Goal: Task Accomplishment & Management: Complete application form

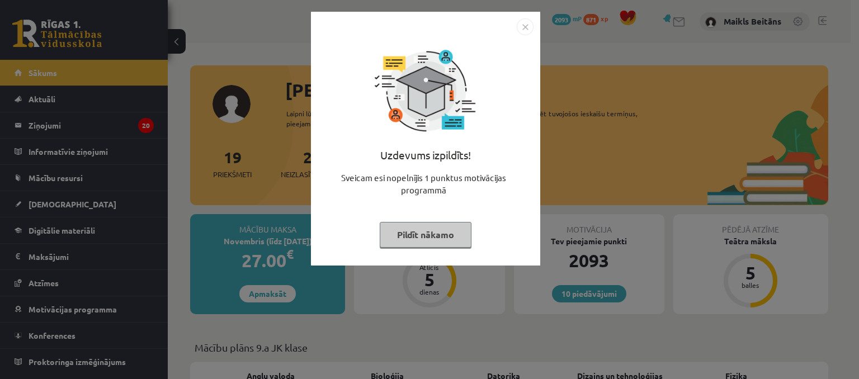
click at [427, 245] on button "Pildīt nākamo" at bounding box center [426, 235] width 92 height 26
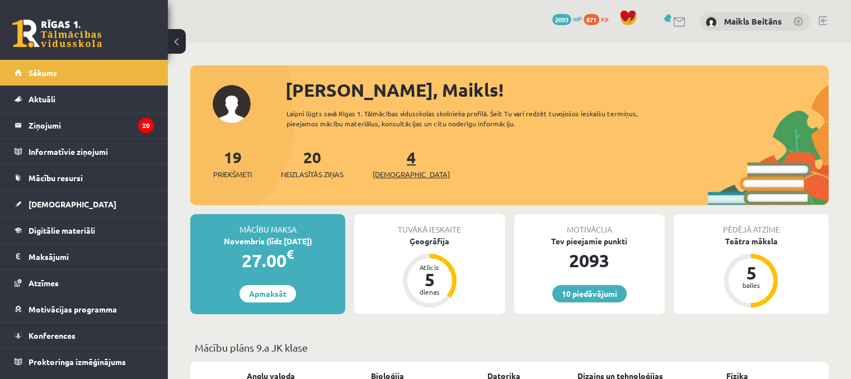
click at [389, 173] on span "[DEMOGRAPHIC_DATA]" at bounding box center [410, 174] width 77 height 11
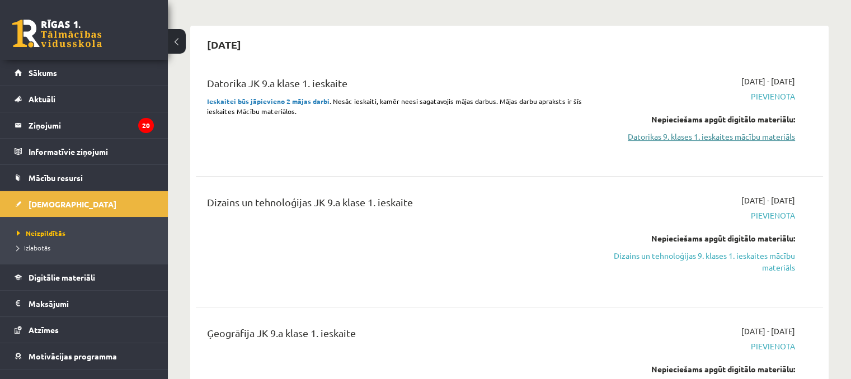
scroll to position [168, 0]
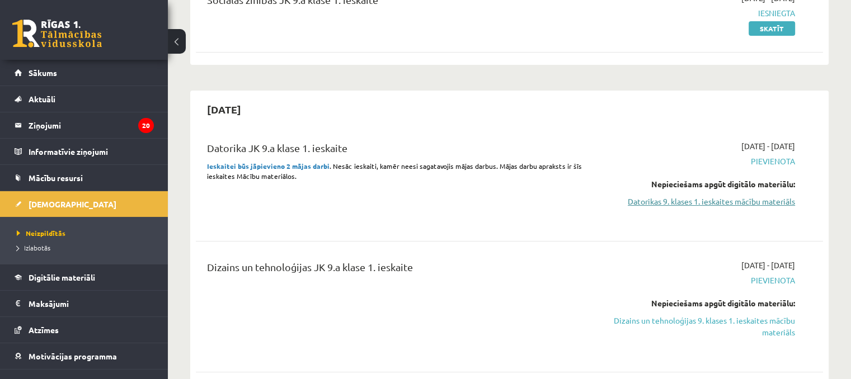
click at [695, 205] on link "Datorikas 9. klases 1. ieskaites mācību materiāls" at bounding box center [702, 202] width 185 height 12
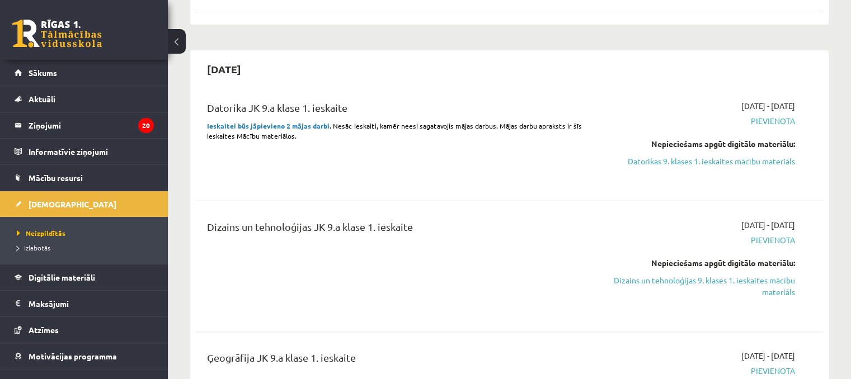
scroll to position [277, 0]
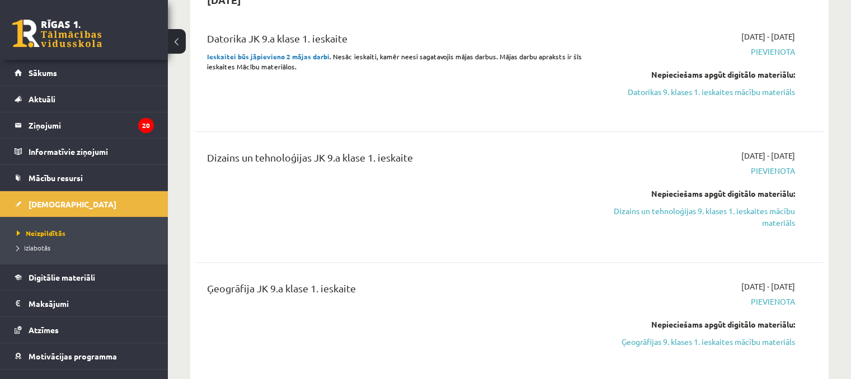
drag, startPoint x: 680, startPoint y: 208, endPoint x: 486, endPoint y: 27, distance: 265.1
click at [680, 208] on link "Dizains un tehnoloģijas 9. klases 1. ieskaites mācību materiāls" at bounding box center [702, 216] width 185 height 23
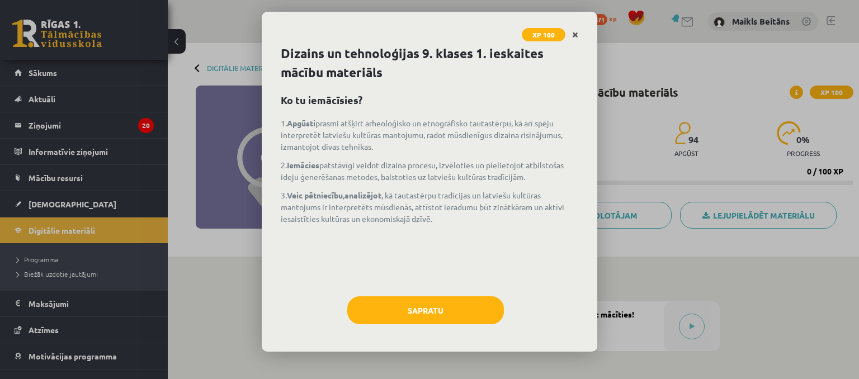
click at [572, 36] on link "Close" at bounding box center [575, 35] width 20 height 22
click at [572, 36] on div "0 Dāvanas 2093 mP 871 xp Maikls Beitāns" at bounding box center [513, 21] width 691 height 43
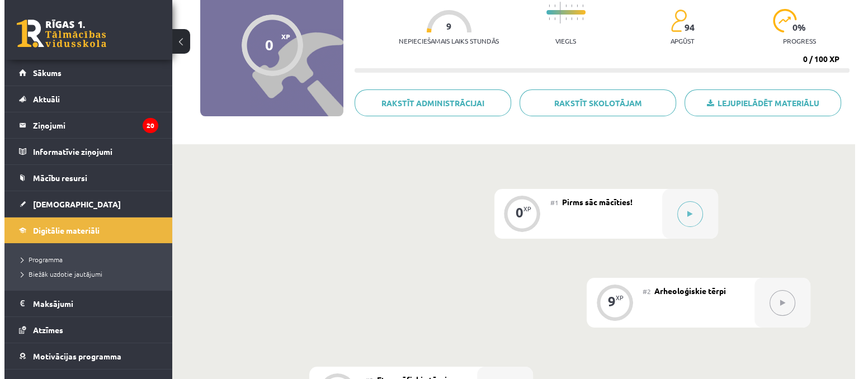
scroll to position [224, 0]
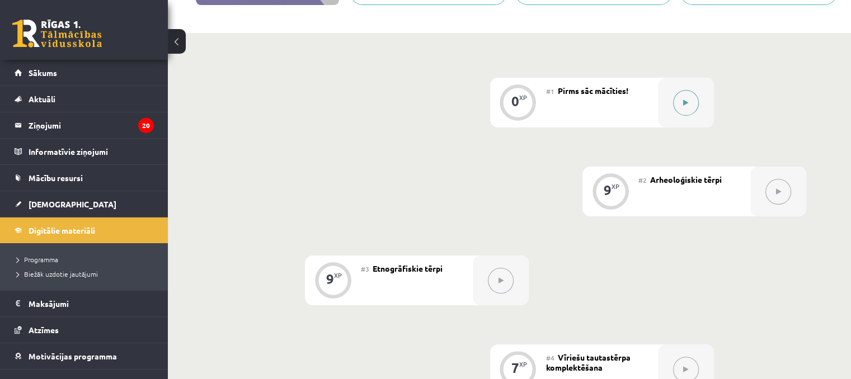
click at [684, 102] on icon at bounding box center [685, 103] width 5 height 7
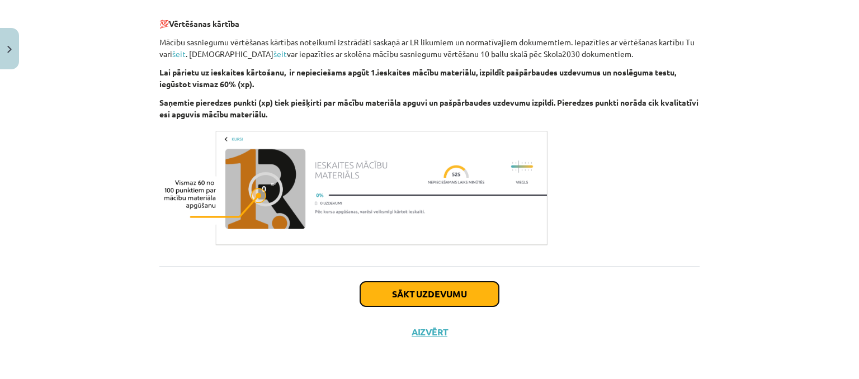
click at [454, 296] on button "Sākt uzdevumu" at bounding box center [429, 294] width 139 height 25
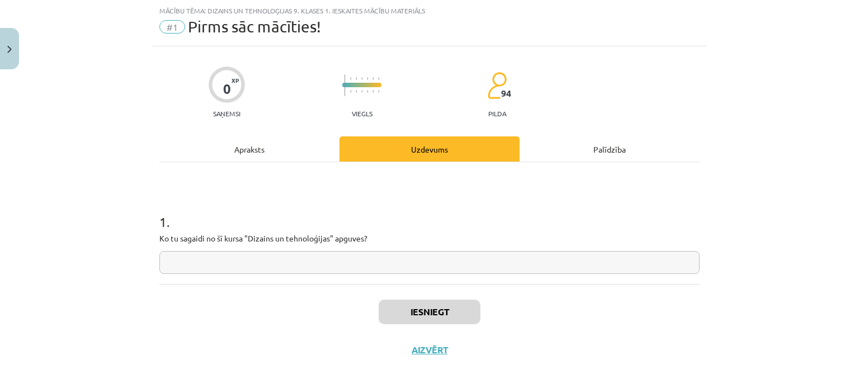
click at [426, 269] on input "text" at bounding box center [429, 262] width 540 height 23
type input "*"
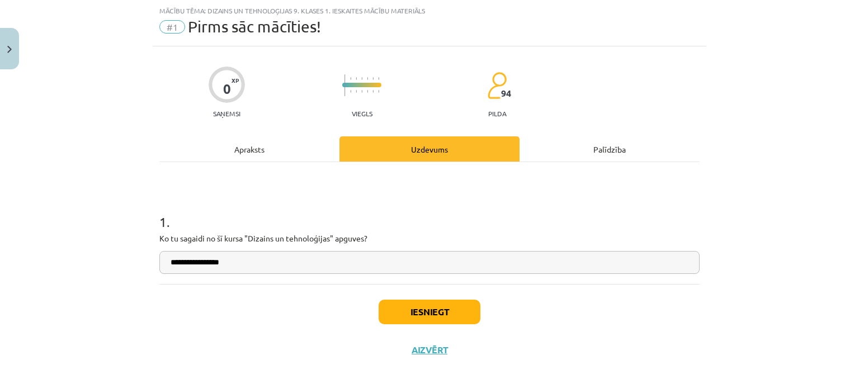
type input "**********"
click at [391, 306] on button "Iesniegt" at bounding box center [430, 312] width 102 height 25
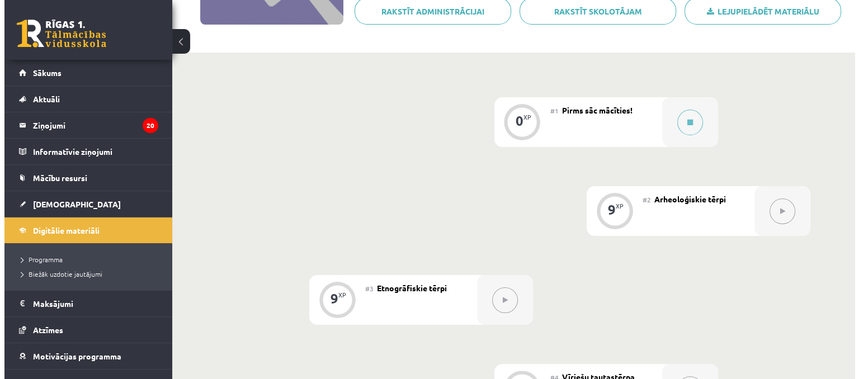
scroll to position [224, 0]
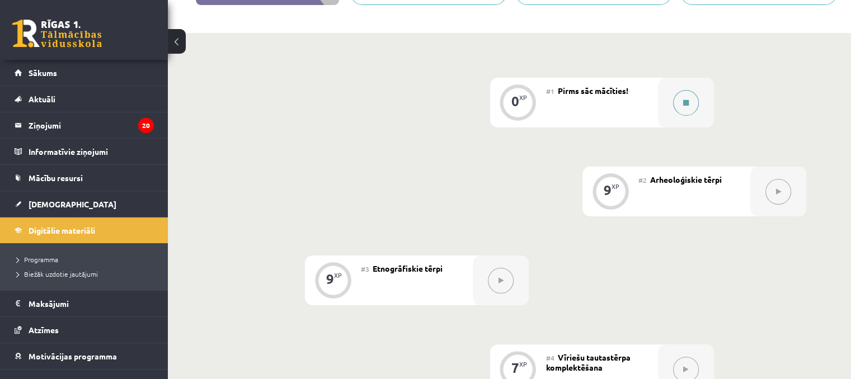
click at [684, 101] on icon at bounding box center [686, 103] width 6 height 7
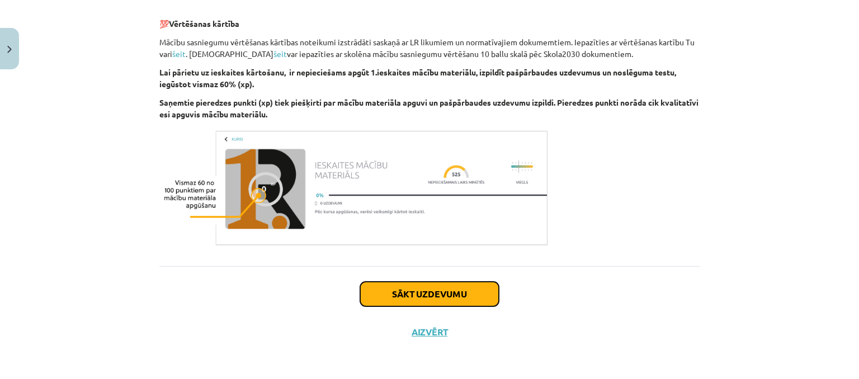
click at [459, 301] on button "Sākt uzdevumu" at bounding box center [429, 294] width 139 height 25
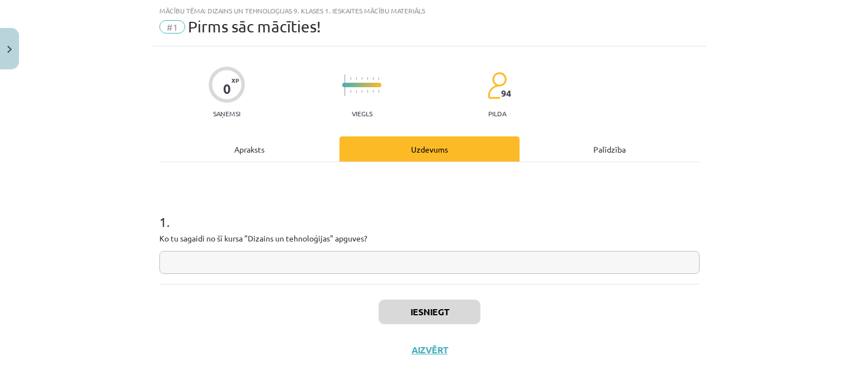
click at [344, 265] on input "text" at bounding box center [429, 262] width 540 height 23
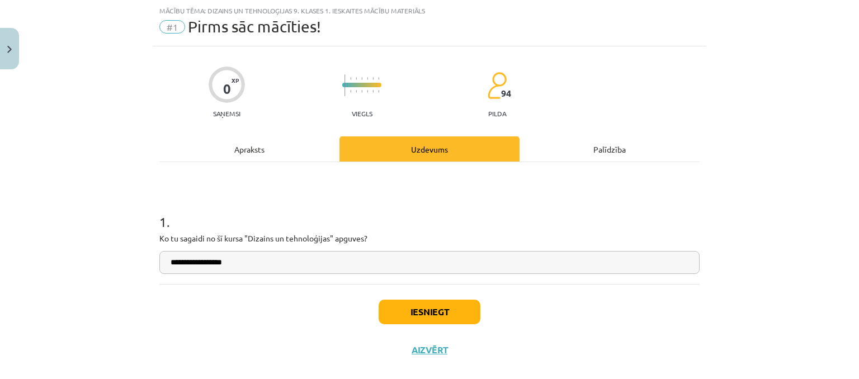
type input "**********"
click at [461, 309] on button "Iesniegt" at bounding box center [430, 312] width 102 height 25
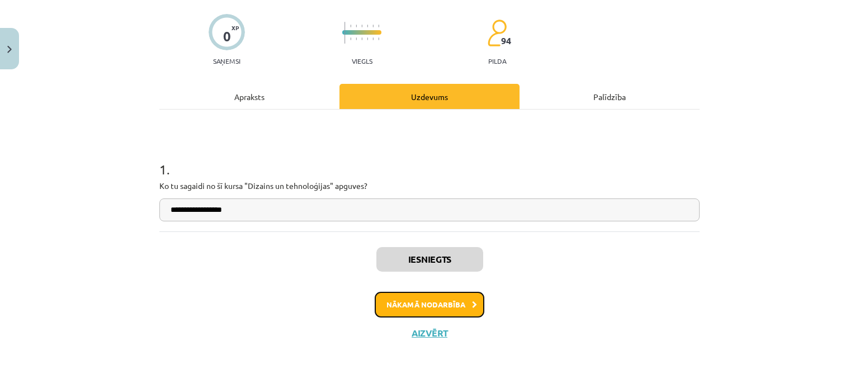
click at [410, 300] on button "Nākamā nodarbība" at bounding box center [430, 305] width 110 height 26
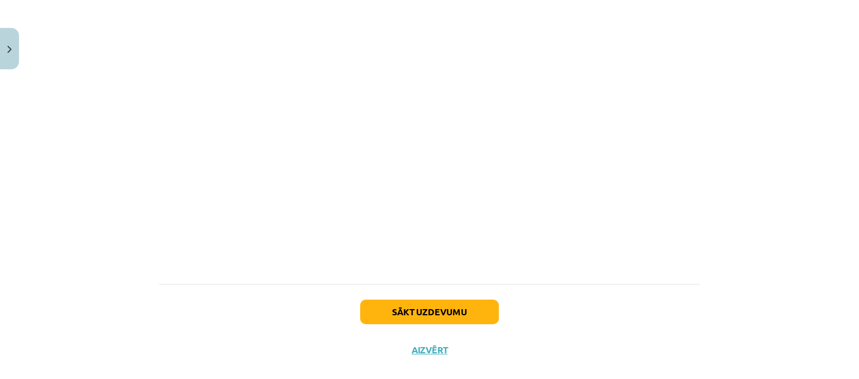
scroll to position [979, 0]
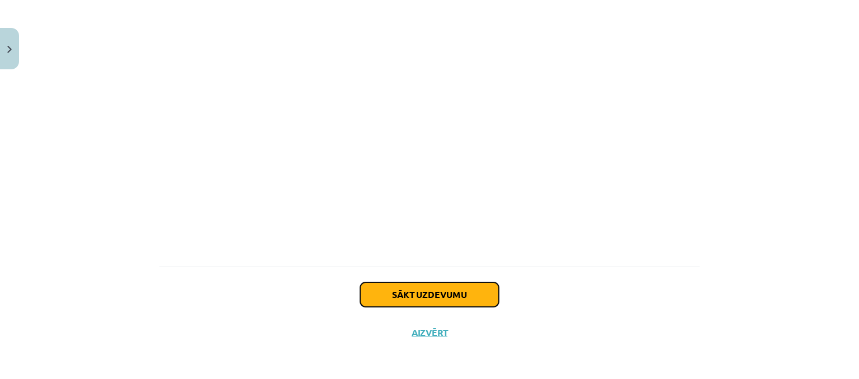
click at [417, 290] on button "Sākt uzdevumu" at bounding box center [429, 294] width 139 height 25
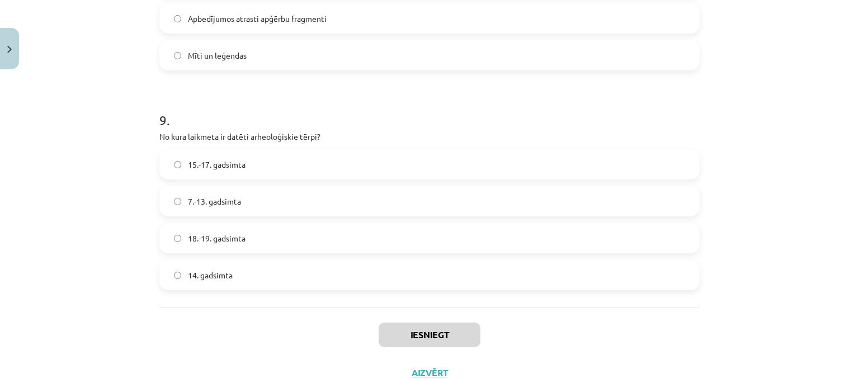
scroll to position [1928, 0]
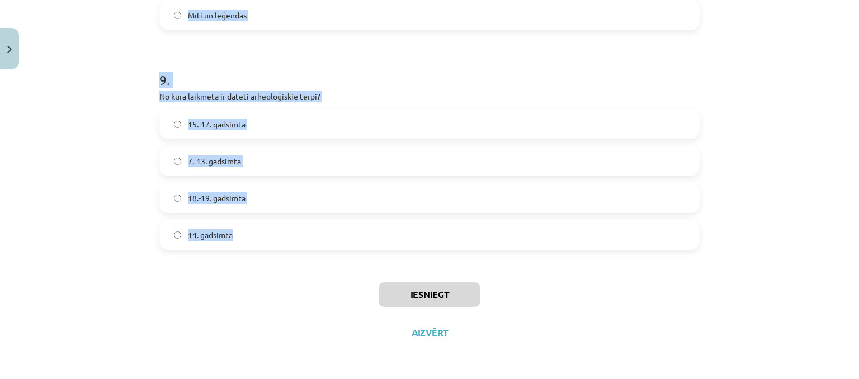
drag, startPoint x: 155, startPoint y: 124, endPoint x: 342, endPoint y: 232, distance: 215.7
copy form "Kādu īpašu elementu bieži ieauda sieviešu villainēs? Kokvilnas šķiedras Sudraba…"
click at [337, 65] on h1 "9 ." at bounding box center [429, 70] width 540 height 35
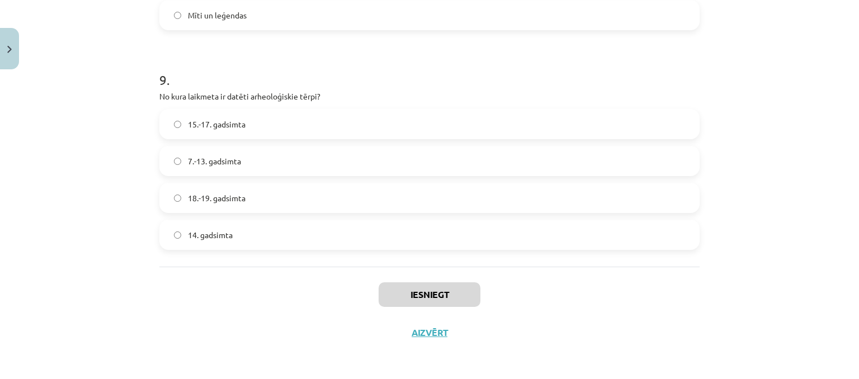
click at [219, 158] on span "7.-13. gadsimta" at bounding box center [214, 161] width 53 height 12
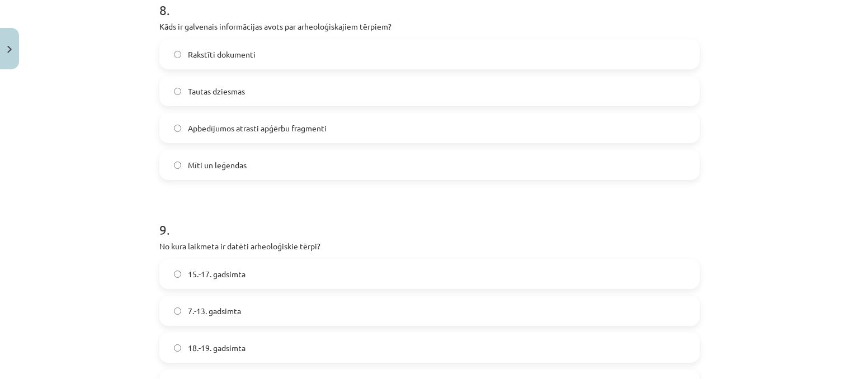
scroll to position [1760, 0]
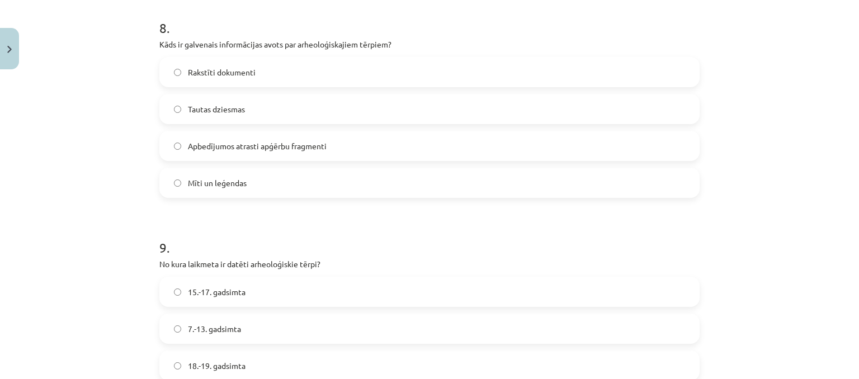
click at [217, 144] on span "Apbedījumos atrasti apģērbu fragmenti" at bounding box center [257, 146] width 139 height 12
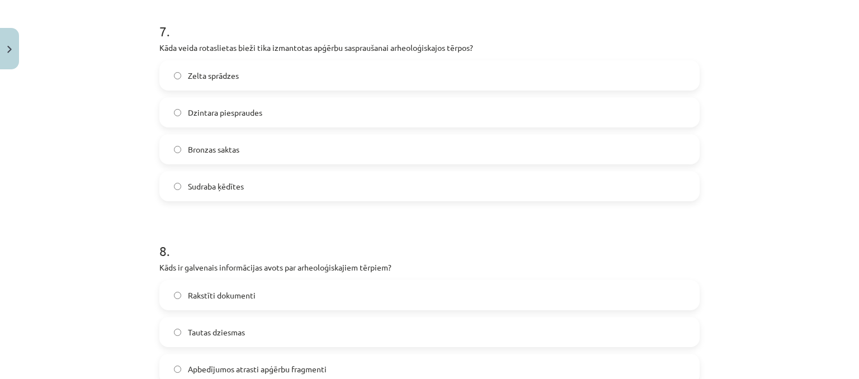
scroll to position [1537, 0]
click at [221, 144] on label "Bronzas saktas" at bounding box center [429, 150] width 538 height 28
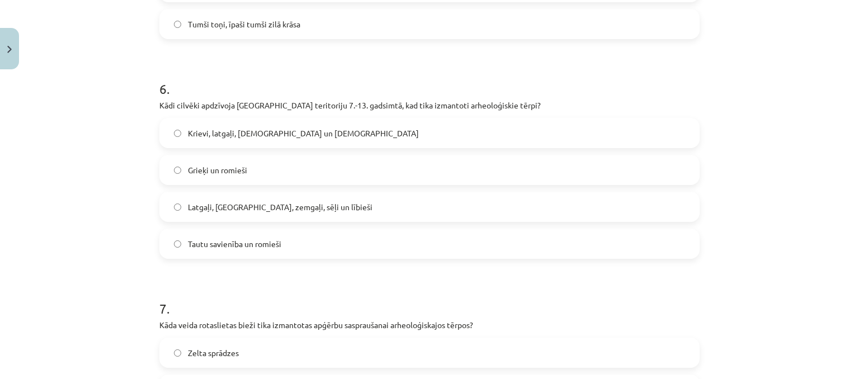
scroll to position [1257, 0]
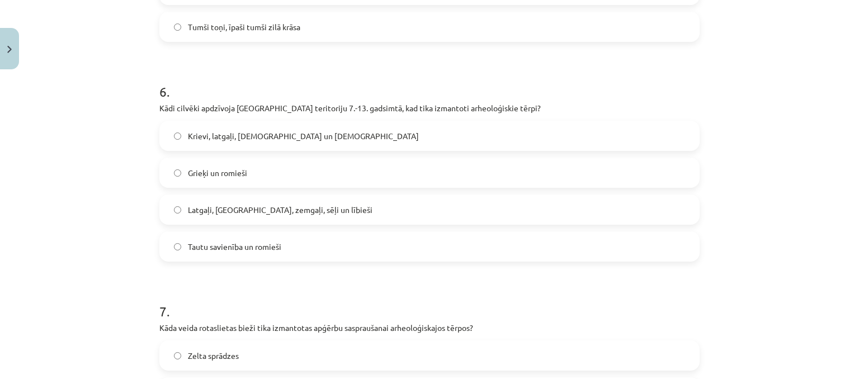
click at [211, 197] on label "Latgaļi, kurši, zemgaļi, sēļi un lībieši" at bounding box center [429, 210] width 538 height 28
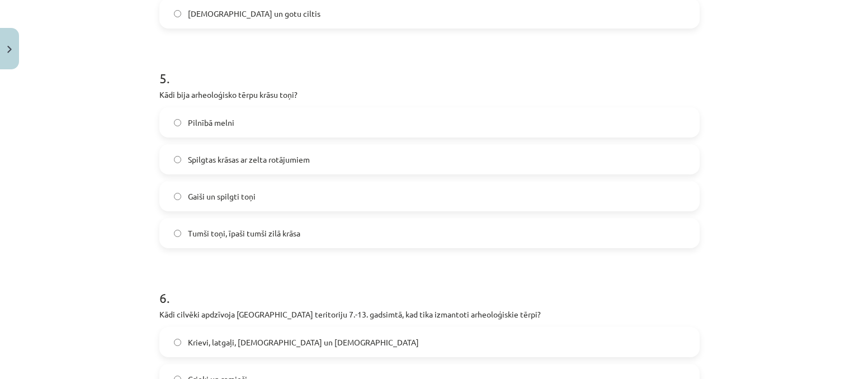
scroll to position [1033, 0]
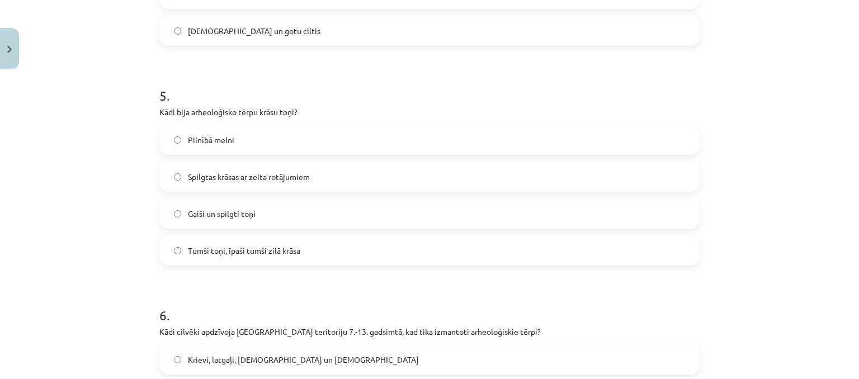
click at [205, 239] on label "Tumši toņi, īpaši tumši zilā krāsa" at bounding box center [429, 251] width 538 height 28
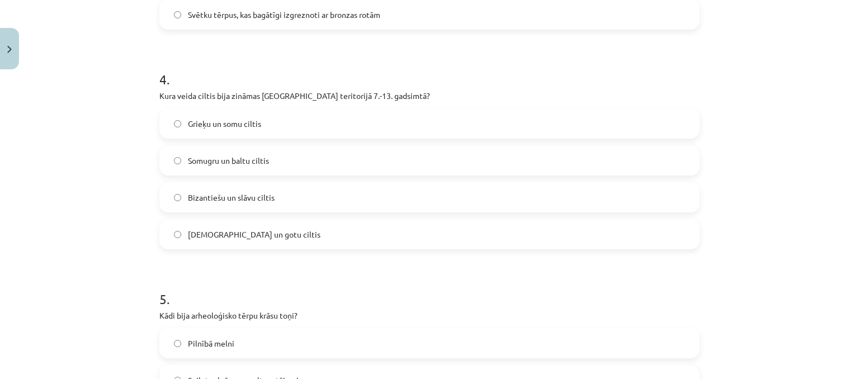
scroll to position [810, 0]
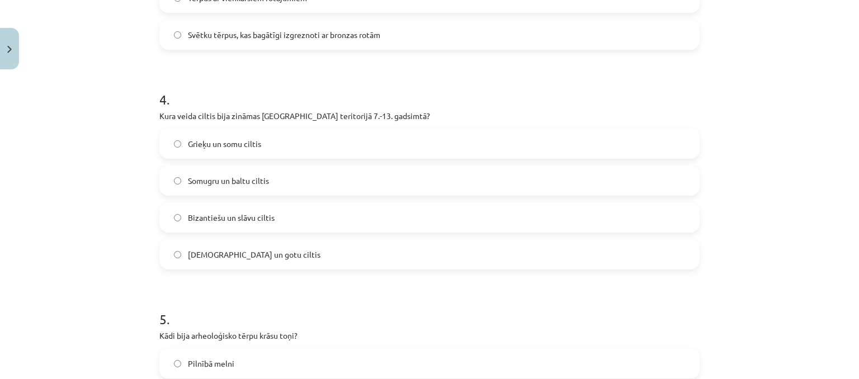
click at [242, 186] on span "Somugru un baltu ciltis" at bounding box center [228, 181] width 81 height 12
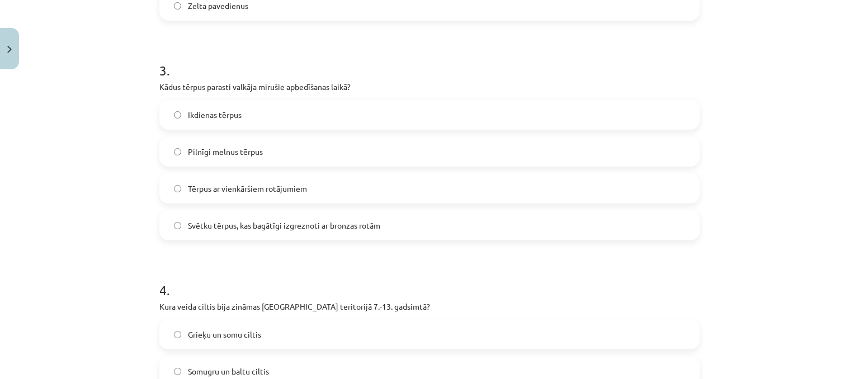
scroll to position [586, 0]
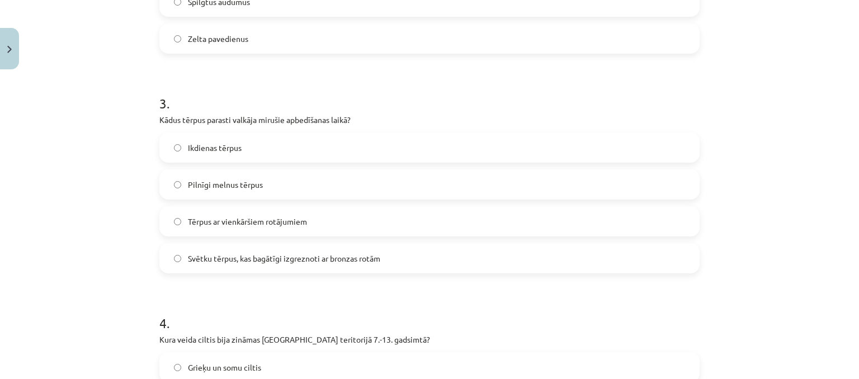
click at [224, 249] on label "Svētku tērpus, kas bagātīgi izgreznoti ar bronzas rotām" at bounding box center [429, 258] width 538 height 28
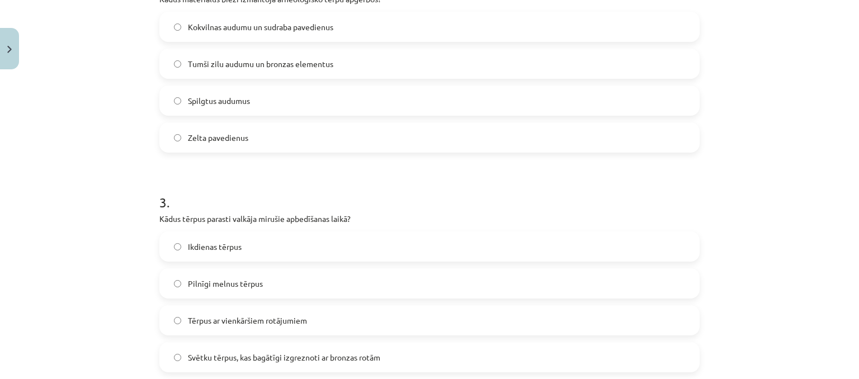
scroll to position [474, 0]
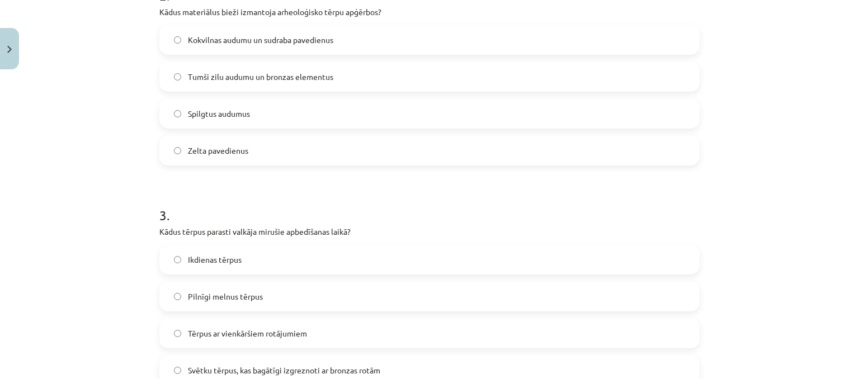
click at [253, 84] on label "Tumši zilu audumu un bronzas elementus" at bounding box center [429, 77] width 538 height 28
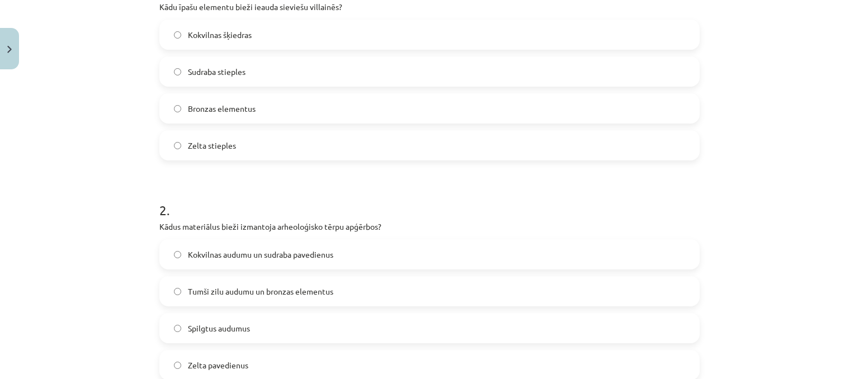
scroll to position [251, 0]
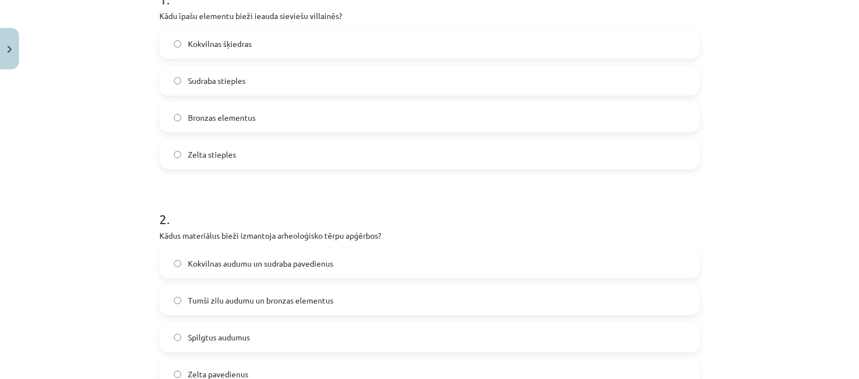
click at [232, 159] on label "Zelta stieples" at bounding box center [429, 154] width 538 height 28
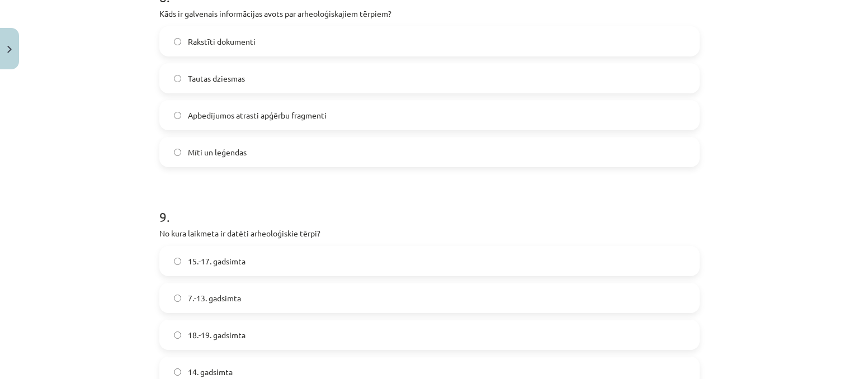
scroll to position [1928, 0]
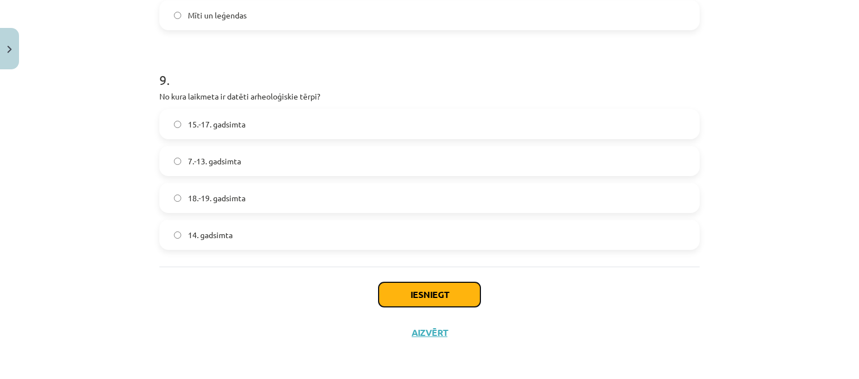
click at [396, 289] on button "Iesniegt" at bounding box center [430, 294] width 102 height 25
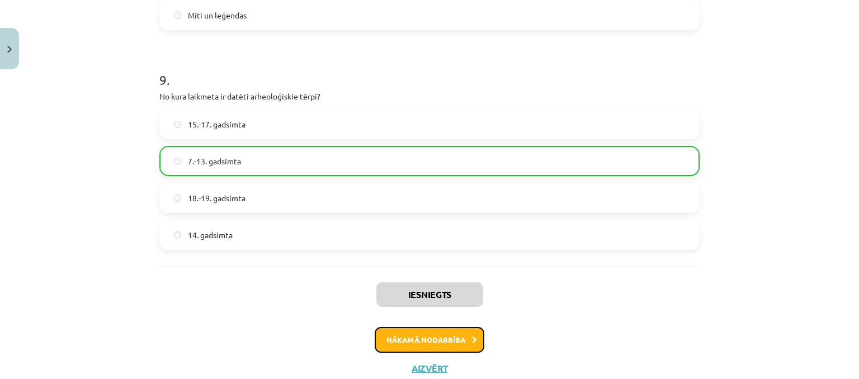
click at [398, 337] on button "Nākamā nodarbība" at bounding box center [430, 340] width 110 height 26
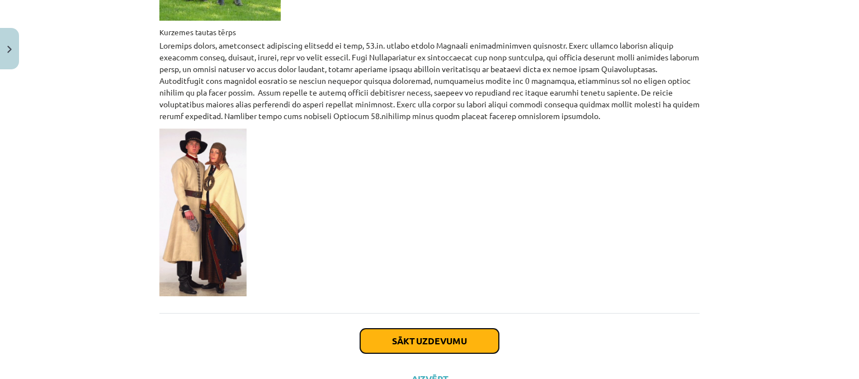
click at [404, 329] on button "Sākt uzdevumu" at bounding box center [429, 341] width 139 height 25
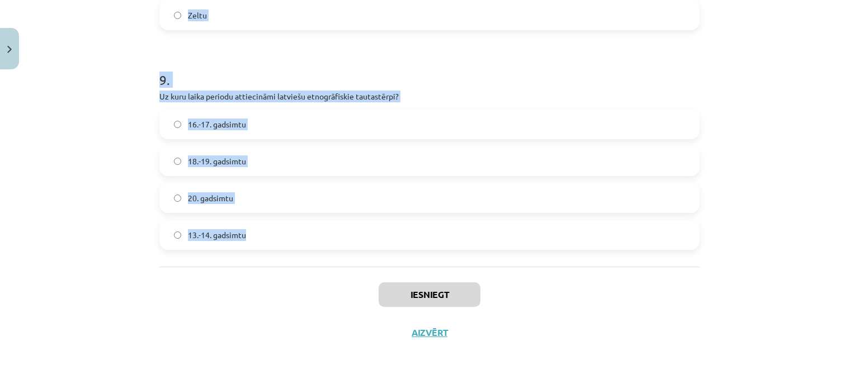
drag, startPoint x: 154, startPoint y: 235, endPoint x: 324, endPoint y: 232, distance: 170.0
click at [324, 232] on div "Mācību tēma: Dizains un tehnoloģijas 9. klases 1. ieskaites mācību materiāls #3…" at bounding box center [429, 189] width 859 height 379
copy form "Kāds ir Dienvidkurzemes villaiņu segšanas veids? Uz viena pleca Kā apmetnis Ap …"
click at [357, 56] on h1 "9 ." at bounding box center [429, 70] width 540 height 35
click at [211, 224] on label "13.-14. gadsimtu" at bounding box center [429, 235] width 538 height 28
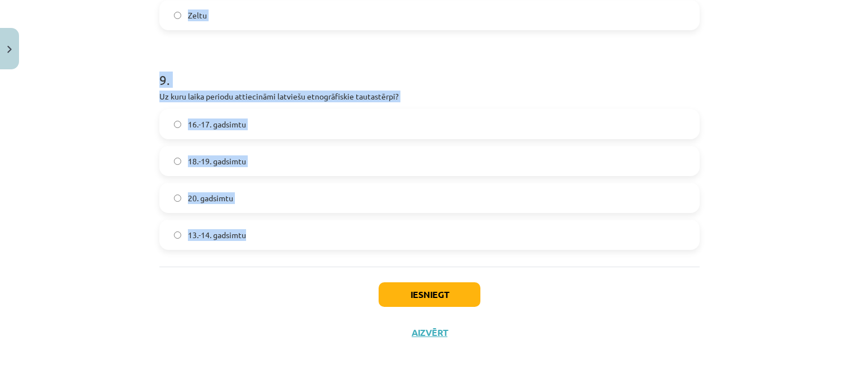
click at [209, 164] on span "18.-19. gadsimtu" at bounding box center [217, 161] width 58 height 12
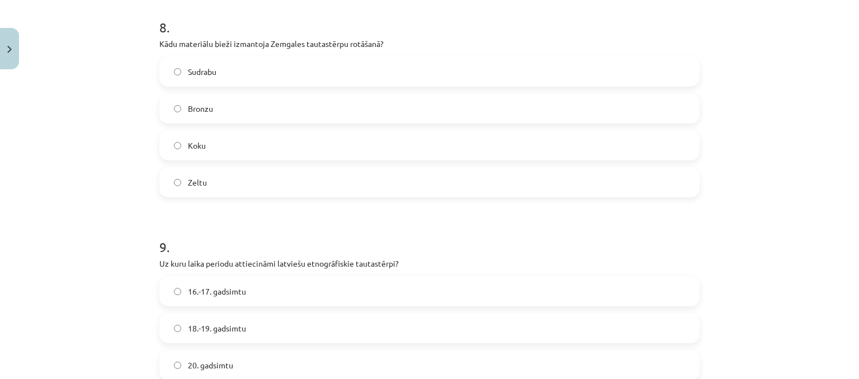
scroll to position [1760, 0]
click at [230, 74] on label "Sudrabu" at bounding box center [429, 72] width 538 height 28
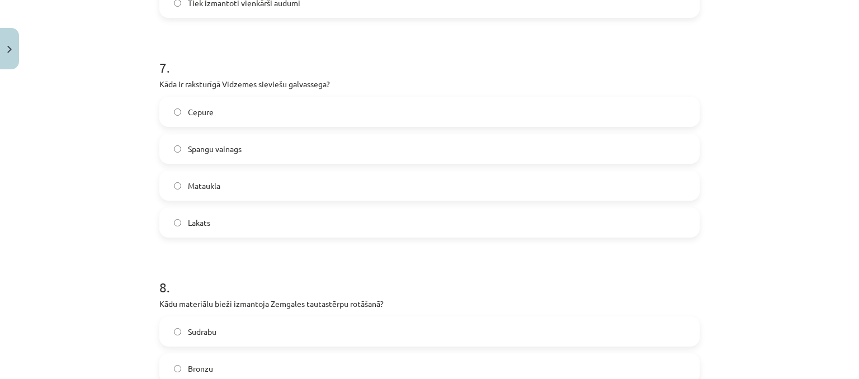
scroll to position [1481, 0]
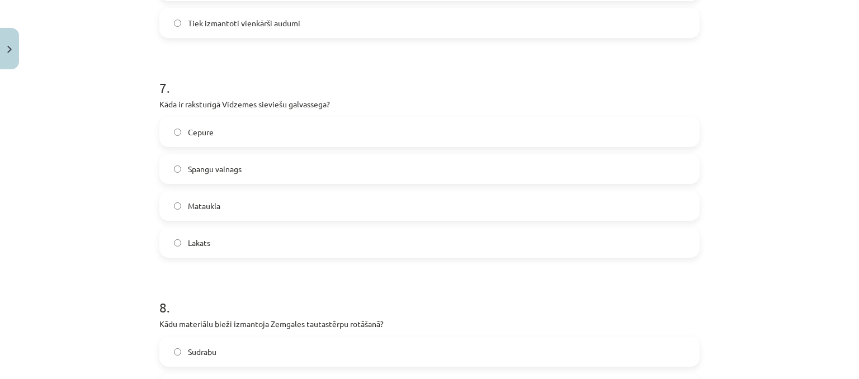
click at [230, 171] on span "Spangu vainags" at bounding box center [215, 169] width 54 height 12
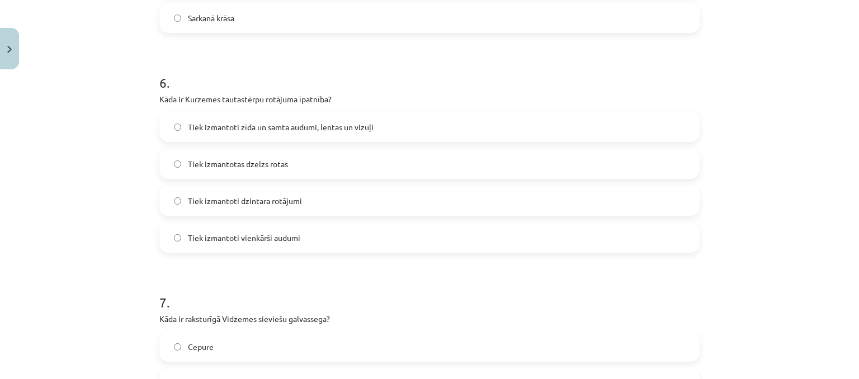
scroll to position [1257, 0]
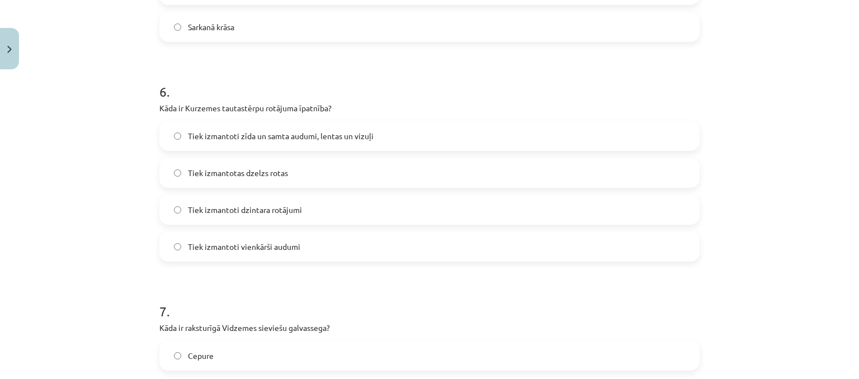
click at [234, 138] on span "Tiek izmantoti zīda un samta audumi, lentas un vizuļi" at bounding box center [281, 136] width 186 height 12
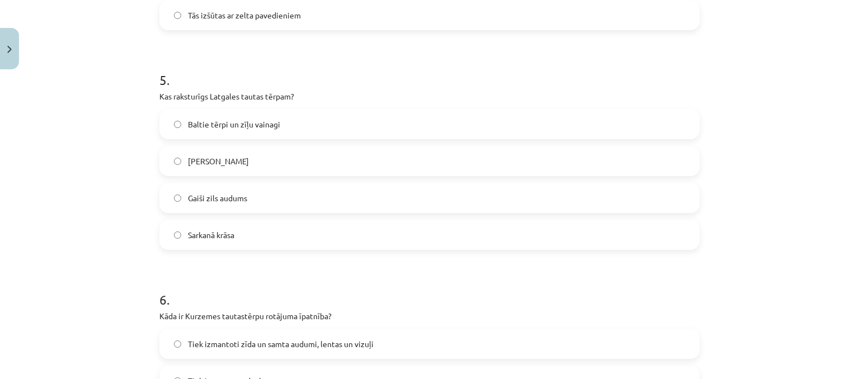
scroll to position [1033, 0]
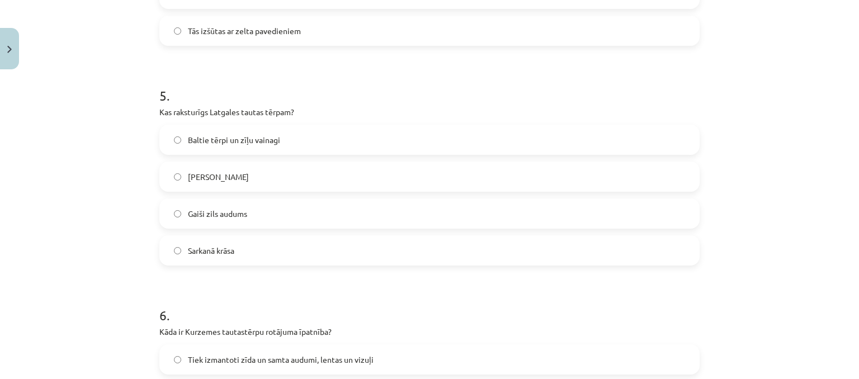
click at [203, 244] on label "Sarkanā krāsa" at bounding box center [429, 251] width 538 height 28
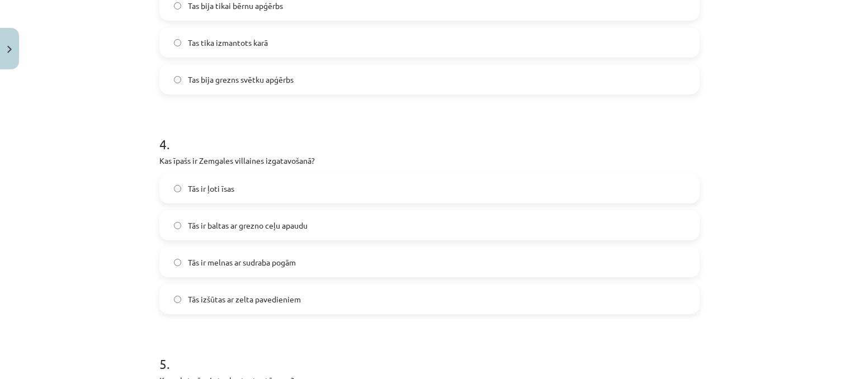
scroll to position [754, 0]
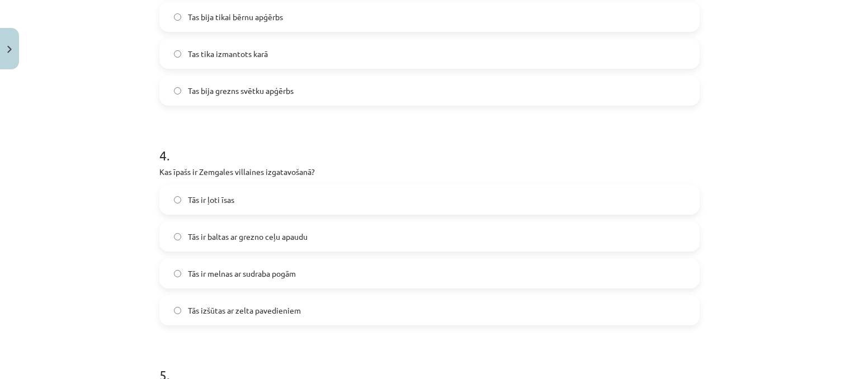
click at [212, 238] on span "Tās ir baltas ar grezno ceļu apaudu" at bounding box center [248, 237] width 120 height 12
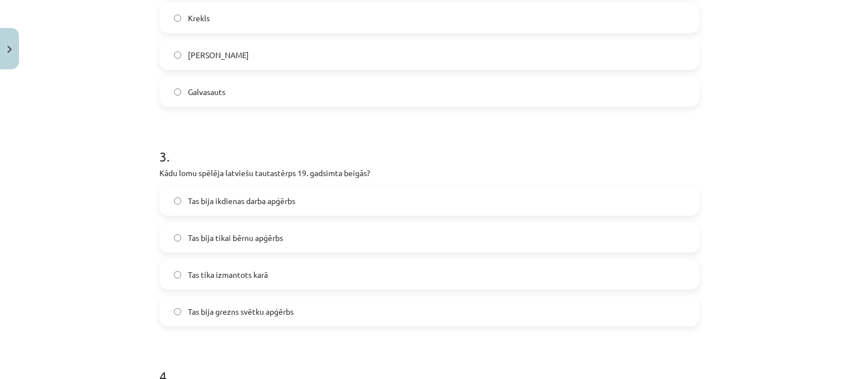
scroll to position [530, 0]
click at [239, 303] on label "Tas bija grezns svētku apģērbs" at bounding box center [429, 314] width 538 height 28
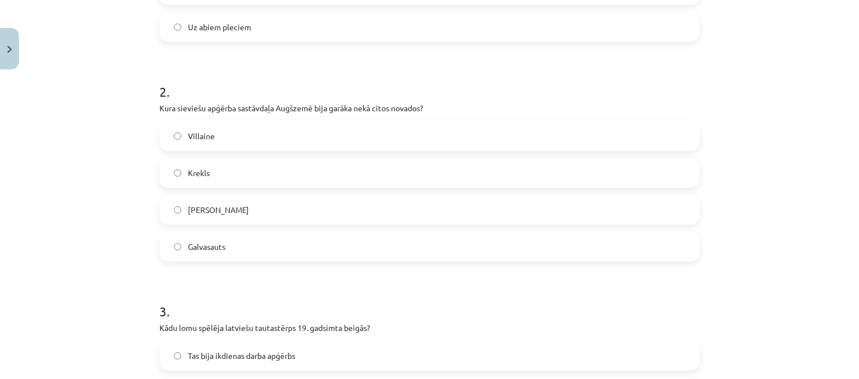
scroll to position [362, 0]
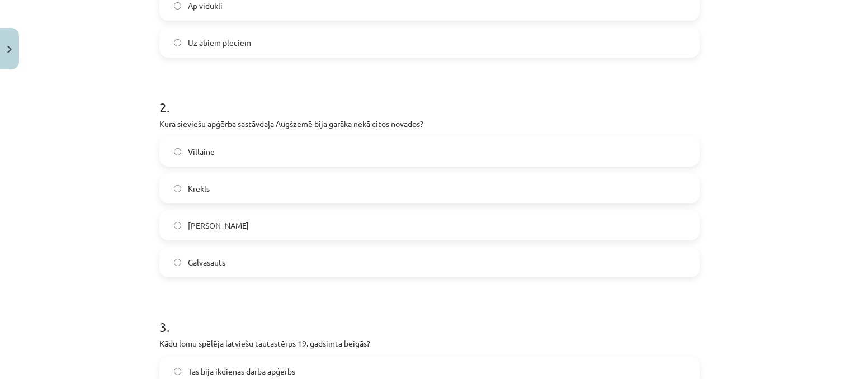
click at [212, 190] on label "Krekls" at bounding box center [429, 188] width 538 height 28
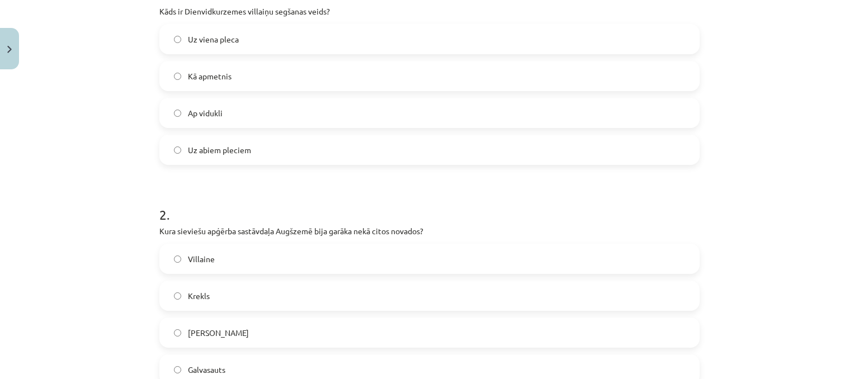
scroll to position [195, 0]
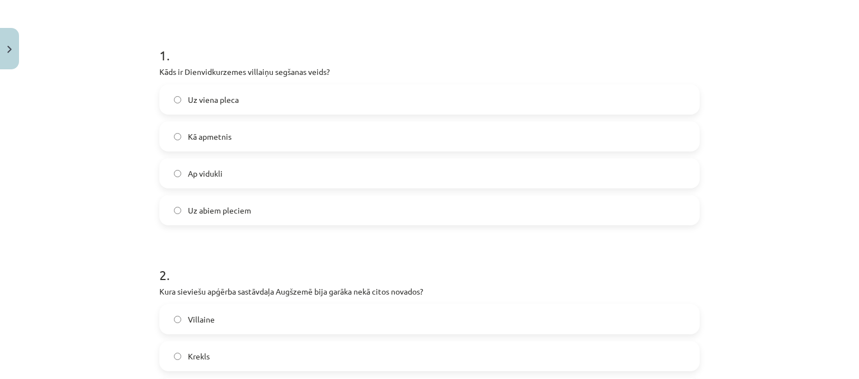
click at [248, 103] on label "Uz viena pleca" at bounding box center [429, 100] width 538 height 28
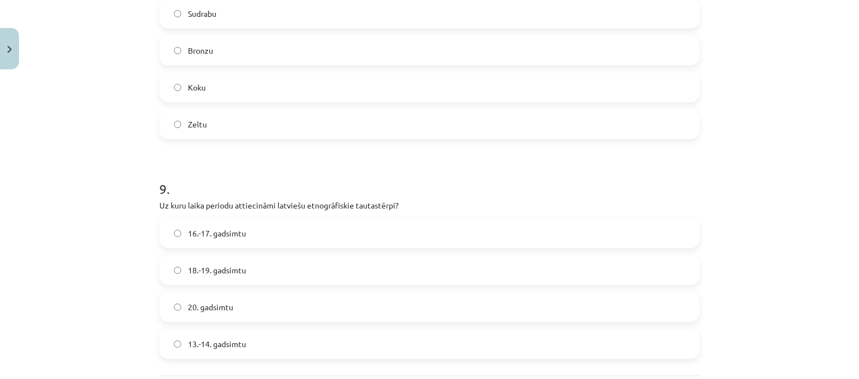
scroll to position [1928, 0]
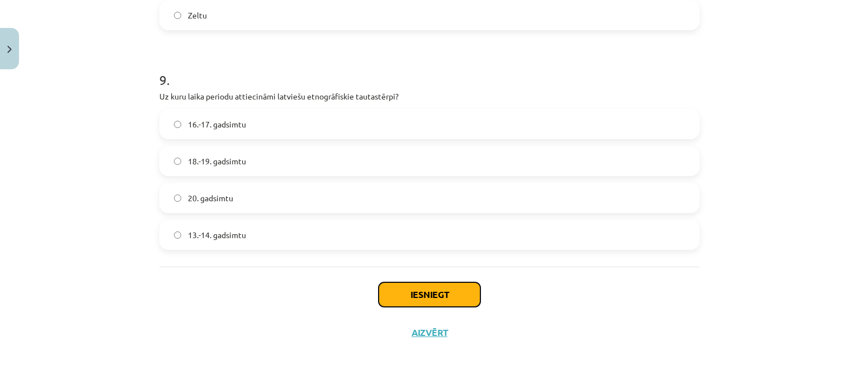
click at [379, 291] on button "Iesniegt" at bounding box center [430, 294] width 102 height 25
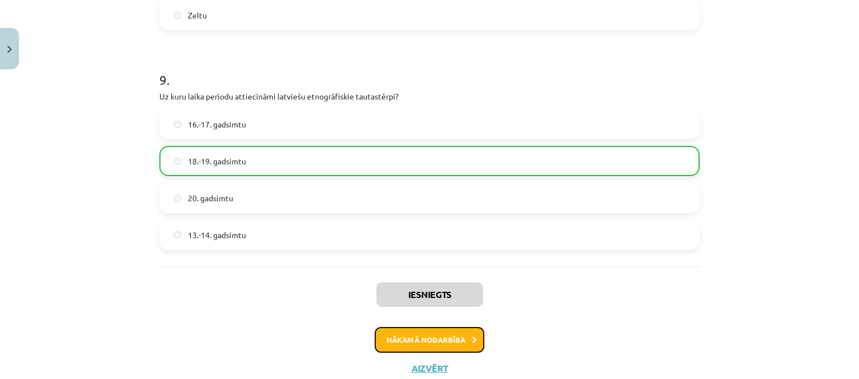
click at [415, 347] on button "Nākamā nodarbība" at bounding box center [430, 340] width 110 height 26
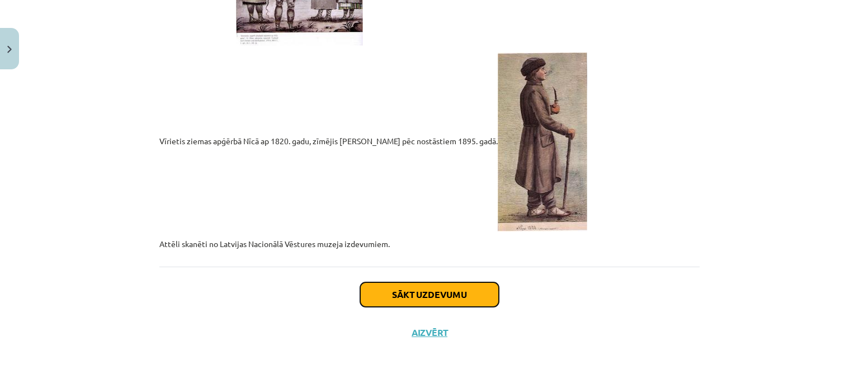
click at [375, 292] on button "Sākt uzdevumu" at bounding box center [429, 294] width 139 height 25
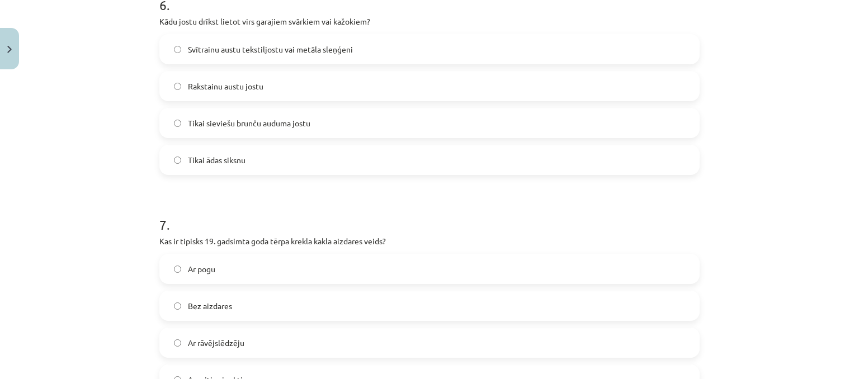
scroll to position [1489, 0]
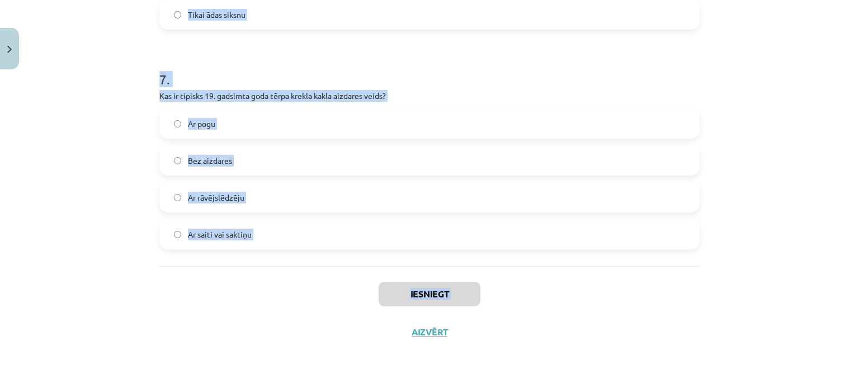
drag, startPoint x: 156, startPoint y: 238, endPoint x: 293, endPoint y: 304, distance: 152.3
copy div "Kuras apģērba daļas ir daļa no pilna vīrieša goda tērpa? Tikai krekls un bikses…"
click at [232, 218] on div "Ar pogu Bez aizdares Ar rāvējslēdzēju Ar saiti vai saktiņu" at bounding box center [429, 178] width 540 height 141
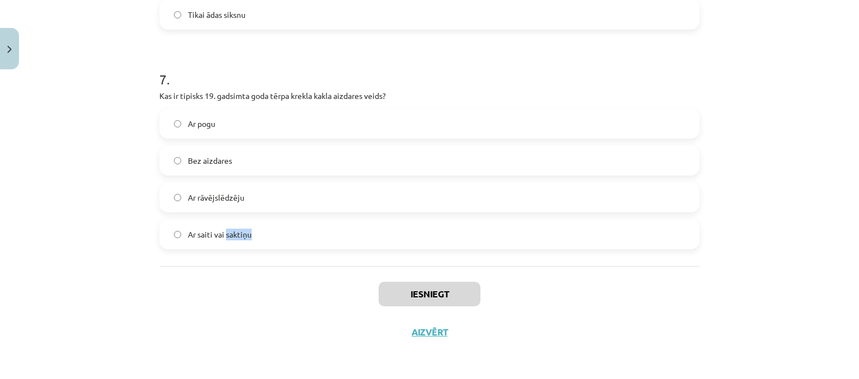
click at [230, 229] on span "Ar saiti vai saktiņu" at bounding box center [220, 235] width 64 height 12
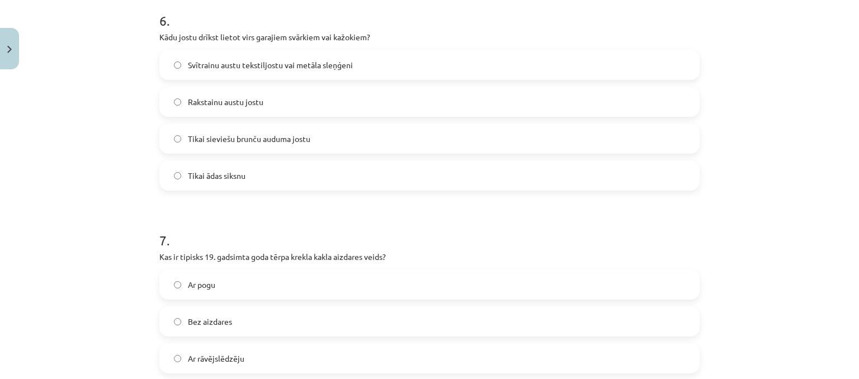
scroll to position [1321, 0]
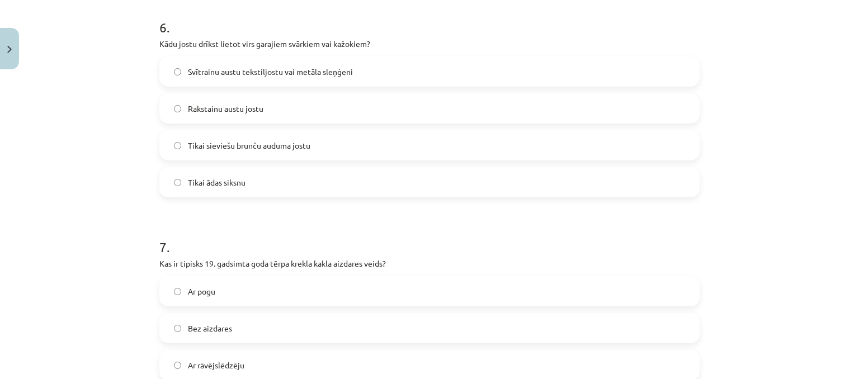
click at [232, 68] on span "Svītrainu austu tekstiljostu vai metāla sleņģeni" at bounding box center [270, 72] width 165 height 12
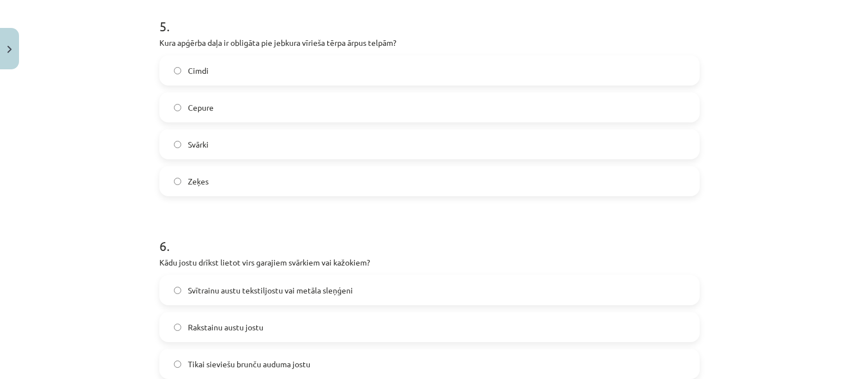
scroll to position [1098, 0]
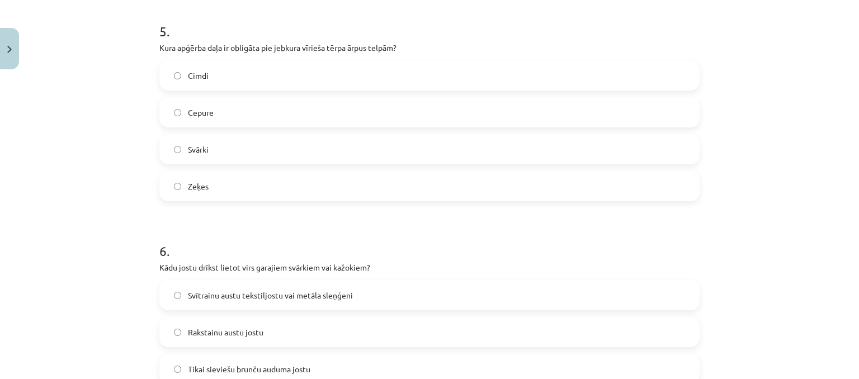
click at [220, 115] on label "Cepure" at bounding box center [429, 112] width 538 height 28
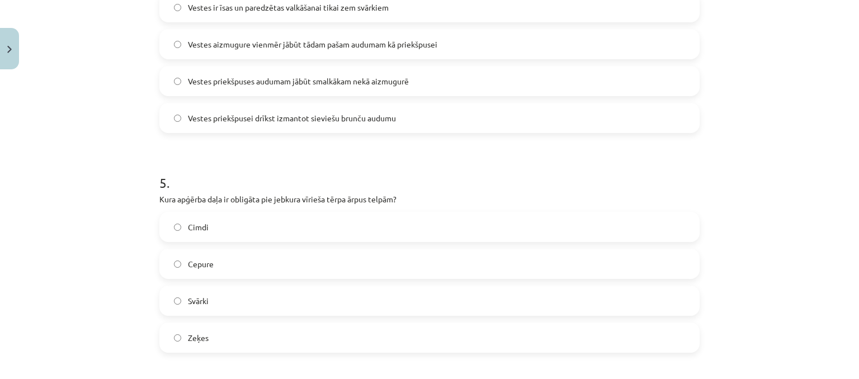
scroll to position [930, 0]
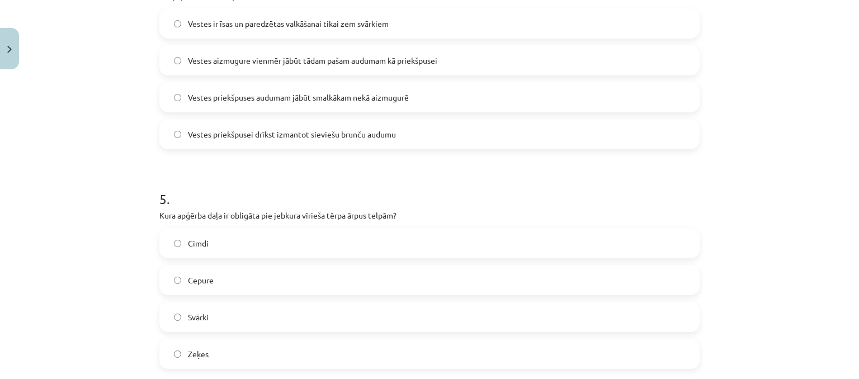
click at [302, 96] on span "Vestes priekšpuses audumam jābūt smalkākam nekā aizmugurē" at bounding box center [298, 98] width 221 height 12
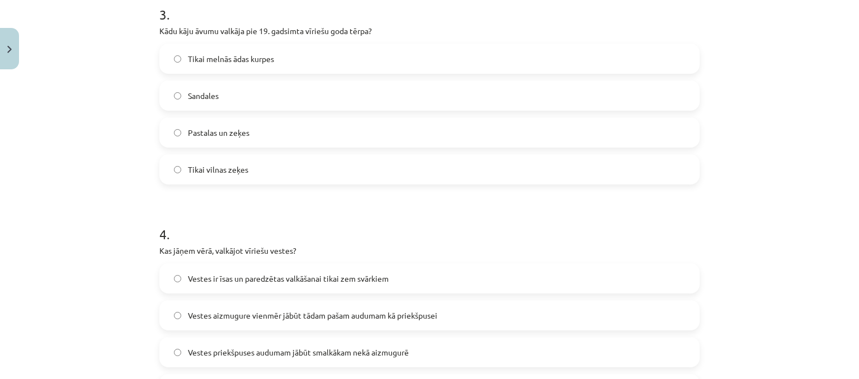
scroll to position [650, 0]
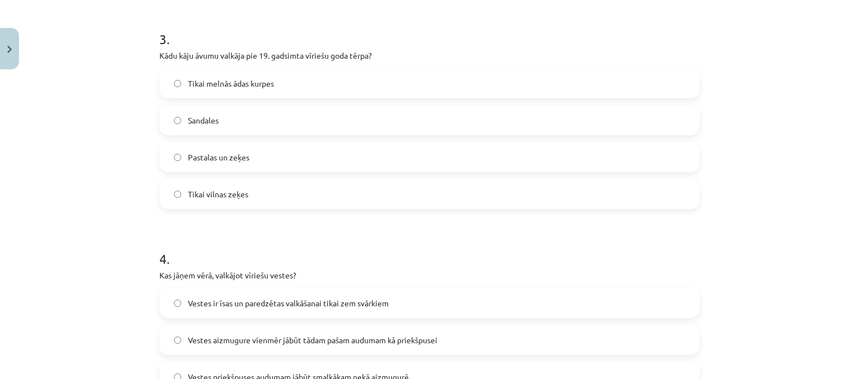
click at [236, 162] on span "Pastalas un zeķes" at bounding box center [219, 158] width 62 height 12
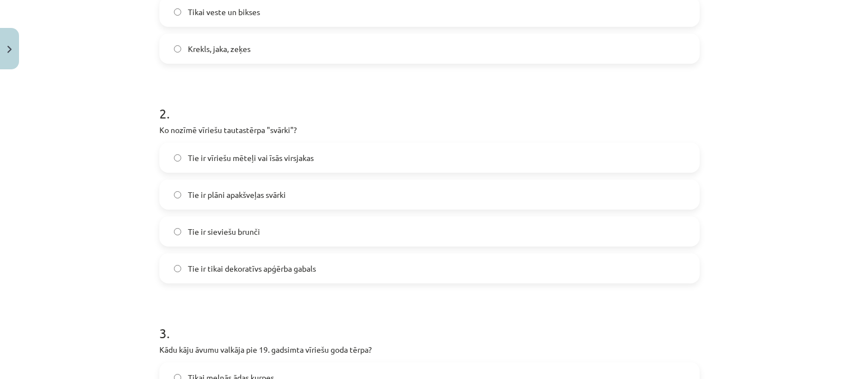
scroll to position [315, 0]
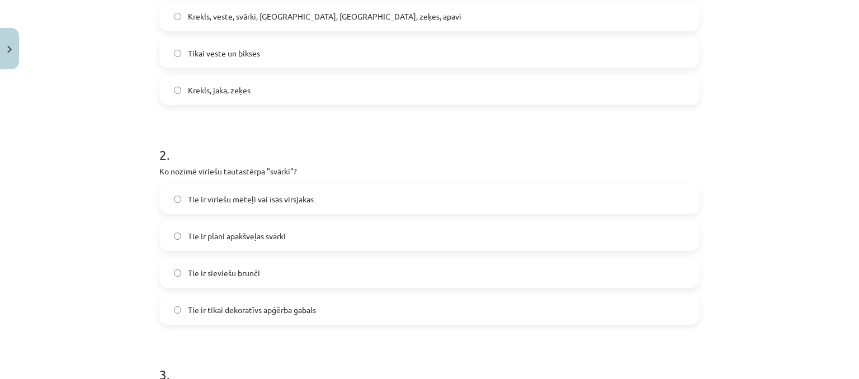
click at [253, 199] on span "Tie ir vīriešu mēteļi vai īsās virsjakas" at bounding box center [251, 199] width 126 height 12
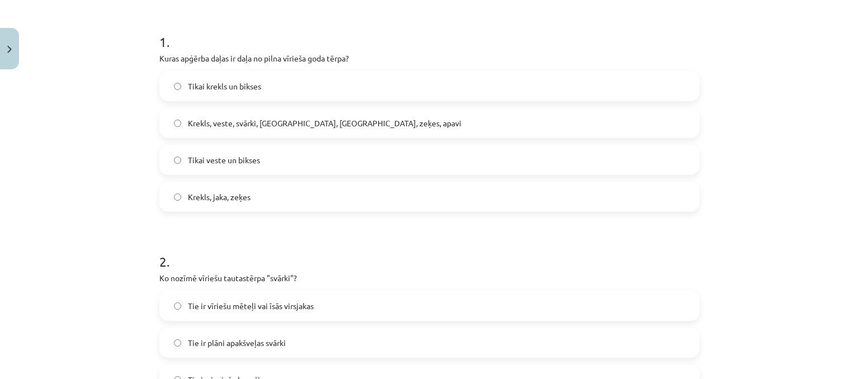
scroll to position [203, 0]
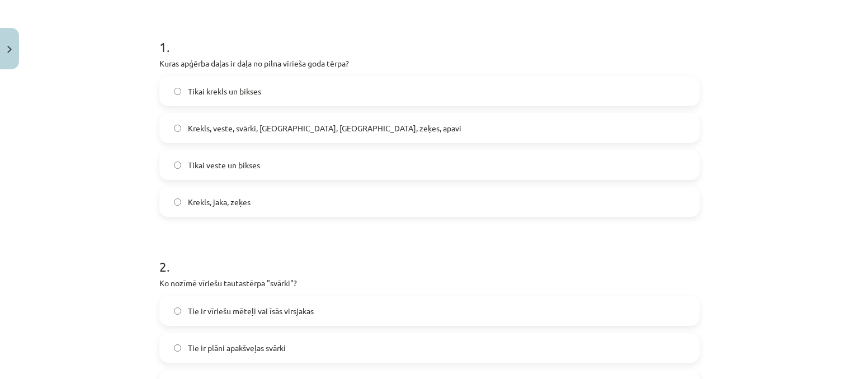
click at [244, 133] on span "Krekls, veste, svārki, cepure, josta, zeķes, apavi" at bounding box center [324, 128] width 273 height 12
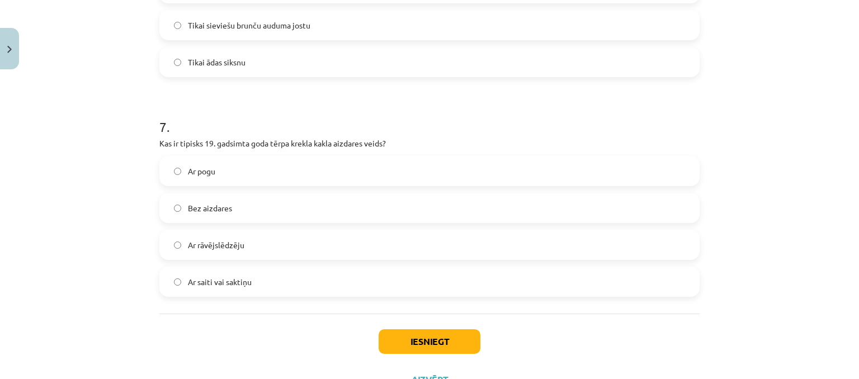
scroll to position [1489, 0]
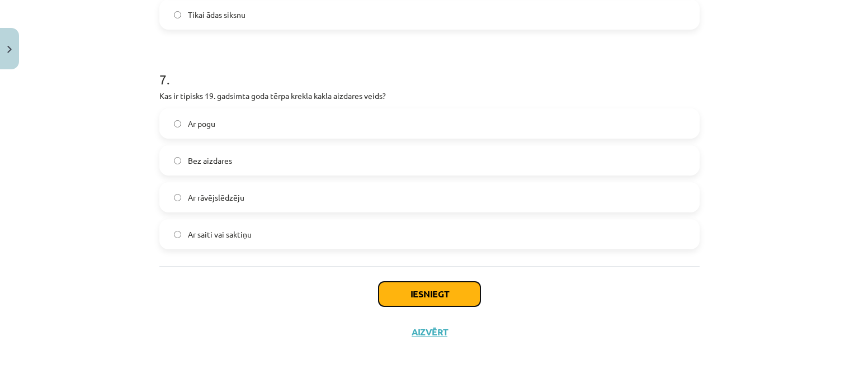
click at [402, 296] on button "Iesniegt" at bounding box center [430, 294] width 102 height 25
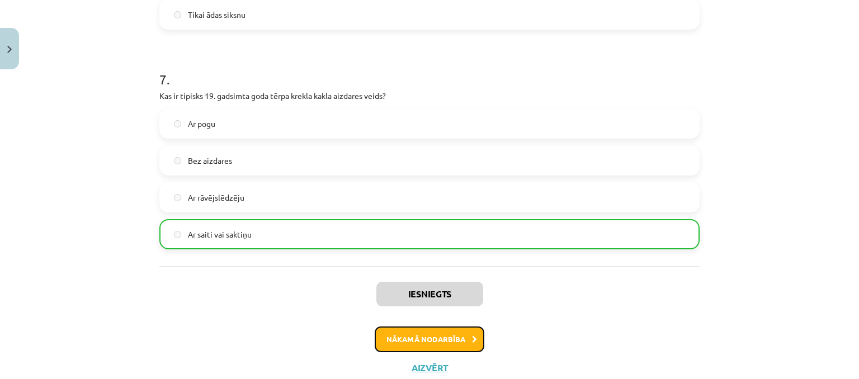
click at [448, 339] on button "Nākamā nodarbība" at bounding box center [430, 340] width 110 height 26
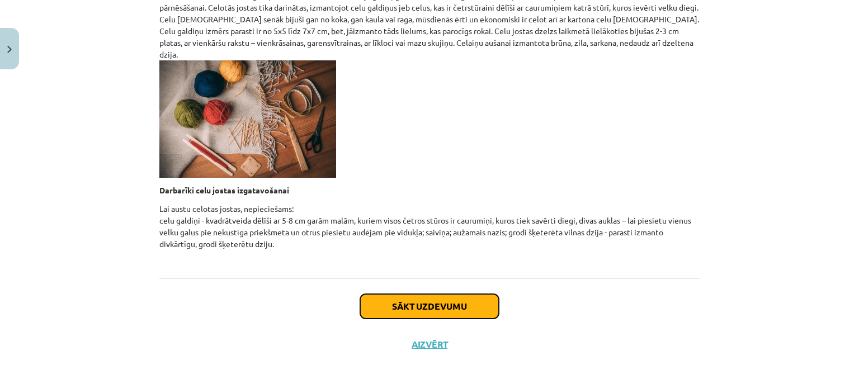
click at [445, 300] on button "Sākt uzdevumu" at bounding box center [429, 306] width 139 height 25
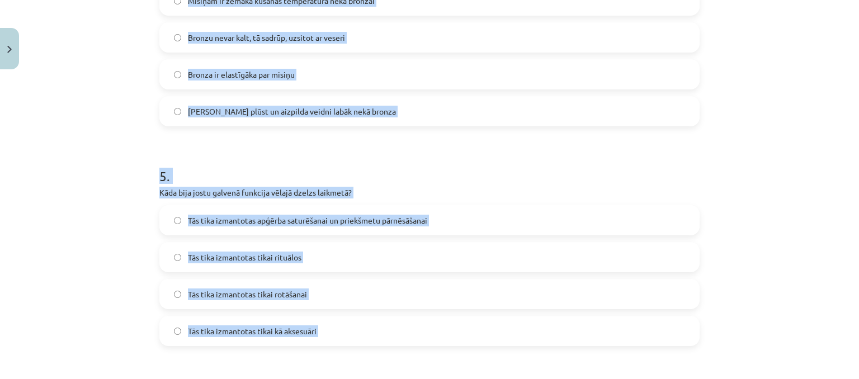
scroll to position [955, 0]
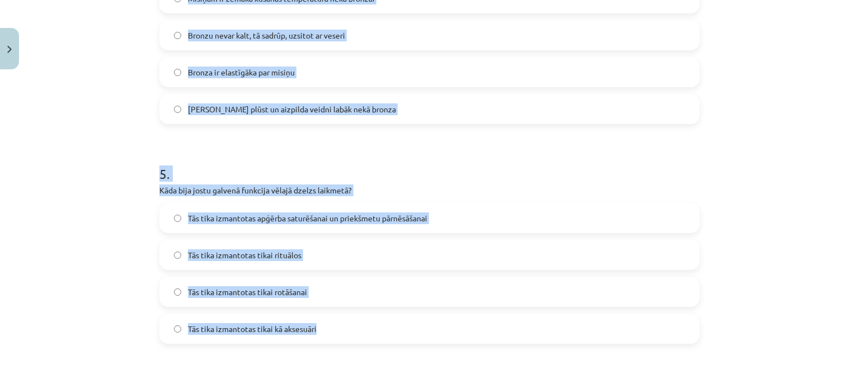
drag, startPoint x: 153, startPoint y: 239, endPoint x: 326, endPoint y: 318, distance: 190.2
click at [326, 318] on div "9 XP Saņemsi Sarežģīts 94 pilda Apraksts Uzdevums Palīdzība 1 . Kāda krāsa visb…" at bounding box center [430, 222] width 554 height 2206
copy form "Kāda krāsa visbiežāk tika izmantota celu jostu aušanai dzelzs laikmetā? Balta u…"
click at [336, 307] on div "Tās tika izmantotas apģērba saturēšanai un priekšmetu pārnēsāšanai Tās tika izm…" at bounding box center [429, 273] width 540 height 141
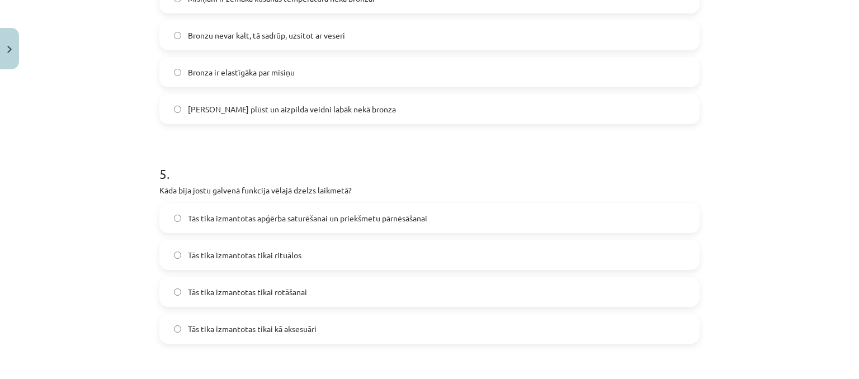
click at [348, 215] on span "Tās tika izmantotas apģērba saturēšanai un priekšmetu pārnēsāšanai" at bounding box center [307, 218] width 239 height 12
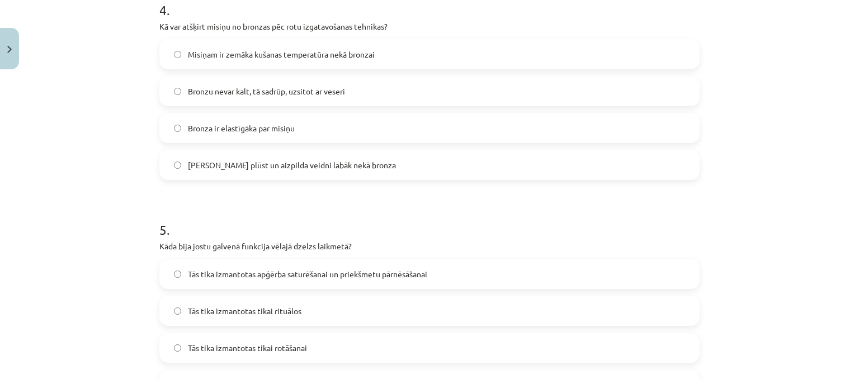
click at [356, 167] on label "Misiņš plūst un aizpilda veidni labāk nekā bronza" at bounding box center [429, 165] width 538 height 28
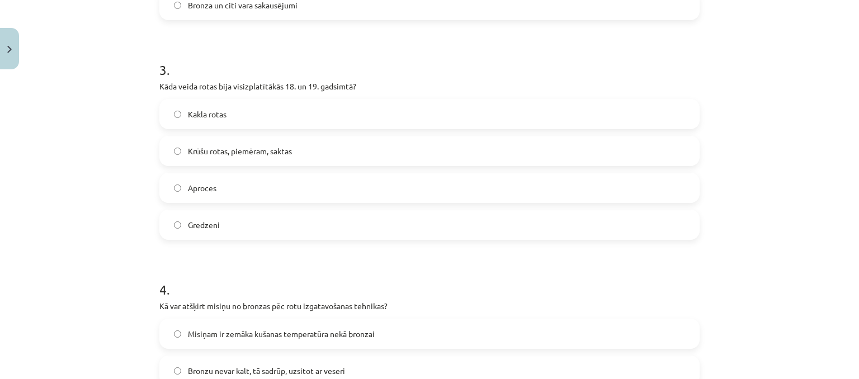
scroll to position [564, 0]
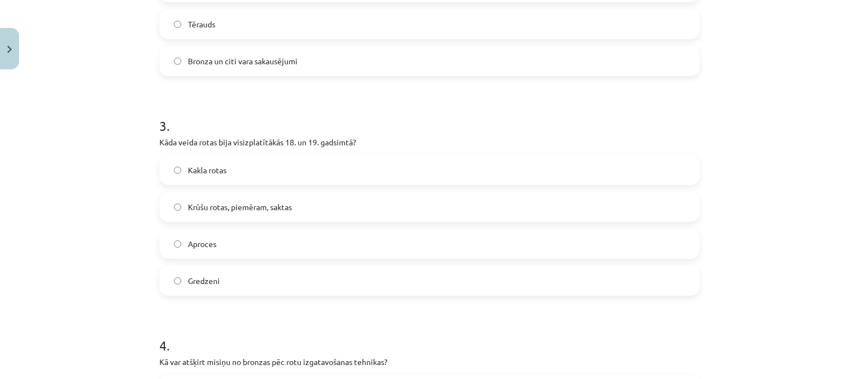
click at [217, 214] on label "Krūšu rotas, piemēram, saktas" at bounding box center [429, 207] width 538 height 28
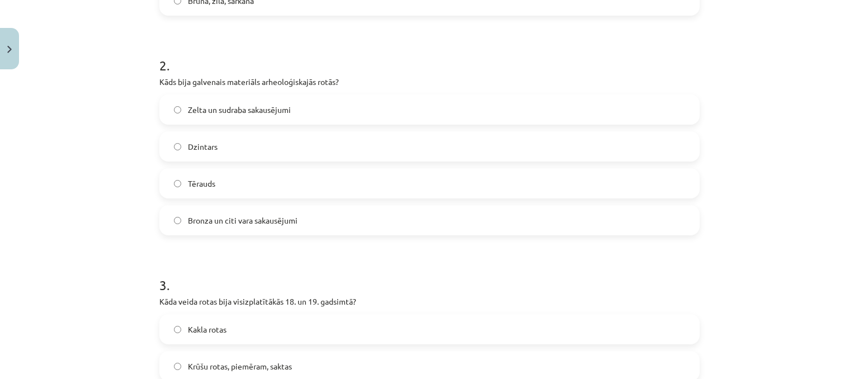
scroll to position [396, 0]
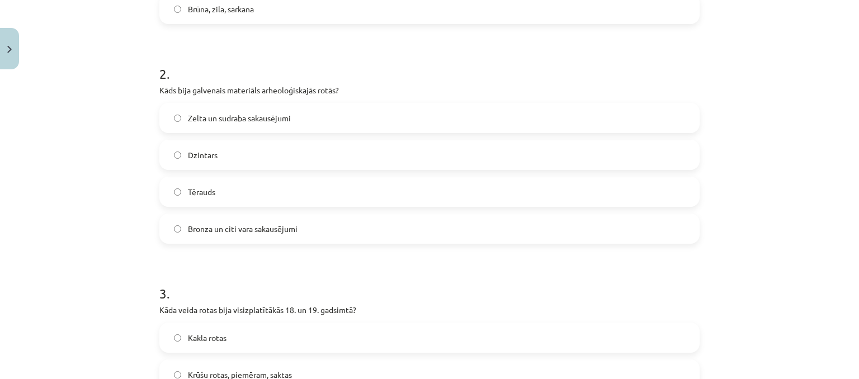
click at [239, 239] on label "Bronza un citi vara sakausējumi" at bounding box center [429, 229] width 538 height 28
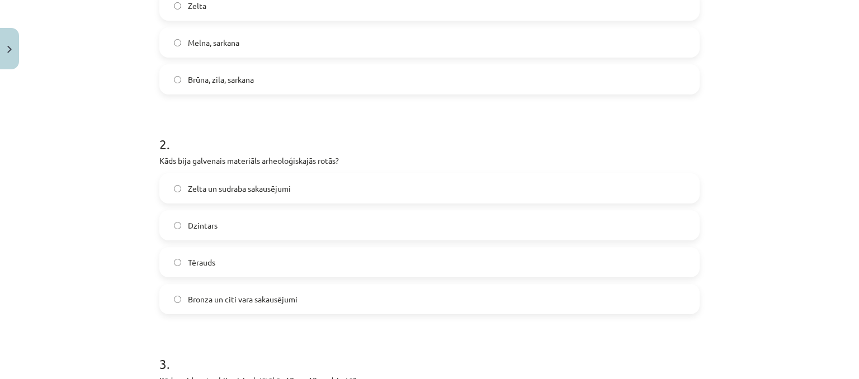
scroll to position [228, 0]
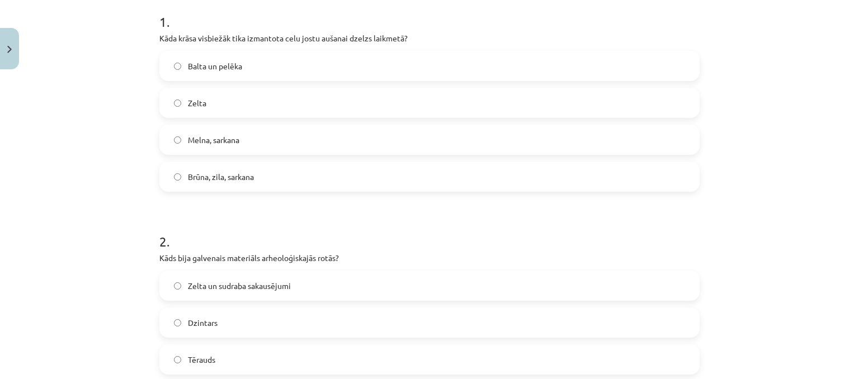
click at [258, 183] on label "Brūna, zila, sarkana" at bounding box center [429, 177] width 538 height 28
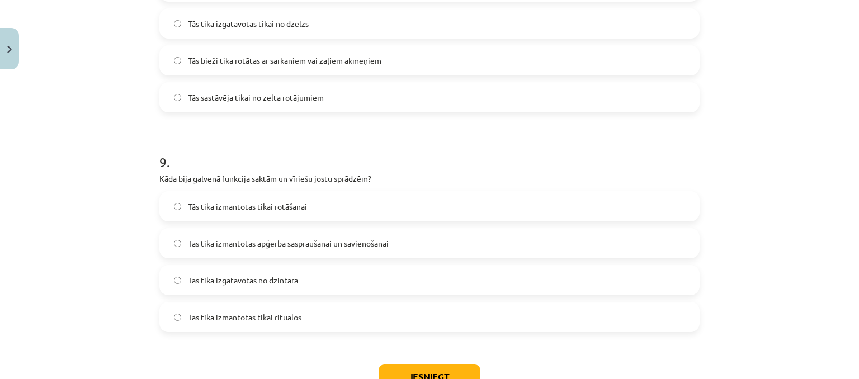
scroll to position [1928, 0]
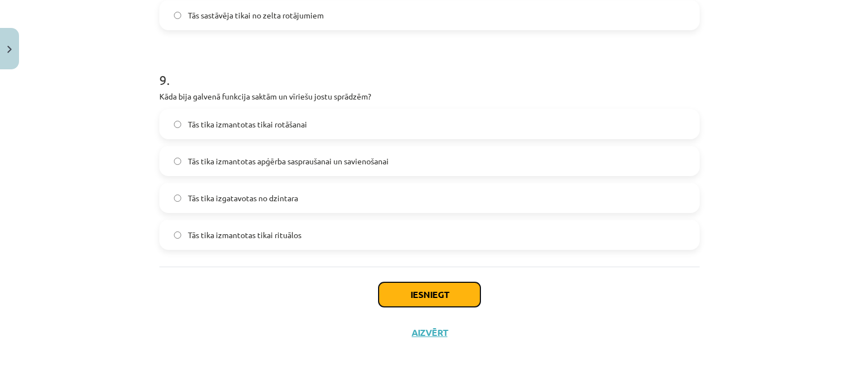
click at [428, 292] on button "Iesniegt" at bounding box center [430, 294] width 102 height 25
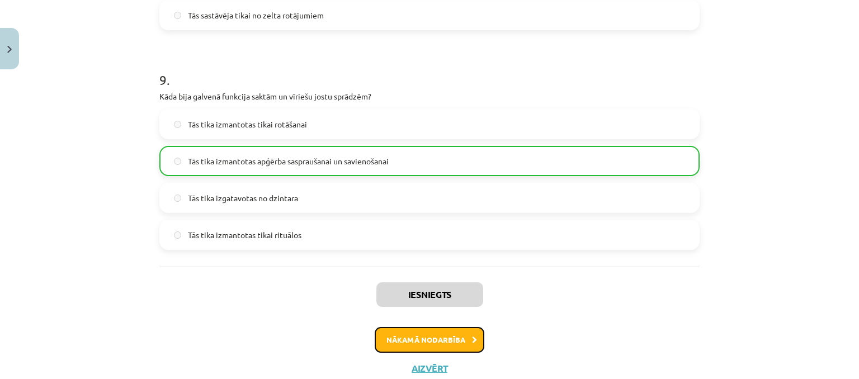
click at [441, 340] on button "Nākamā nodarbība" at bounding box center [430, 340] width 110 height 26
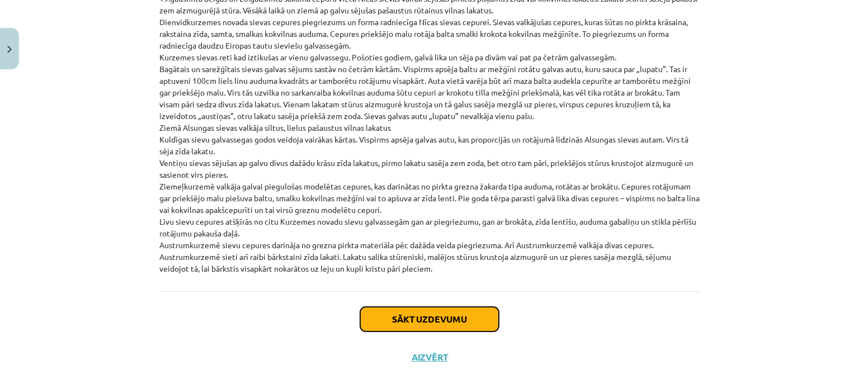
click at [439, 307] on button "Sākt uzdevumu" at bounding box center [429, 319] width 139 height 25
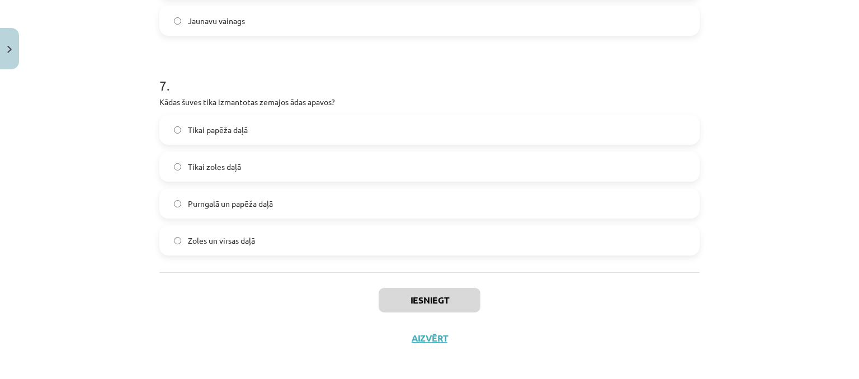
scroll to position [1489, 0]
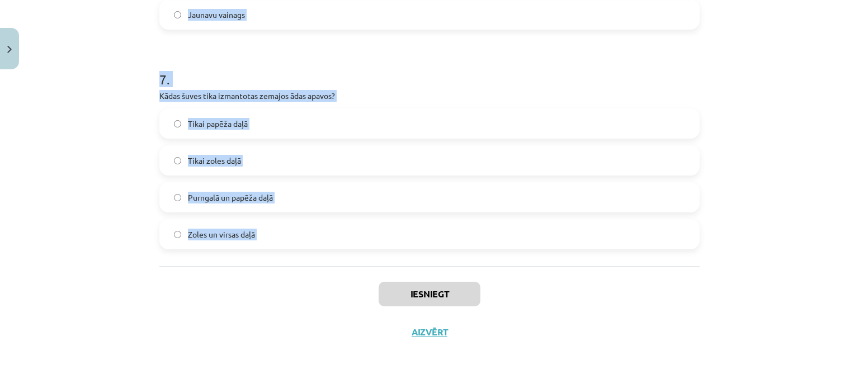
drag, startPoint x: 157, startPoint y: 267, endPoint x: 328, endPoint y: 256, distance: 171.4
click at [333, 240] on label "Zoles un virsas daļā" at bounding box center [429, 234] width 538 height 28
drag, startPoint x: 154, startPoint y: 267, endPoint x: 343, endPoint y: 285, distance: 189.9
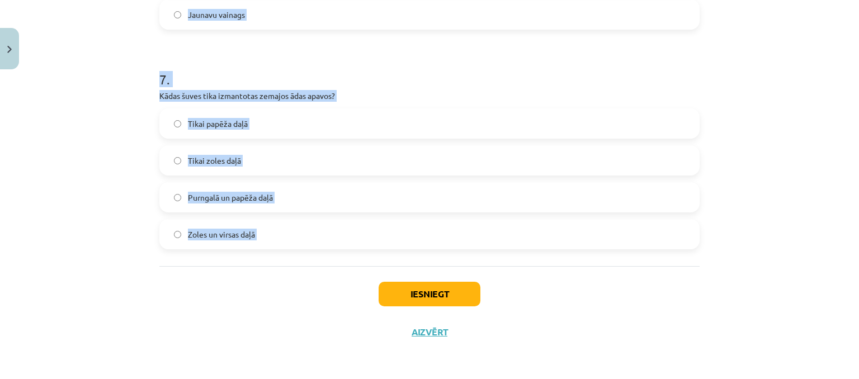
copy form "Kādus materiālus izmantoja zemajiem ādas apaviem? Zīda un lina maisījumu Neapst…"
click at [234, 267] on div "Iesniegt Aizvērt" at bounding box center [429, 305] width 540 height 78
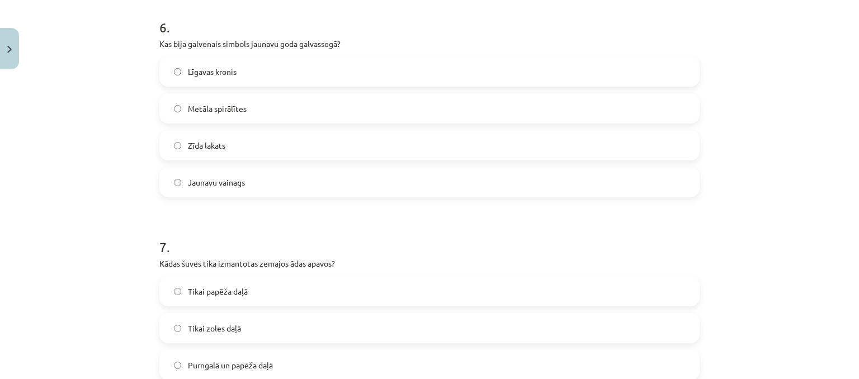
click at [220, 190] on label "Jaunavu vainags" at bounding box center [429, 182] width 538 height 28
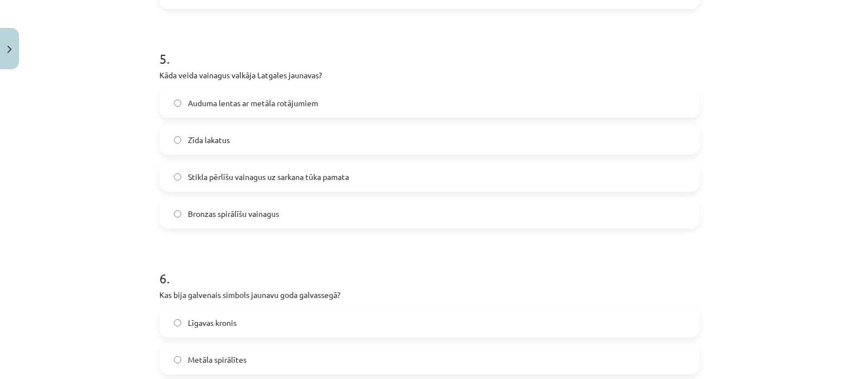
scroll to position [1042, 0]
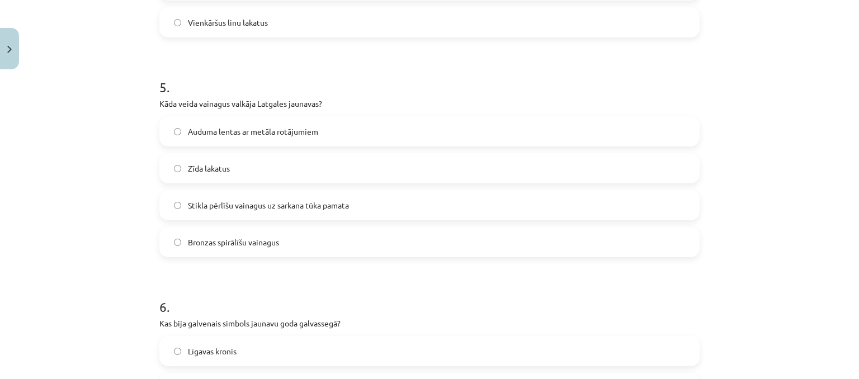
click at [220, 200] on span "Stikla pērlīšu vainagus uz sarkana tūka pamata" at bounding box center [268, 206] width 161 height 12
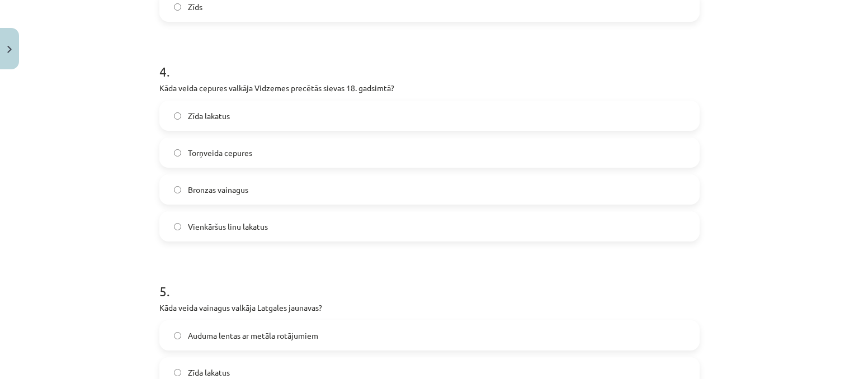
scroll to position [818, 0]
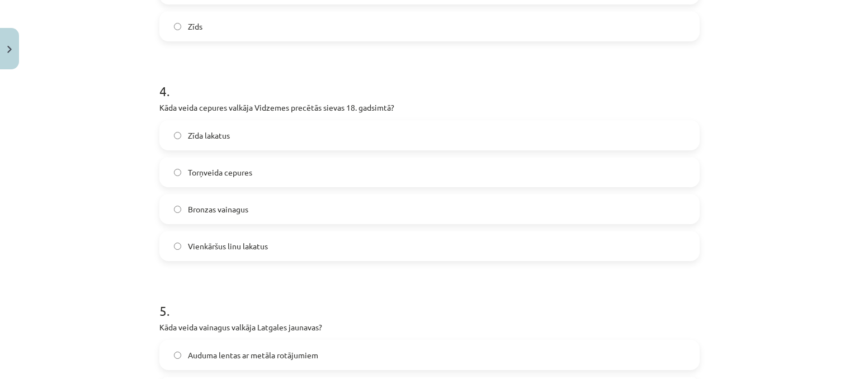
click at [217, 172] on span "Torņveida cepures" at bounding box center [220, 173] width 64 height 12
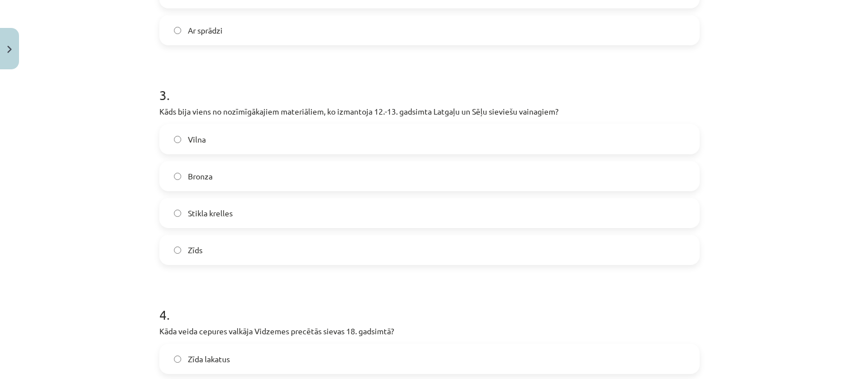
click at [215, 206] on label "Stikla krelles" at bounding box center [429, 213] width 538 height 28
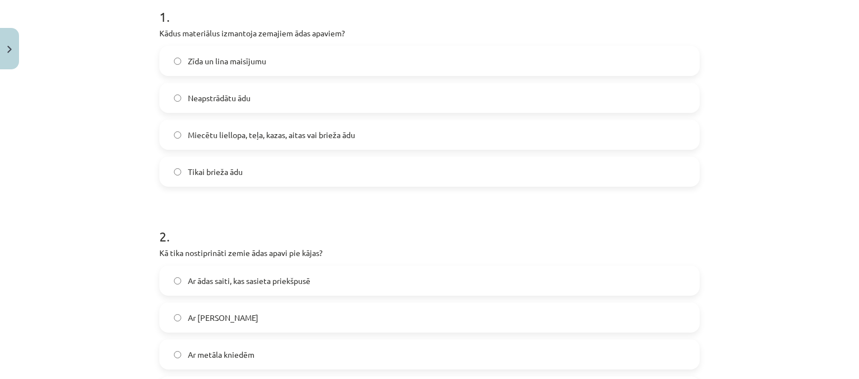
scroll to position [203, 0]
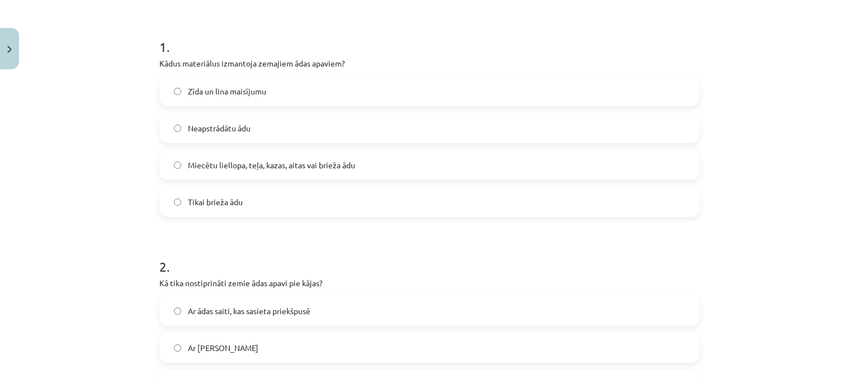
click at [235, 168] on span "Miecētu liellopa, teļa, kazas, aitas vai brieža ādu" at bounding box center [271, 165] width 167 height 12
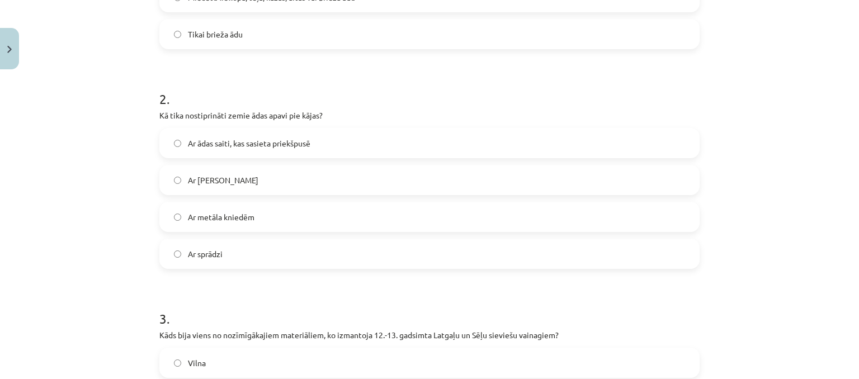
click at [244, 149] on label "Ar ādas saiti, kas sasieta priekšpusē" at bounding box center [429, 143] width 538 height 28
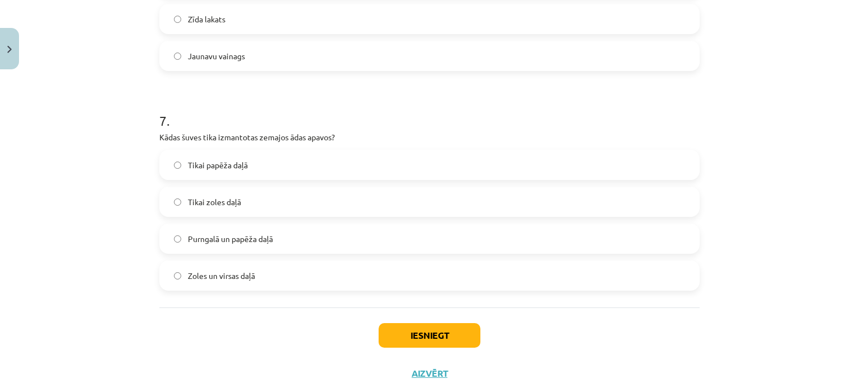
scroll to position [1489, 0]
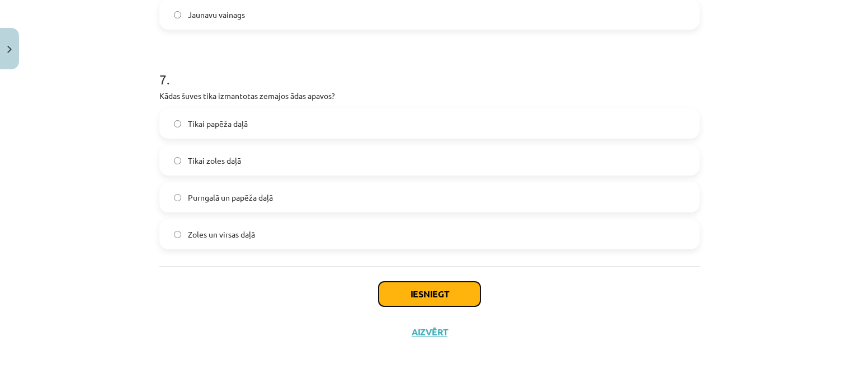
click at [400, 292] on button "Iesniegt" at bounding box center [430, 294] width 102 height 25
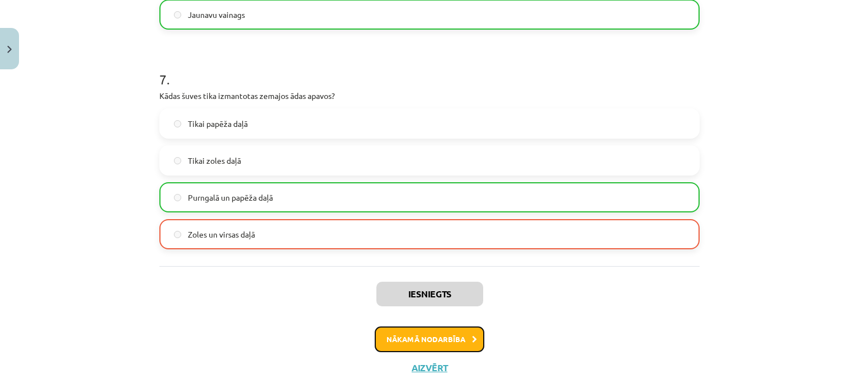
click at [414, 336] on button "Nākamā nodarbība" at bounding box center [430, 340] width 110 height 26
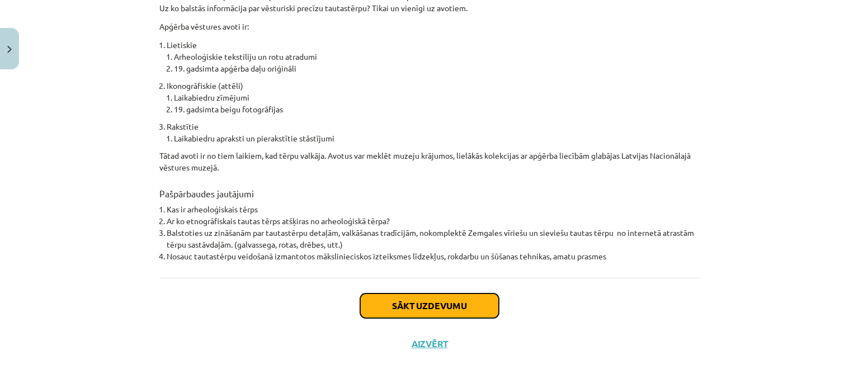
click at [409, 294] on button "Sākt uzdevumu" at bounding box center [429, 306] width 139 height 25
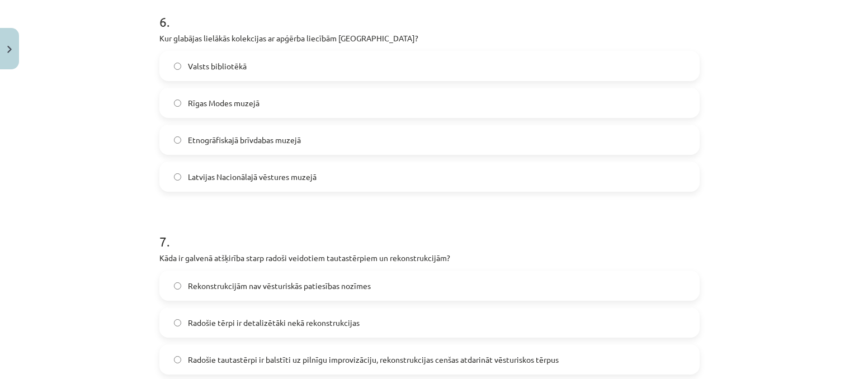
scroll to position [1709, 0]
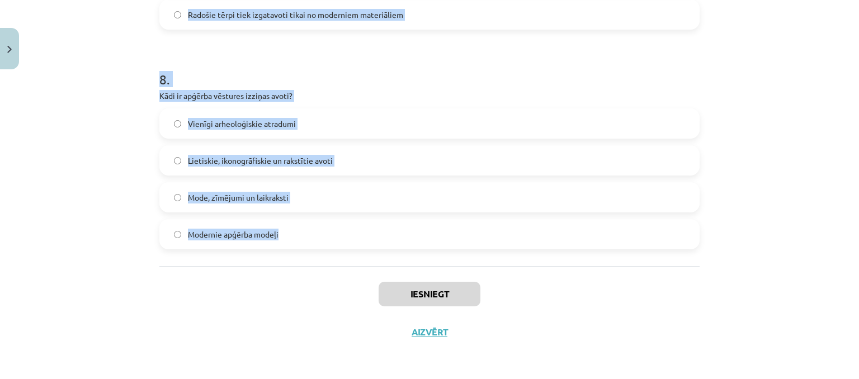
drag, startPoint x: 153, startPoint y: 238, endPoint x: 351, endPoint y: 239, distance: 198.0
copy form "Kādi ir galvenie avoti, lai izzinātu vēsturiski precīzu tautastērpu? Mūsdienu t…"
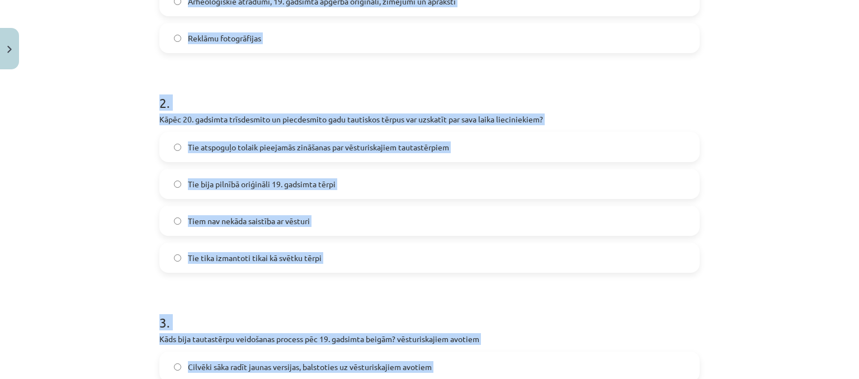
click at [89, 181] on div "Mācību tēma: Dizains un tehnoloģijas 9. klases 1. ieskaites mācību materiāls #7…" at bounding box center [429, 189] width 859 height 379
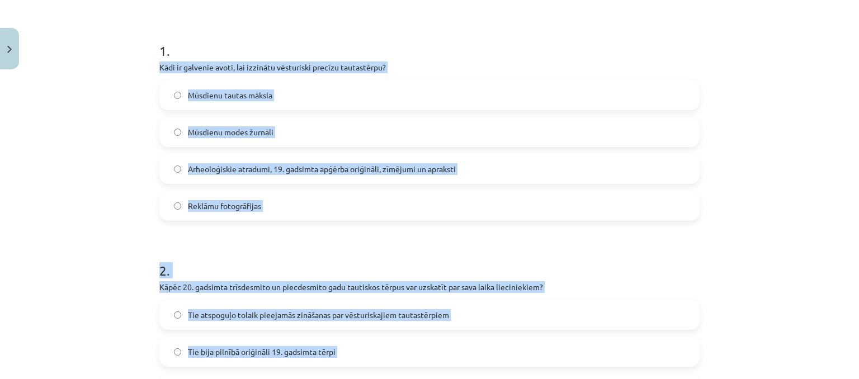
scroll to position [367, 0]
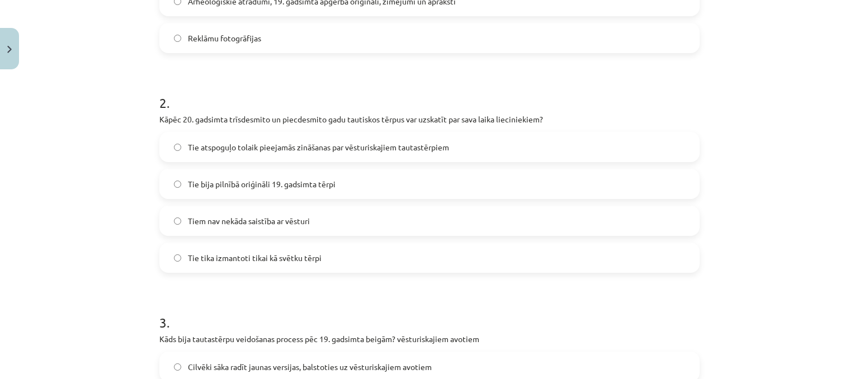
click at [183, 153] on label "Tie atspoguļo tolaik pieejamās zināšanas par vēsturiskajiem tautastērpiem" at bounding box center [429, 147] width 538 height 28
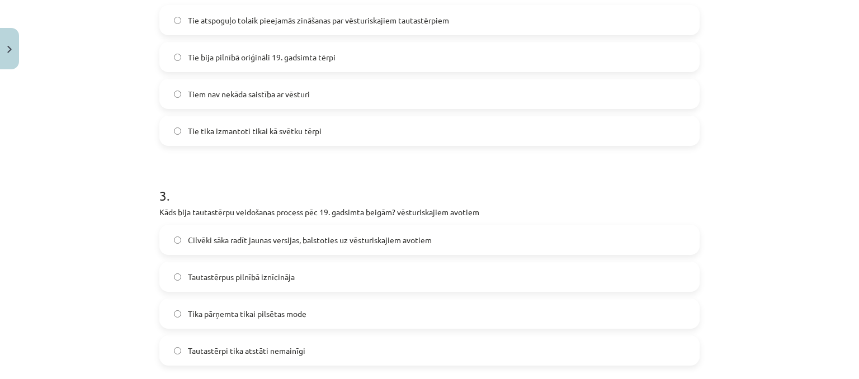
scroll to position [591, 0]
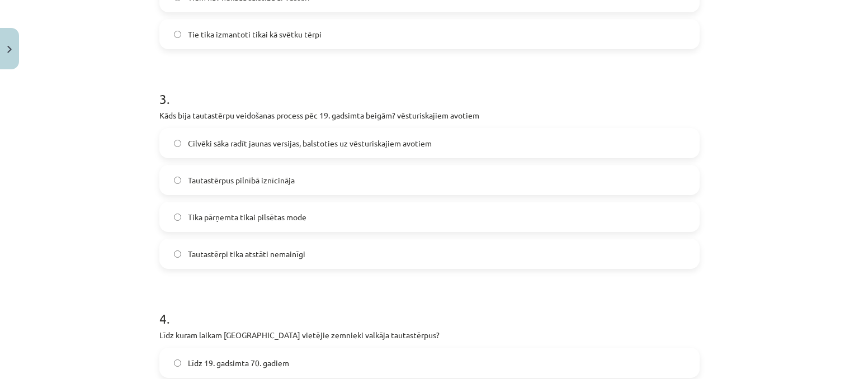
click at [249, 144] on span "Cilvēki sāka radīt jaunas versijas, balstoties uz vēsturiskajiem avotiem" at bounding box center [310, 144] width 244 height 12
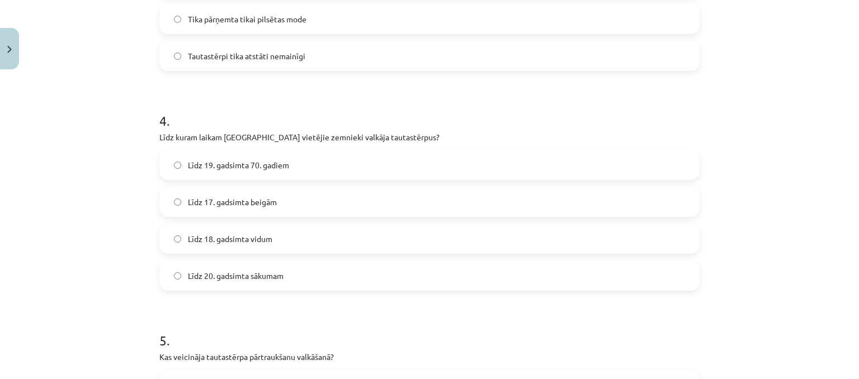
scroll to position [814, 0]
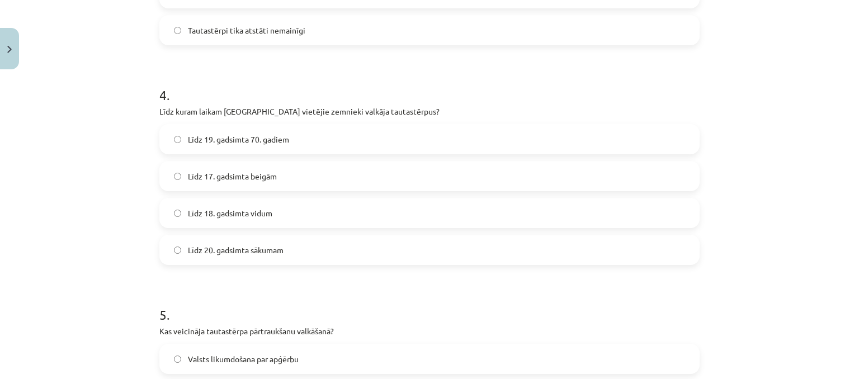
click at [257, 145] on label "Līdz 19. gadsimta 70. gadiem" at bounding box center [429, 139] width 538 height 28
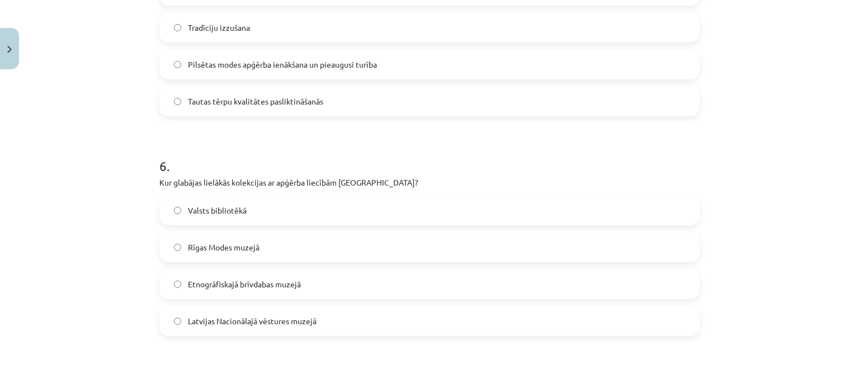
scroll to position [1206, 0]
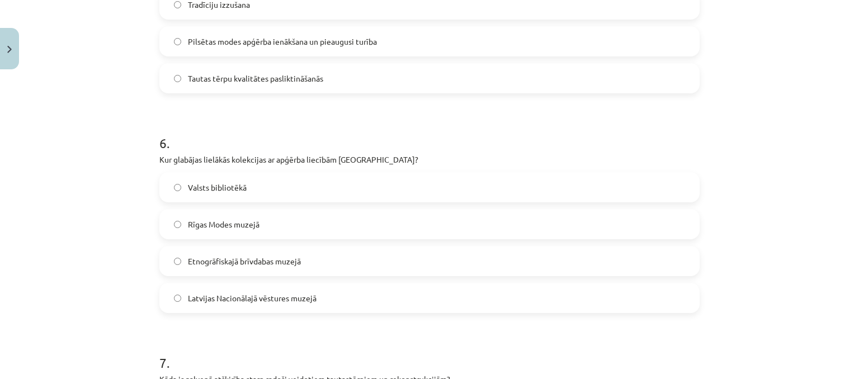
click at [251, 41] on span "Pilsētas modes apģērba ienākšana un pieaugusi turība" at bounding box center [282, 42] width 189 height 12
click at [237, 291] on label "Latvijas Nacionālajā vēstures muzejā" at bounding box center [429, 298] width 538 height 28
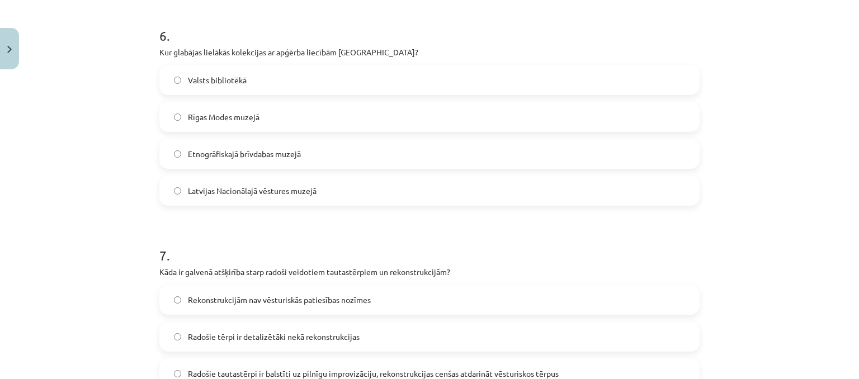
scroll to position [1429, 0]
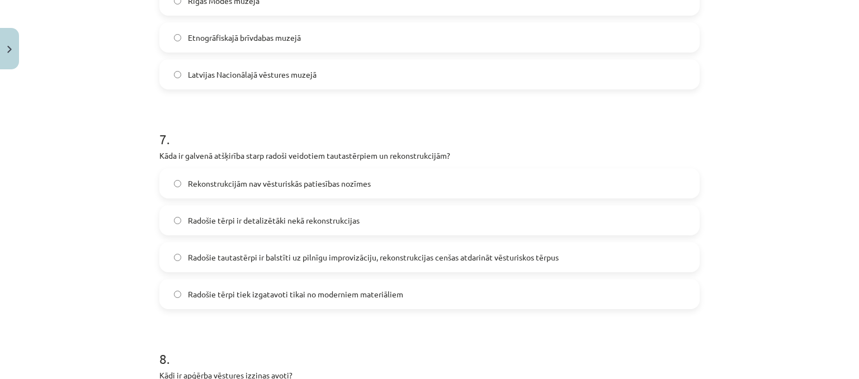
click at [262, 259] on span "Radošie tautastērpi ir balstīti uz pilnīgu improvizāciju, rekonstrukcijas cenša…" at bounding box center [373, 258] width 371 height 12
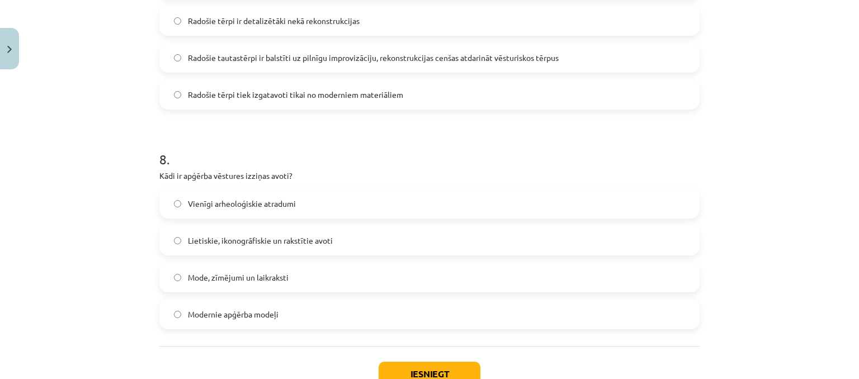
scroll to position [1653, 0]
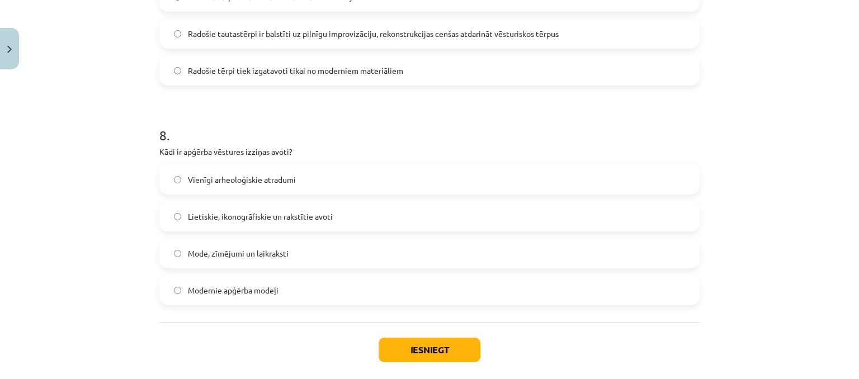
click at [210, 221] on span "Lietiskie, ikonogrāfiskie un rakstītie avoti" at bounding box center [260, 217] width 145 height 12
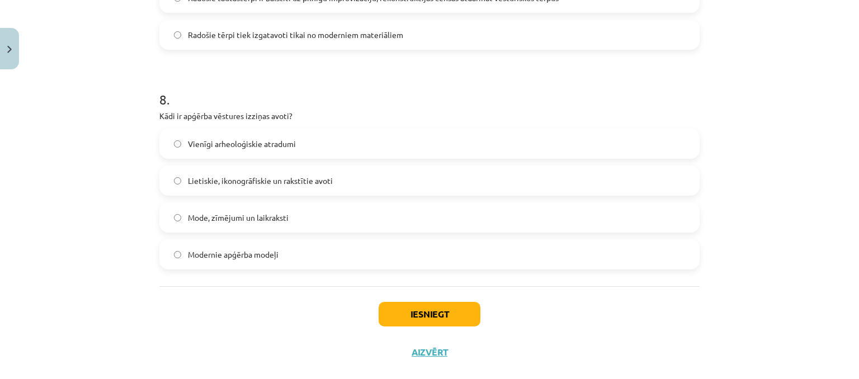
scroll to position [1709, 0]
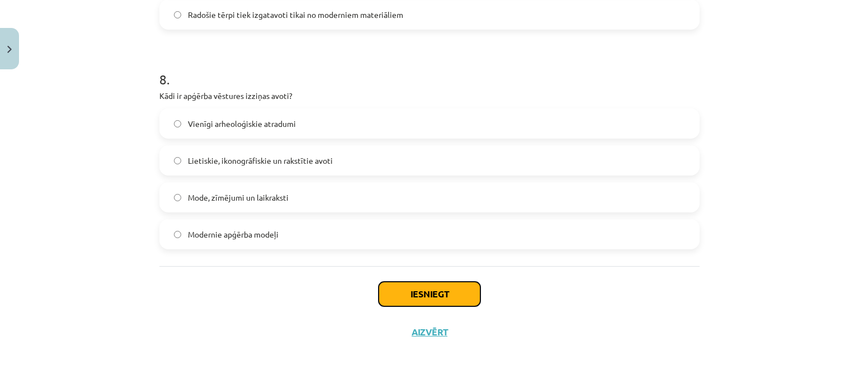
click at [400, 300] on button "Iesniegt" at bounding box center [430, 294] width 102 height 25
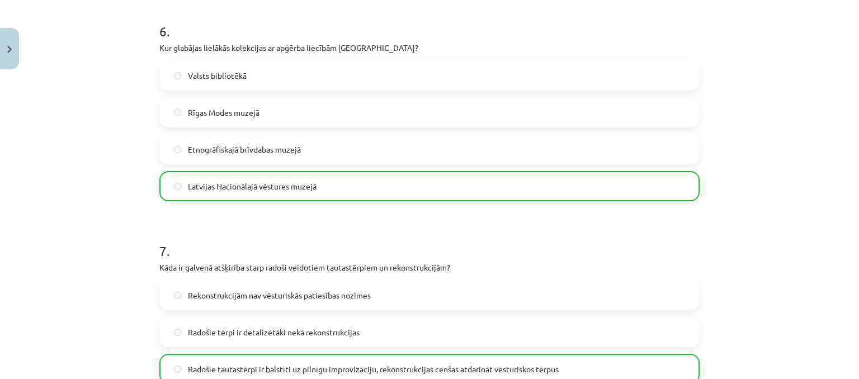
scroll to position [1744, 0]
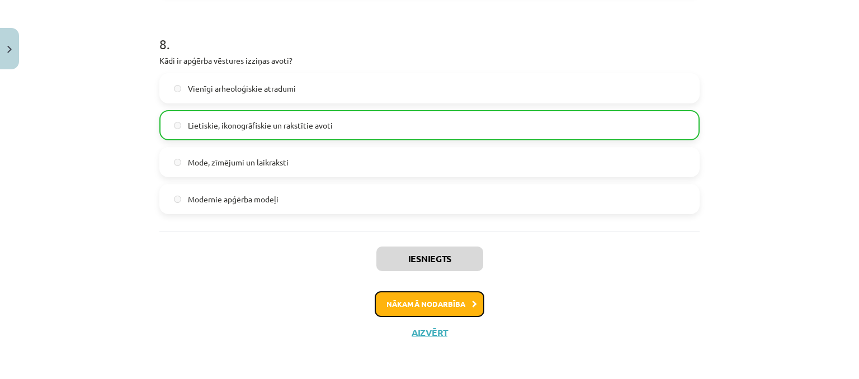
click at [454, 306] on button "Nākamā nodarbība" at bounding box center [430, 304] width 110 height 26
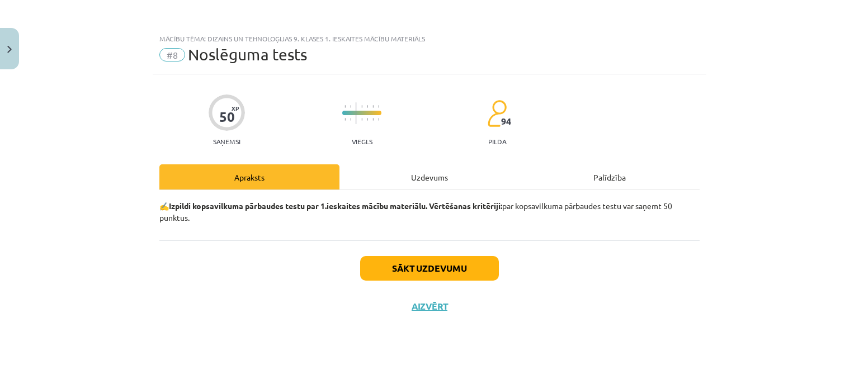
scroll to position [0, 0]
click at [432, 270] on button "Sākt uzdevumu" at bounding box center [429, 268] width 139 height 25
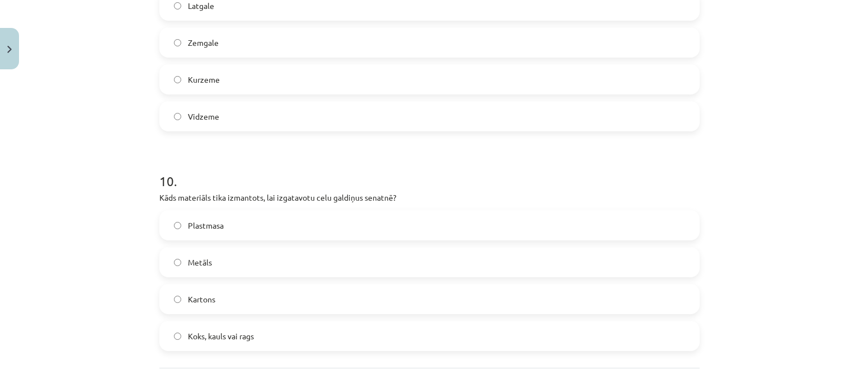
scroll to position [2148, 0]
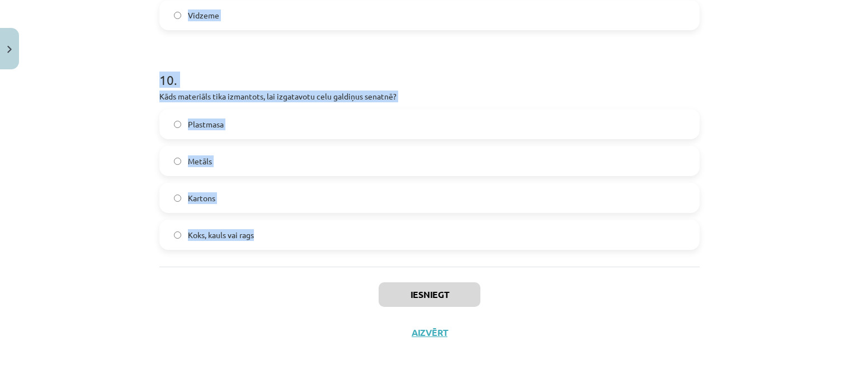
drag, startPoint x: 152, startPoint y: 40, endPoint x: 389, endPoint y: 233, distance: 305.7
copy form "Kādas zeķes valkāja pie pusgarajām biksēm? Rakstainas īsas zeķes Zeķes, kas nav…"
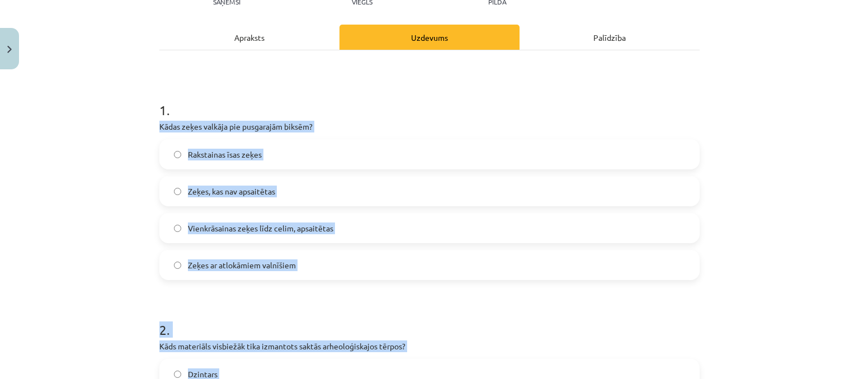
scroll to position [135, 0]
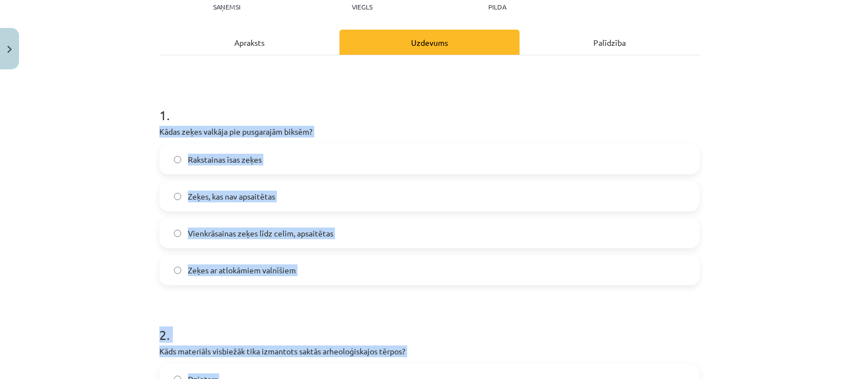
click at [84, 145] on div "Mācību tēma: Dizains un tehnoloģijas 9. klases 1. ieskaites mācību materiāls #8…" at bounding box center [429, 189] width 859 height 379
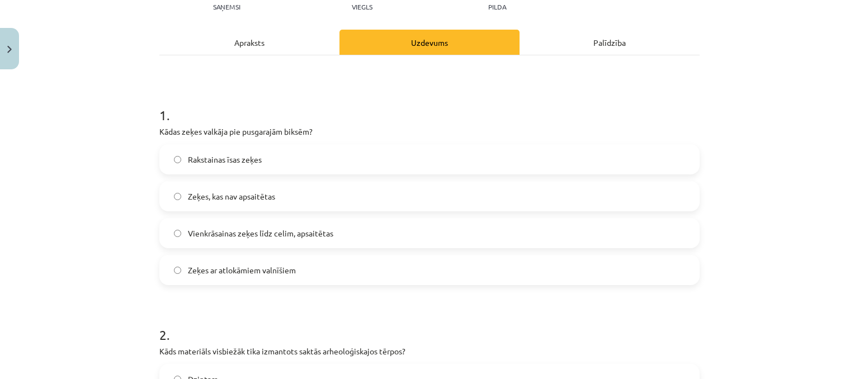
click at [207, 242] on label "Vienkrāsainas zeķes līdz celim, apsaitētas" at bounding box center [429, 233] width 538 height 28
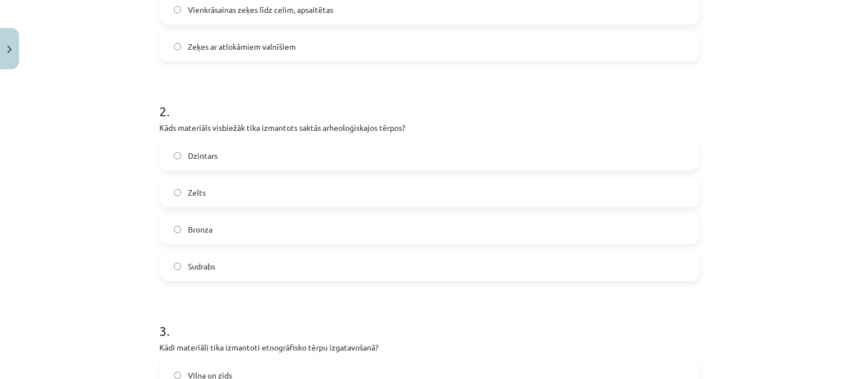
click at [209, 222] on label "Bronza" at bounding box center [429, 229] width 538 height 28
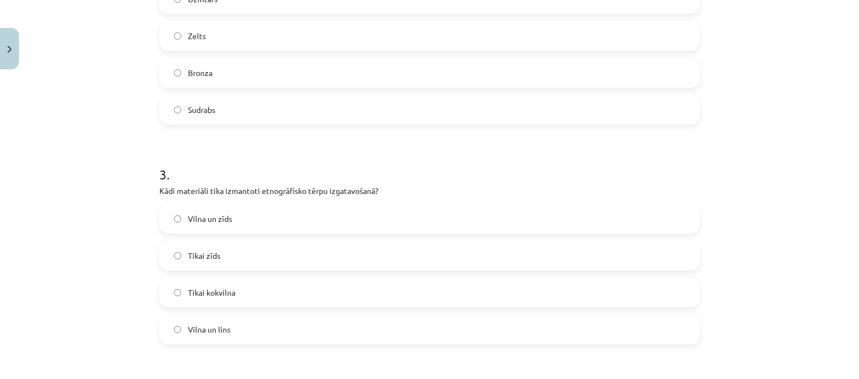
scroll to position [582, 0]
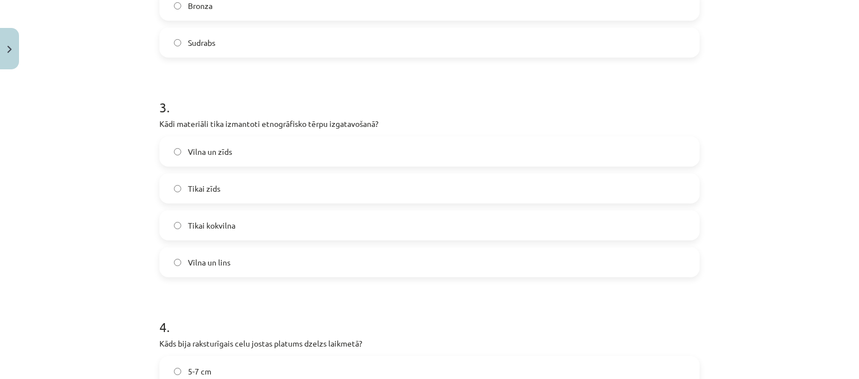
click at [226, 250] on label "Vilna un lins" at bounding box center [429, 262] width 538 height 28
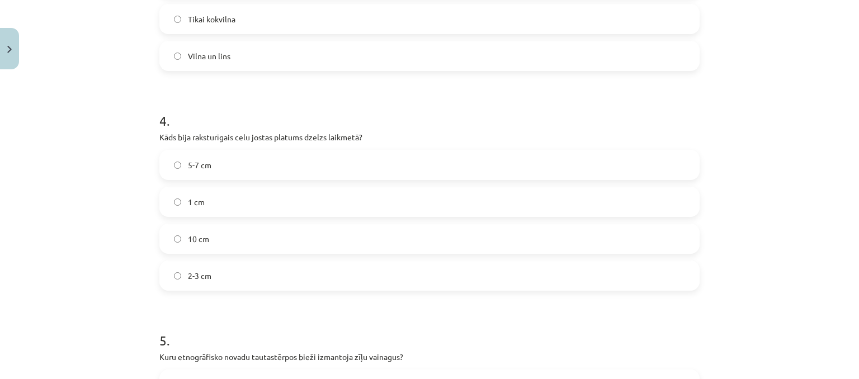
scroll to position [806, 0]
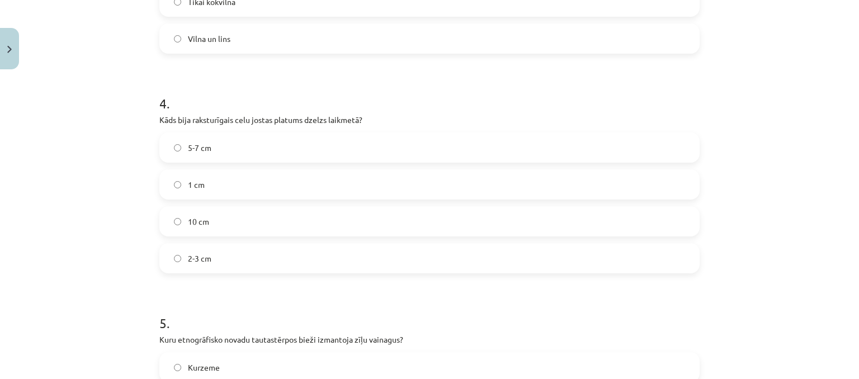
click at [216, 251] on label "2-3 cm" at bounding box center [429, 258] width 538 height 28
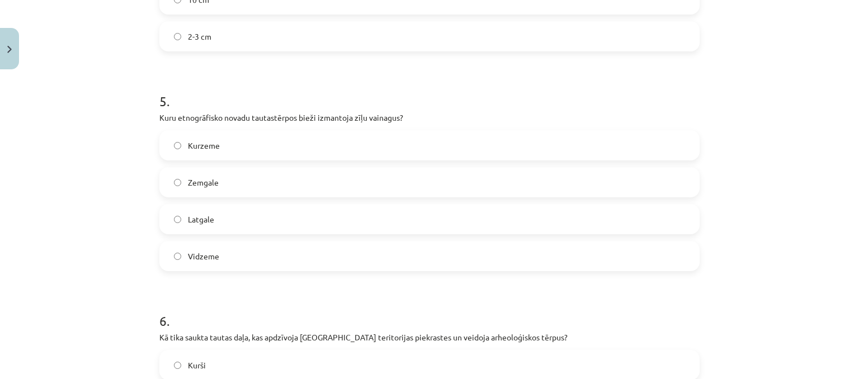
scroll to position [1029, 0]
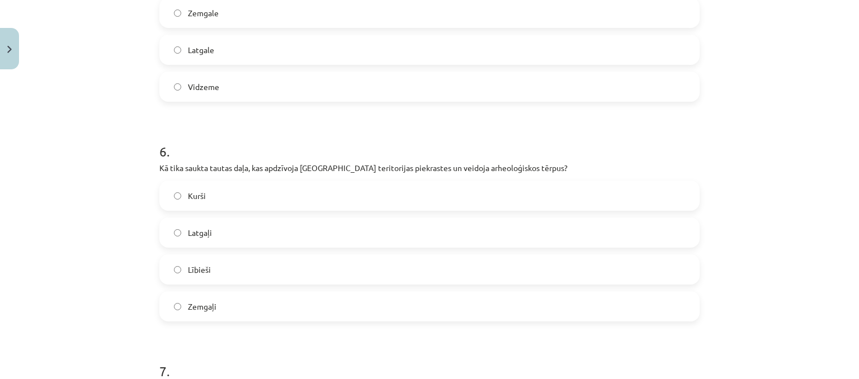
click at [212, 264] on label "Lībieši" at bounding box center [429, 270] width 538 height 28
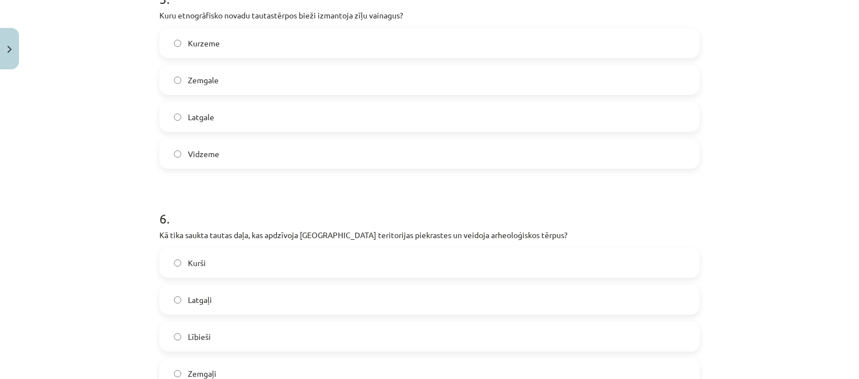
scroll to position [1085, 0]
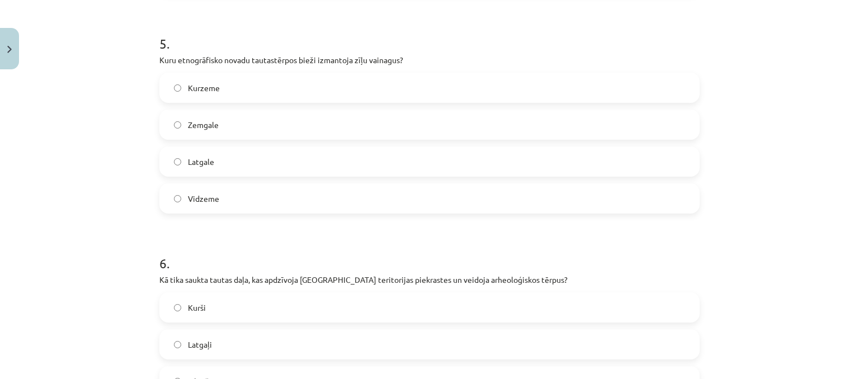
click at [224, 160] on label "Latgale" at bounding box center [429, 162] width 538 height 28
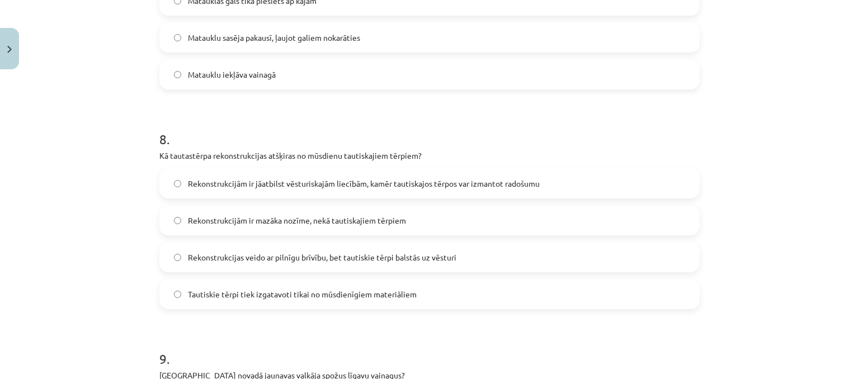
scroll to position [1589, 0]
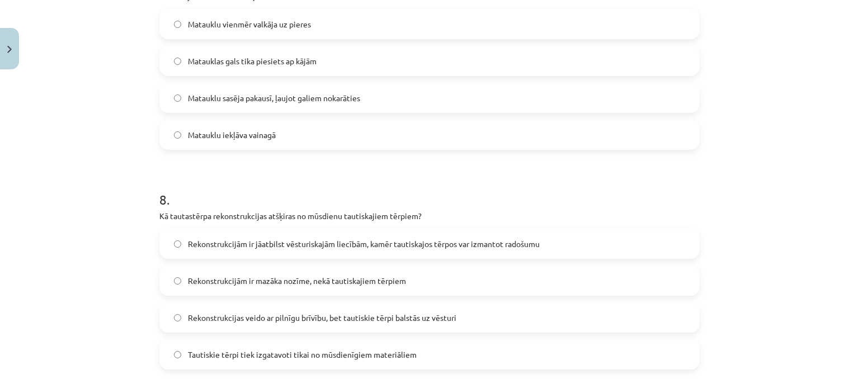
click at [244, 96] on span "Matauklu sasēja pakausī, ļaujot galiem nokarāties" at bounding box center [274, 98] width 172 height 12
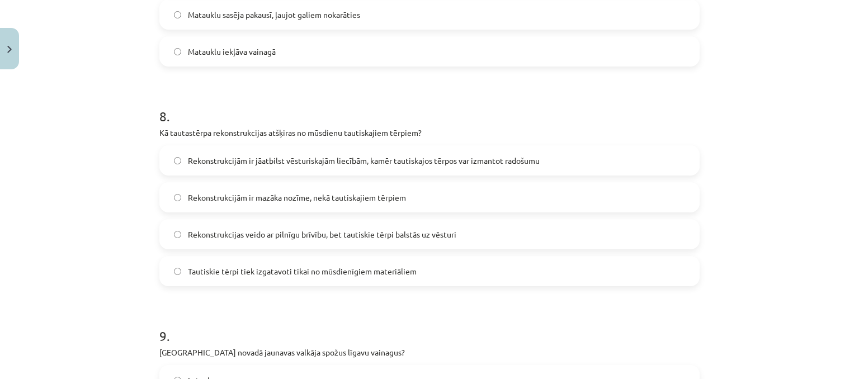
scroll to position [1701, 0]
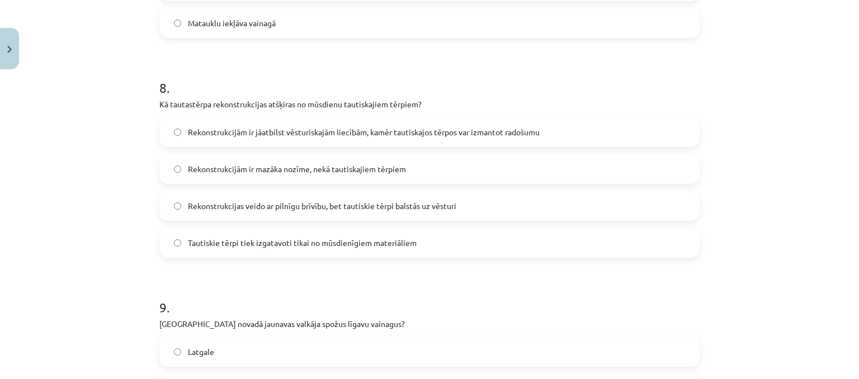
click at [518, 128] on span "Rekonstrukcijām ir jāatbilst vēsturiskajām liecībām, kamēr tautiskajos tērpos v…" at bounding box center [364, 132] width 352 height 12
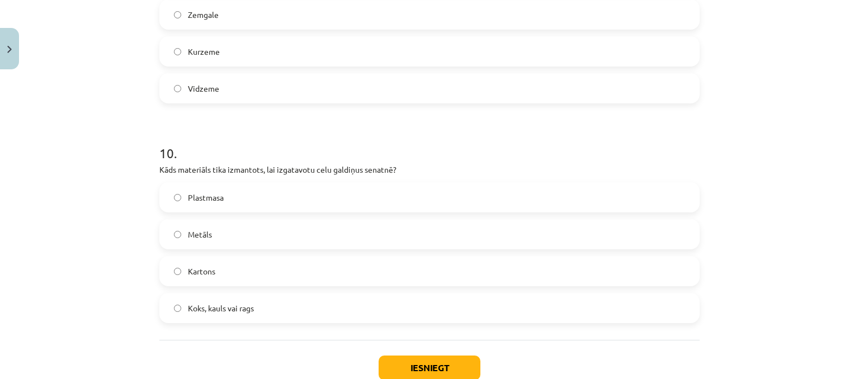
scroll to position [2092, 0]
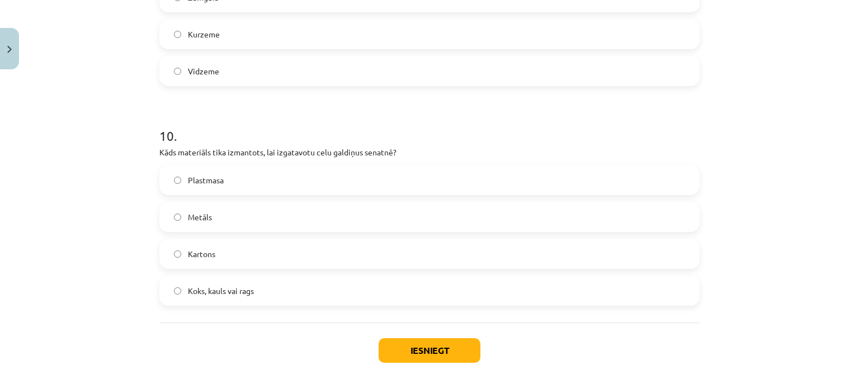
drag, startPoint x: 253, startPoint y: 282, endPoint x: 250, endPoint y: 266, distance: 15.9
click at [253, 281] on label "Koks, kauls vai rags" at bounding box center [429, 291] width 538 height 28
click at [233, 58] on label "Vidzeme" at bounding box center [429, 71] width 538 height 28
click at [389, 350] on button "Iesniegt" at bounding box center [430, 350] width 102 height 25
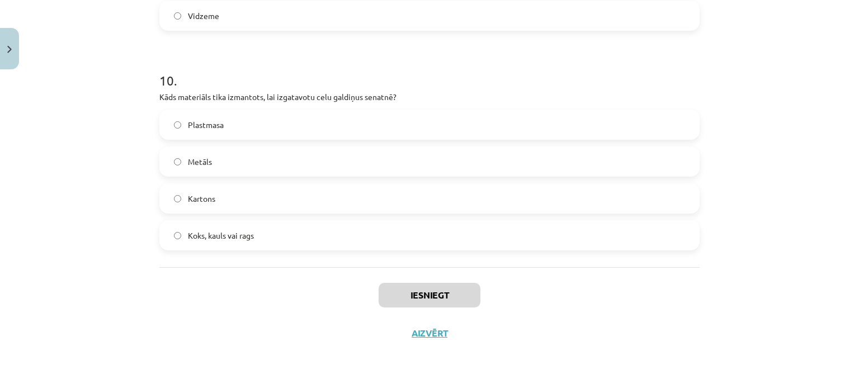
scroll to position [2148, 0]
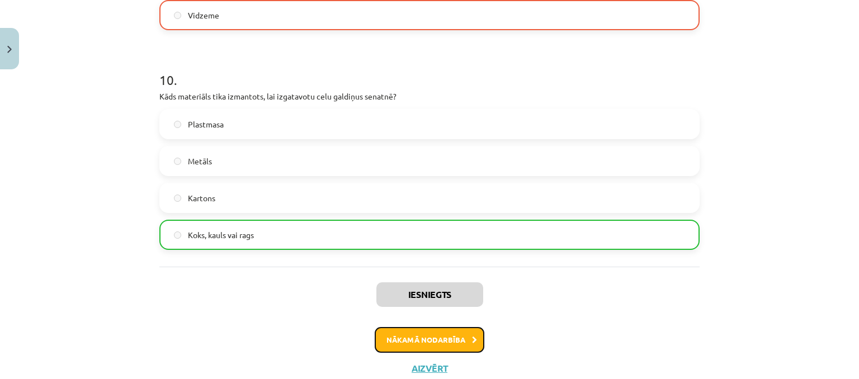
click at [437, 338] on button "Nākamā nodarbība" at bounding box center [430, 340] width 110 height 26
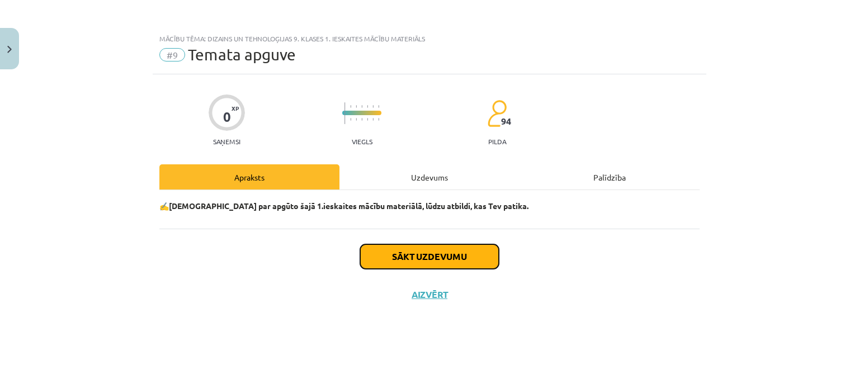
click at [421, 258] on button "Sākt uzdevumu" at bounding box center [429, 256] width 139 height 25
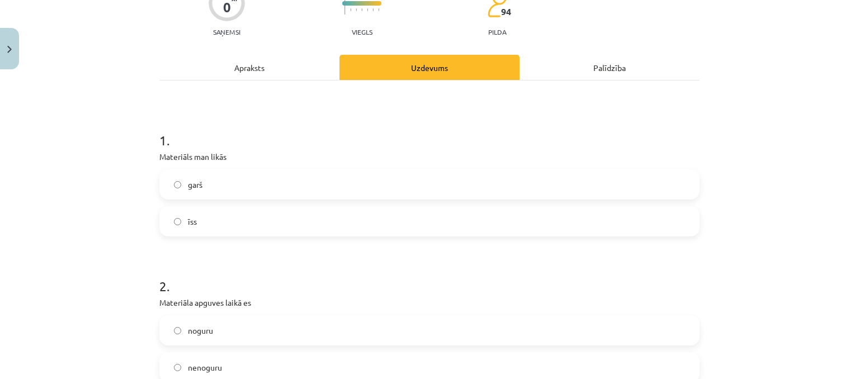
scroll to position [112, 0]
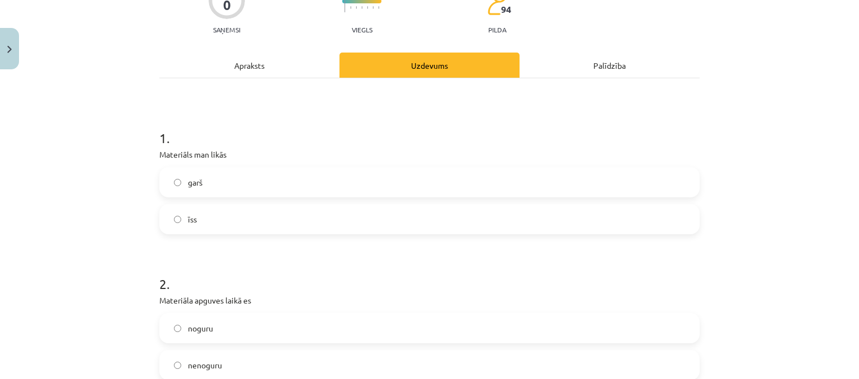
click at [229, 191] on label "garš" at bounding box center [429, 182] width 538 height 28
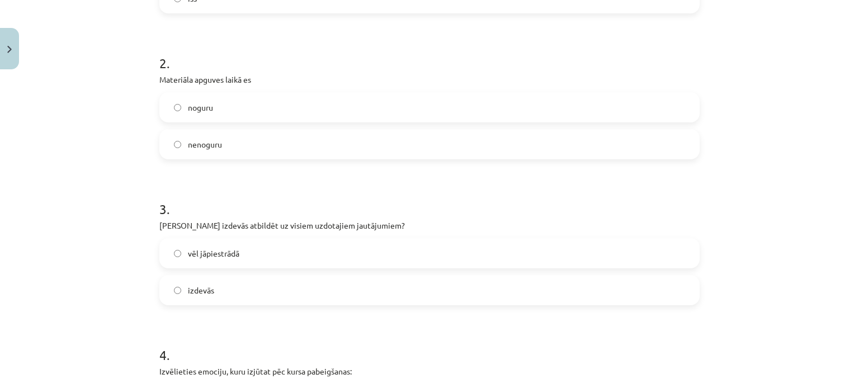
scroll to position [336, 0]
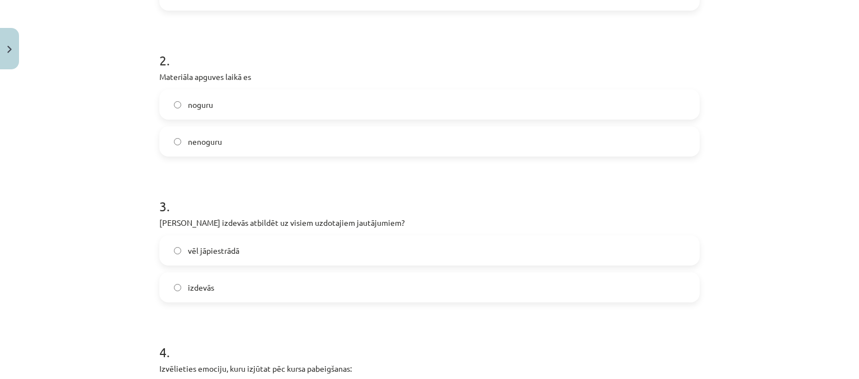
click at [219, 147] on label "nenoguru" at bounding box center [429, 141] width 538 height 28
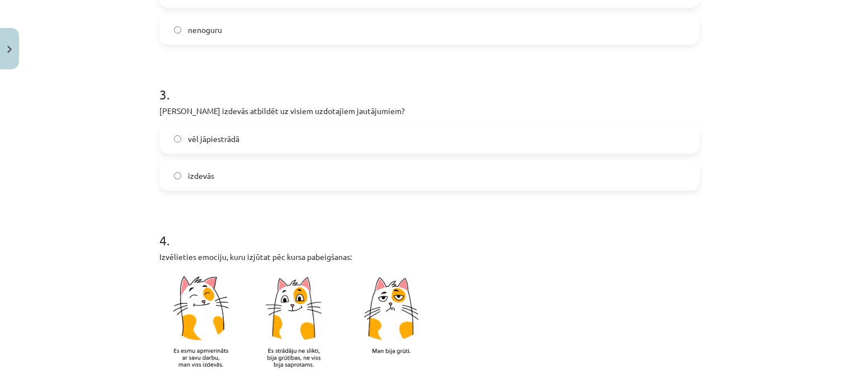
scroll to position [391, 0]
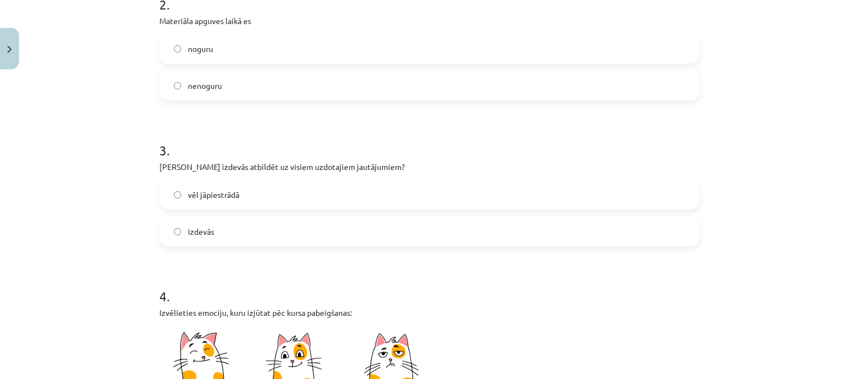
click at [239, 229] on label "izdevās" at bounding box center [429, 232] width 538 height 28
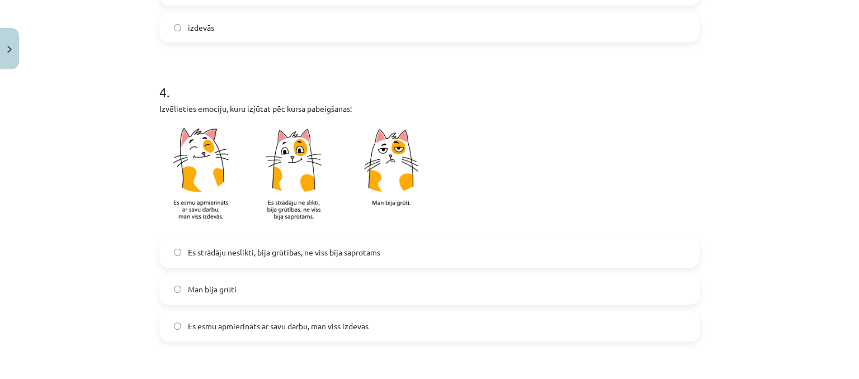
scroll to position [615, 0]
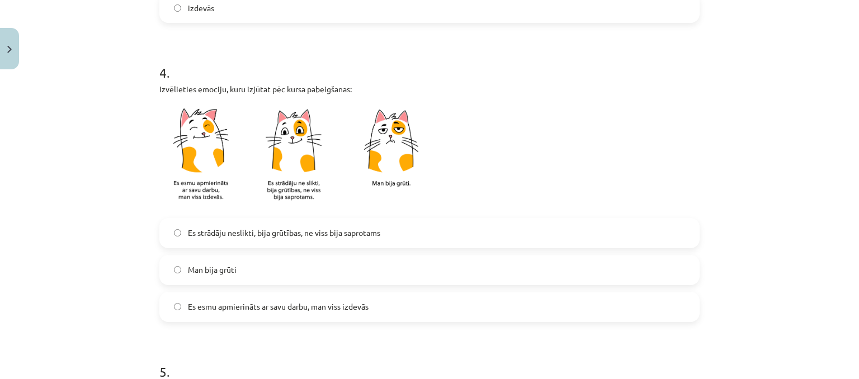
click at [237, 238] on span "Es strādāju neslikti, bija grūtības, ne viss bija saprotams" at bounding box center [284, 233] width 192 height 12
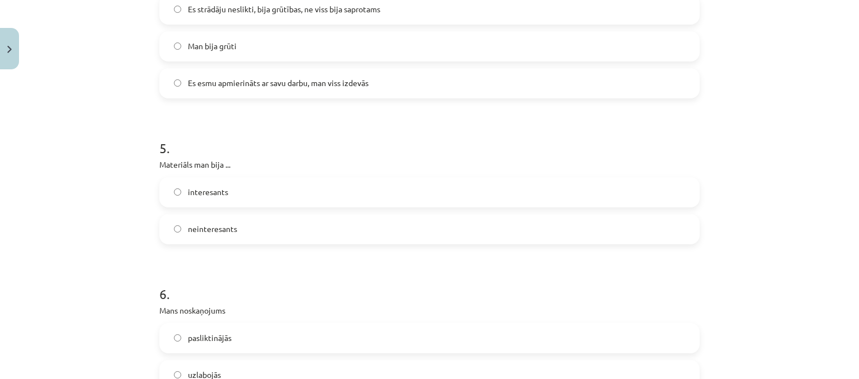
scroll to position [895, 0]
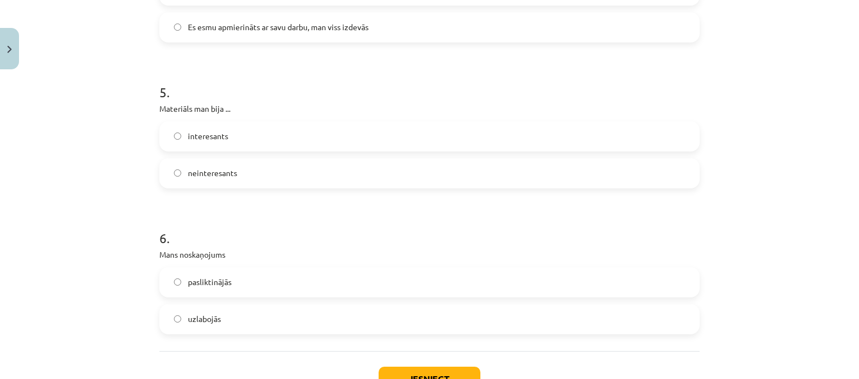
click at [234, 129] on label "interesants" at bounding box center [429, 136] width 538 height 28
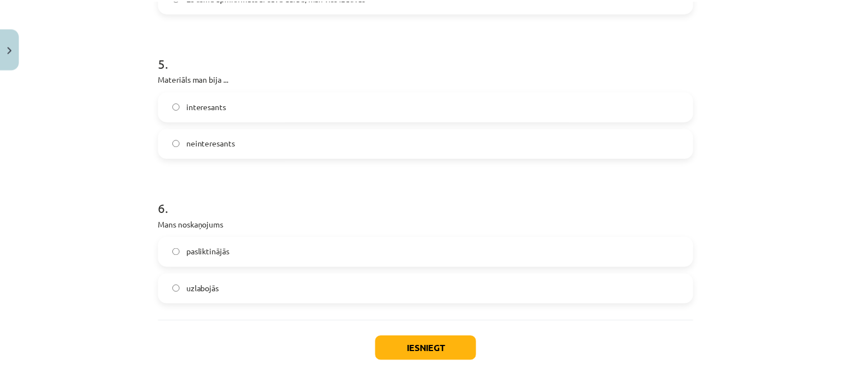
scroll to position [979, 0]
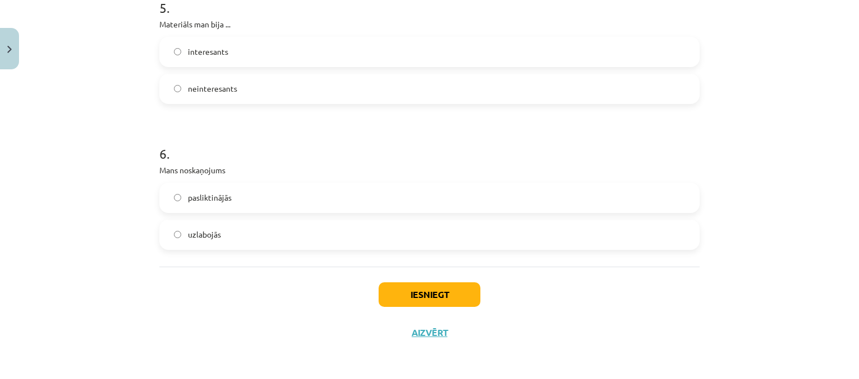
click at [235, 232] on label "uzlabojās" at bounding box center [429, 235] width 538 height 28
click at [390, 286] on button "Iesniegt" at bounding box center [430, 294] width 102 height 25
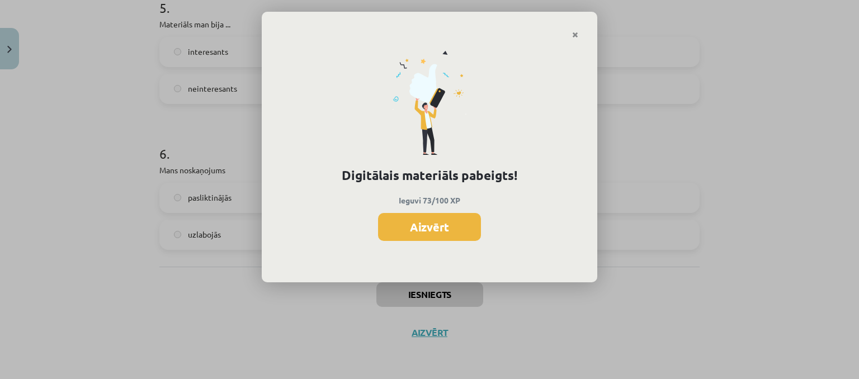
click at [432, 230] on button "Aizvērt" at bounding box center [429, 227] width 103 height 28
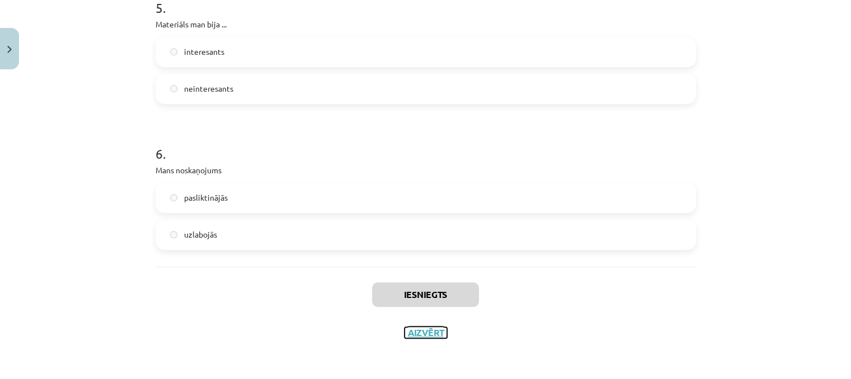
click at [422, 332] on button "Aizvērt" at bounding box center [425, 332] width 42 height 11
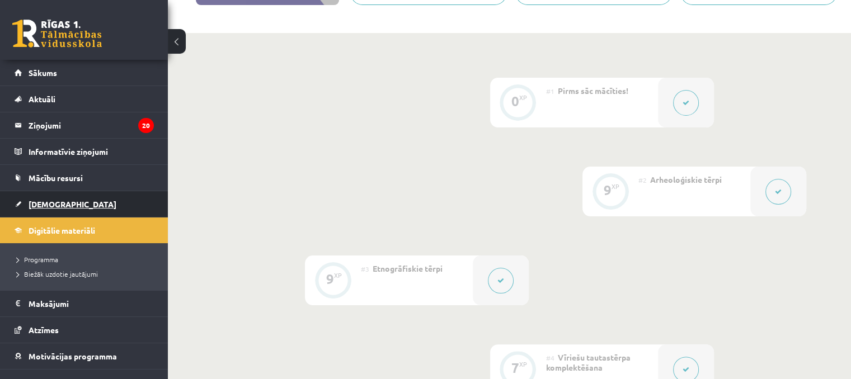
click at [48, 199] on span "[DEMOGRAPHIC_DATA]" at bounding box center [73, 204] width 88 height 10
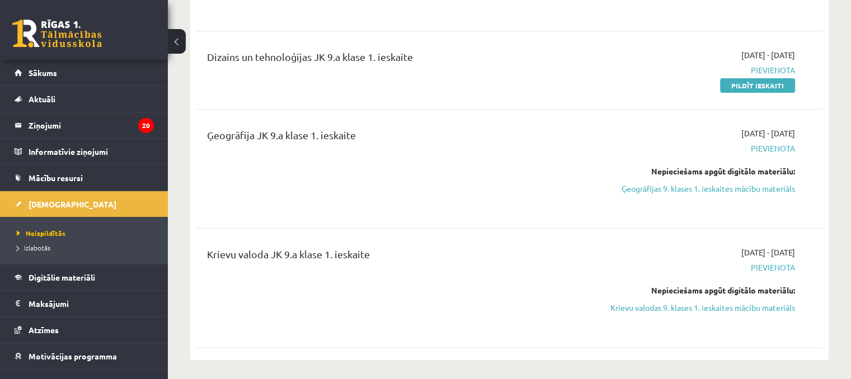
scroll to position [391, 0]
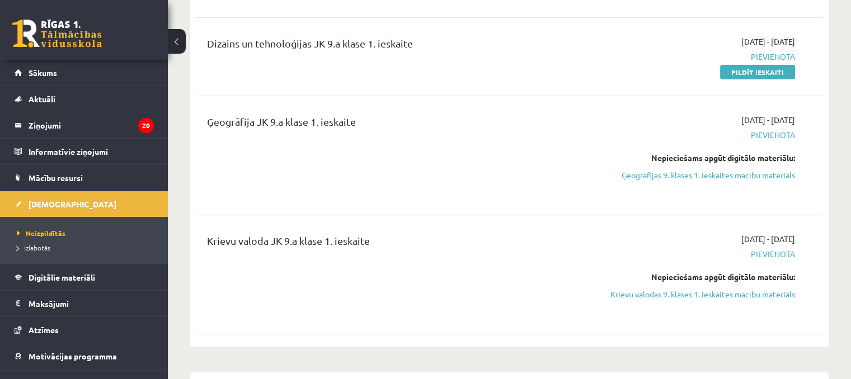
click at [759, 69] on link "Pildīt ieskaiti" at bounding box center [757, 72] width 75 height 15
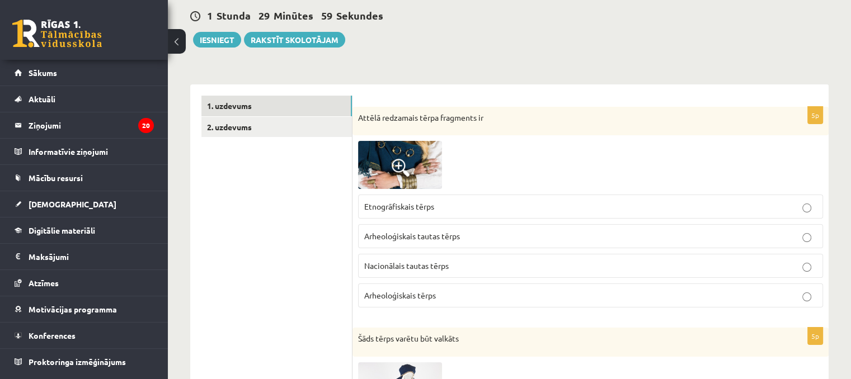
scroll to position [112, 0]
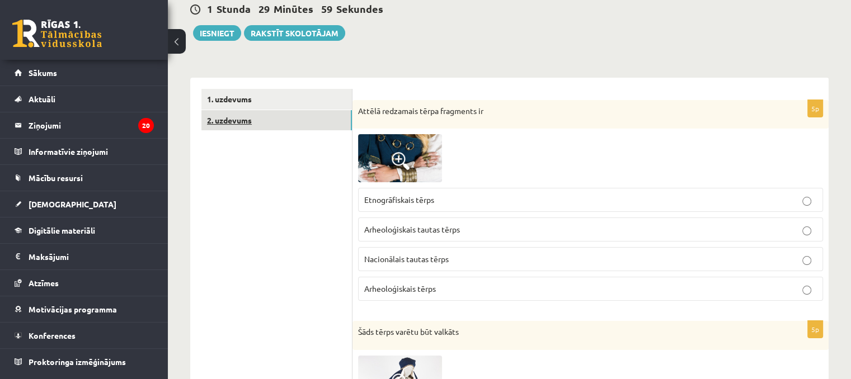
click at [333, 122] on link "2. uzdevums" at bounding box center [276, 120] width 150 height 21
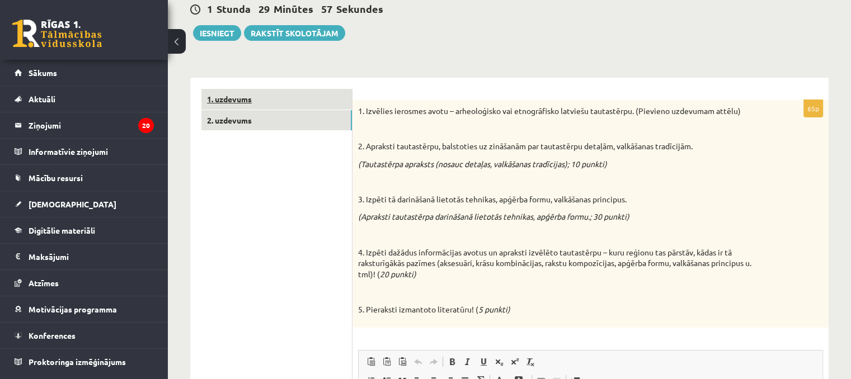
scroll to position [0, 0]
click at [312, 99] on link "1. uzdevums" at bounding box center [276, 99] width 150 height 21
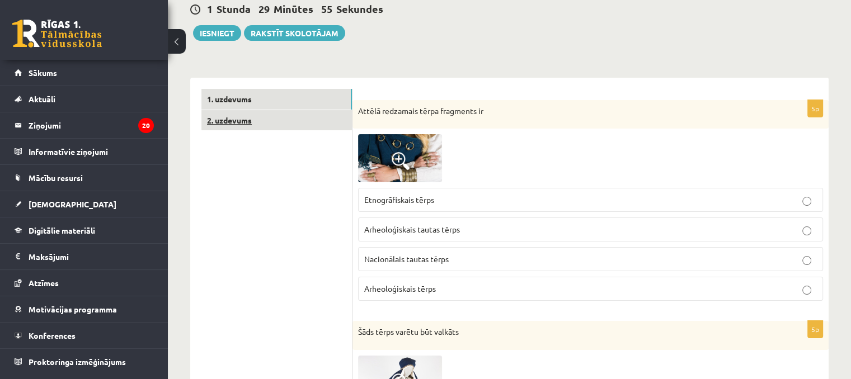
click at [302, 117] on link "2. uzdevums" at bounding box center [276, 120] width 150 height 21
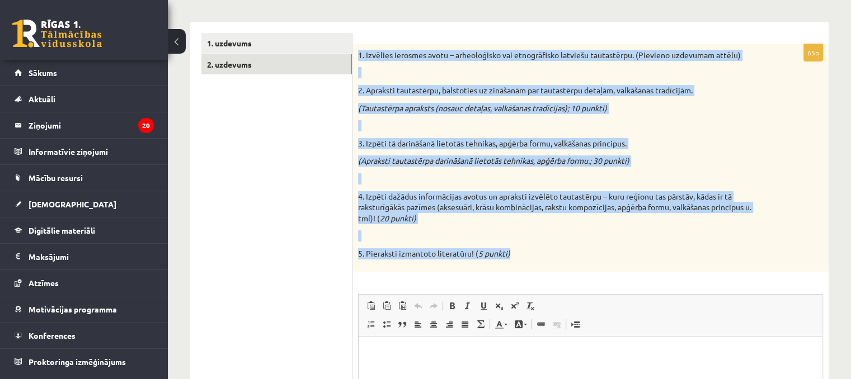
drag, startPoint x: 358, startPoint y: 53, endPoint x: 737, endPoint y: 247, distance: 425.7
click at [737, 247] on div "1. Izvēlies ierosmes avotu – arheoloģisko vai etnogrāfisko latviešu tautastērpu…" at bounding box center [590, 158] width 476 height 228
copy div "1. Izvēlies ierosmes avotu – arheoloģisko vai etnogrāfisko latviešu tautastērpu…"
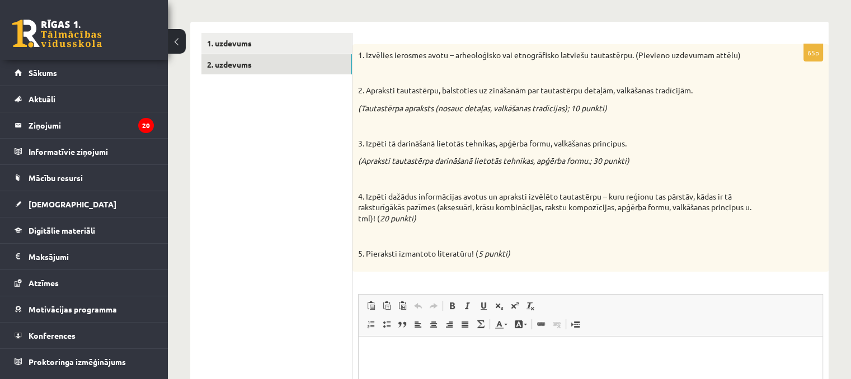
click at [322, 176] on ul "1. uzdevums 2. uzdevums" at bounding box center [276, 280] width 151 height 494
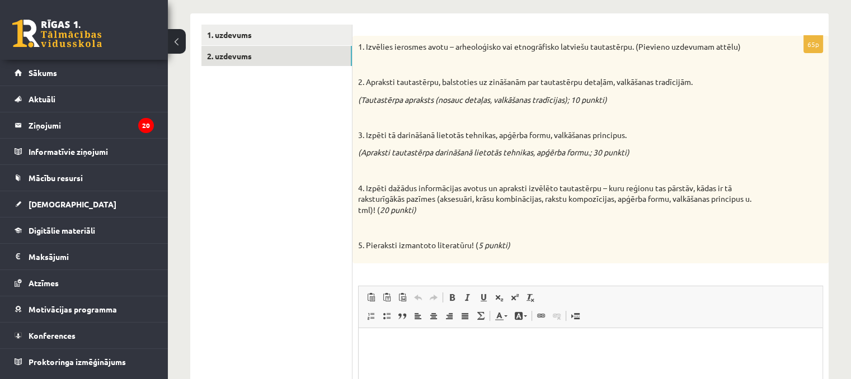
scroll to position [280, 0]
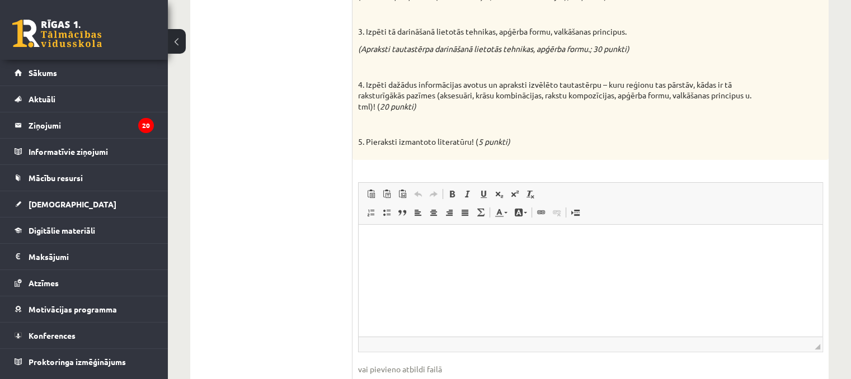
click at [450, 258] on html at bounding box center [590, 241] width 464 height 34
drag, startPoint x: 469, startPoint y: 262, endPoint x: 427, endPoint y: 245, distance: 44.4
click at [427, 246] on p "Bagātinātā teksta redaktors, wiswyg-editor-user-answer-47434025251280" at bounding box center [590, 241] width 441 height 12
click at [455, 257] on span "Ielīmēt" at bounding box center [455, 254] width 31 height 16
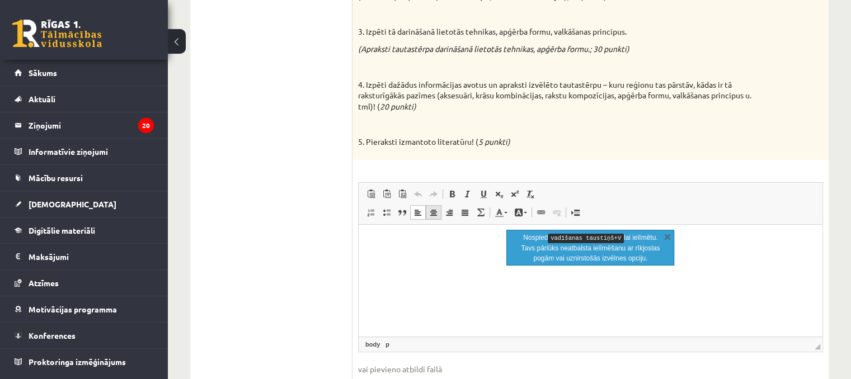
click at [438, 214] on link "Centrēti" at bounding box center [434, 212] width 16 height 15
click at [516, 258] on html at bounding box center [590, 241] width 464 height 34
click at [667, 235] on link "X" at bounding box center [667, 236] width 11 height 11
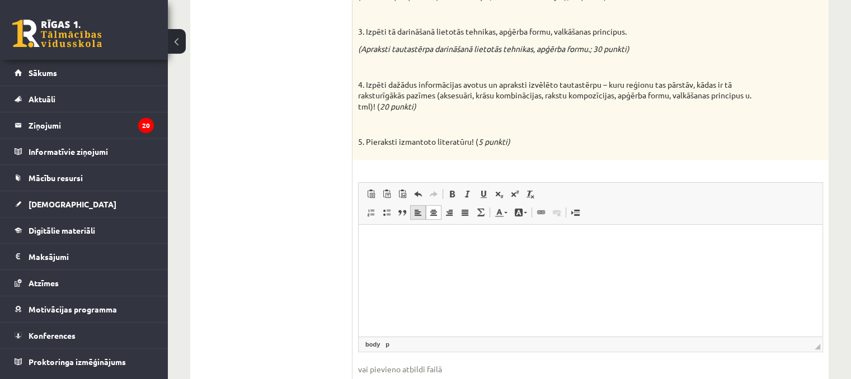
click at [419, 211] on span at bounding box center [417, 212] width 9 height 9
click at [465, 197] on span at bounding box center [467, 194] width 9 height 9
click at [442, 244] on span "Ielīmēt" at bounding box center [449, 248] width 31 height 16
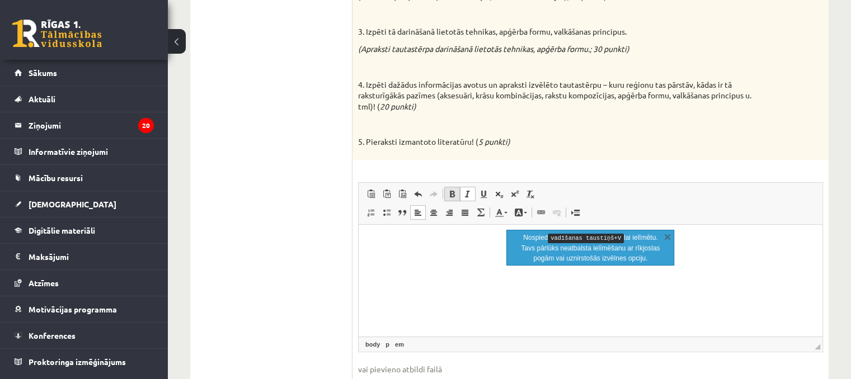
click at [455, 195] on span at bounding box center [451, 194] width 9 height 9
click at [463, 195] on span at bounding box center [467, 194] width 9 height 9
click at [467, 193] on span at bounding box center [467, 194] width 9 height 9
click at [453, 195] on span at bounding box center [451, 194] width 9 height 9
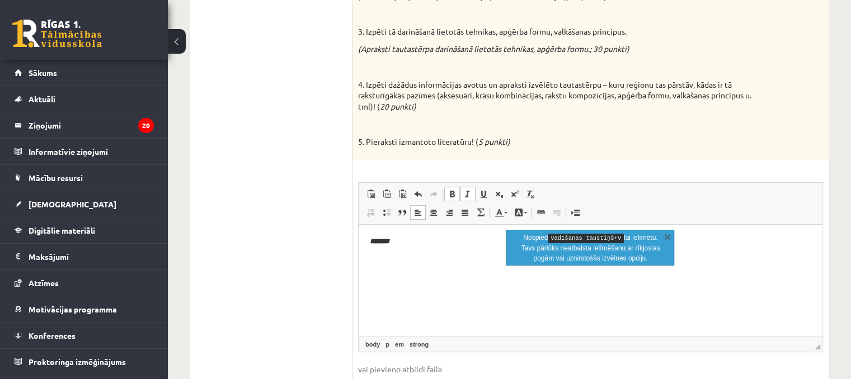
click at [453, 195] on span at bounding box center [451, 194] width 9 height 9
click at [471, 192] on span at bounding box center [467, 194] width 9 height 9
click at [485, 196] on span at bounding box center [483, 194] width 9 height 9
click at [465, 197] on span at bounding box center [467, 194] width 9 height 9
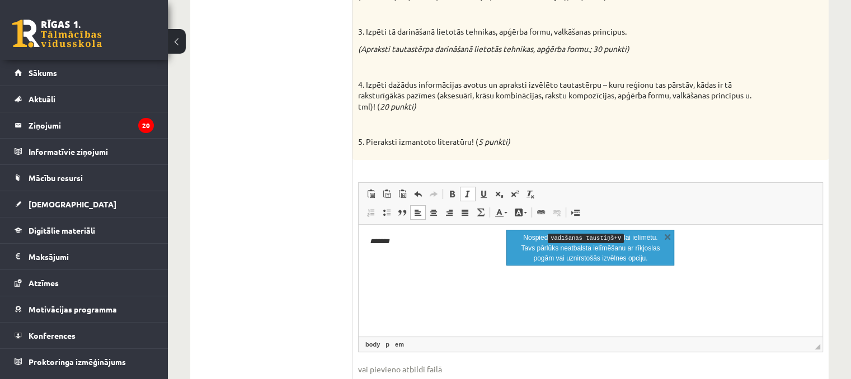
click at [465, 197] on span at bounding box center [467, 194] width 9 height 9
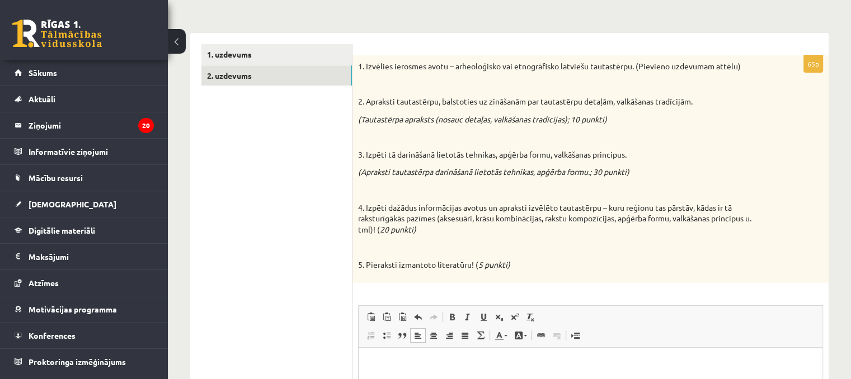
scroll to position [224, 0]
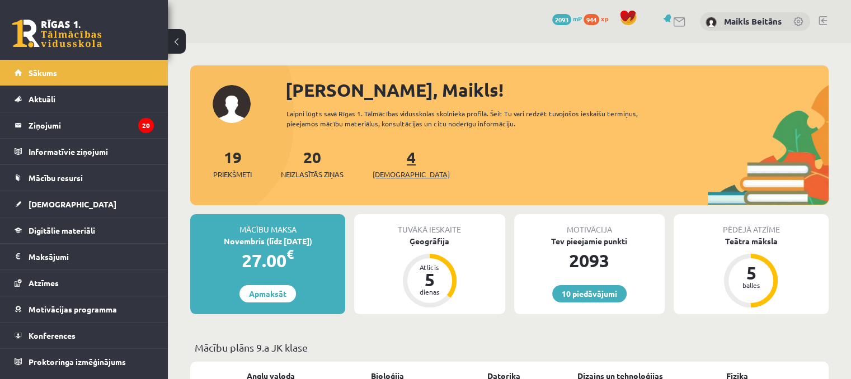
click at [397, 174] on span "[DEMOGRAPHIC_DATA]" at bounding box center [410, 174] width 77 height 11
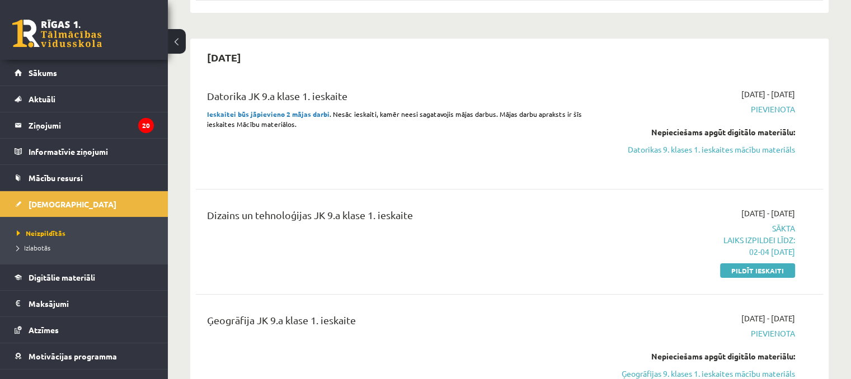
scroll to position [224, 0]
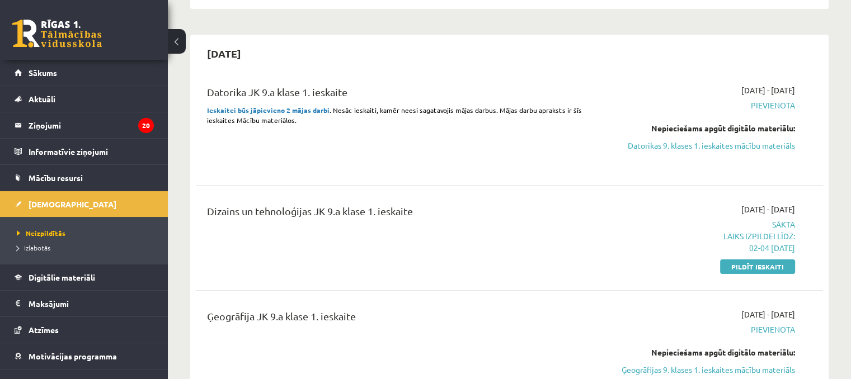
click at [749, 270] on link "Pildīt ieskaiti" at bounding box center [757, 266] width 75 height 15
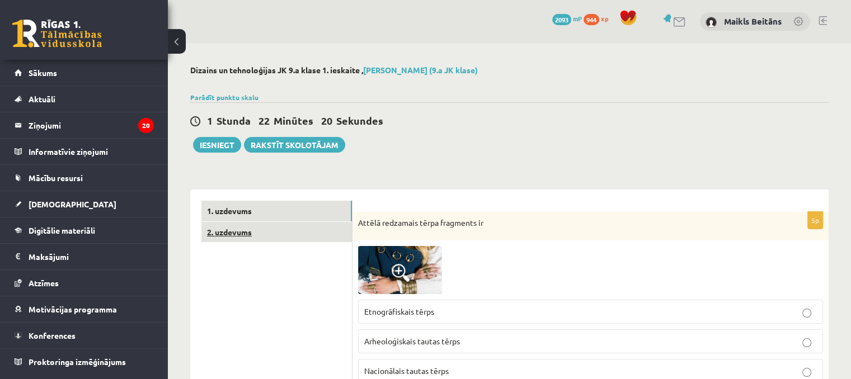
click at [309, 238] on link "2. uzdevums" at bounding box center [276, 232] width 150 height 21
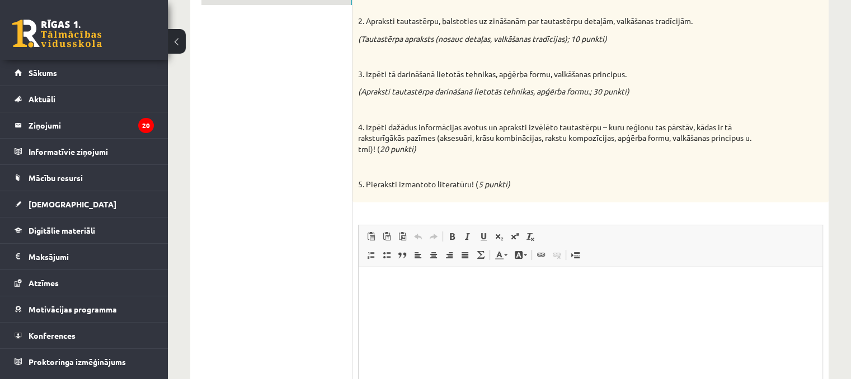
click at [425, 240] on link "Atcelt Klaviatūras saīsne vadīšanas taustiņš+Z" at bounding box center [418, 236] width 16 height 15
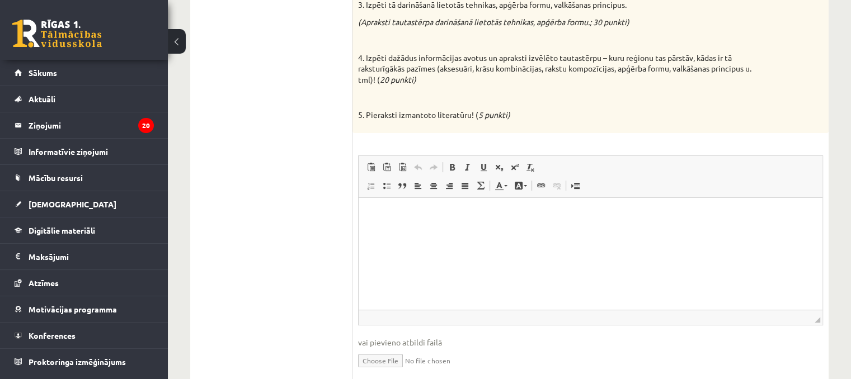
scroll to position [349, 0]
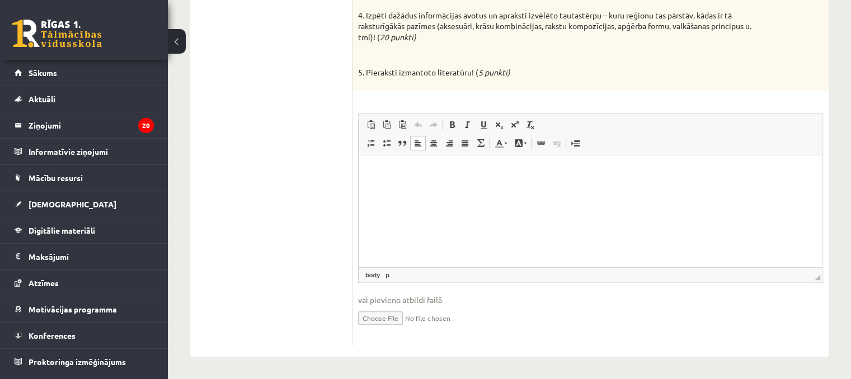
click at [409, 189] on html at bounding box center [590, 172] width 464 height 34
click at [408, 189] on html at bounding box center [590, 172] width 464 height 34
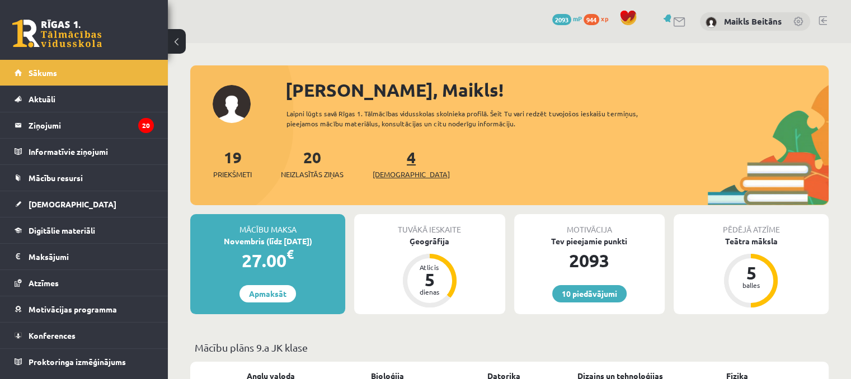
click at [395, 165] on link "4 Ieskaites" at bounding box center [410, 163] width 77 height 33
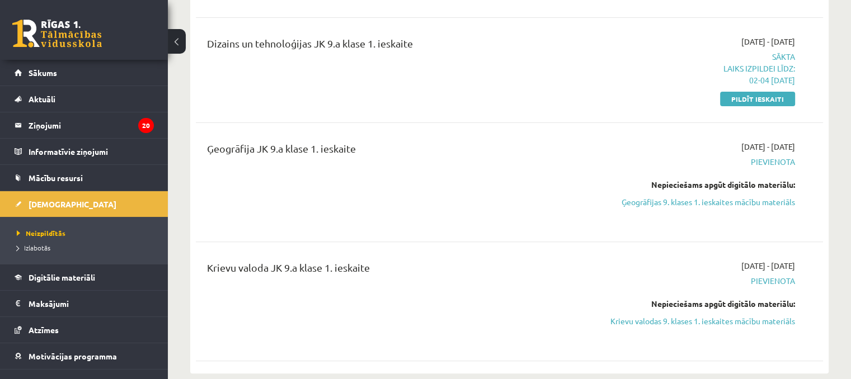
scroll to position [447, 0]
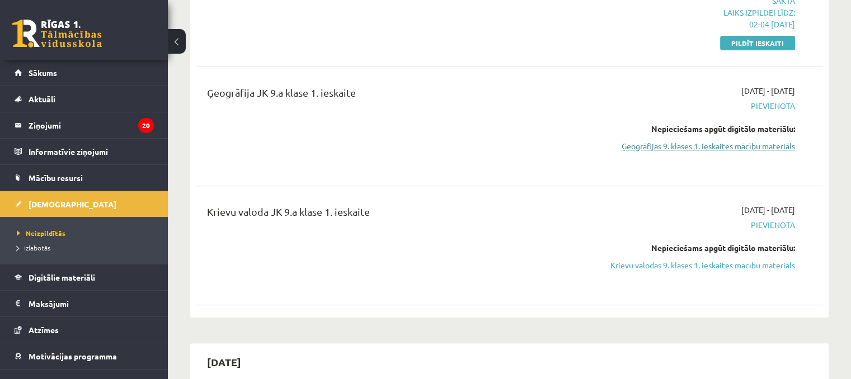
click at [667, 145] on link "Ģeogrāfijas 9. klases 1. ieskaites mācību materiāls" at bounding box center [702, 146] width 185 height 12
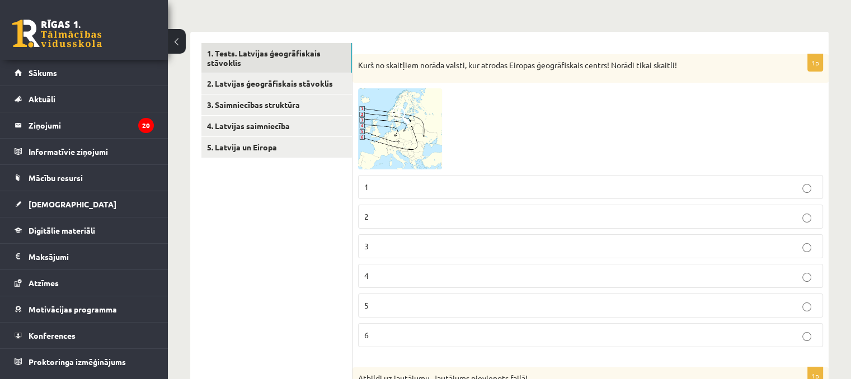
scroll to position [224, 0]
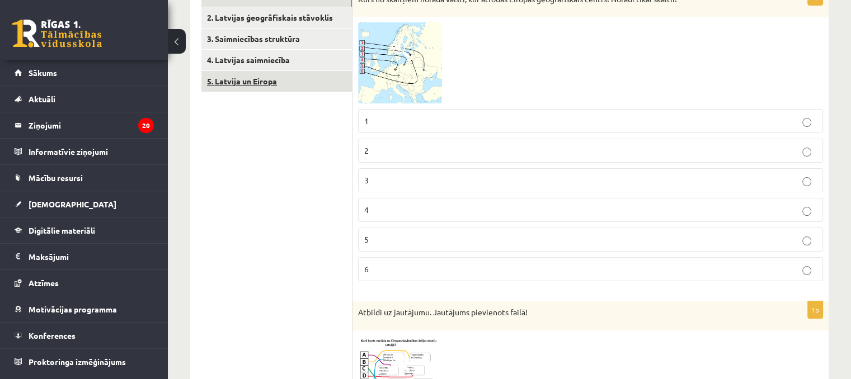
click at [269, 84] on link "5. Latvija un Eiropa" at bounding box center [276, 81] width 150 height 21
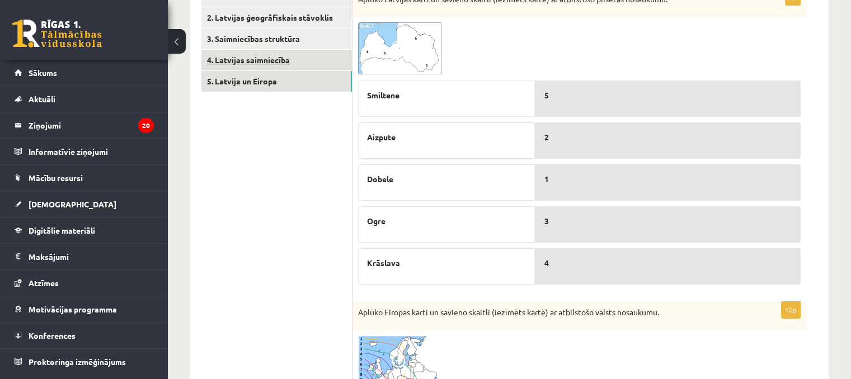
click at [272, 60] on link "4. Latvijas saimniecība" at bounding box center [276, 60] width 150 height 21
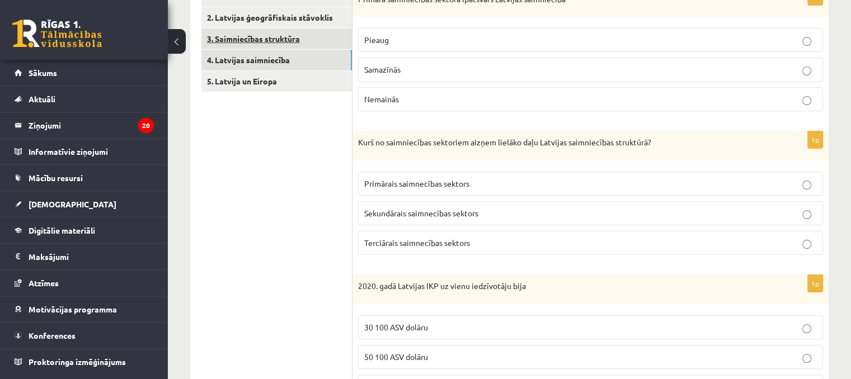
click at [272, 39] on link "3. Saimniecības struktūra" at bounding box center [276, 39] width 150 height 21
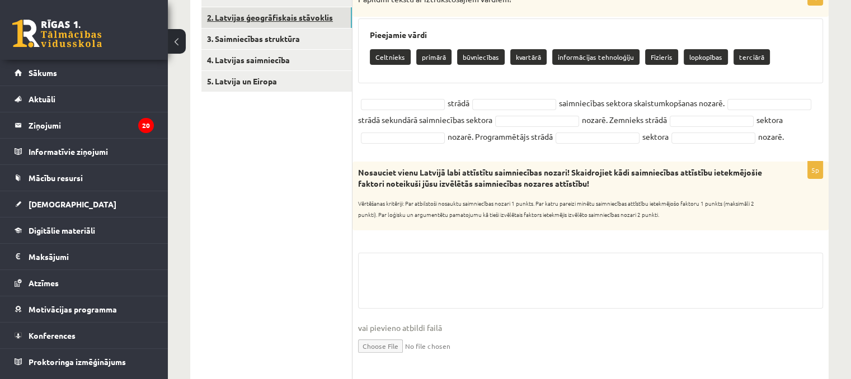
click at [275, 16] on link "2. Latvijas ģeogrāfiskais stāvoklis" at bounding box center [276, 17] width 150 height 21
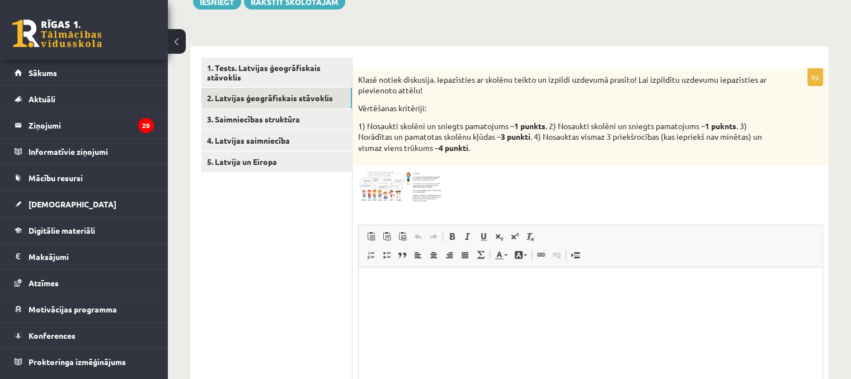
scroll to position [0, 0]
click at [266, 70] on link "1. Tests. Latvijas ģeogrāfiskais stāvoklis" at bounding box center [276, 73] width 150 height 30
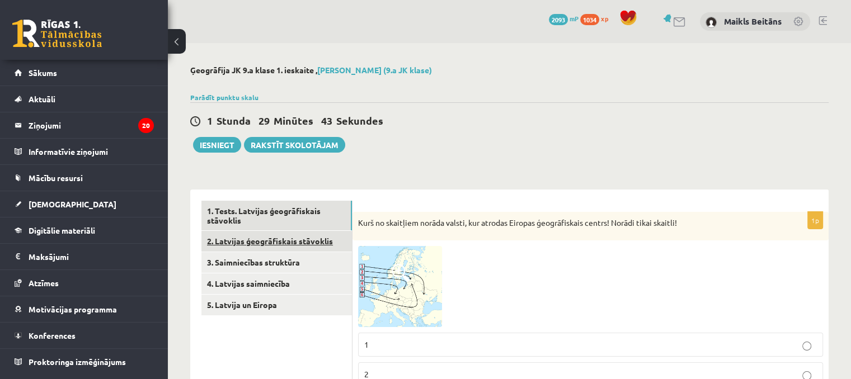
click at [278, 244] on link "2. Latvijas ģeogrāfiskais stāvoklis" at bounding box center [276, 241] width 150 height 21
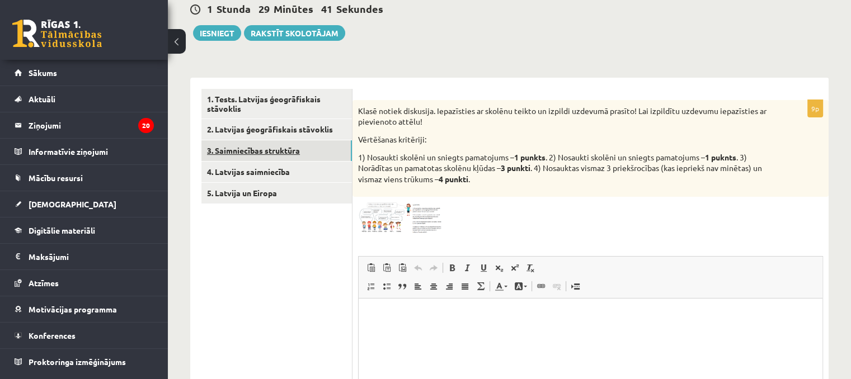
click at [271, 143] on link "3. Saimniecības struktūra" at bounding box center [276, 150] width 150 height 21
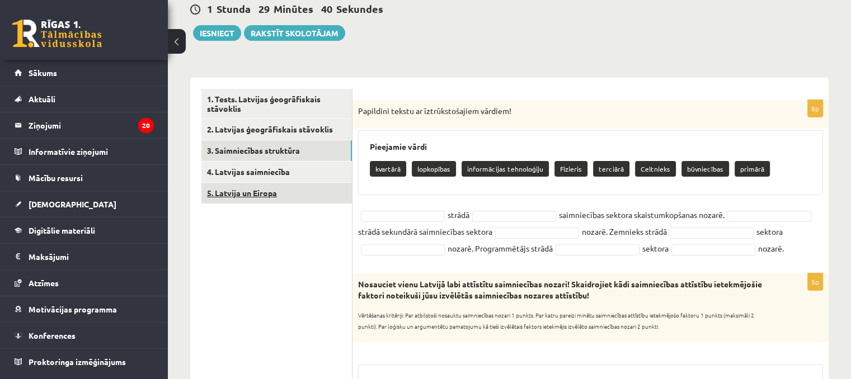
click at [263, 183] on link "5. Latvija un Eiropa" at bounding box center [276, 193] width 150 height 21
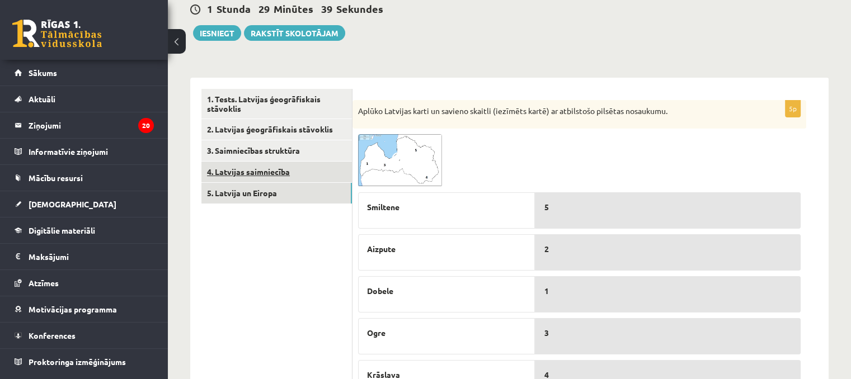
click at [267, 173] on link "4. Latvijas saimniecība" at bounding box center [276, 172] width 150 height 21
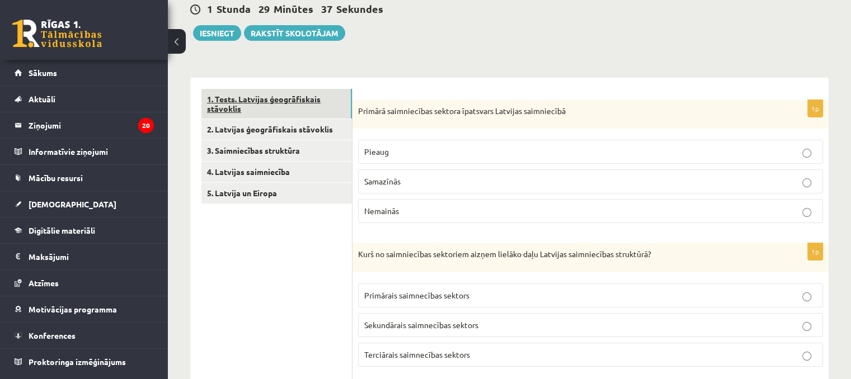
click at [263, 106] on link "1. Tests. Latvijas ģeogrāfiskais stāvoklis" at bounding box center [276, 104] width 150 height 30
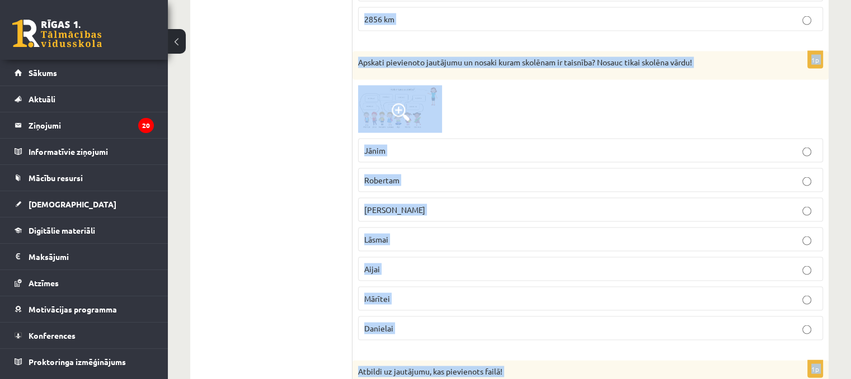
scroll to position [2587, 0]
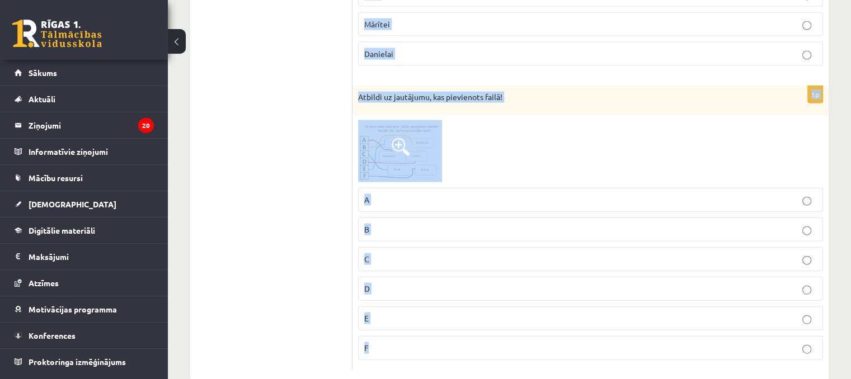
drag, startPoint x: 358, startPoint y: 110, endPoint x: 623, endPoint y: 317, distance: 336.3
copy form "Kurš no skaitļiem norāda valsti, kur atrodas Eiropas ģeogrāfiskais centrs! Norā…"
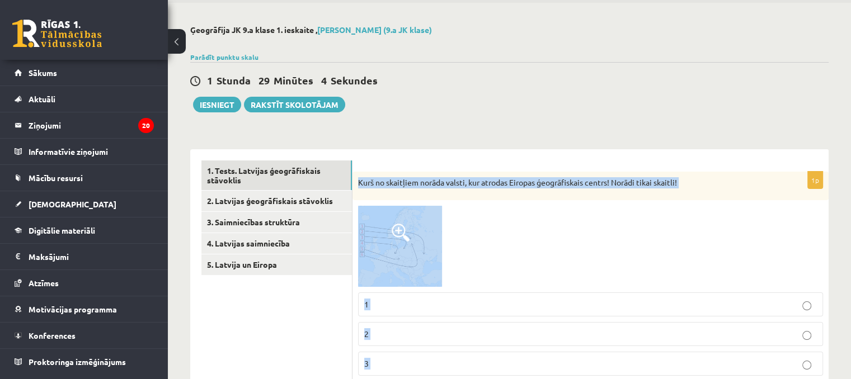
scroll to position [0, 0]
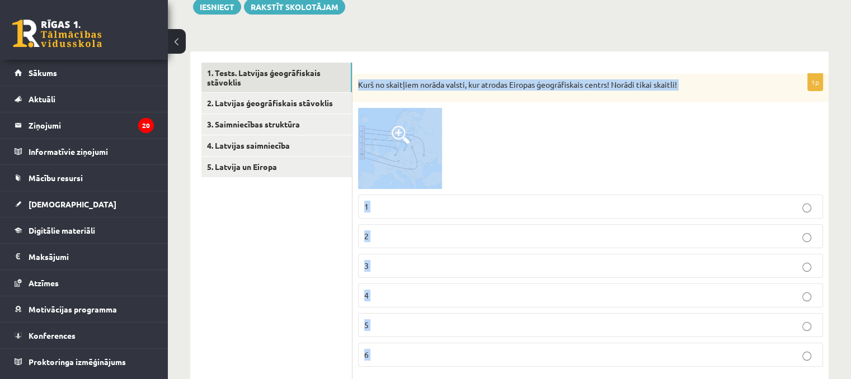
scroll to position [168, 0]
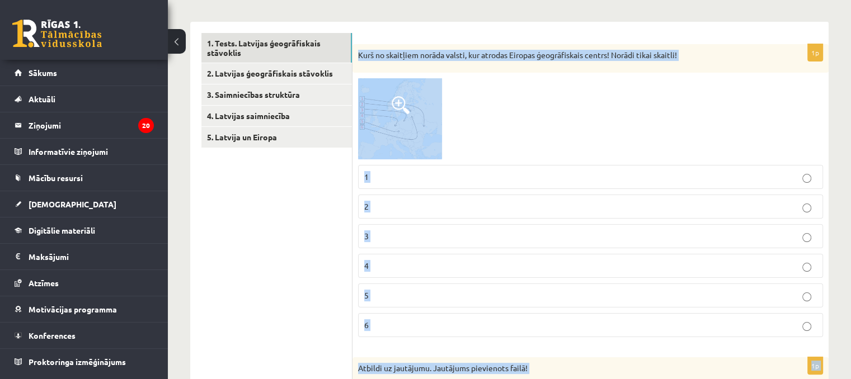
click at [552, 117] on div at bounding box center [590, 118] width 465 height 81
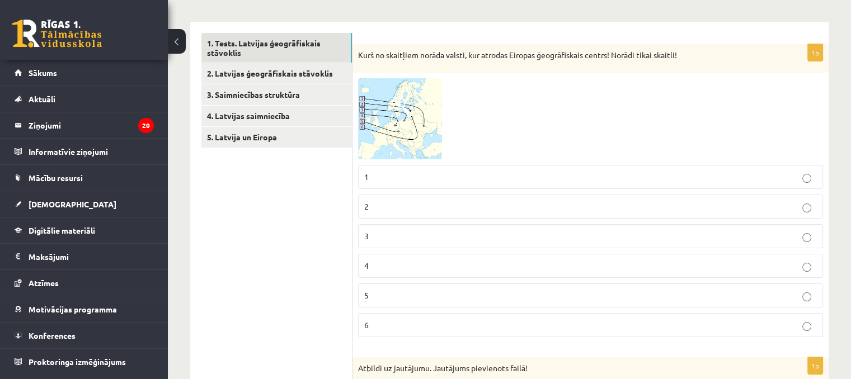
click at [409, 118] on img at bounding box center [400, 118] width 84 height 81
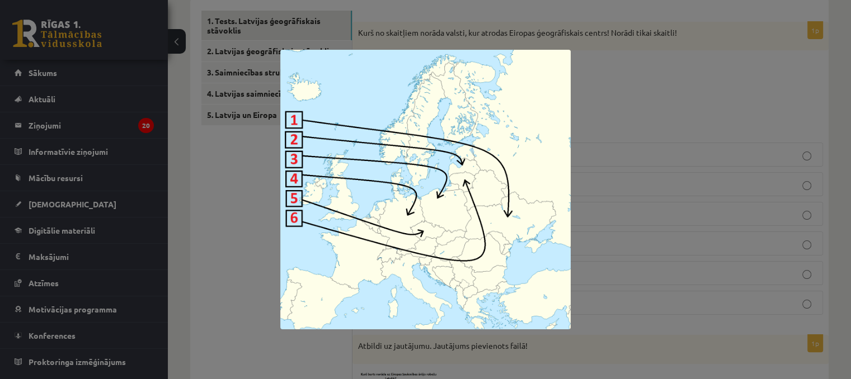
scroll to position [224, 0]
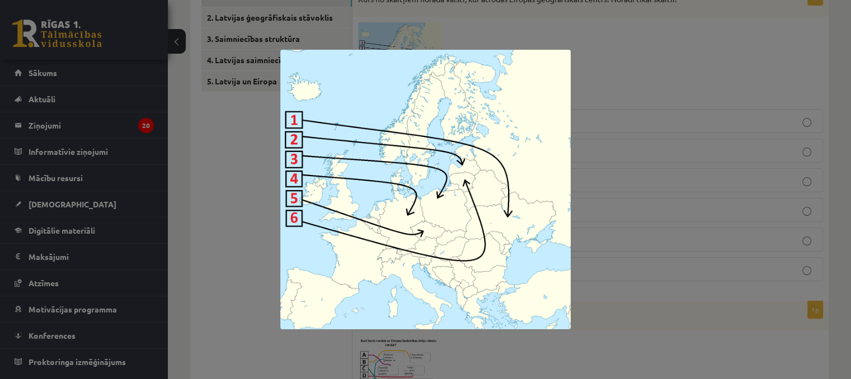
click at [623, 115] on div at bounding box center [425, 189] width 851 height 379
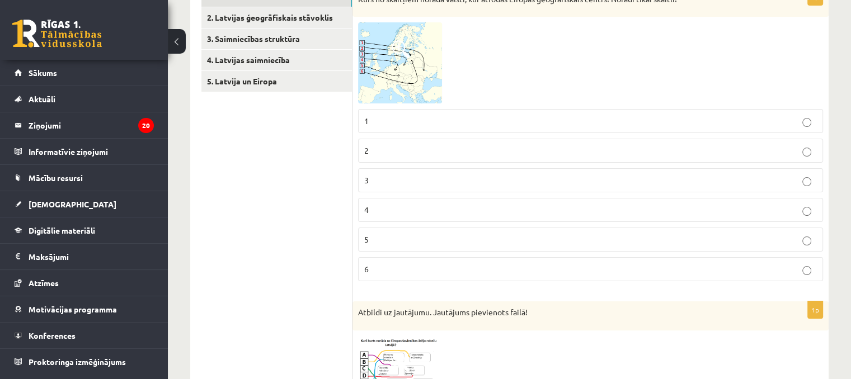
click at [475, 151] on p "2" at bounding box center [590, 151] width 452 height 12
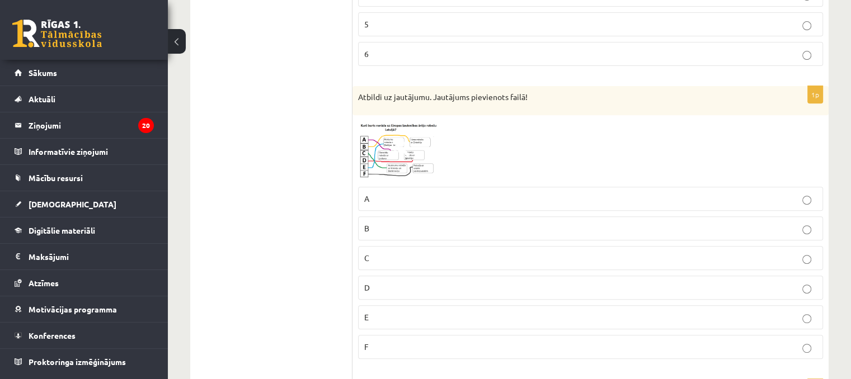
scroll to position [447, 0]
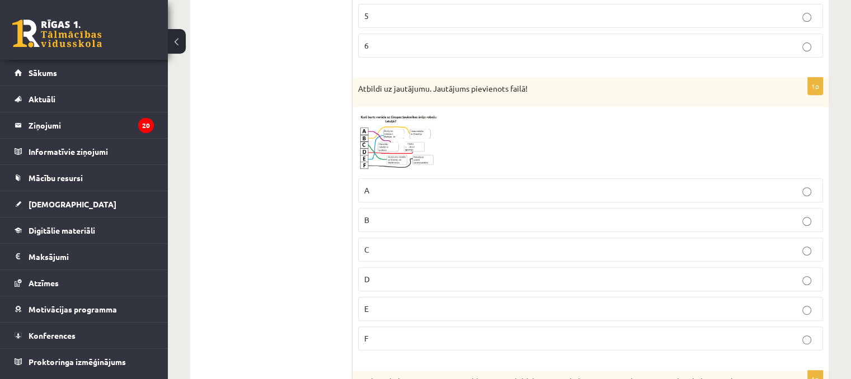
click at [420, 143] on img at bounding box center [400, 142] width 84 height 60
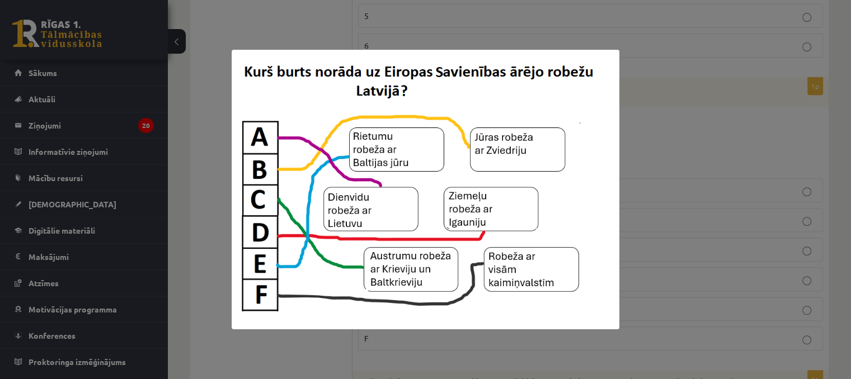
click at [641, 185] on div at bounding box center [425, 189] width 851 height 379
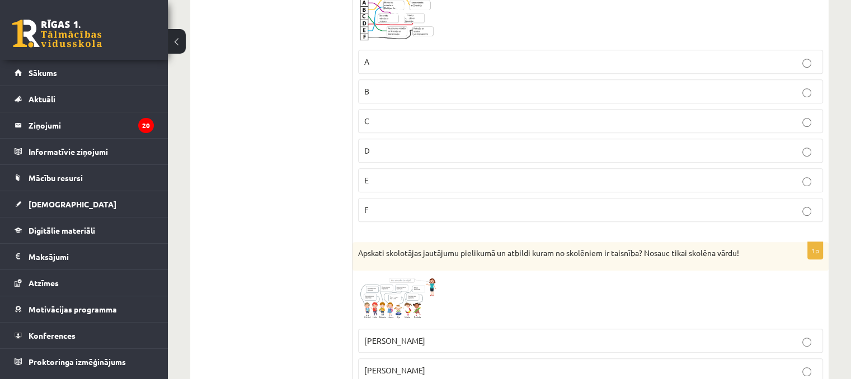
scroll to position [559, 0]
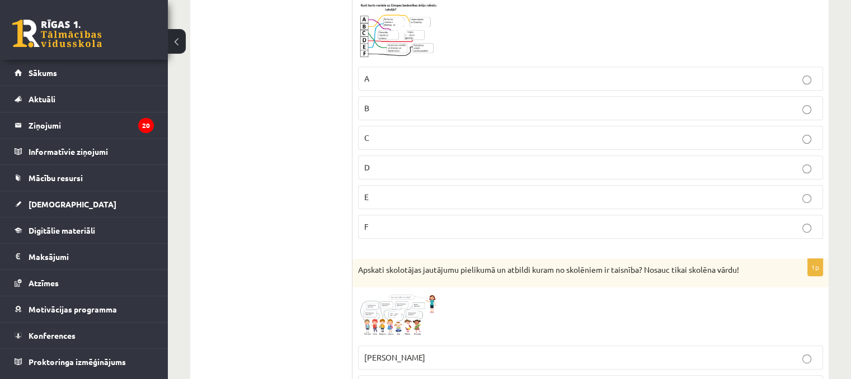
click at [398, 135] on p "C" at bounding box center [590, 138] width 452 height 12
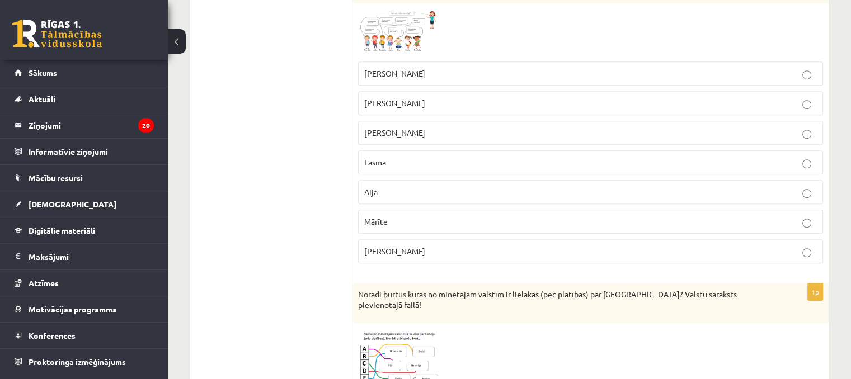
scroll to position [783, 0]
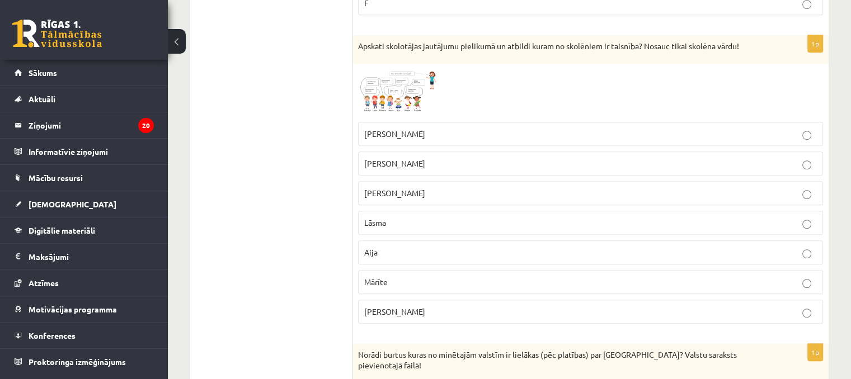
click at [400, 89] on span at bounding box center [400, 96] width 18 height 18
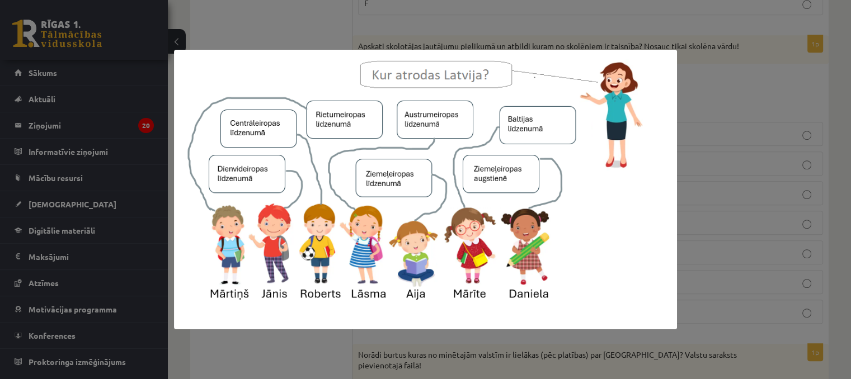
click at [324, 20] on div at bounding box center [425, 189] width 851 height 379
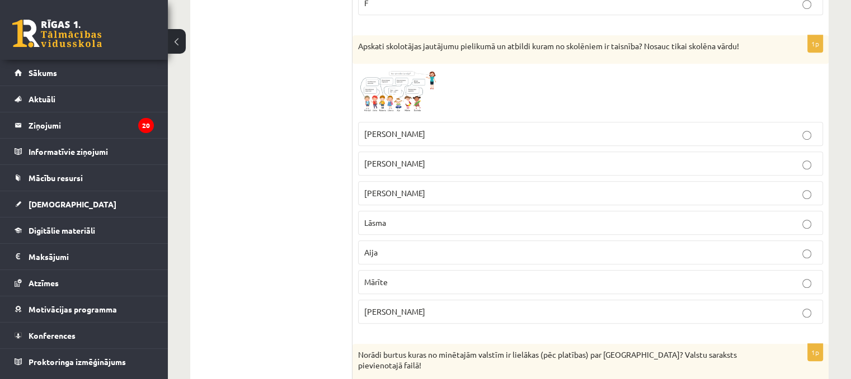
click at [390, 199] on label "Jānis" at bounding box center [590, 193] width 465 height 24
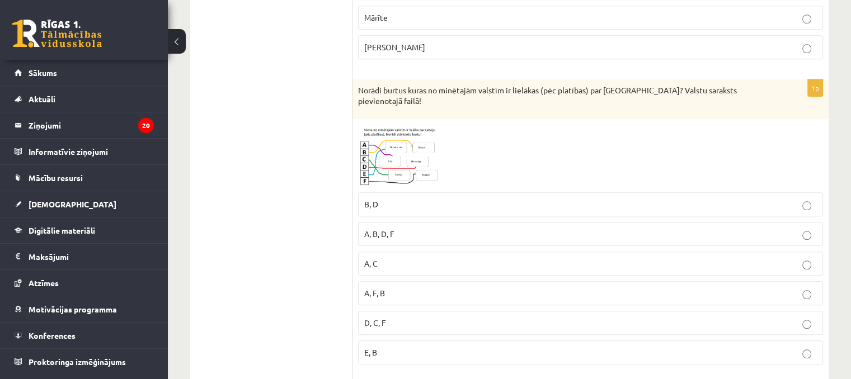
scroll to position [1062, 0]
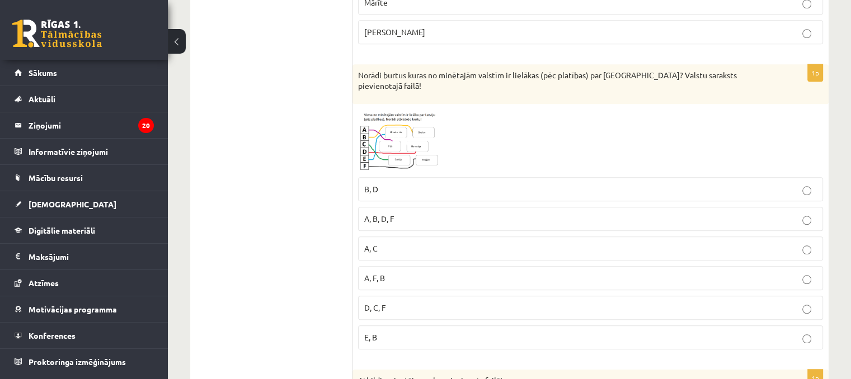
click at [388, 135] on img at bounding box center [400, 141] width 84 height 62
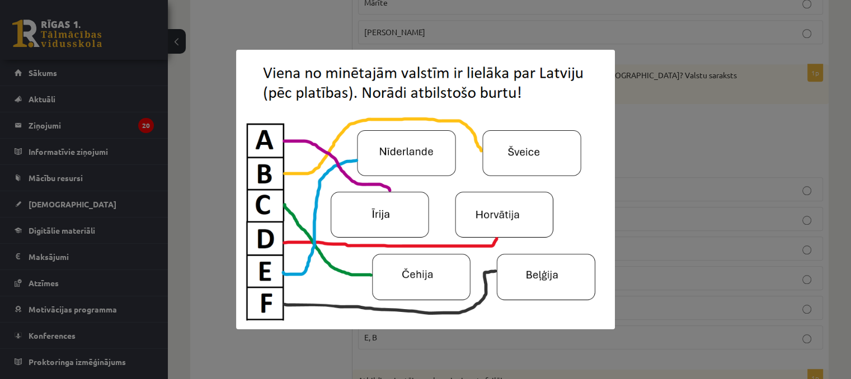
click at [649, 106] on div at bounding box center [425, 189] width 851 height 379
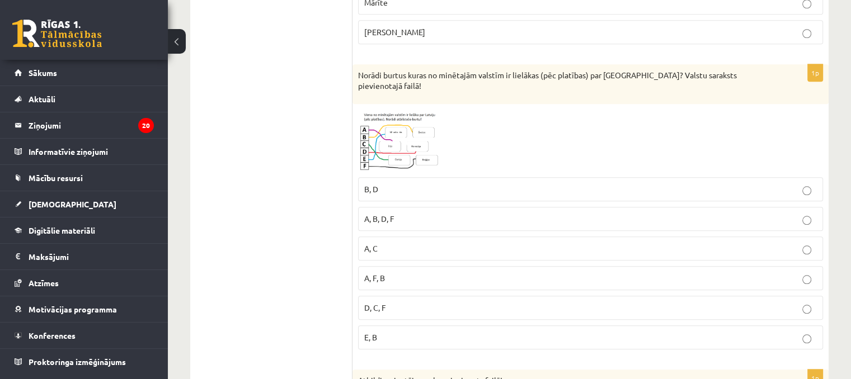
click at [398, 127] on span at bounding box center [400, 136] width 18 height 18
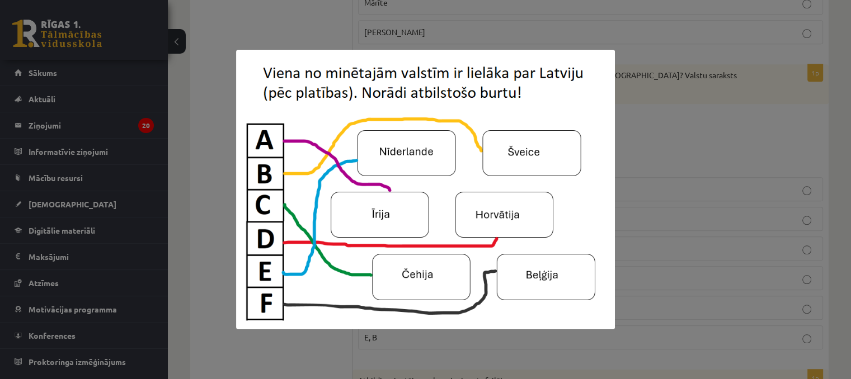
click at [601, 176] on img at bounding box center [425, 190] width 379 height 280
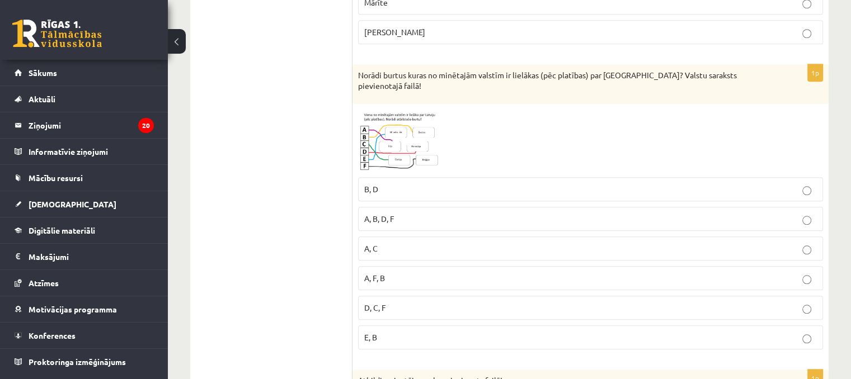
click at [418, 213] on p "A, B, D, F" at bounding box center [590, 219] width 452 height 12
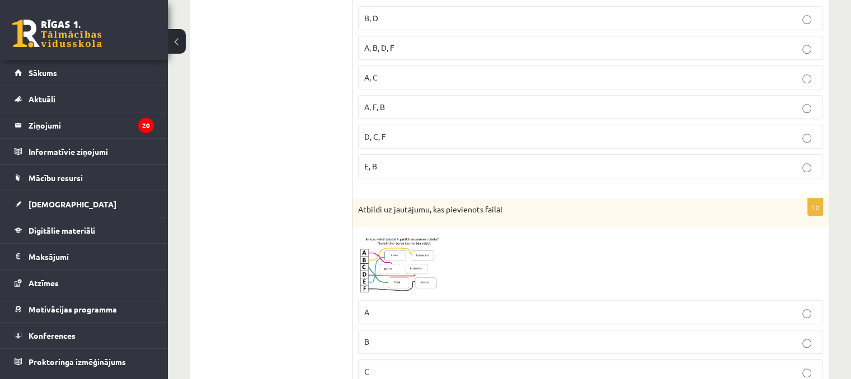
scroll to position [1286, 0]
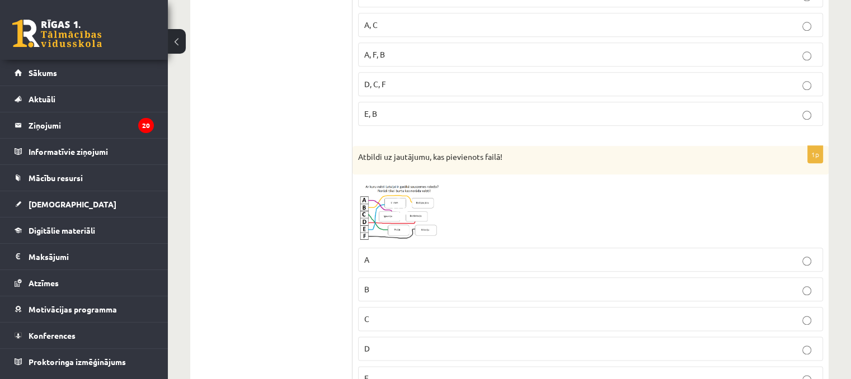
click at [418, 195] on img at bounding box center [400, 211] width 84 height 62
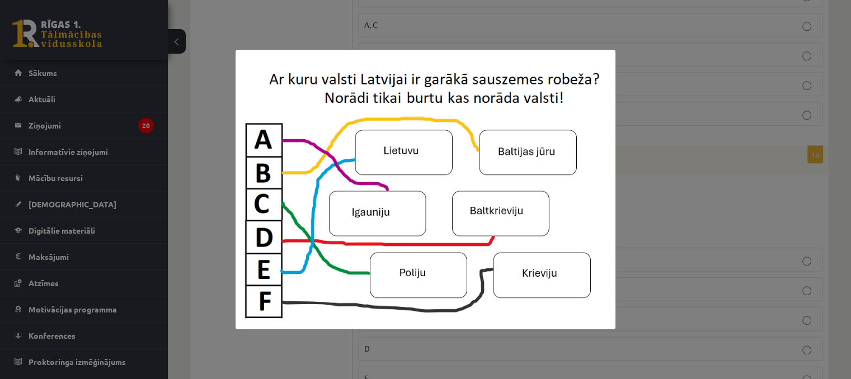
click at [665, 166] on div at bounding box center [425, 189] width 851 height 379
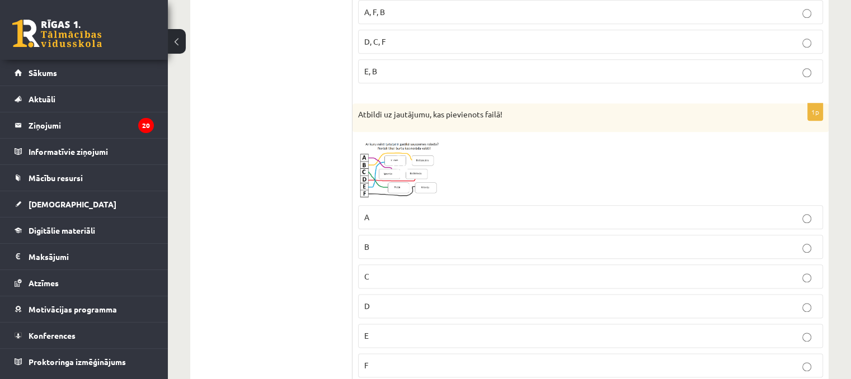
scroll to position [1510, 0]
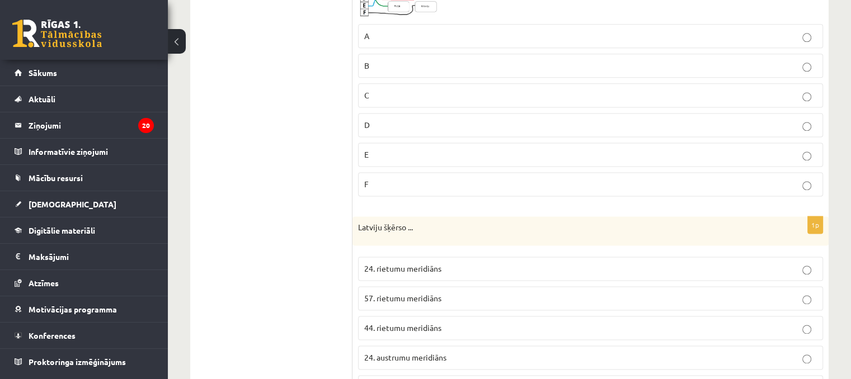
click at [383, 178] on p "F" at bounding box center [590, 184] width 452 height 12
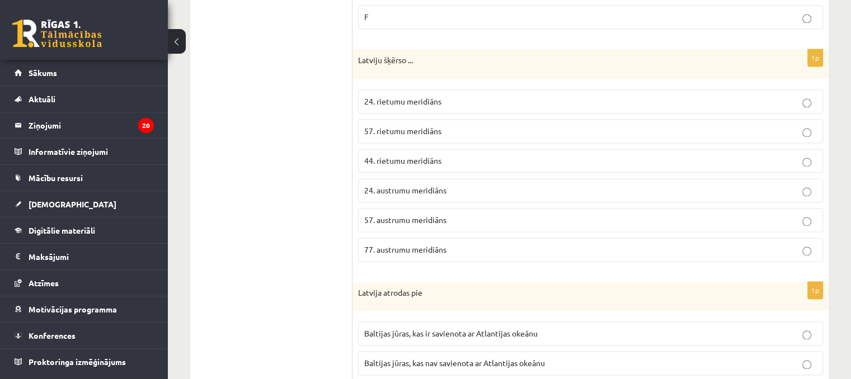
scroll to position [1678, 0]
click at [423, 214] on span "57. austrumu meridiāns" at bounding box center [405, 219] width 82 height 10
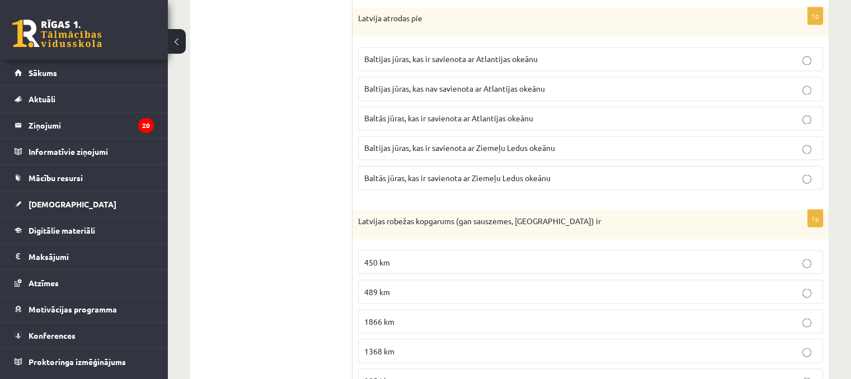
scroll to position [1957, 0]
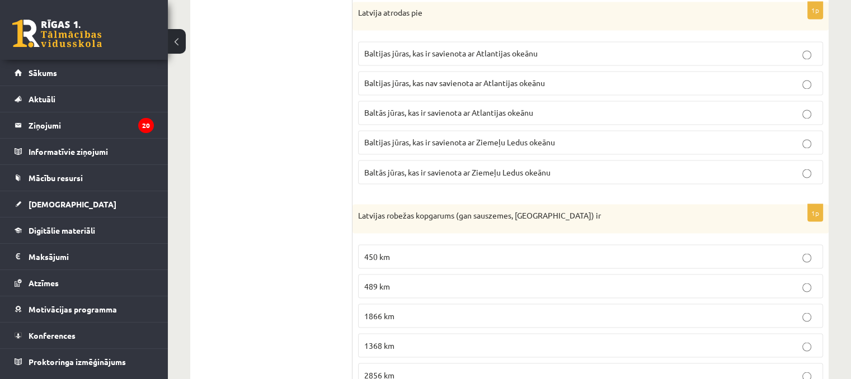
click at [452, 136] on p "Baltijas jūras, kas ir savienota ar Ziemeļu Ledus okeānu" at bounding box center [590, 142] width 452 height 12
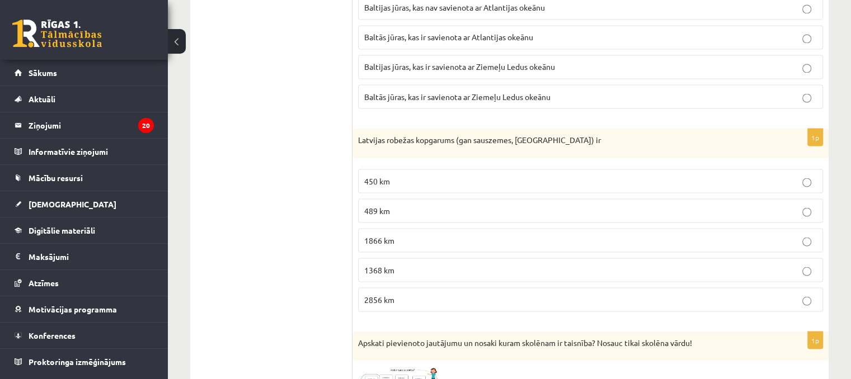
scroll to position [2181, 0]
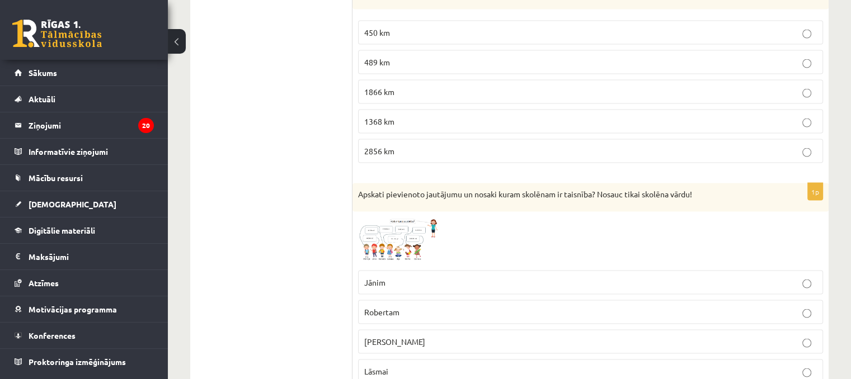
click at [452, 145] on p "2856 km" at bounding box center [590, 151] width 452 height 12
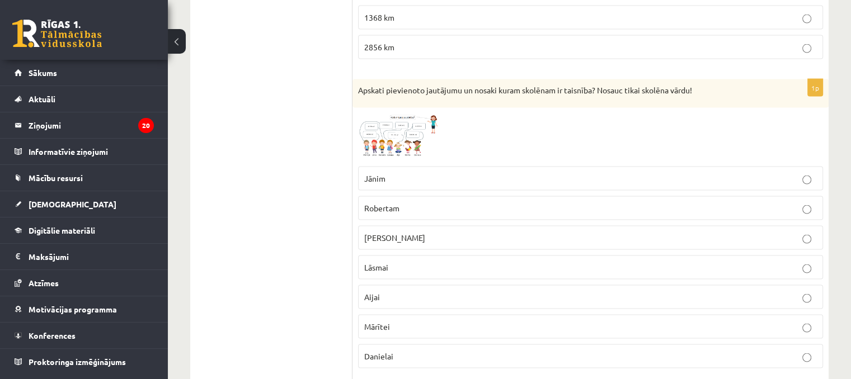
scroll to position [2293, 0]
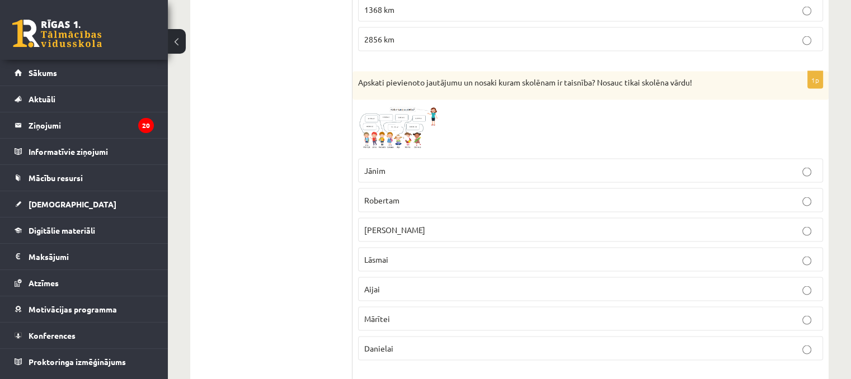
click at [410, 119] on img at bounding box center [400, 129] width 84 height 47
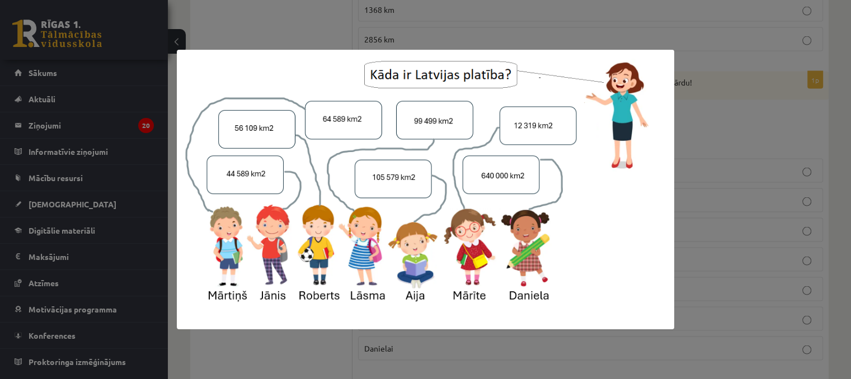
click at [296, 22] on div at bounding box center [425, 189] width 851 height 379
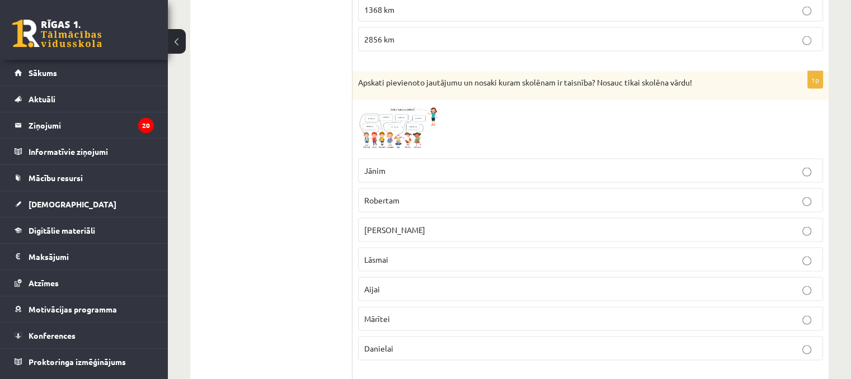
click at [375, 106] on img at bounding box center [400, 129] width 84 height 47
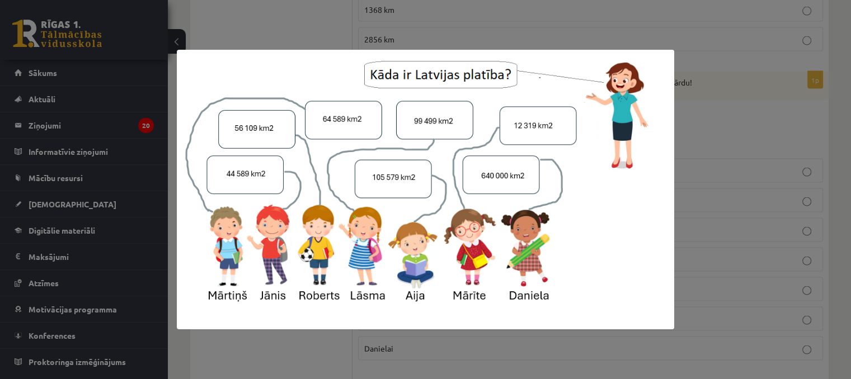
drag, startPoint x: 333, startPoint y: 17, endPoint x: 336, endPoint y: 31, distance: 13.6
click at [334, 17] on div at bounding box center [425, 189] width 851 height 379
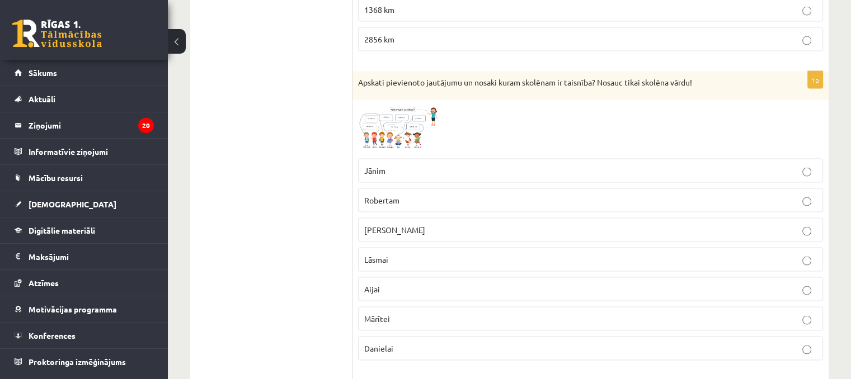
click at [405, 224] on p "Mārtiņam" at bounding box center [590, 230] width 452 height 12
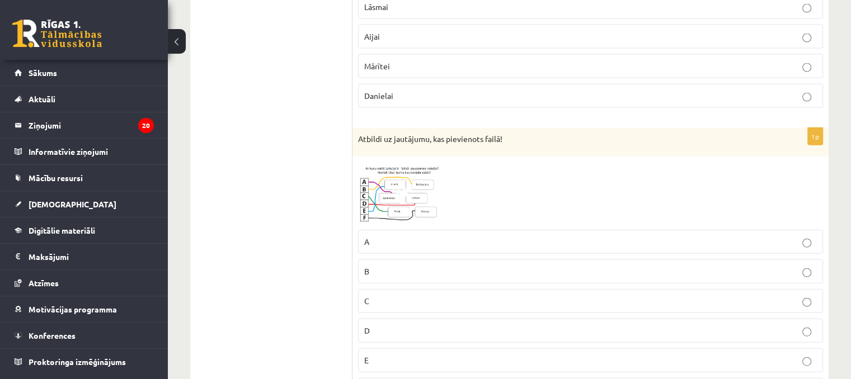
scroll to position [2572, 0]
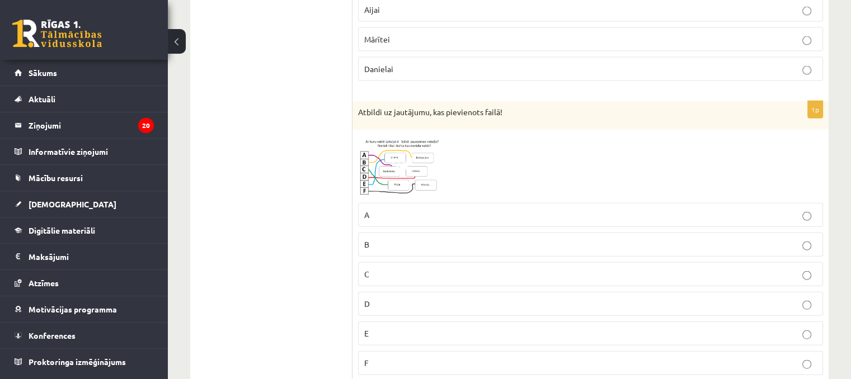
click at [400, 153] on span at bounding box center [400, 162] width 18 height 18
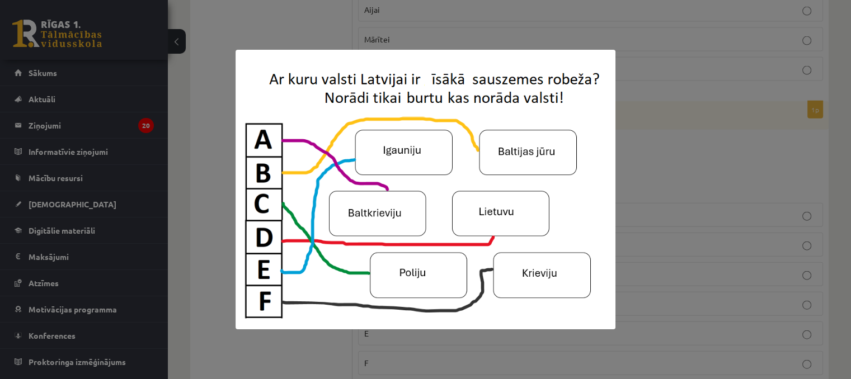
click at [619, 117] on div at bounding box center [425, 189] width 851 height 379
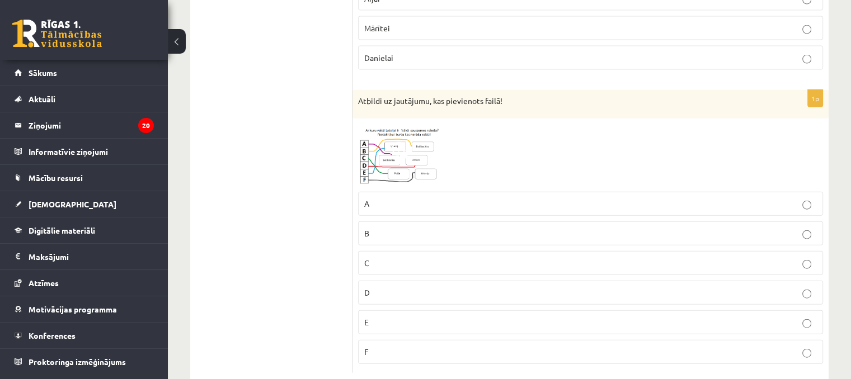
scroll to position [2587, 0]
click at [391, 136] on img at bounding box center [400, 151] width 84 height 62
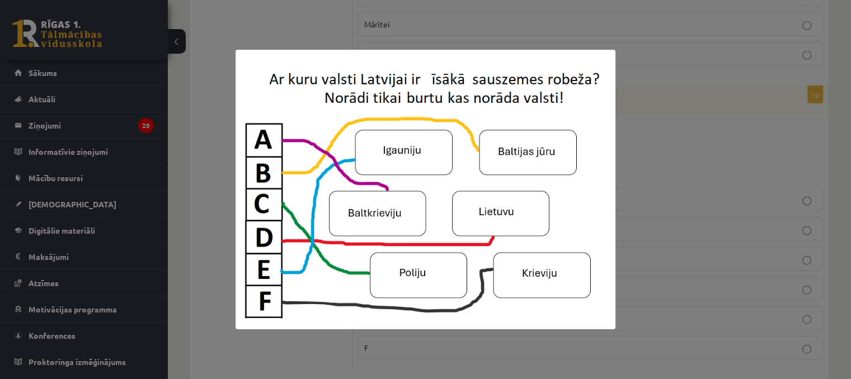
click at [673, 135] on div at bounding box center [425, 189] width 851 height 379
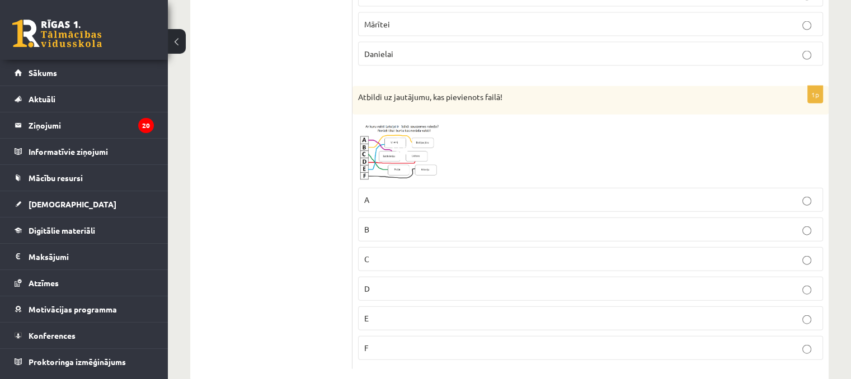
click at [389, 313] on p "E" at bounding box center [590, 319] width 452 height 12
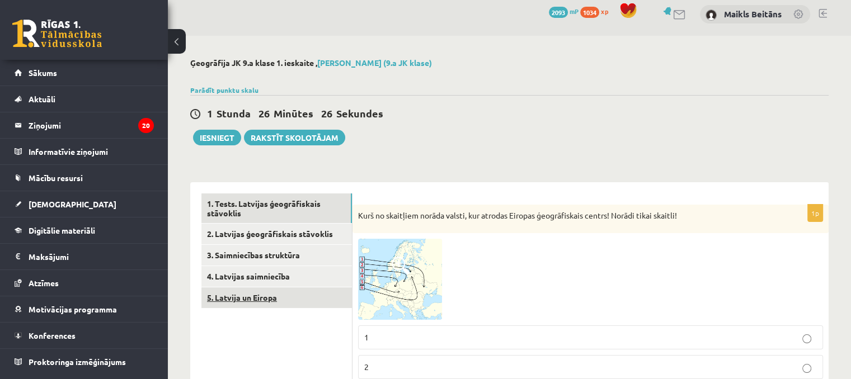
scroll to position [112, 0]
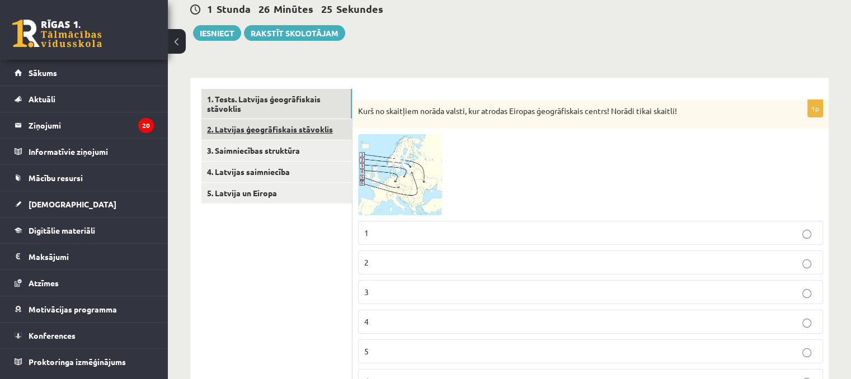
click at [278, 131] on link "2. Latvijas ģeogrāfiskais stāvoklis" at bounding box center [276, 129] width 150 height 21
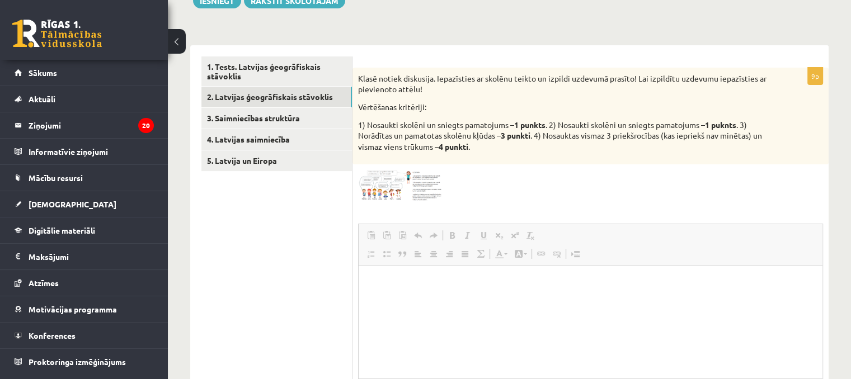
scroll to position [0, 0]
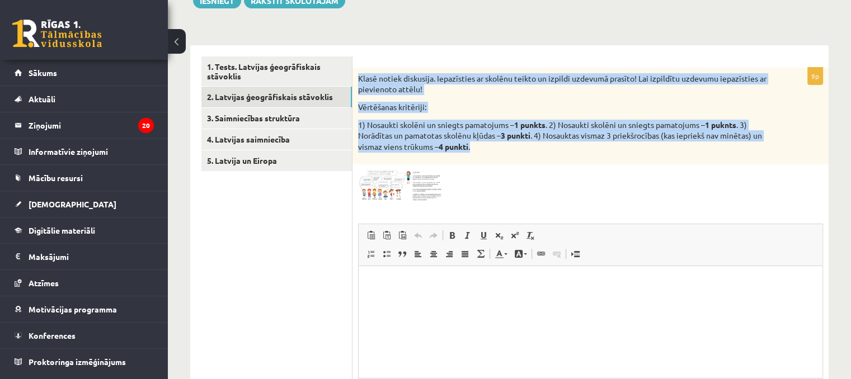
drag, startPoint x: 358, startPoint y: 79, endPoint x: 637, endPoint y: 155, distance: 289.4
click at [637, 155] on div "Klasē notiek diskusija. Iepazīsties ar skolēnu teikto un izpildi uzdevumā prasī…" at bounding box center [590, 116] width 476 height 97
copy div "Klasē notiek diskusija. Iepazīsties ar skolēnu teikto un izpildi uzdevumā prasī…"
click at [395, 192] on span at bounding box center [400, 197] width 18 height 18
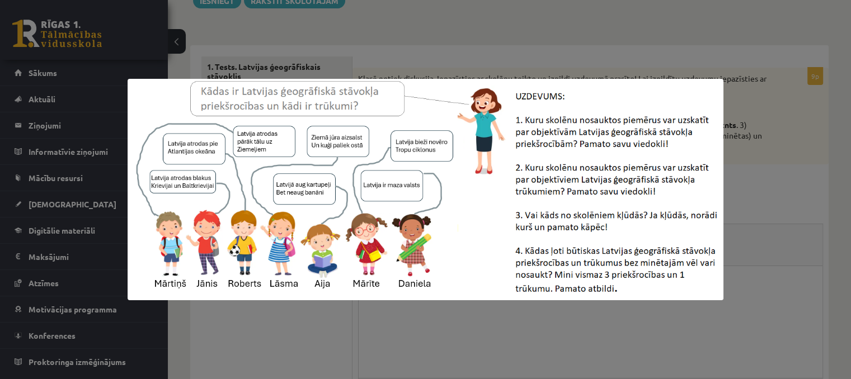
click at [730, 172] on div at bounding box center [425, 189] width 851 height 379
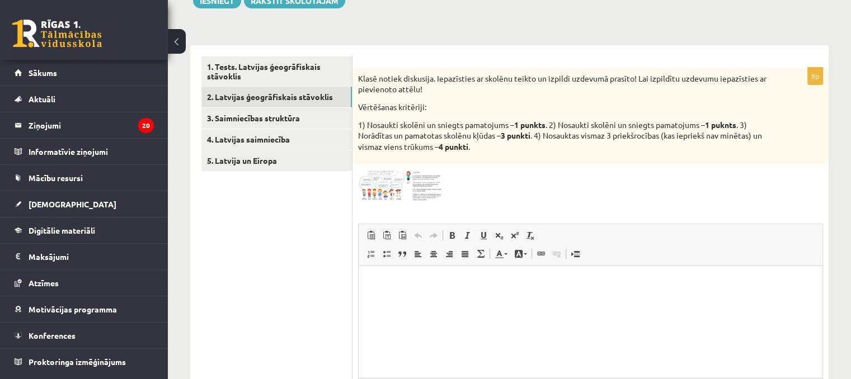
click at [384, 188] on img at bounding box center [400, 185] width 84 height 31
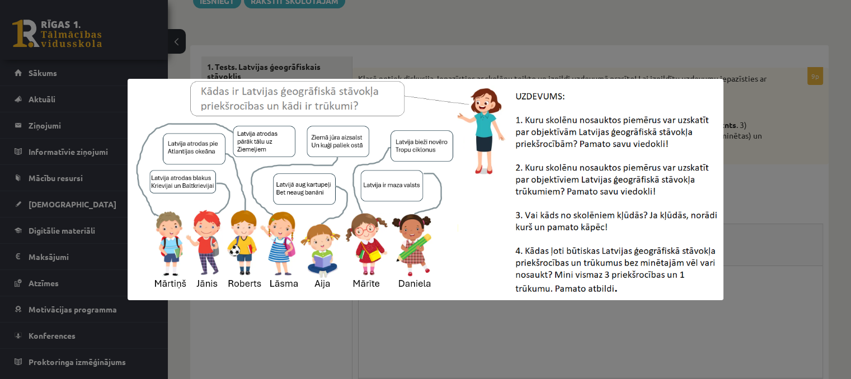
click at [726, 174] on div at bounding box center [425, 189] width 851 height 379
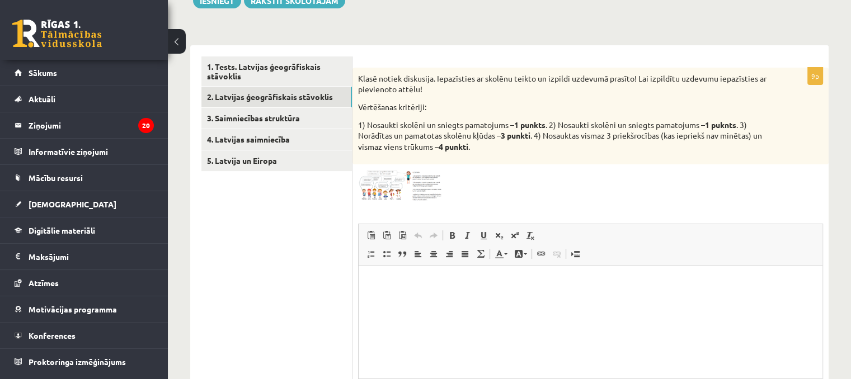
click at [389, 181] on img at bounding box center [400, 185] width 84 height 31
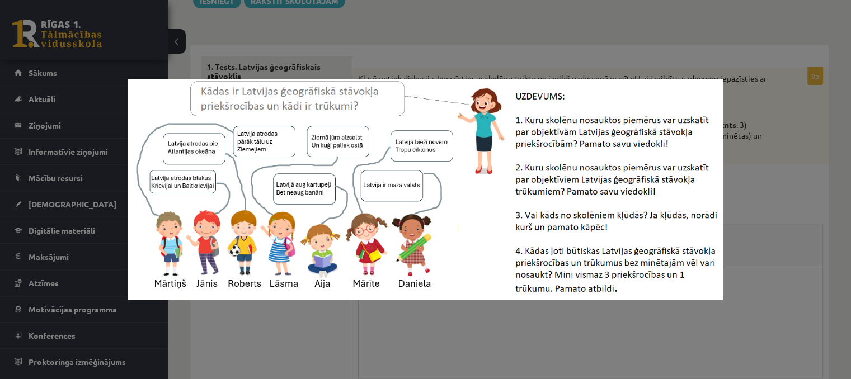
click at [360, 57] on div at bounding box center [425, 189] width 851 height 379
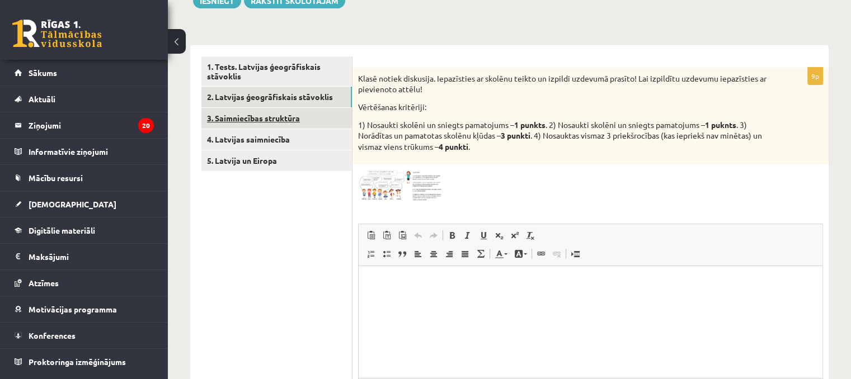
click at [290, 117] on link "3. Saimniecības struktūra" at bounding box center [276, 118] width 150 height 21
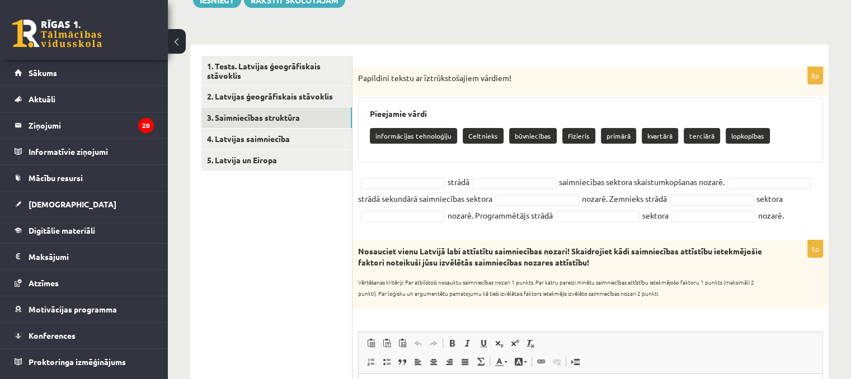
scroll to position [144, 0]
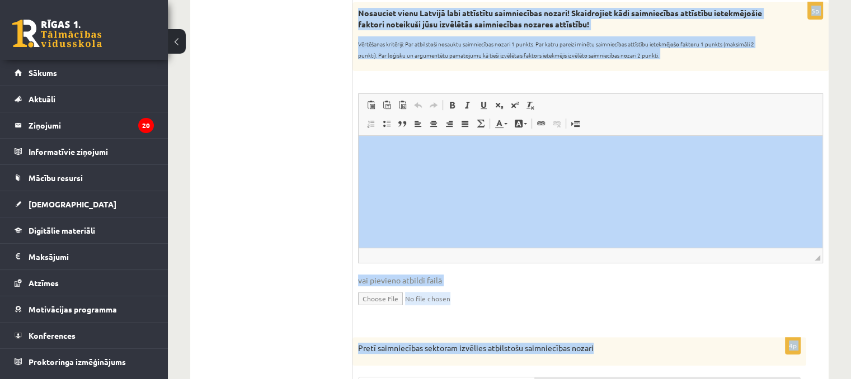
drag, startPoint x: 361, startPoint y: 78, endPoint x: 702, endPoint y: 277, distance: 394.5
click at [719, 345] on form "8p Papildini tekstu ar īztrūkstošajiem vārdiem! Pieejamie vārdi informācijas te…" at bounding box center [590, 181] width 454 height 727
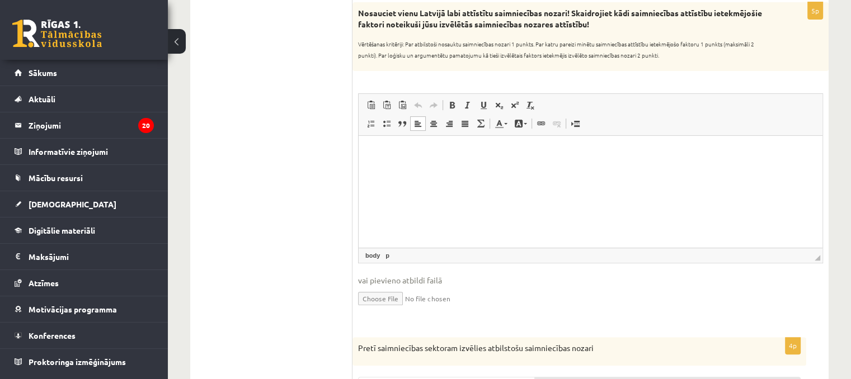
click at [692, 169] on html at bounding box center [590, 152] width 464 height 34
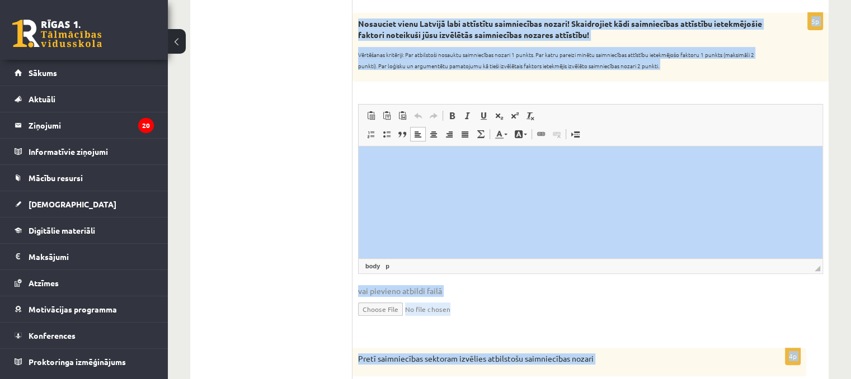
scroll to position [599, 0]
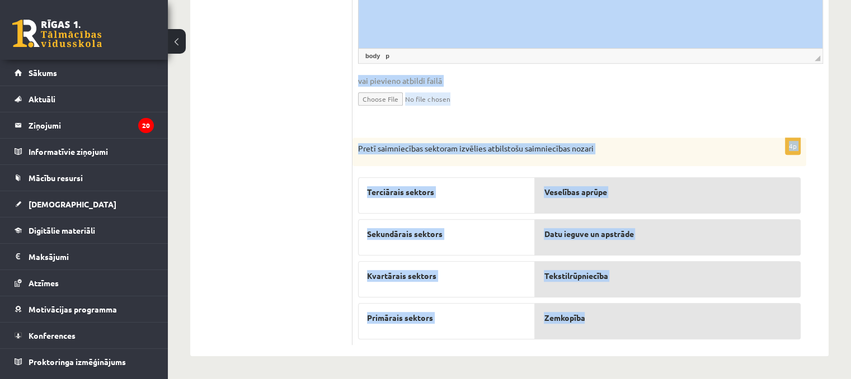
drag, startPoint x: 357, startPoint y: 108, endPoint x: 676, endPoint y: 320, distance: 382.9
copy form "Papildini tekstu ar īztrūkstošajiem vārdiem! Pieejamie vārdi informācijas tehno…"
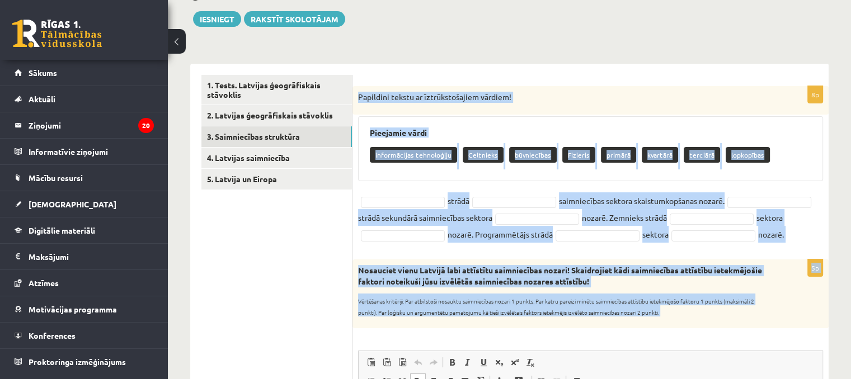
scroll to position [0, 0]
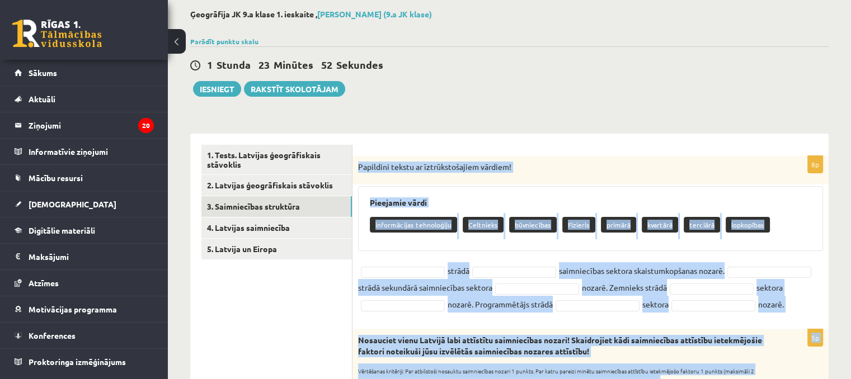
scroll to position [112, 0]
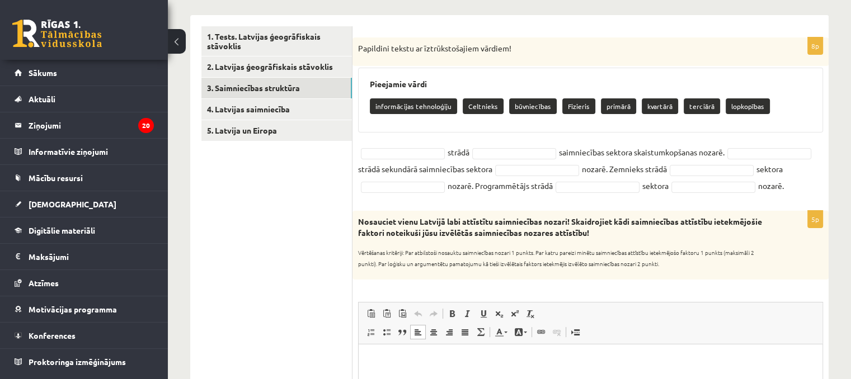
scroll to position [224, 0]
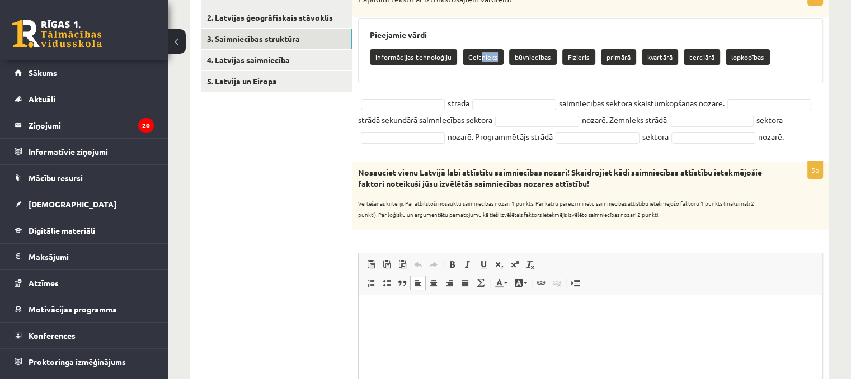
drag, startPoint x: 478, startPoint y: 53, endPoint x: 460, endPoint y: 72, distance: 26.5
click at [460, 83] on div "Pieejamie vārdi informācijas tehnoloģiju Celtnieks būvniecības Fizieris primārā…" at bounding box center [590, 50] width 465 height 65
click at [465, 63] on p "Celtnieks" at bounding box center [482, 57] width 41 height 16
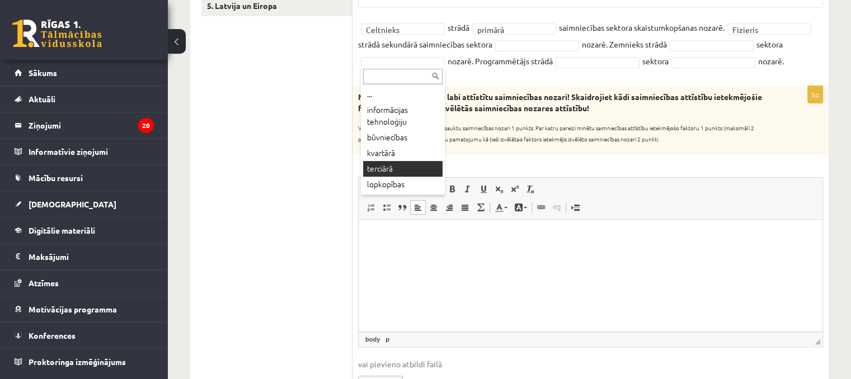
scroll to position [280, 0]
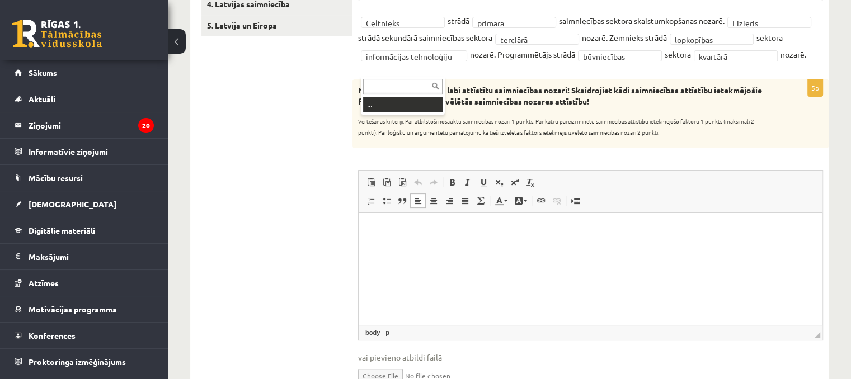
drag, startPoint x: 405, startPoint y: 72, endPoint x: 385, endPoint y: 106, distance: 38.8
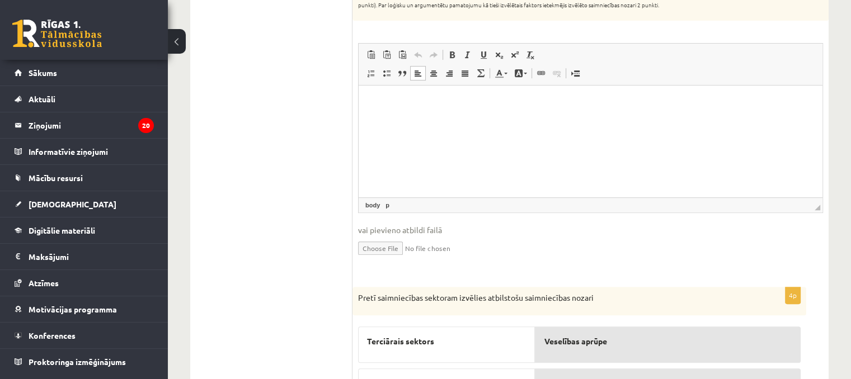
scroll to position [405, 0]
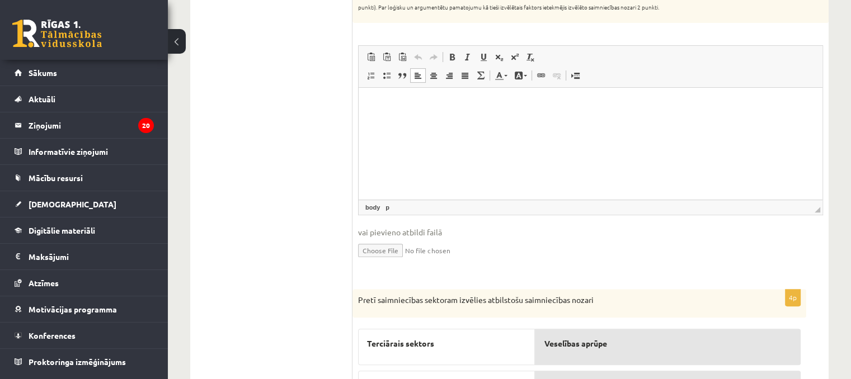
click at [432, 114] on html at bounding box center [590, 104] width 464 height 34
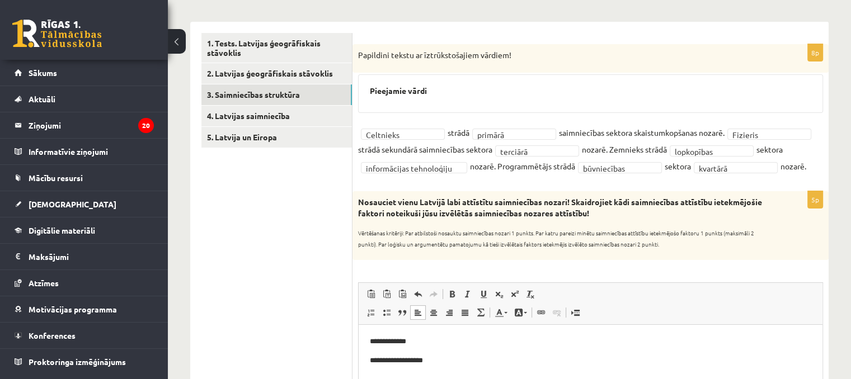
scroll to position [69, 0]
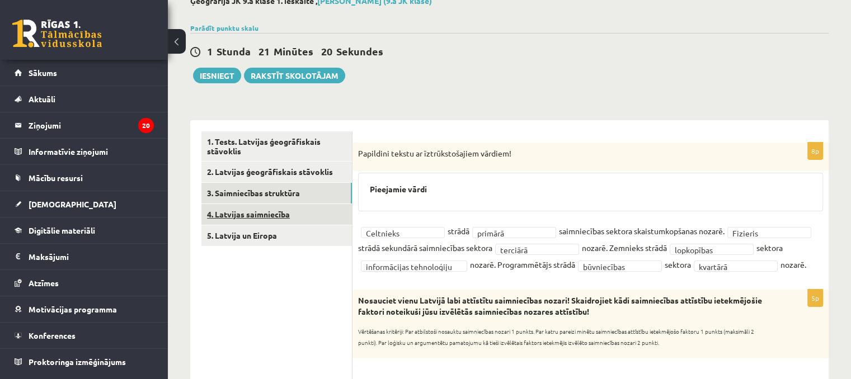
click at [265, 209] on link "4. Latvijas saimniecība" at bounding box center [276, 214] width 150 height 21
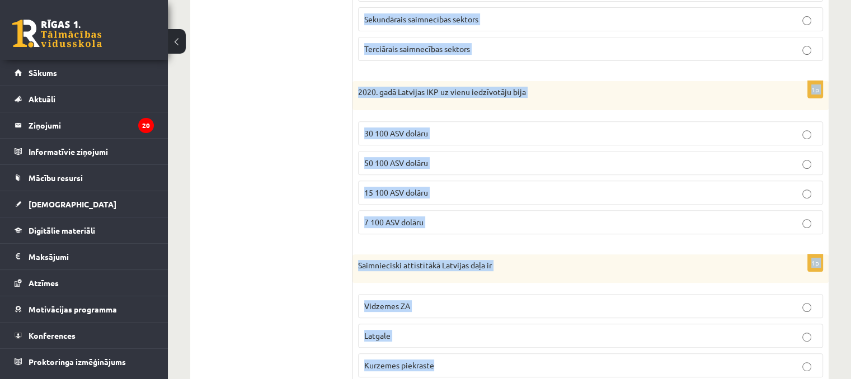
scroll to position [658, 0]
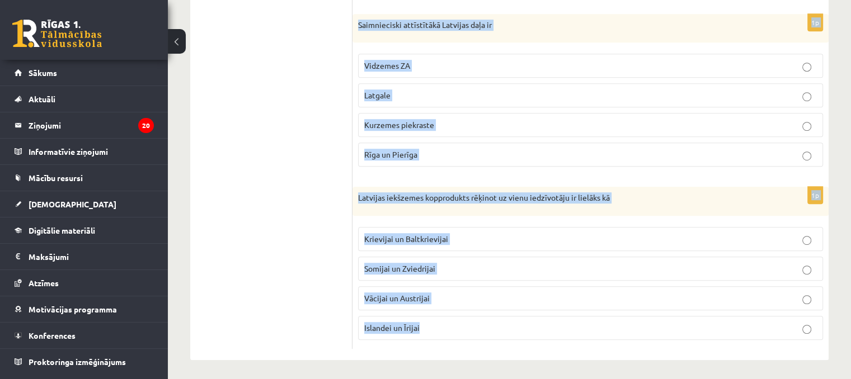
drag, startPoint x: 356, startPoint y: 39, endPoint x: 611, endPoint y: 330, distance: 387.2
copy form "Primārā saimniecības sektora īpatsvars Latvijas saimniecībā Pieaug Samazīnās Ne…"
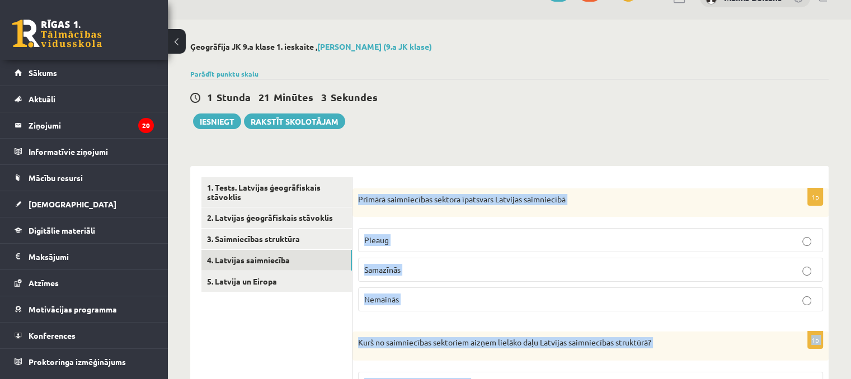
scroll to position [0, 0]
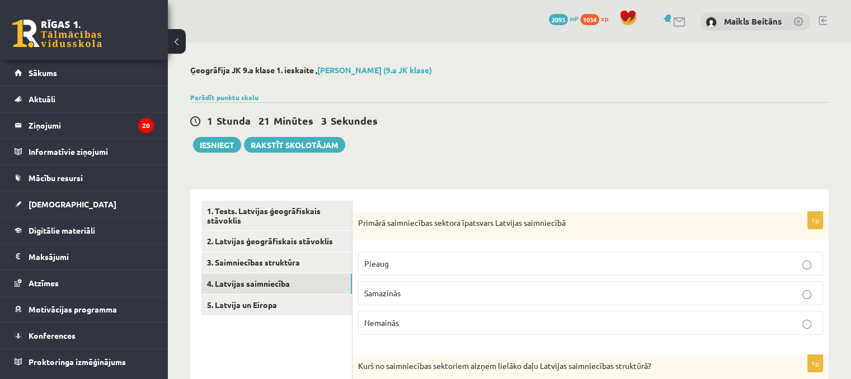
click at [470, 137] on div "1 Stunda 21 Minūtes 3 Sekundes Ieskaite saglabāta! Iesniegt Rakstīt skolotājam" at bounding box center [509, 127] width 638 height 50
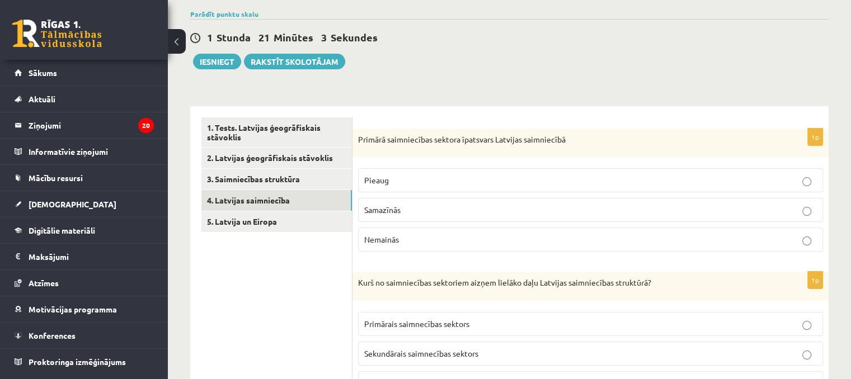
scroll to position [168, 0]
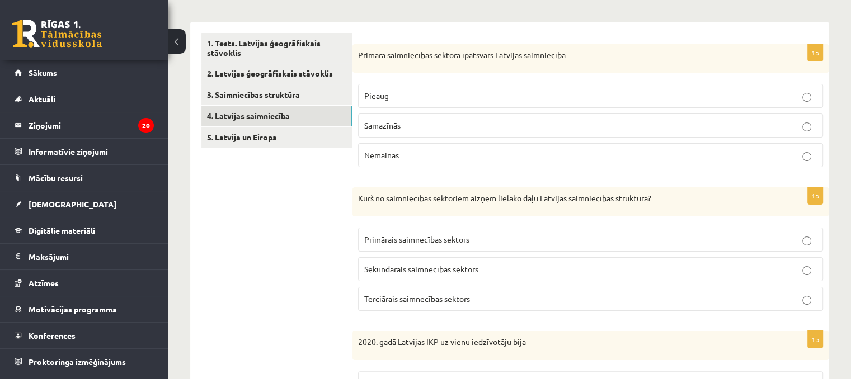
click at [423, 121] on p "Samazīnās" at bounding box center [590, 126] width 452 height 12
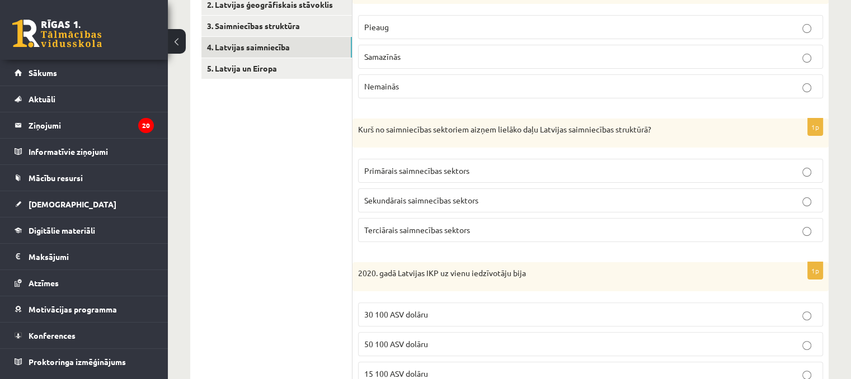
scroll to position [280, 0]
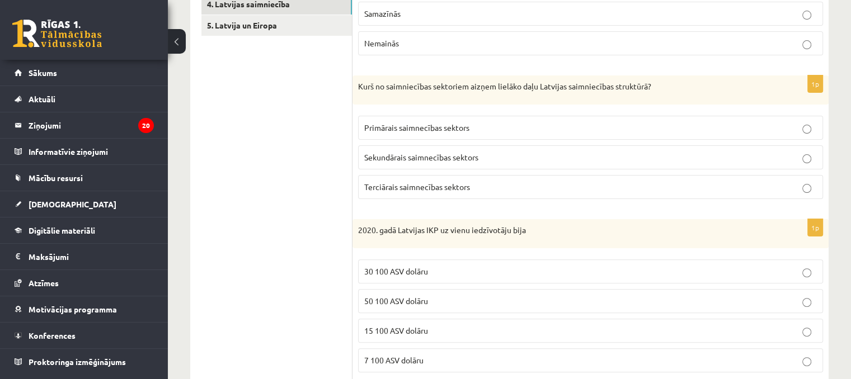
click at [419, 181] on p "Terciārais saimnecības sektors" at bounding box center [590, 187] width 452 height 12
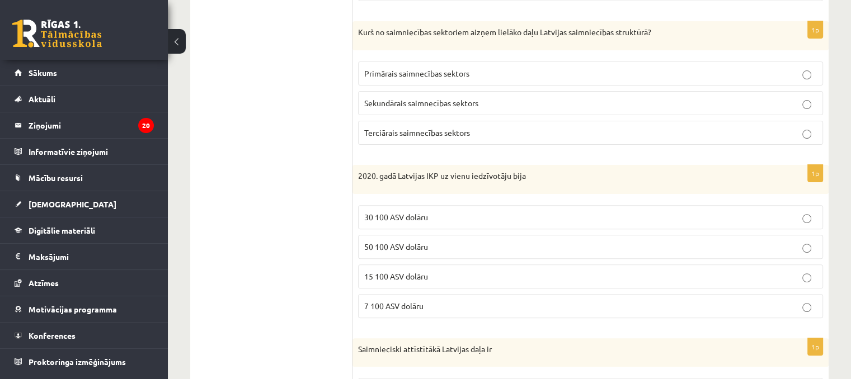
scroll to position [391, 0]
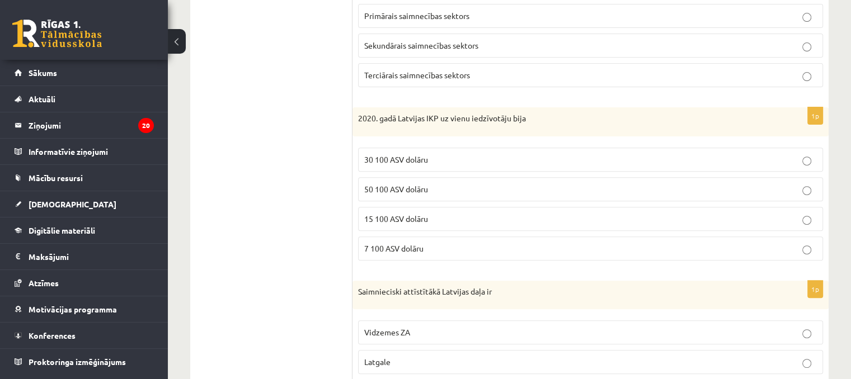
click at [399, 223] on label "15 100 ASV dolāru" at bounding box center [590, 219] width 465 height 24
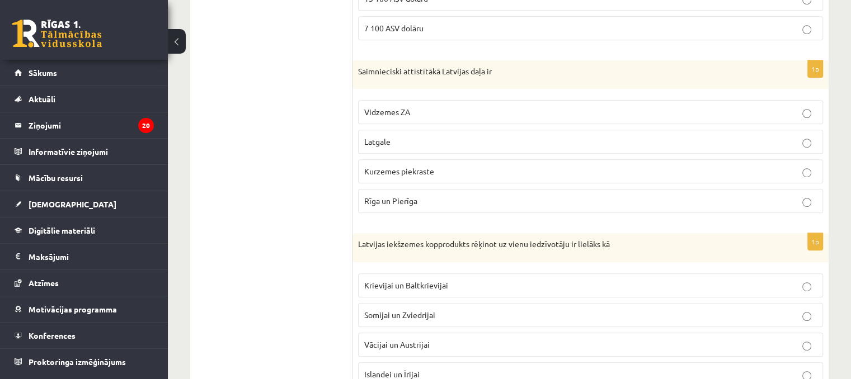
scroll to position [615, 0]
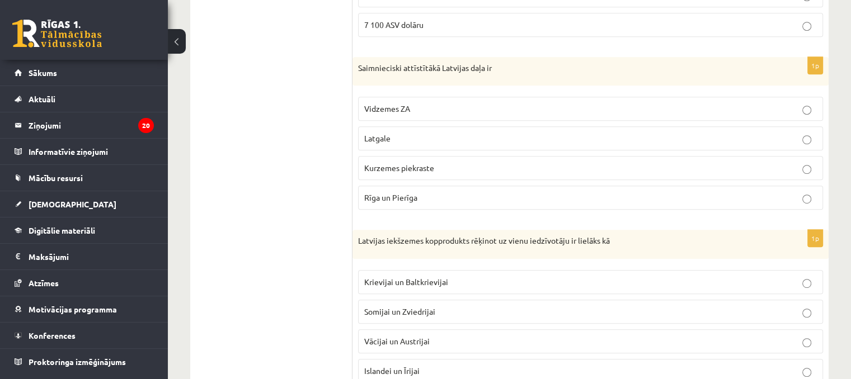
click at [401, 186] on label "Rīga un Pierīga" at bounding box center [590, 198] width 465 height 24
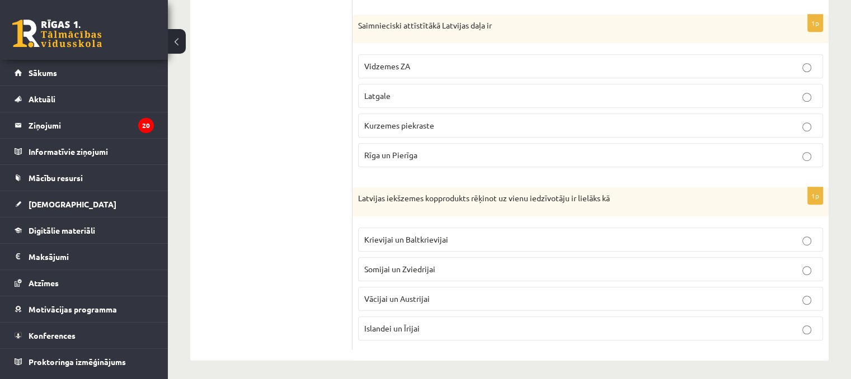
scroll to position [658, 0]
click at [429, 240] on p "Krievijai un Baltkrievijai" at bounding box center [590, 239] width 452 height 12
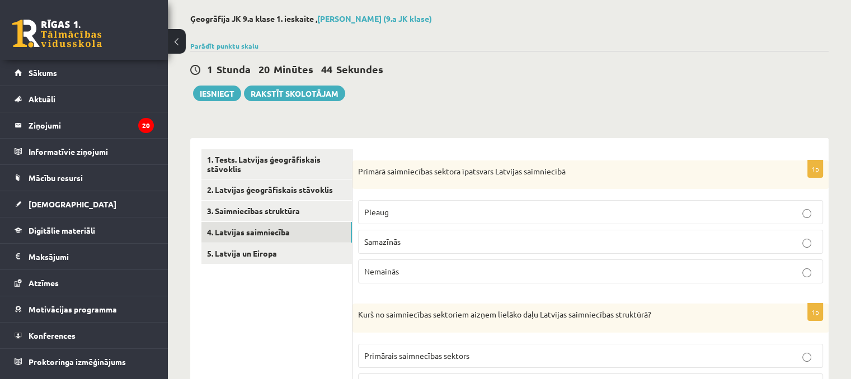
scroll to position [112, 0]
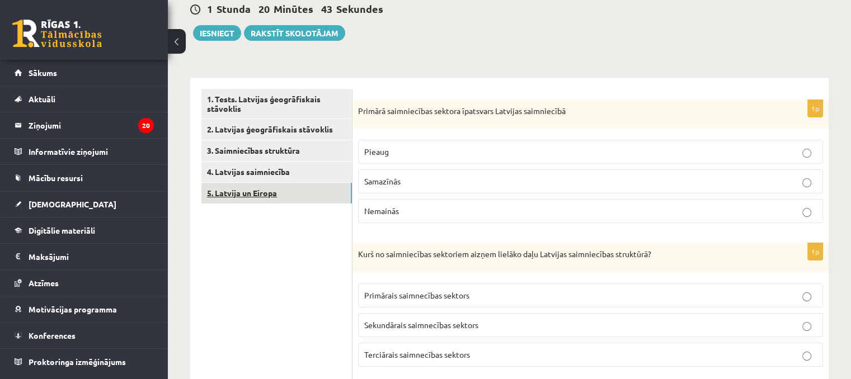
click at [282, 196] on link "5. Latvija un Eiropa" at bounding box center [276, 193] width 150 height 21
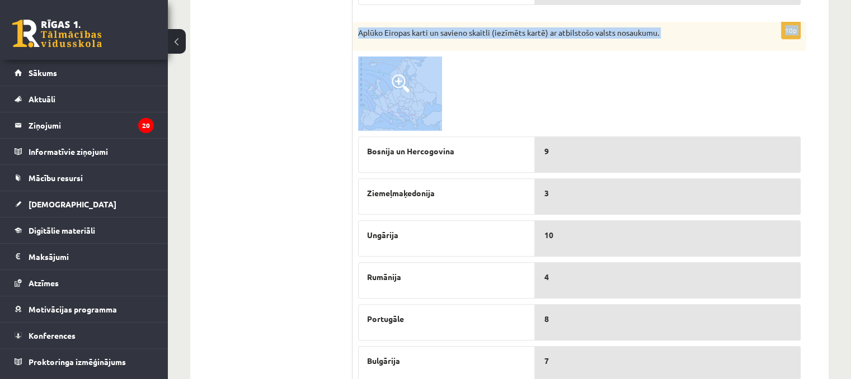
scroll to position [711, 0]
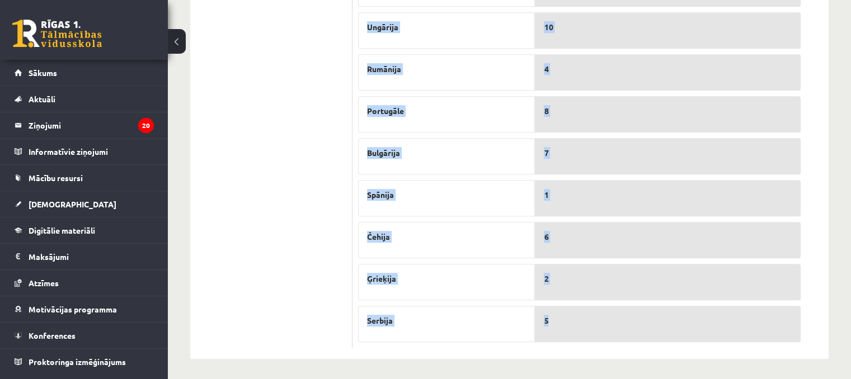
drag, startPoint x: 358, startPoint y: 108, endPoint x: 633, endPoint y: 323, distance: 349.0
copy form "Aplūko Latvijas karti un savieno skaitli (iezīmēts kartē) ar atbilstošo pilsēta…"
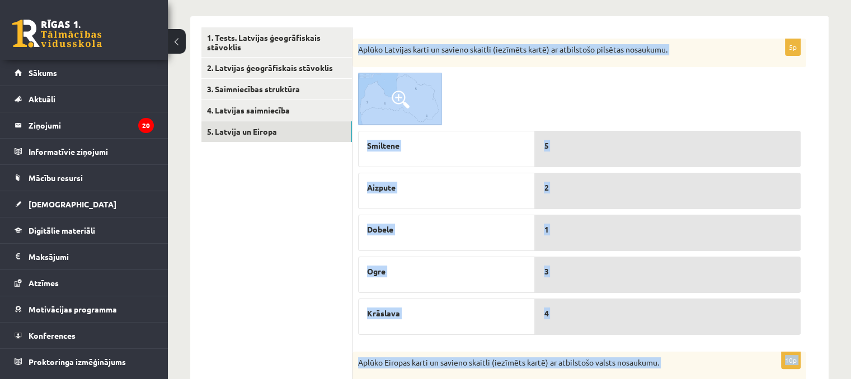
scroll to position [96, 0]
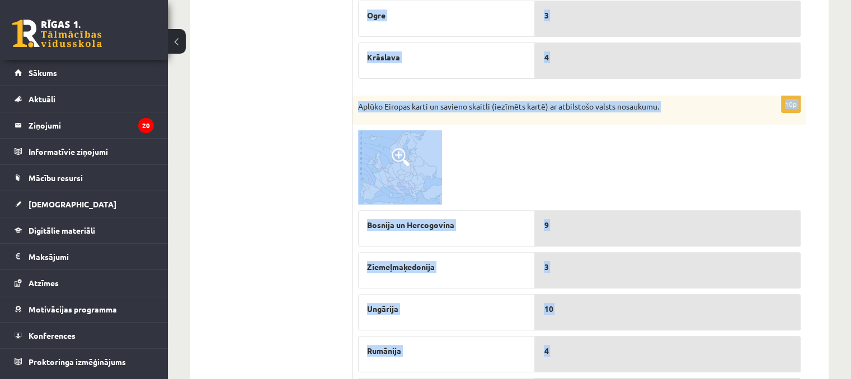
scroll to position [432, 0]
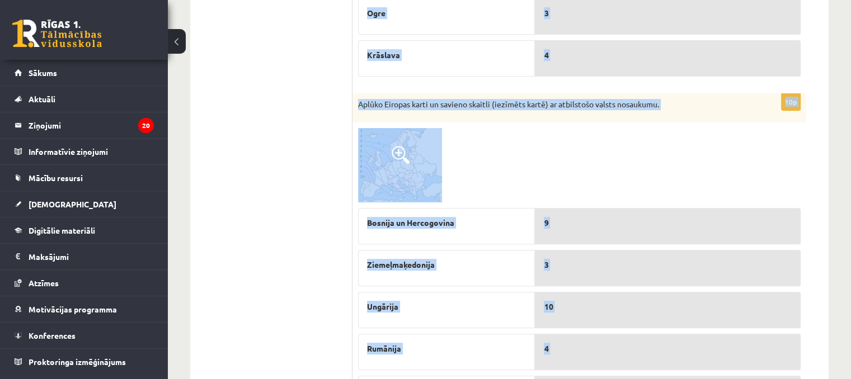
click at [394, 154] on span at bounding box center [400, 155] width 18 height 18
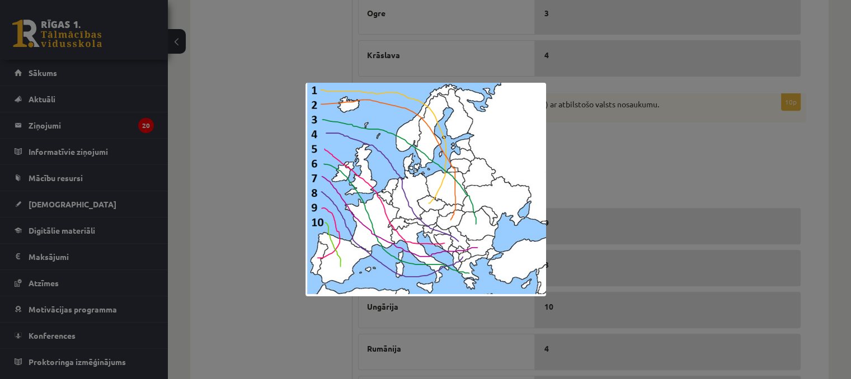
click at [285, 81] on div at bounding box center [425, 189] width 851 height 379
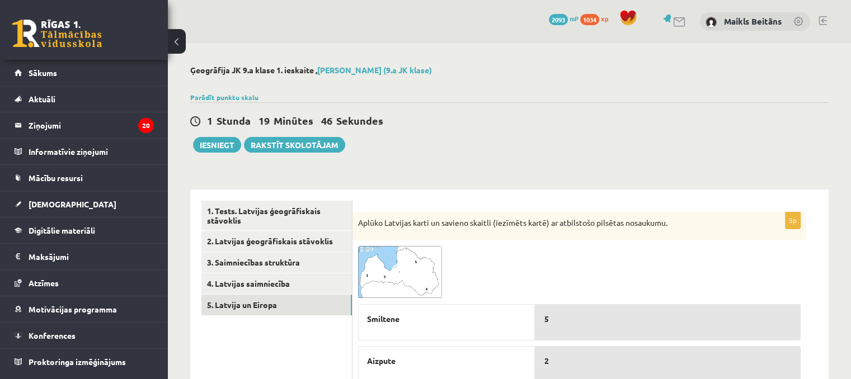
scroll to position [168, 0]
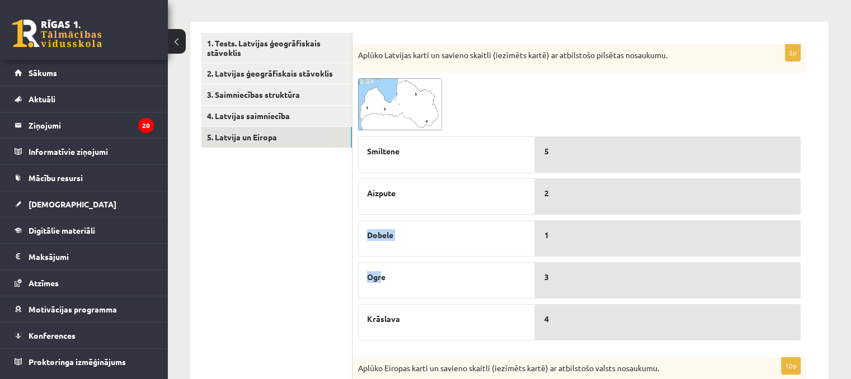
drag, startPoint x: 382, startPoint y: 277, endPoint x: 400, endPoint y: 197, distance: 82.1
click at [400, 197] on div "Smiltene Aizpute Dobele Ogre Krāslava" at bounding box center [446, 236] width 177 height 210
click at [400, 197] on p "Aizpute" at bounding box center [446, 193] width 159 height 12
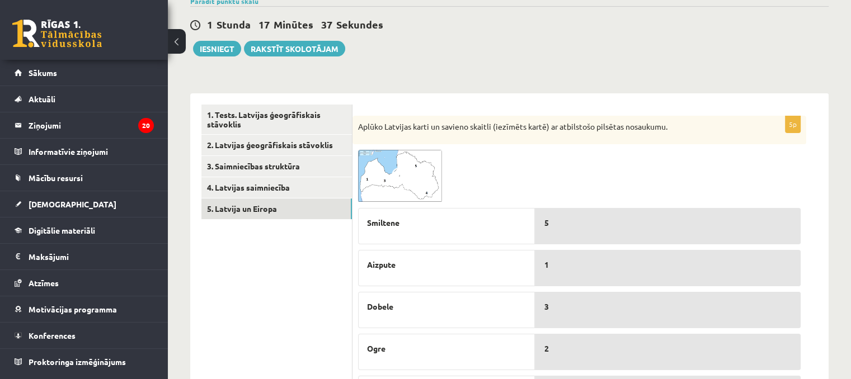
scroll to position [0, 0]
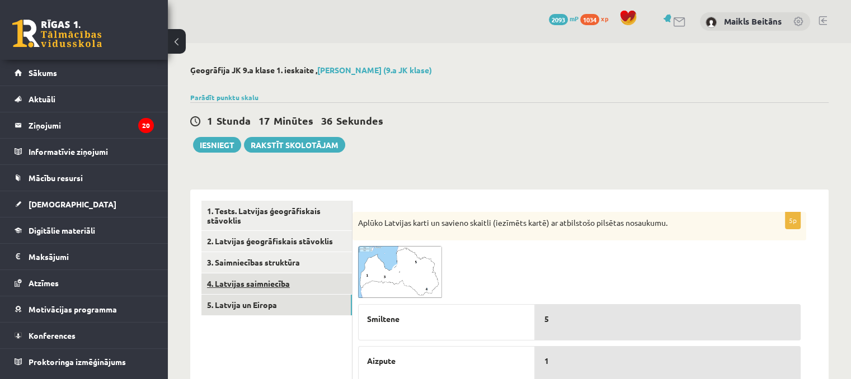
click at [280, 278] on link "4. Latvijas saimniecība" at bounding box center [276, 283] width 150 height 21
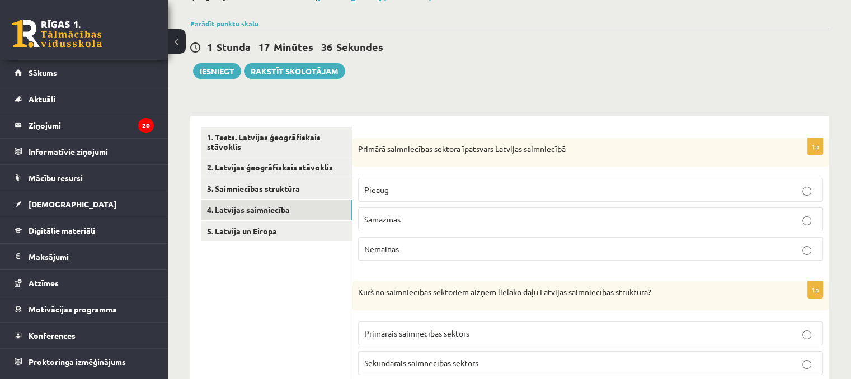
scroll to position [168, 0]
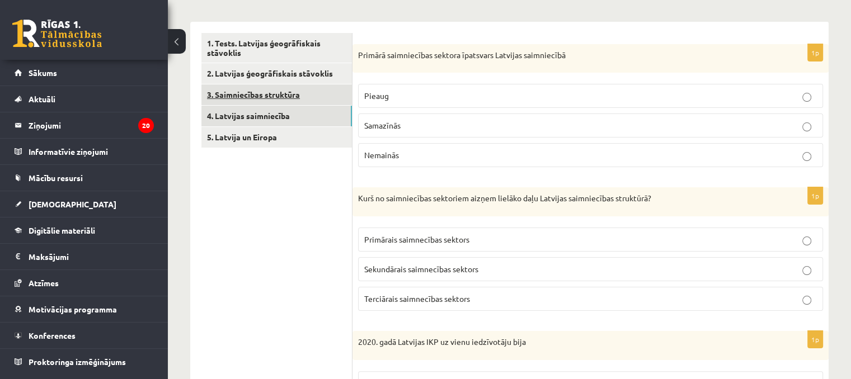
click at [248, 95] on link "3. Saimniecības struktūra" at bounding box center [276, 94] width 150 height 21
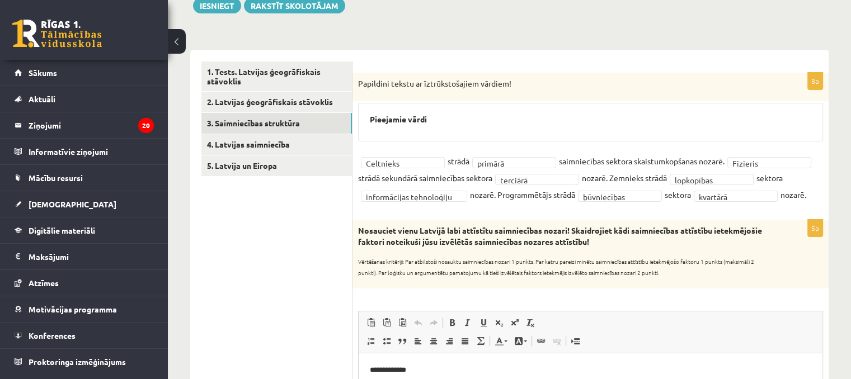
scroll to position [112, 0]
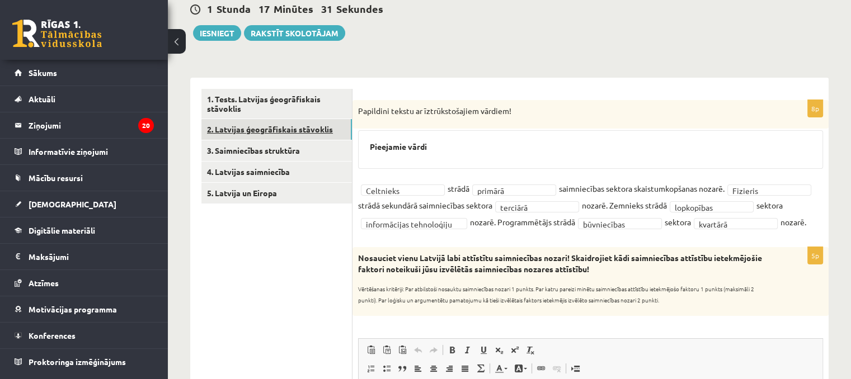
click at [257, 130] on link "2. Latvijas ģeogrāfiskais stāvoklis" at bounding box center [276, 129] width 150 height 21
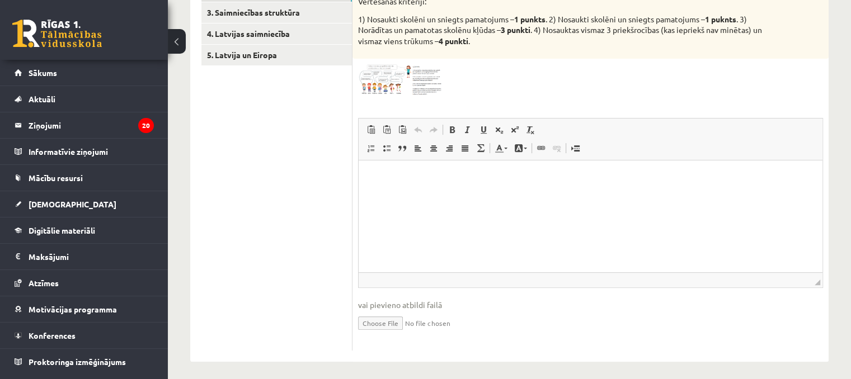
scroll to position [255, 0]
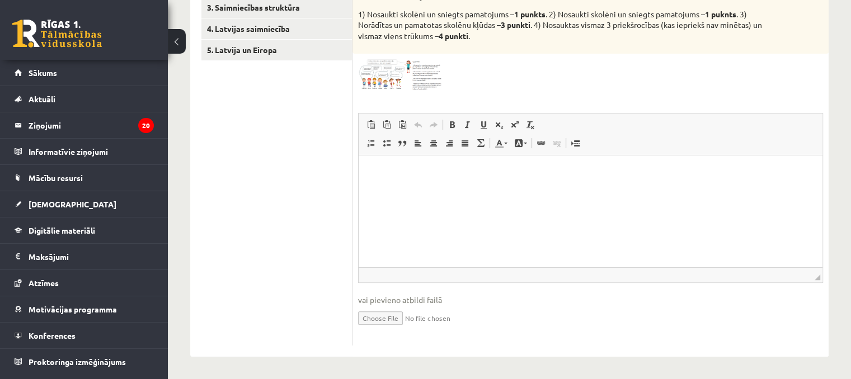
click at [461, 190] on html at bounding box center [590, 172] width 464 height 34
click at [385, 67] on img at bounding box center [400, 74] width 84 height 31
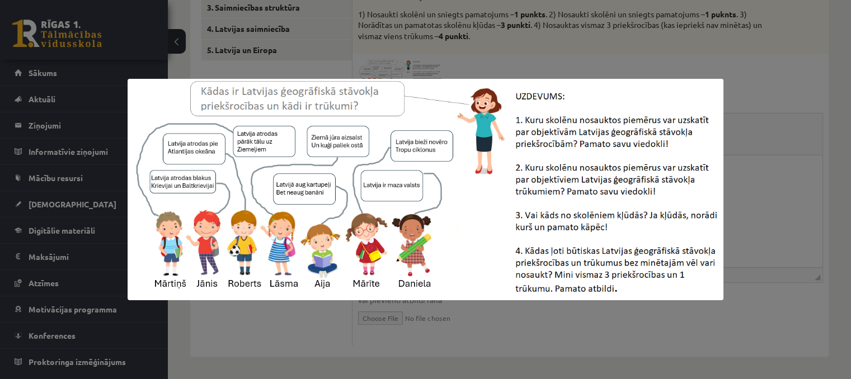
click at [407, 56] on div at bounding box center [425, 189] width 851 height 379
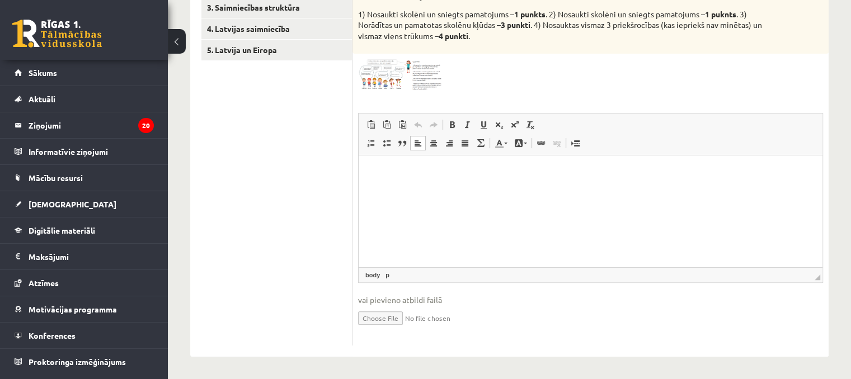
click at [422, 171] on p "Bagātinātā teksta redaktors, wiswyg-editor-user-answer-47433806137920" at bounding box center [590, 173] width 441 height 12
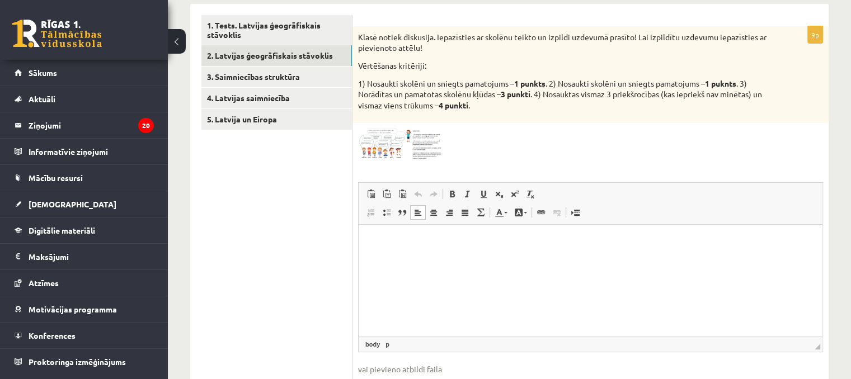
scroll to position [31, 0]
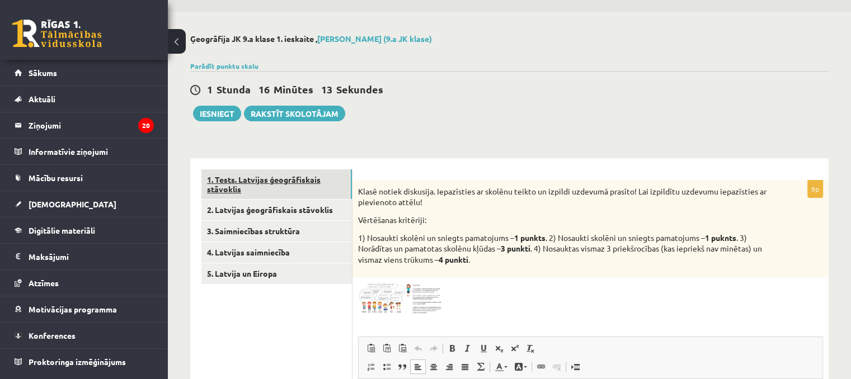
click at [261, 191] on link "1. Tests. Latvijas ģeogrāfiskais stāvoklis" at bounding box center [276, 184] width 150 height 30
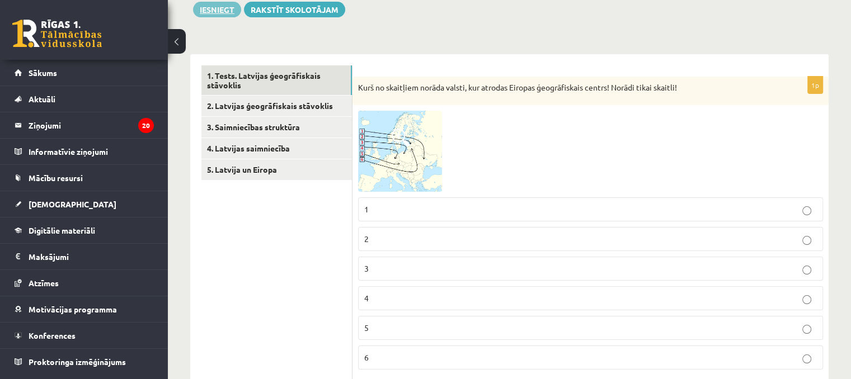
scroll to position [87, 0]
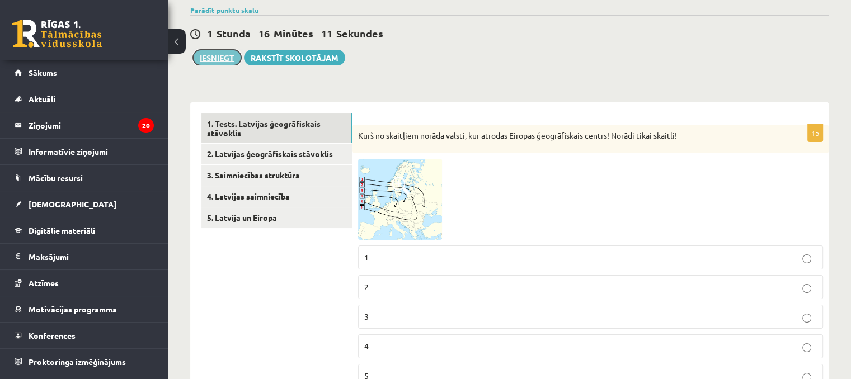
click at [220, 55] on button "Iesniegt" at bounding box center [217, 58] width 48 height 16
click at [308, 158] on link "2. Latvijas ģeogrāfiskais stāvoklis" at bounding box center [276, 154] width 150 height 21
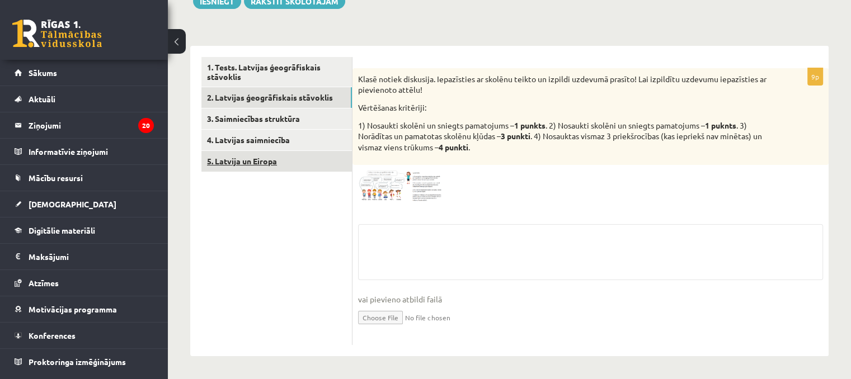
scroll to position [144, 0]
click at [407, 240] on fieldset "vai pievieno atbildi failā Iesniegtā atbilde" at bounding box center [590, 281] width 465 height 115
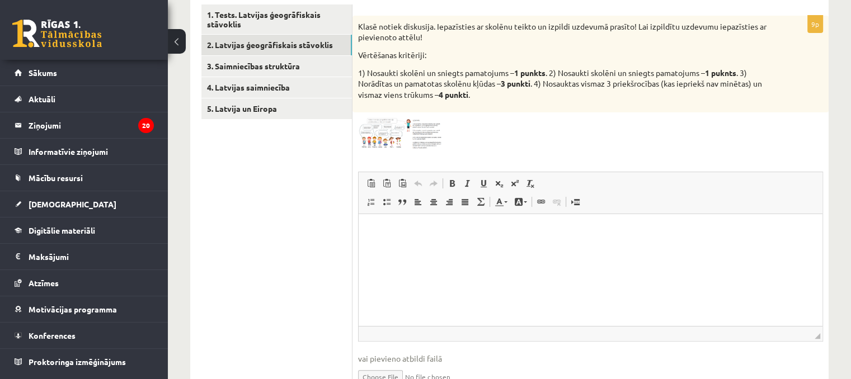
scroll to position [255, 0]
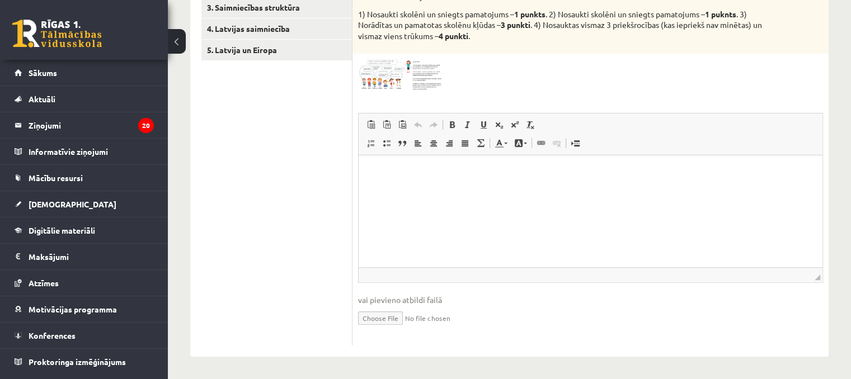
click at [412, 190] on html at bounding box center [590, 172] width 464 height 34
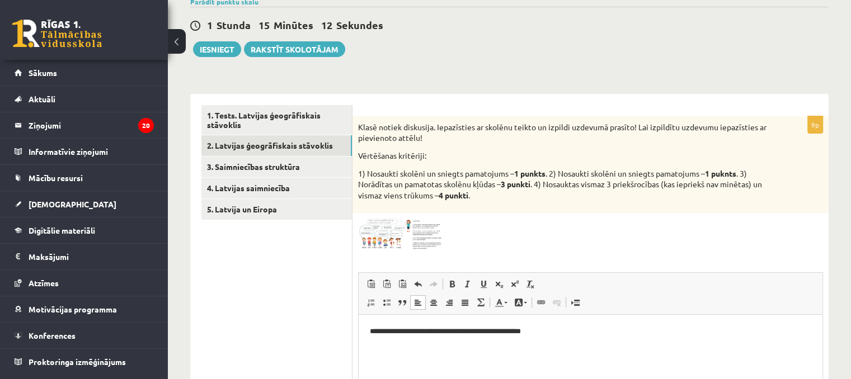
scroll to position [31, 0]
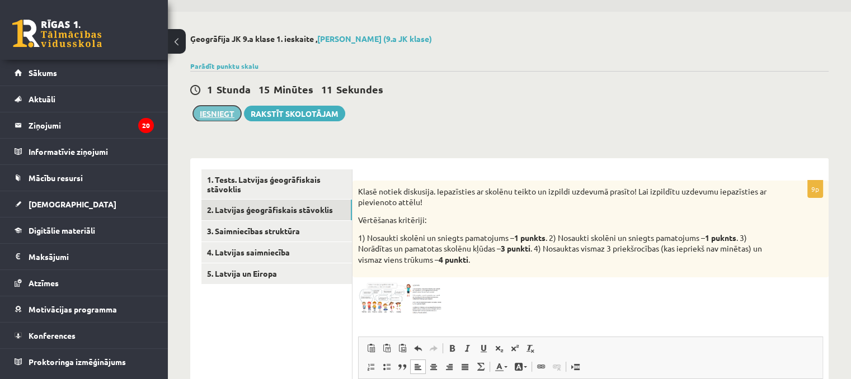
click at [224, 117] on button "Iesniegt" at bounding box center [217, 114] width 48 height 16
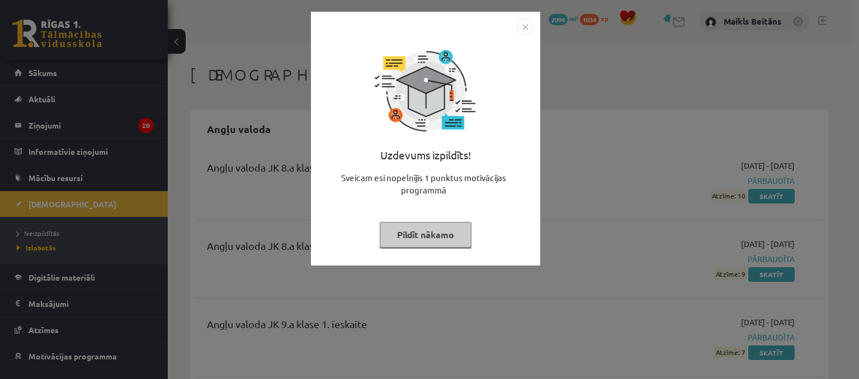
click at [438, 240] on button "Pildīt nākamo" at bounding box center [426, 235] width 92 height 26
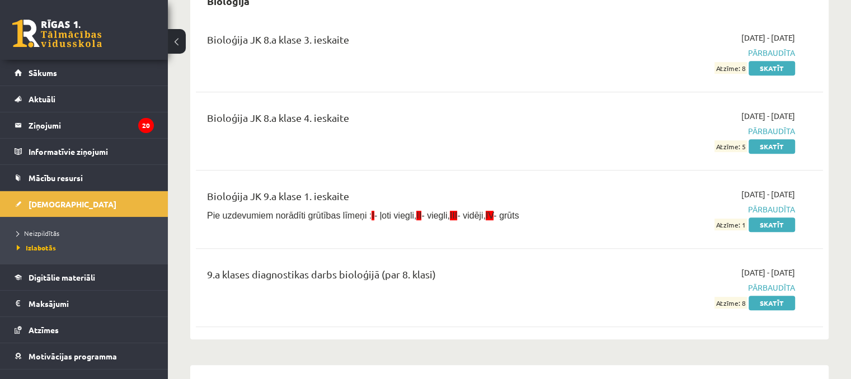
scroll to position [503, 0]
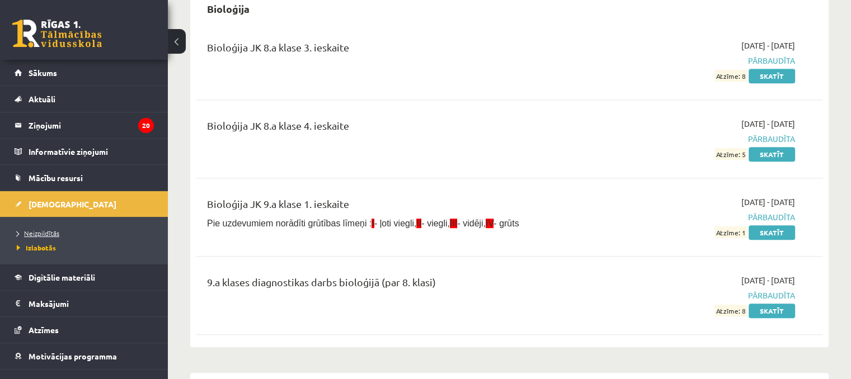
click at [47, 230] on span "Neizpildītās" at bounding box center [38, 233] width 42 height 9
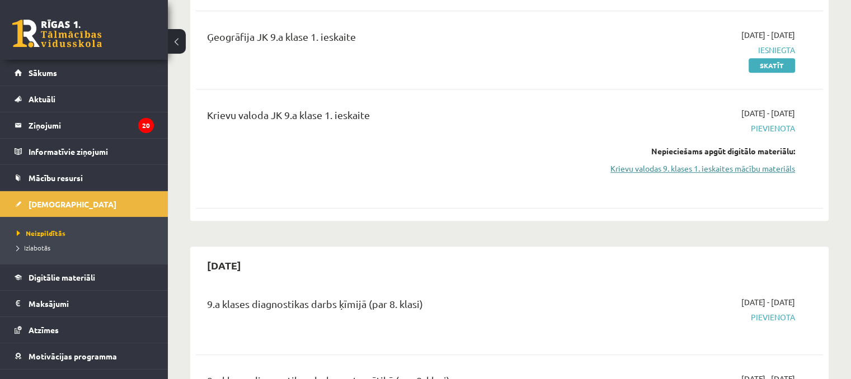
click at [689, 165] on link "Krievu valodas 9. klases 1. ieskaites mācību materiāls" at bounding box center [702, 169] width 185 height 12
click at [773, 171] on link "Krievu valodas 9. klases 1. ieskaites mācību materiāls" at bounding box center [702, 169] width 185 height 12
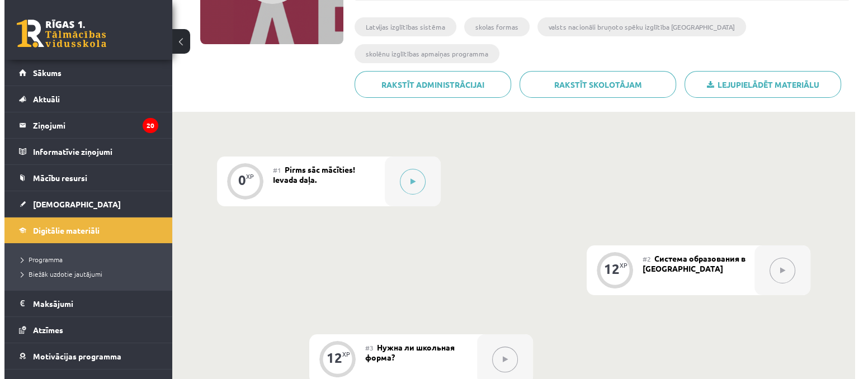
scroll to position [224, 0]
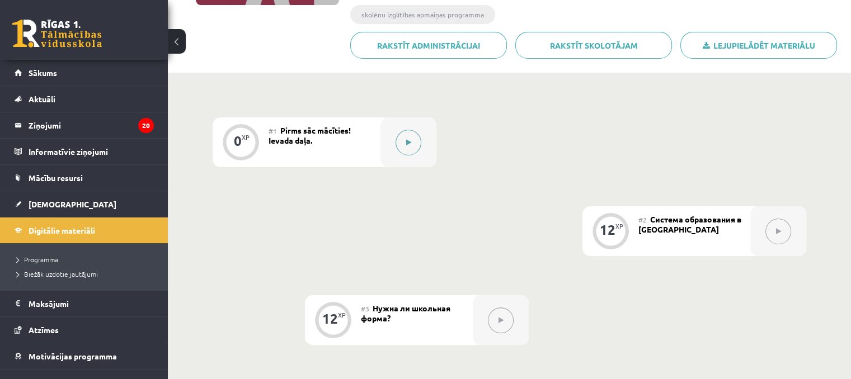
click at [408, 135] on button at bounding box center [408, 143] width 26 height 26
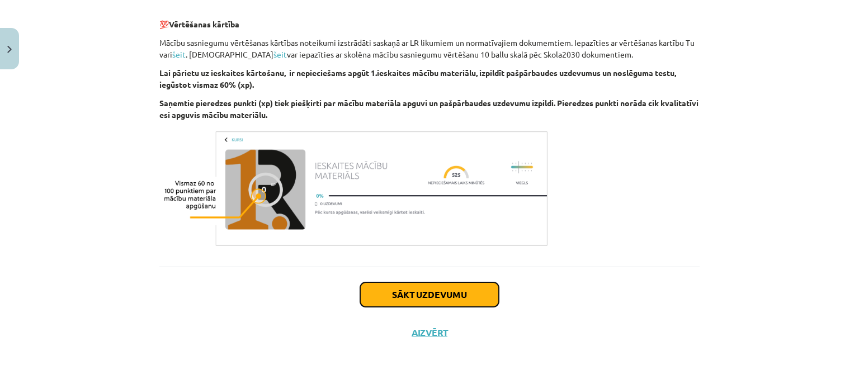
click at [412, 286] on button "Sākt uzdevumu" at bounding box center [429, 294] width 139 height 25
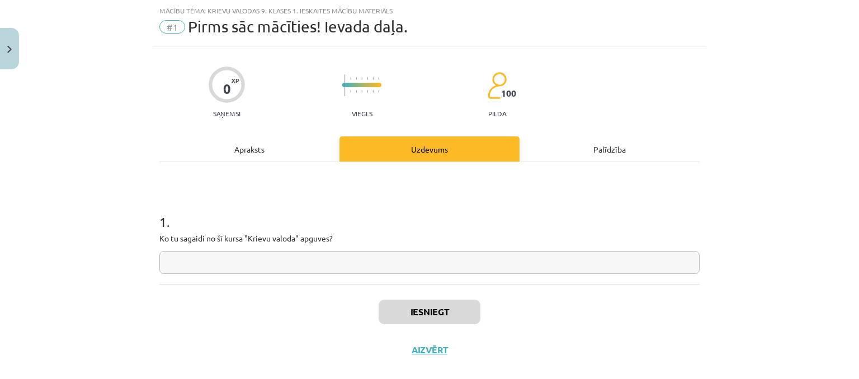
click at [306, 258] on input "text" at bounding box center [429, 262] width 540 height 23
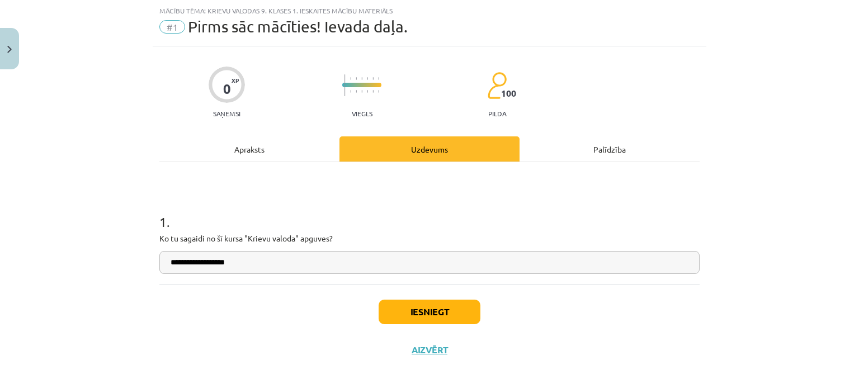
type input "**********"
click at [459, 320] on button "Iesniegt" at bounding box center [430, 312] width 102 height 25
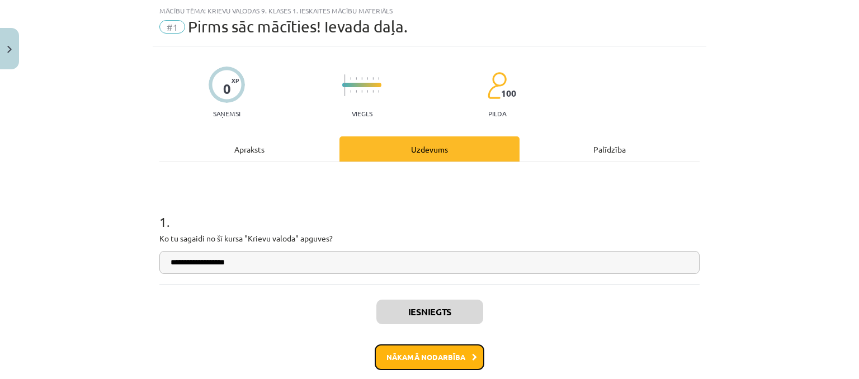
click at [413, 357] on button "Nākamā nodarbība" at bounding box center [430, 357] width 110 height 26
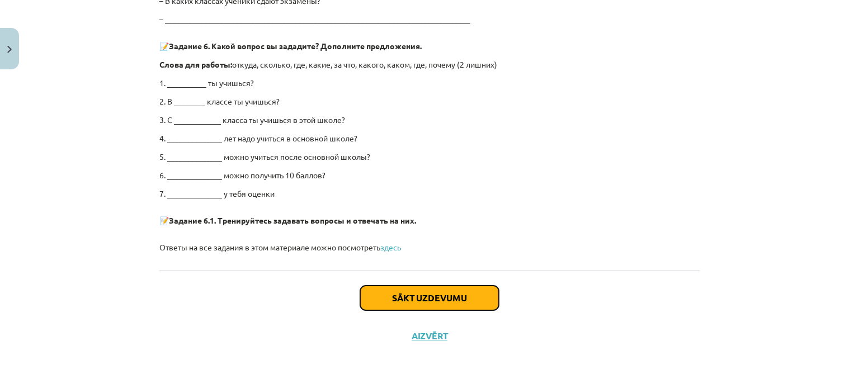
click at [405, 289] on button "Sākt uzdevumu" at bounding box center [429, 298] width 139 height 25
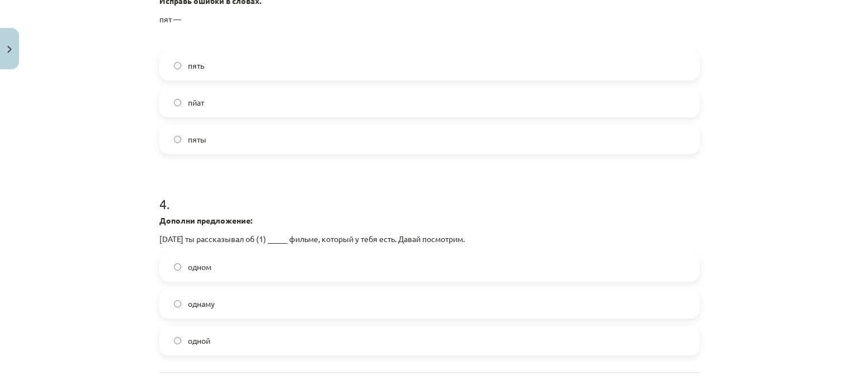
scroll to position [774, 0]
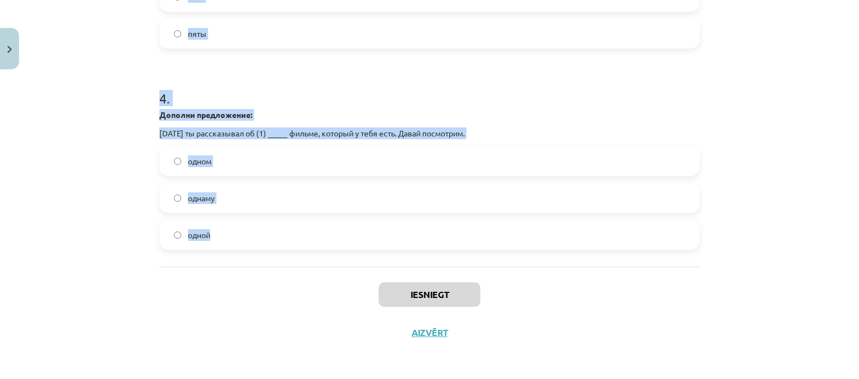
drag, startPoint x: 154, startPoint y: 140, endPoint x: 409, endPoint y: 242, distance: 275.1
copy form "Моей бабушке уже (90) ______ лет. девяноста девяностэ девяносто 2 . Согласуй по…"
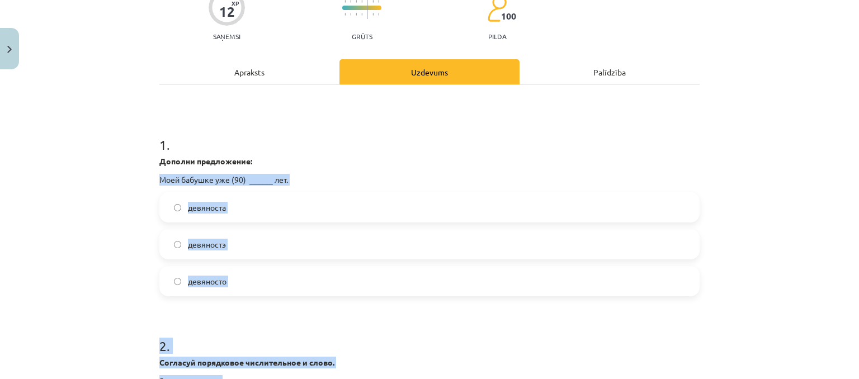
scroll to position [103, 0]
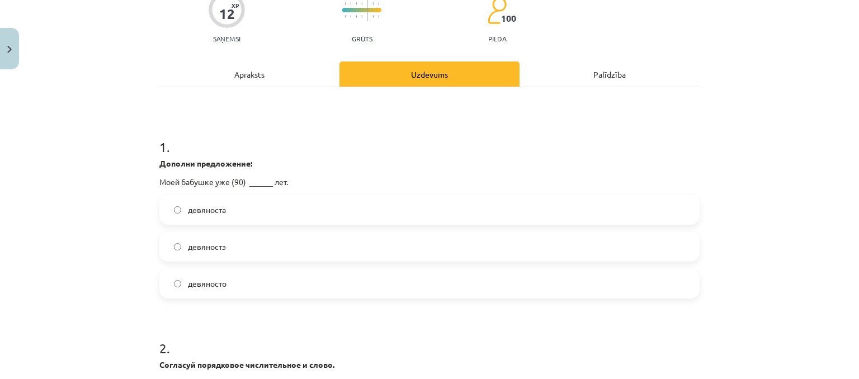
click at [98, 159] on div "Mācību tēma: Krievu valodas 9. klases 1. ieskaites mācību materiāls #2 Система …" at bounding box center [429, 189] width 859 height 379
click at [221, 278] on span "девяносто" at bounding box center [207, 284] width 39 height 12
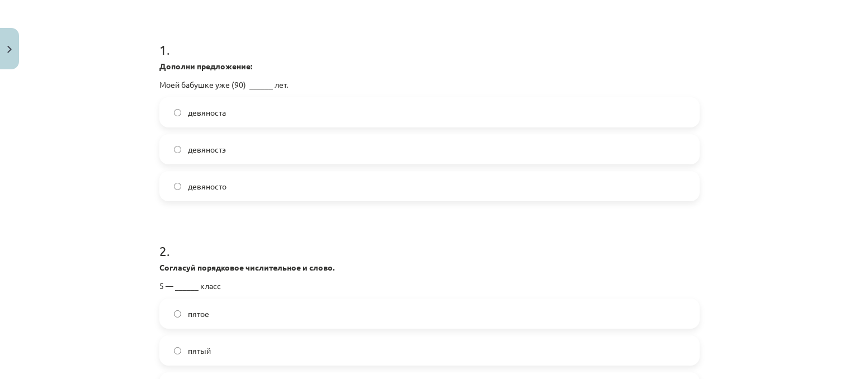
scroll to position [271, 0]
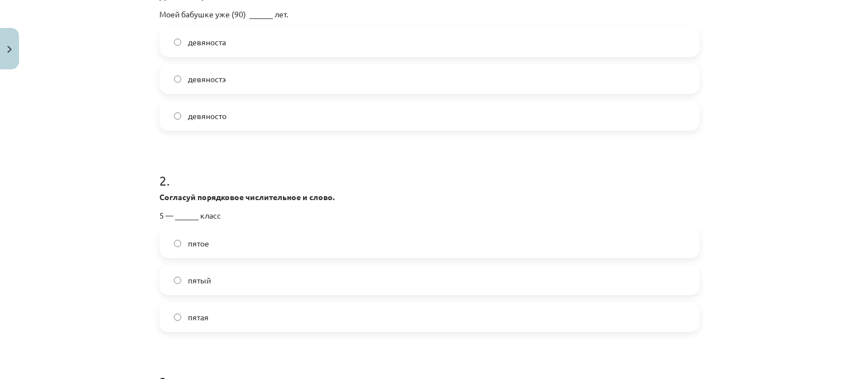
click at [226, 280] on label "пятый" at bounding box center [429, 280] width 538 height 28
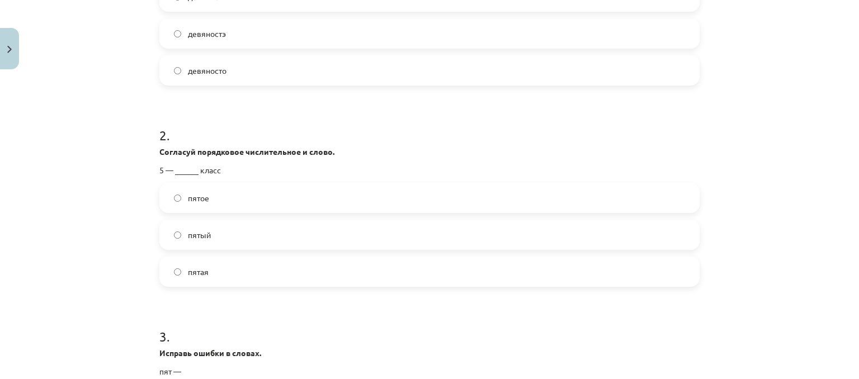
scroll to position [550, 0]
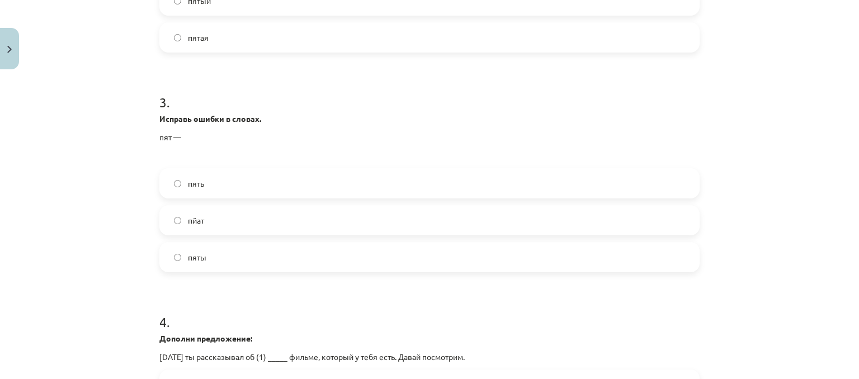
click at [229, 184] on label "пять" at bounding box center [429, 183] width 538 height 28
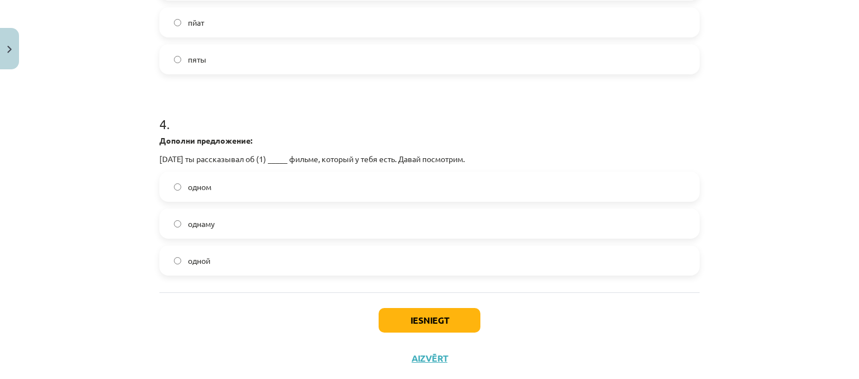
scroll to position [774, 0]
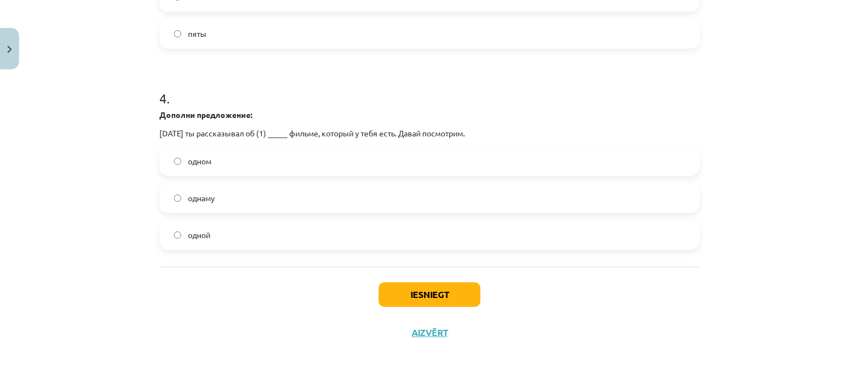
click at [244, 167] on label "одном" at bounding box center [429, 161] width 538 height 28
click at [390, 285] on button "Iesniegt" at bounding box center [430, 294] width 102 height 25
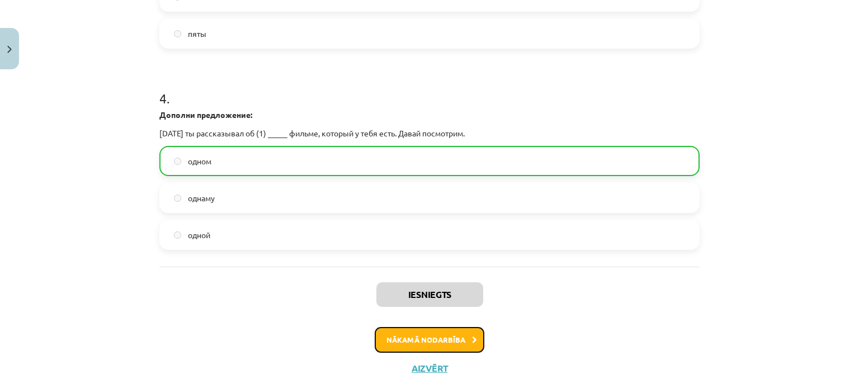
click at [413, 340] on button "Nākamā nodarbība" at bounding box center [430, 340] width 110 height 26
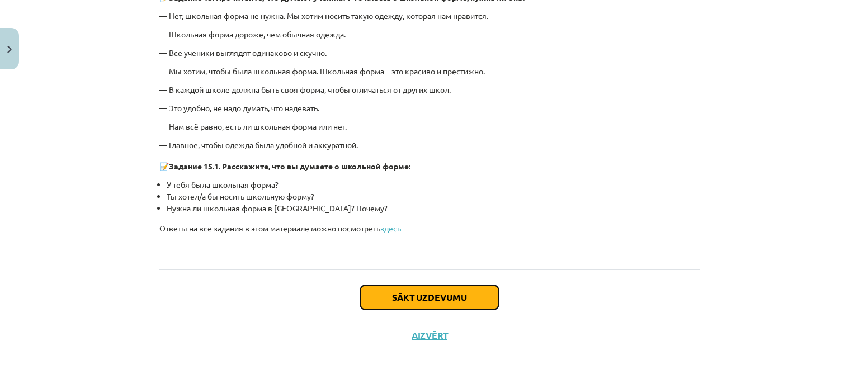
click at [405, 285] on button "Sākt uzdevumu" at bounding box center [429, 297] width 139 height 25
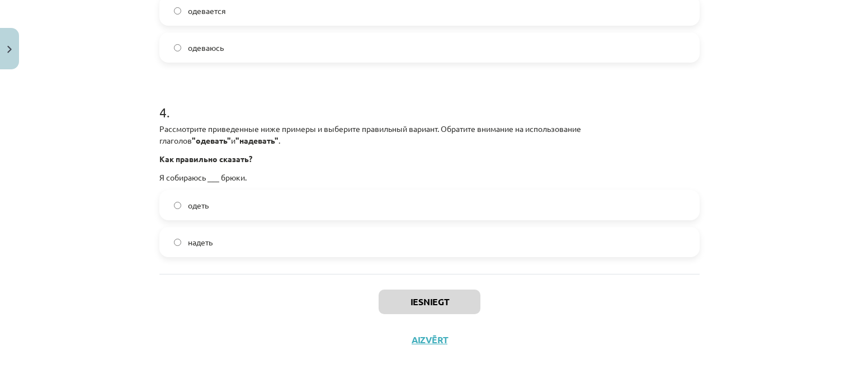
scroll to position [743, 0]
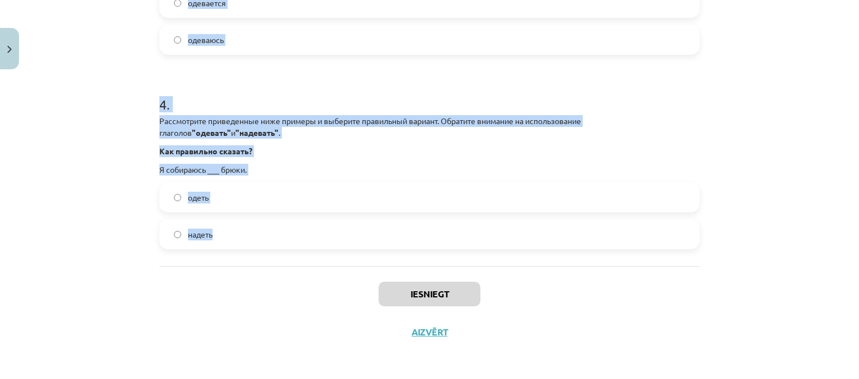
drag, startPoint x: 152, startPoint y: 253, endPoint x: 340, endPoint y: 251, distance: 187.9
copy form "Lo ___ (ipsumdol) sitame conse adipisc el seddo? eiusmodtemp incididun utlabore…"
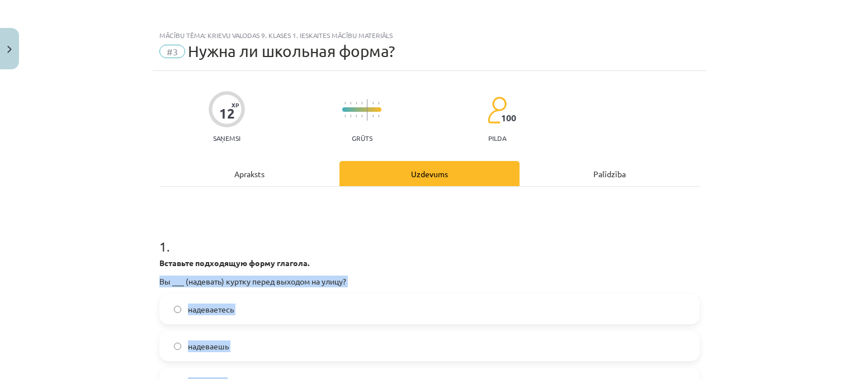
scroll to position [0, 0]
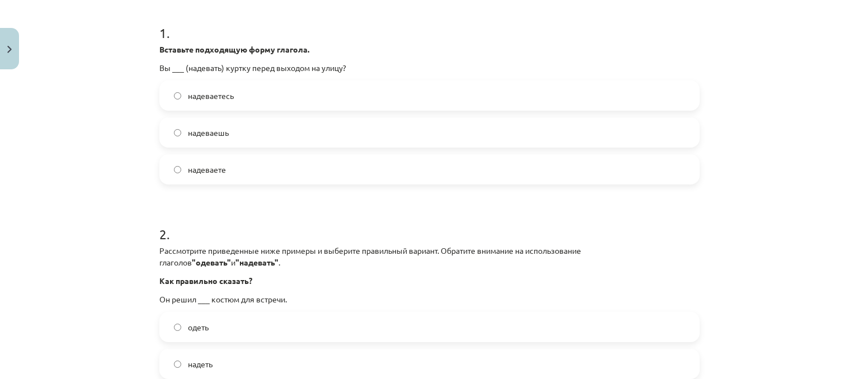
scroll to position [183, 0]
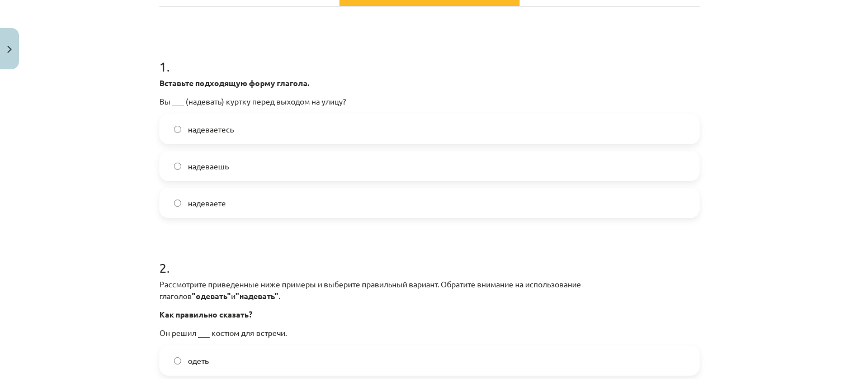
click at [206, 204] on span "надеваете" at bounding box center [207, 203] width 38 height 12
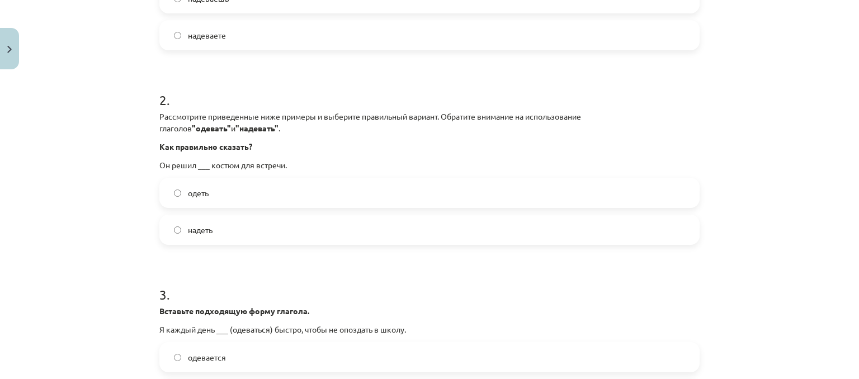
scroll to position [407, 0]
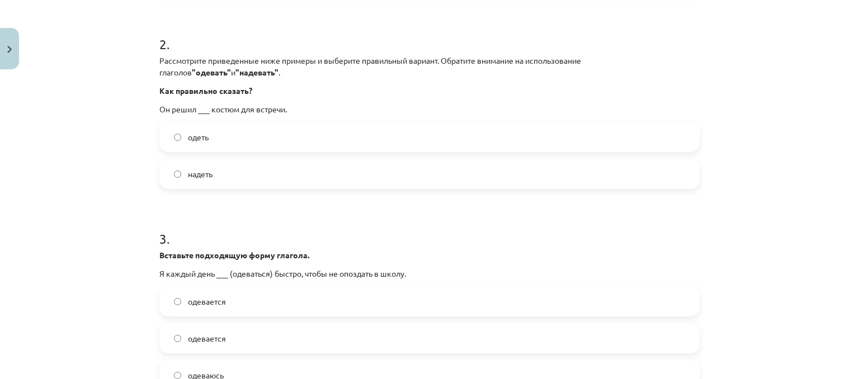
click at [221, 168] on label "надеть" at bounding box center [429, 174] width 538 height 28
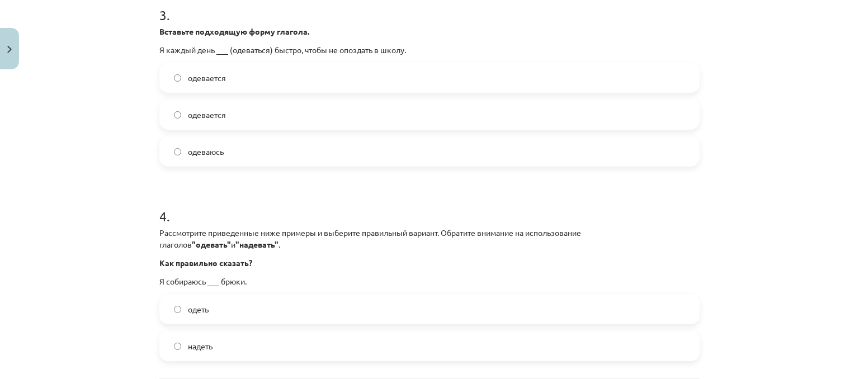
click at [223, 149] on label "одеваюсь" at bounding box center [429, 152] width 538 height 28
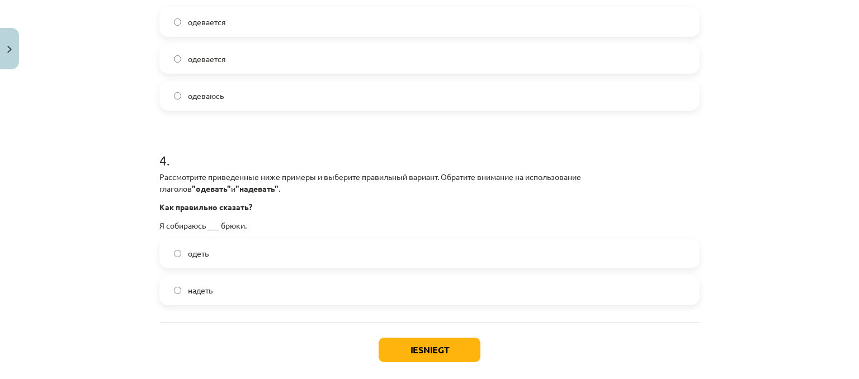
click at [220, 249] on label "одеть" at bounding box center [429, 253] width 538 height 28
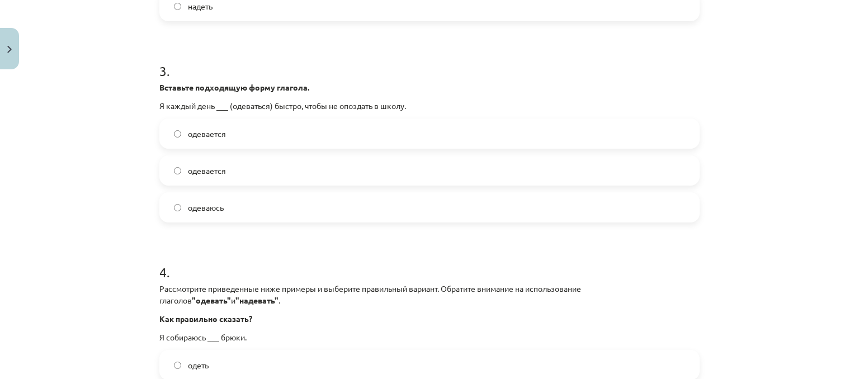
click at [241, 150] on div "одевается одевается одеваюсь" at bounding box center [429, 171] width 540 height 104
click at [242, 136] on label "одевается" at bounding box center [429, 134] width 538 height 28
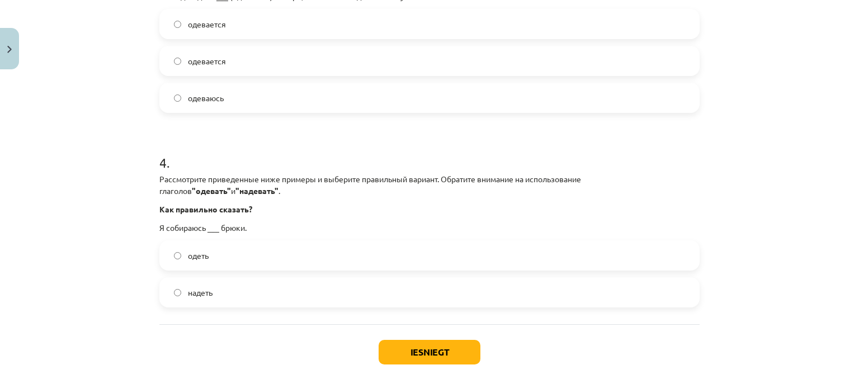
scroll to position [743, 0]
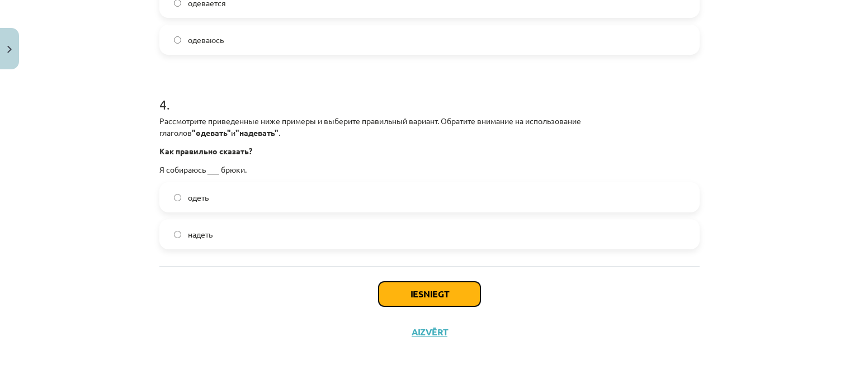
click at [431, 286] on button "Iesniegt" at bounding box center [430, 294] width 102 height 25
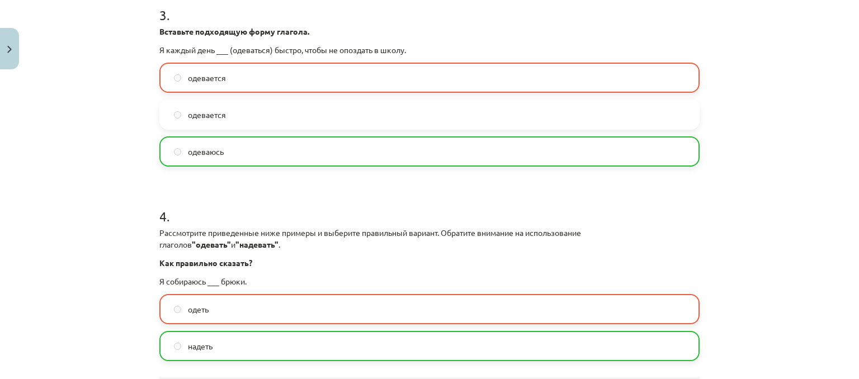
scroll to position [778, 0]
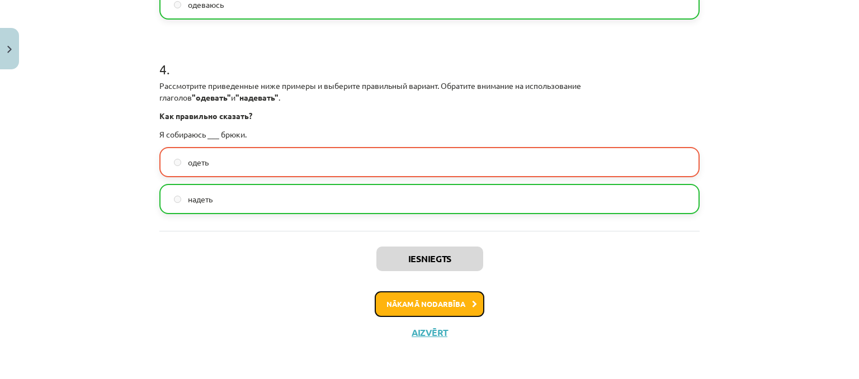
click at [447, 300] on button "Nākamā nodarbība" at bounding box center [430, 304] width 110 height 26
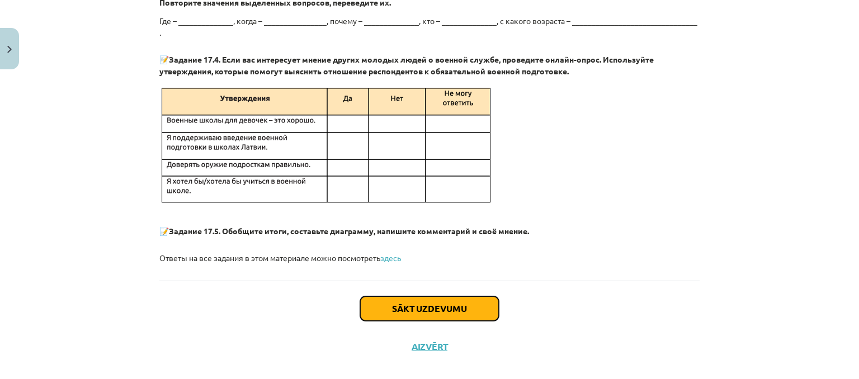
click at [435, 298] on button "Sākt uzdevumu" at bounding box center [429, 308] width 139 height 25
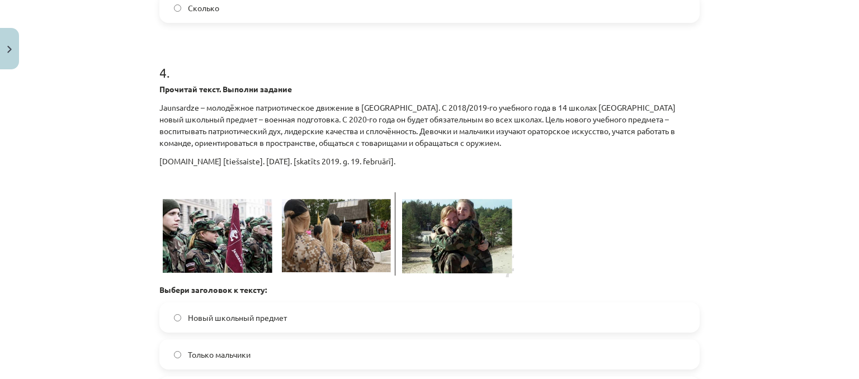
scroll to position [975, 0]
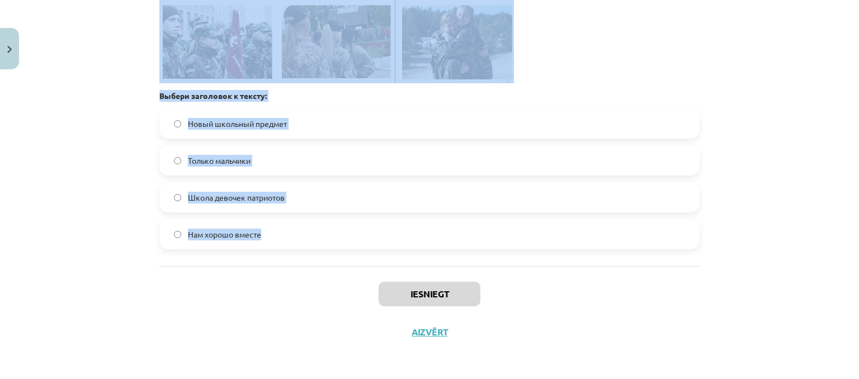
drag, startPoint x: 148, startPoint y: 182, endPoint x: 459, endPoint y: 229, distance: 315.0
click at [459, 229] on div "Mācību tēma: Krievu valodas 9. klases 1. ieskaites mācību materiāls #4 Военное …" at bounding box center [429, 189] width 859 height 379
copy form "Loremips dolors ametcons a elitsed doe temporincididu utlabo: ______ etdo magna…"
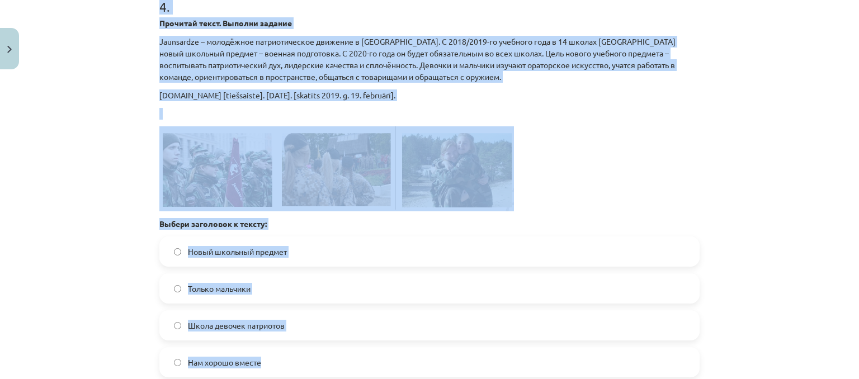
scroll to position [807, 0]
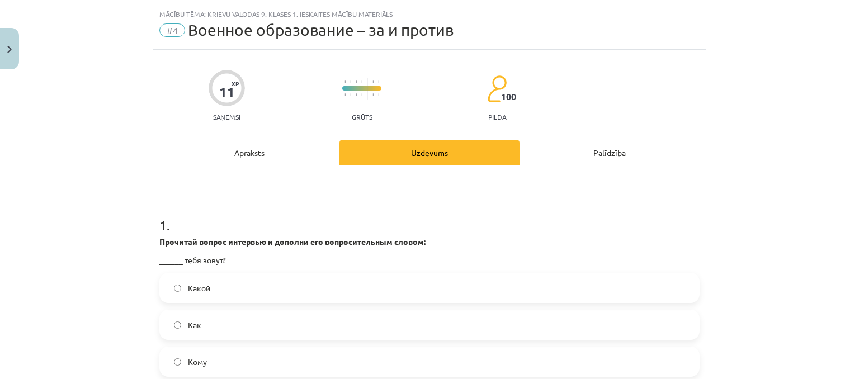
click at [248, 216] on h1 "1 ." at bounding box center [429, 215] width 540 height 35
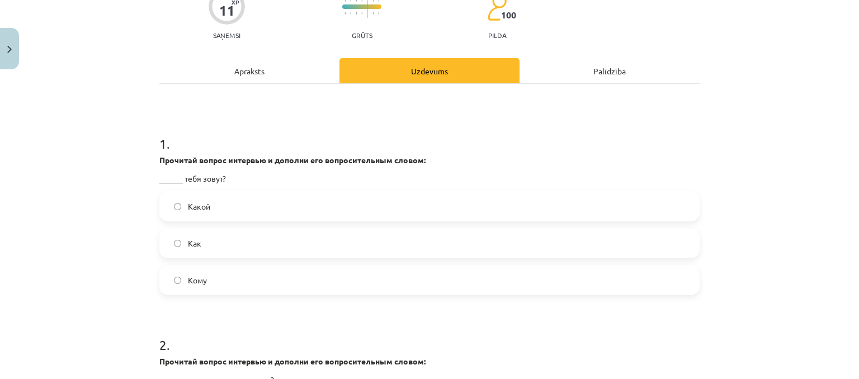
scroll to position [192, 0]
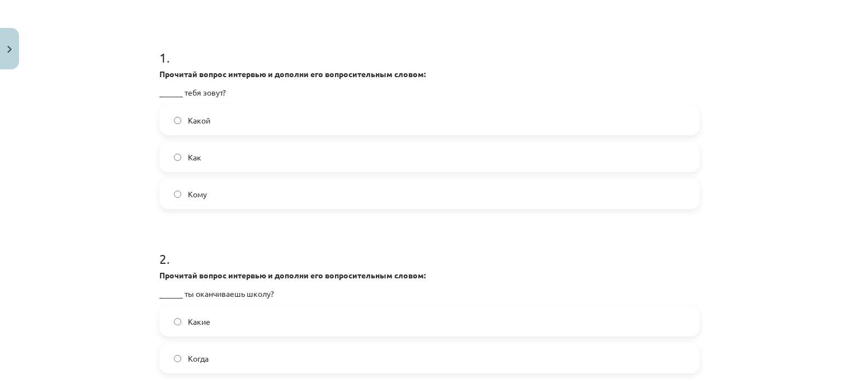
click at [223, 153] on label "Как" at bounding box center [429, 157] width 538 height 28
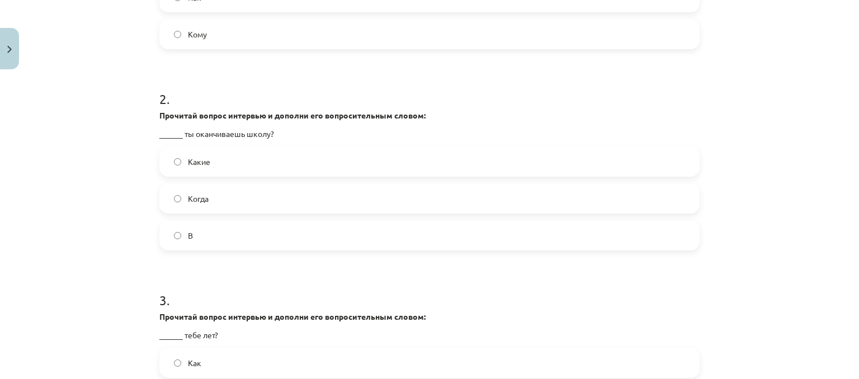
scroll to position [360, 0]
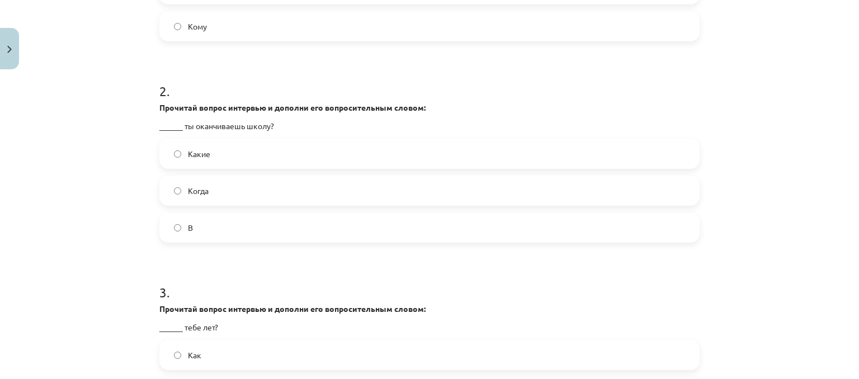
click at [212, 196] on label "Когда" at bounding box center [429, 191] width 538 height 28
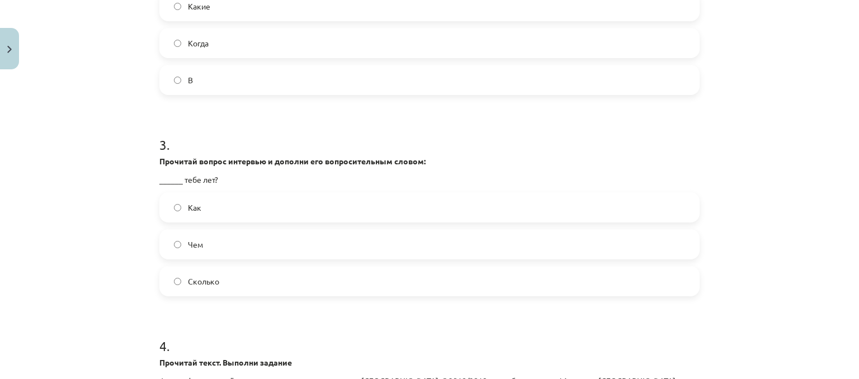
scroll to position [528, 0]
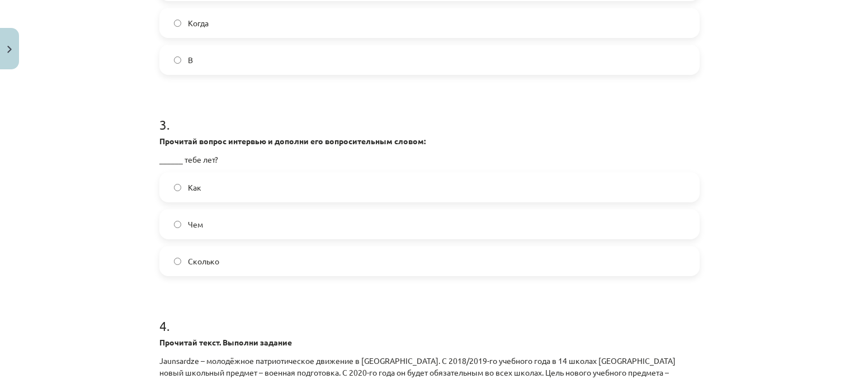
click at [238, 269] on label "Сколько" at bounding box center [429, 261] width 538 height 28
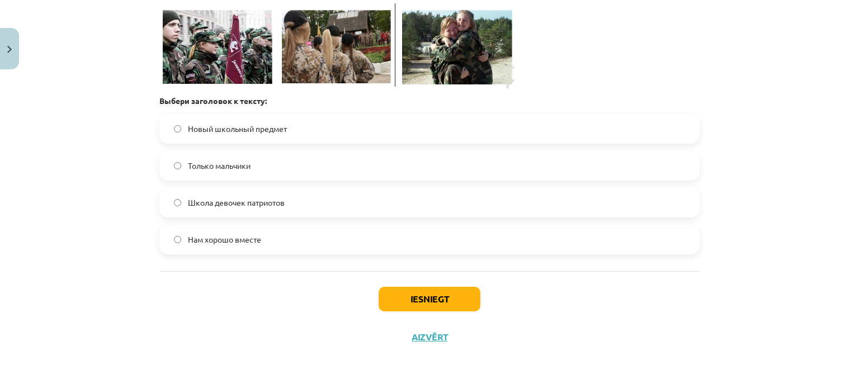
scroll to position [975, 0]
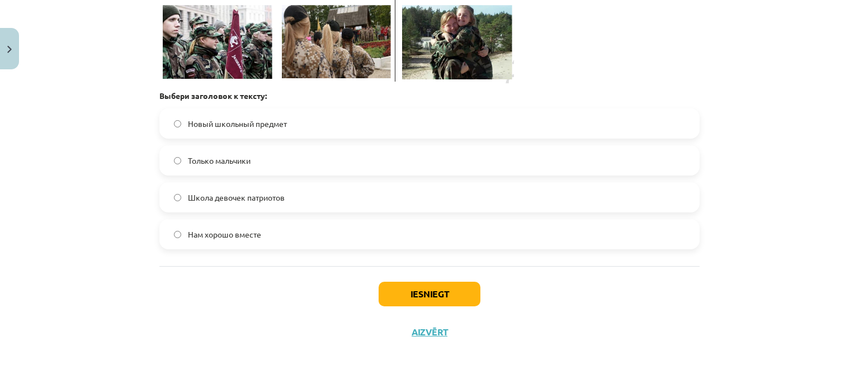
click at [270, 126] on span "Новый школьный предмет" at bounding box center [237, 124] width 99 height 12
click at [412, 292] on button "Iesniegt" at bounding box center [430, 294] width 102 height 25
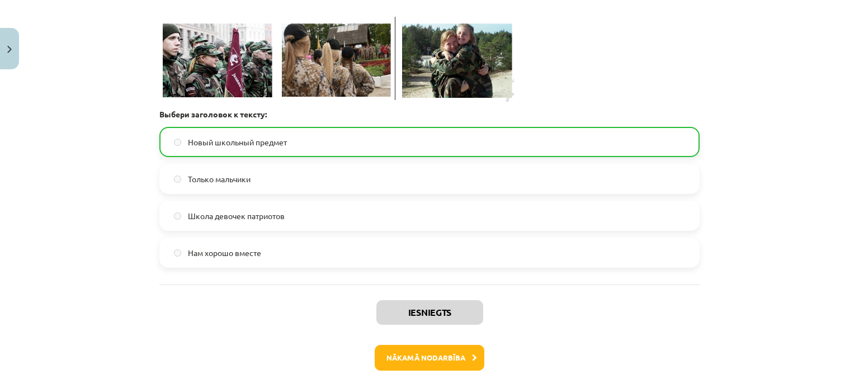
scroll to position [1010, 0]
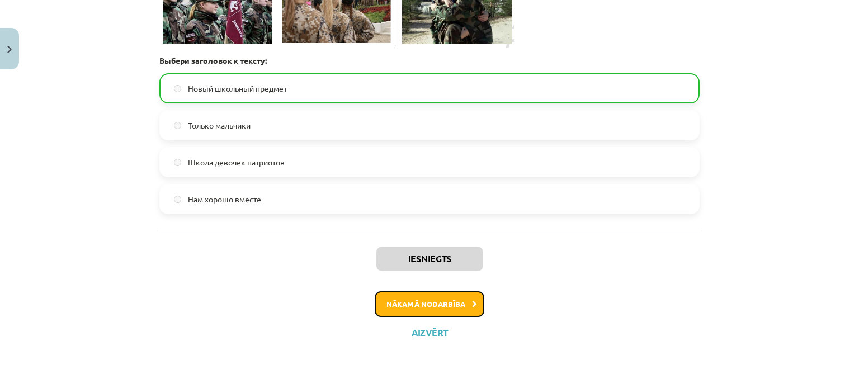
click at [429, 298] on button "Nākamā nodarbība" at bounding box center [430, 304] width 110 height 26
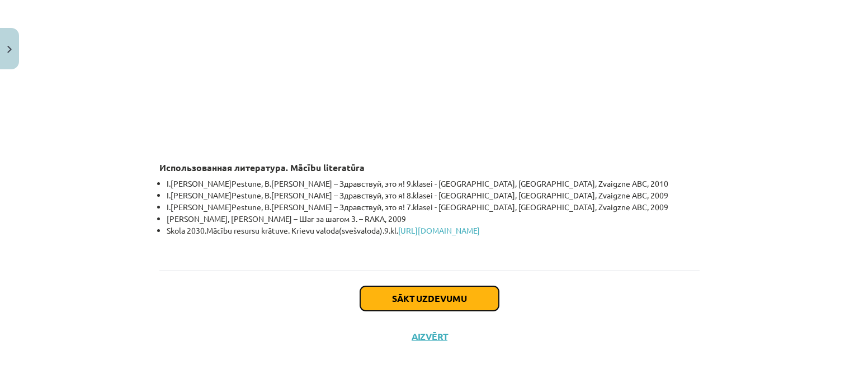
click at [423, 286] on button "Sākt uzdevumu" at bounding box center [429, 298] width 139 height 25
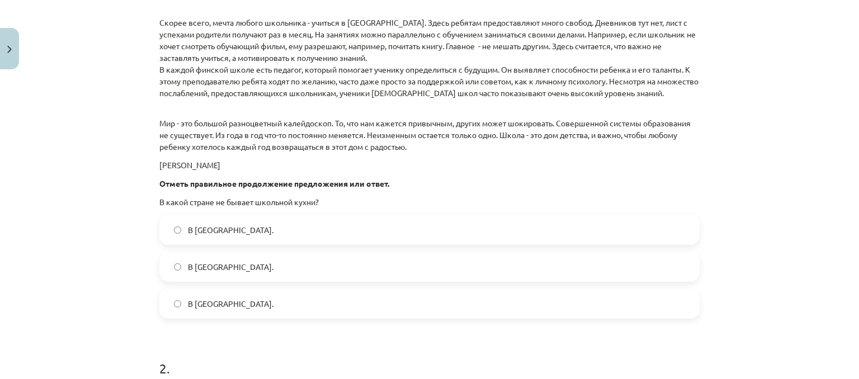
scroll to position [803, 0]
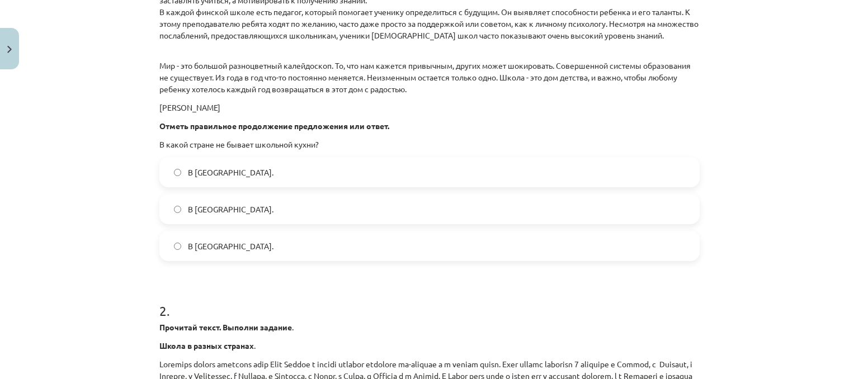
click at [383, 173] on label "В Норвегии." at bounding box center [429, 172] width 538 height 28
click at [382, 202] on label "В Финляндии." at bounding box center [429, 209] width 538 height 28
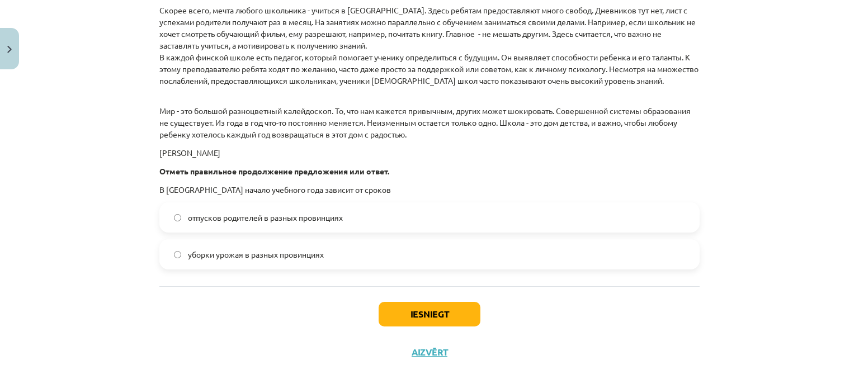
scroll to position [1642, 0]
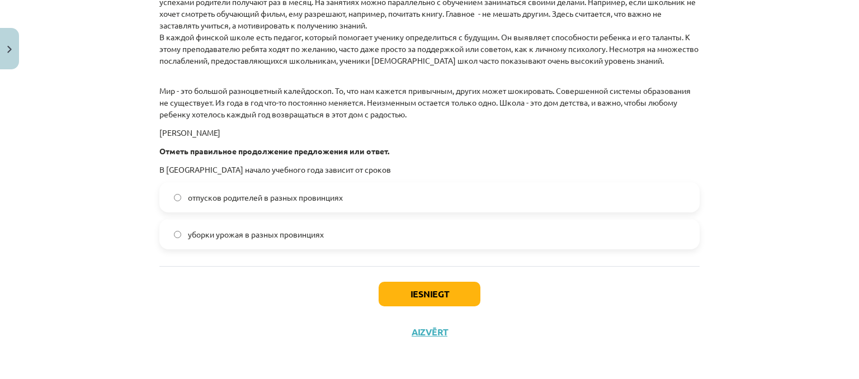
click at [375, 226] on label "уборки урожая в разных провинциях" at bounding box center [429, 234] width 538 height 28
click at [416, 287] on button "Iesniegt" at bounding box center [430, 294] width 102 height 25
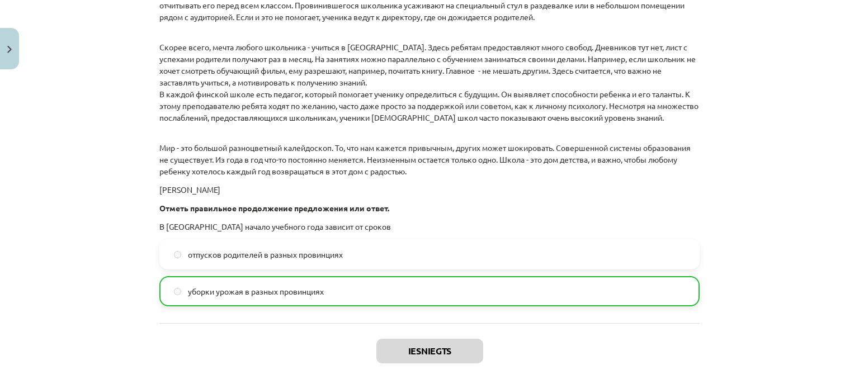
scroll to position [1677, 0]
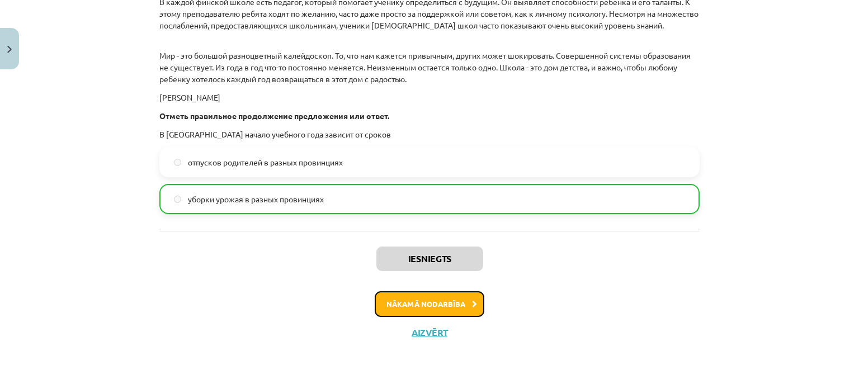
click at [435, 301] on button "Nākamā nodarbība" at bounding box center [430, 304] width 110 height 26
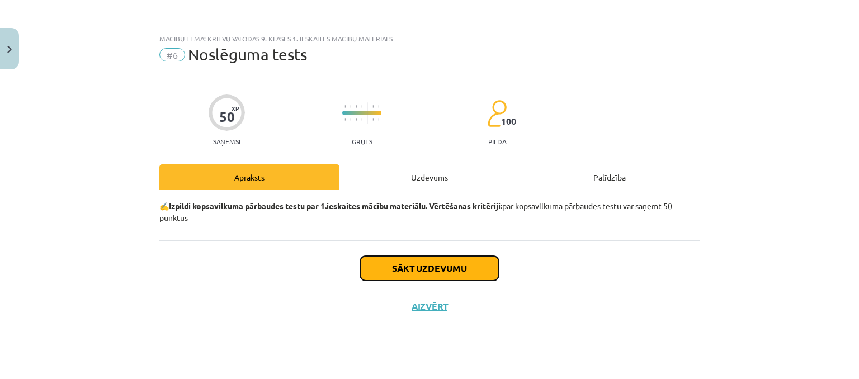
click at [379, 259] on button "Sākt uzdevumu" at bounding box center [429, 268] width 139 height 25
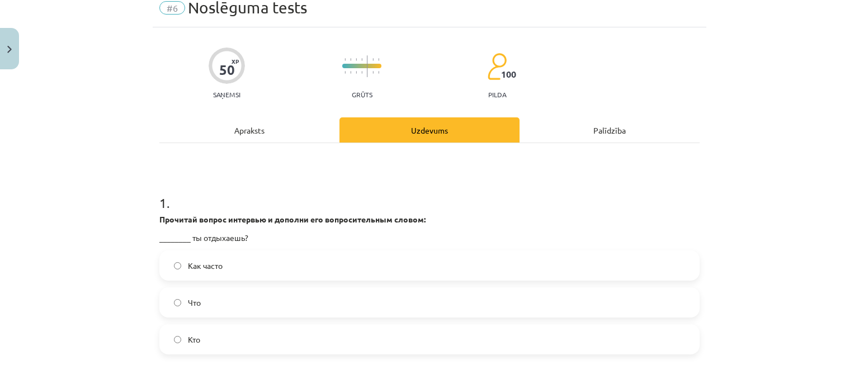
scroll to position [168, 0]
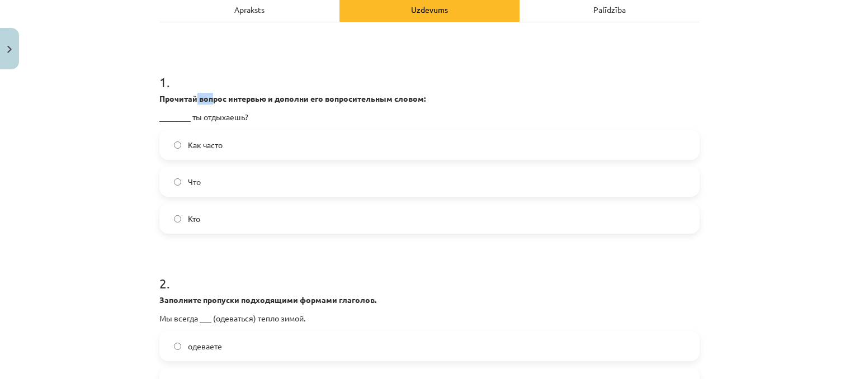
click at [208, 90] on div "1 . Прочитай вопрос интервью и дополни его вопросительным словом: ________ ты о…" at bounding box center [429, 144] width 540 height 179
click at [138, 89] on div "Mācību tēma: Krievu valodas 9. klases 1. ieskaites mācību materiāls #6 Noslēgum…" at bounding box center [429, 189] width 859 height 379
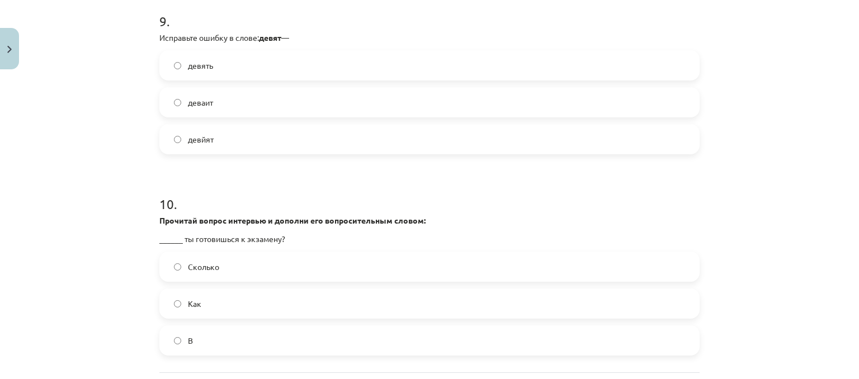
scroll to position [1926, 0]
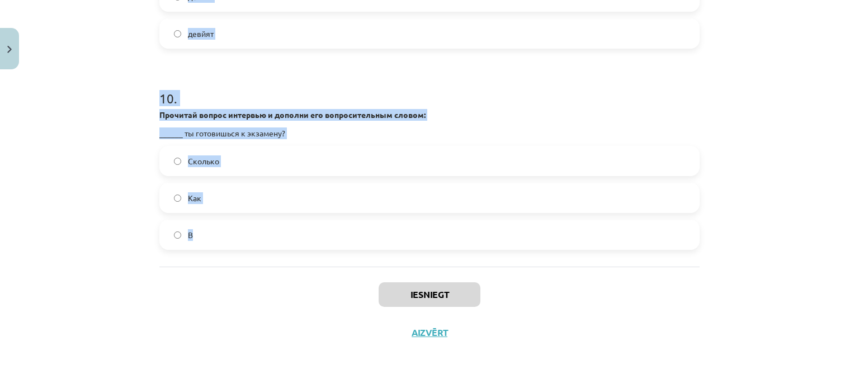
drag, startPoint x: 154, startPoint y: 100, endPoint x: 396, endPoint y: 245, distance: 282.0
copy form "Прочитай вопрос интервью и дополни его вопросительным словом: ________ ты отдых…"
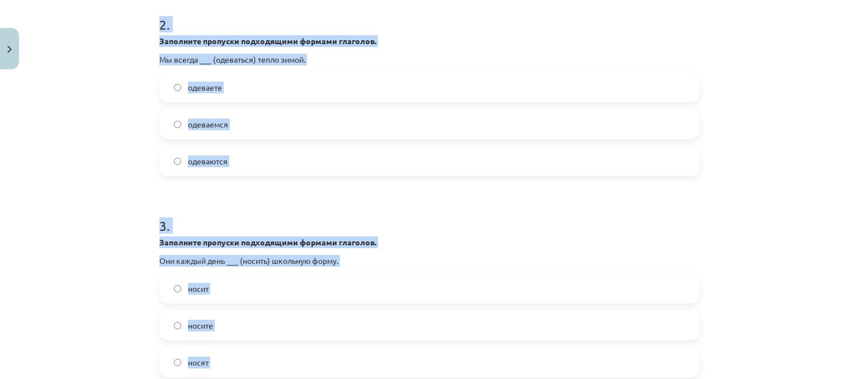
scroll to position [249, 0]
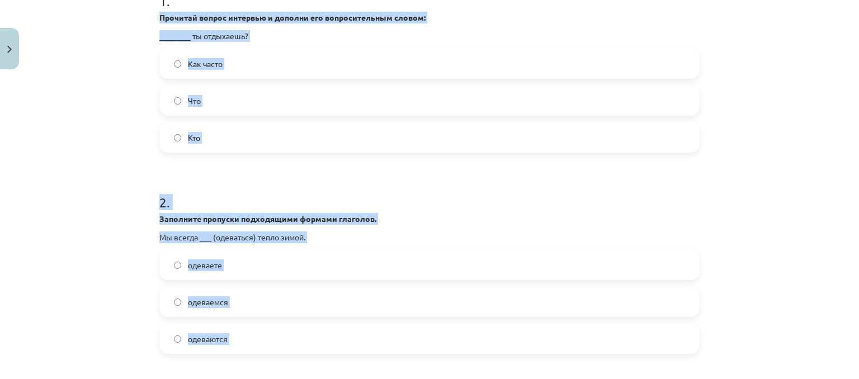
click at [309, 56] on label "Как часто" at bounding box center [429, 64] width 538 height 28
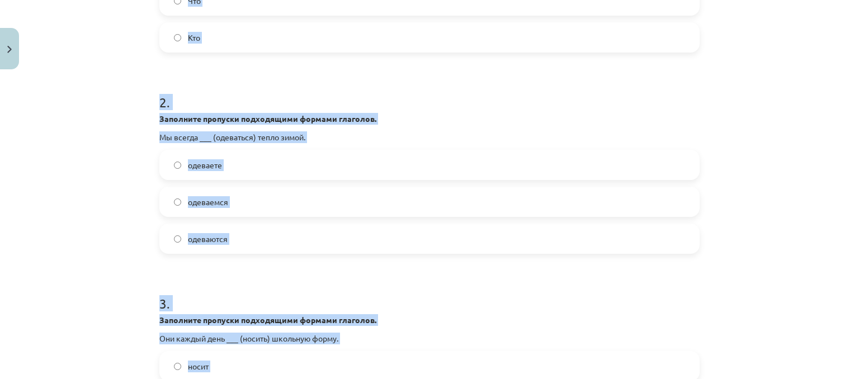
scroll to position [361, 0]
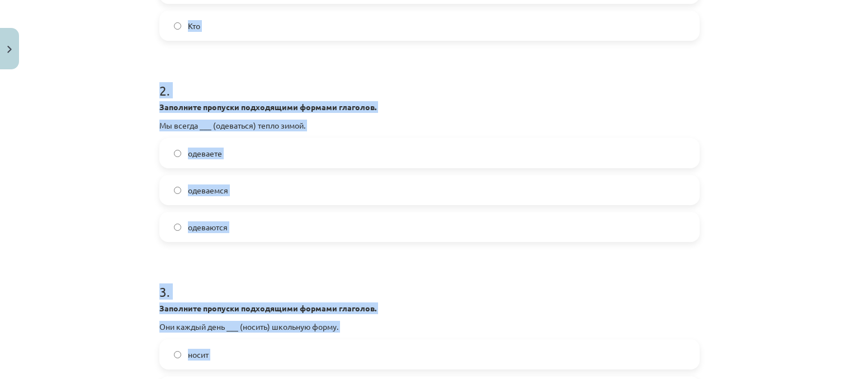
click at [245, 146] on label "одеваете" at bounding box center [429, 153] width 538 height 28
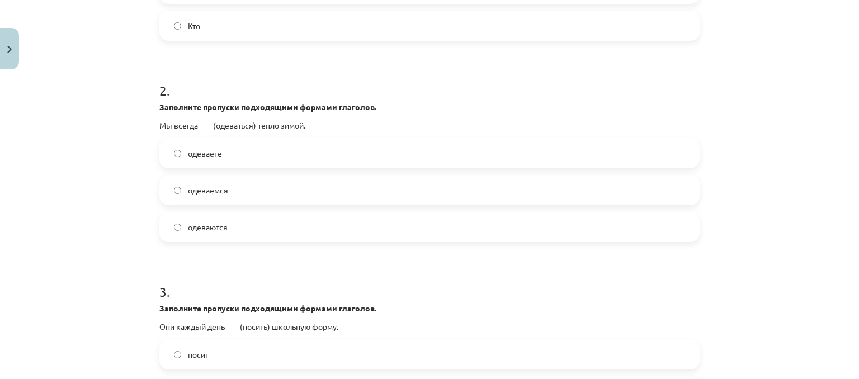
click at [263, 195] on label "одеваемся" at bounding box center [429, 190] width 538 height 28
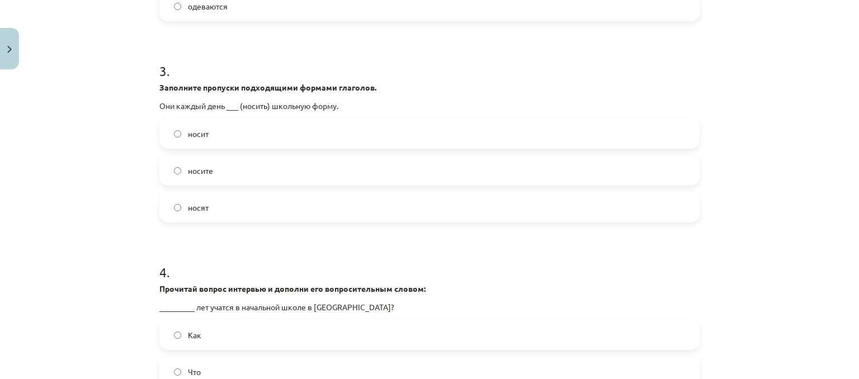
scroll to position [584, 0]
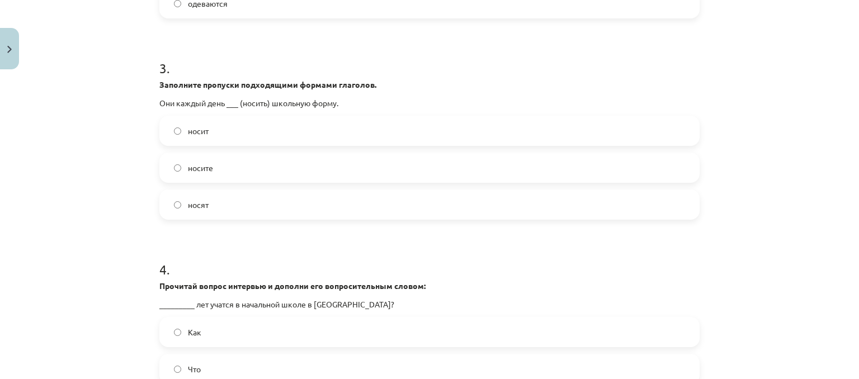
click at [233, 168] on label "носите" at bounding box center [429, 168] width 538 height 28
click at [252, 204] on label "носят" at bounding box center [429, 205] width 538 height 28
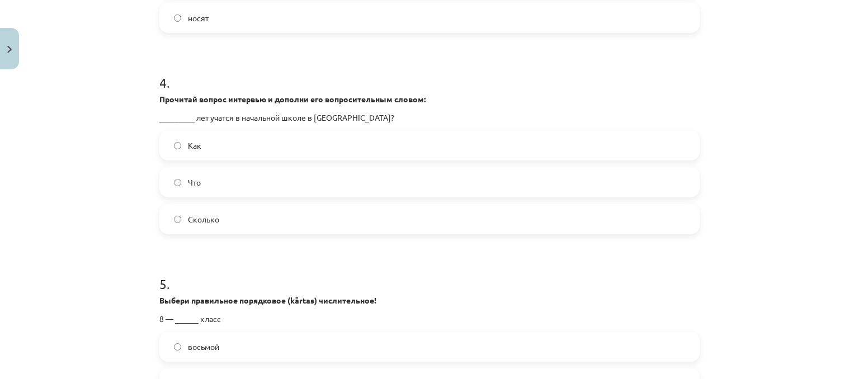
scroll to position [783, 0]
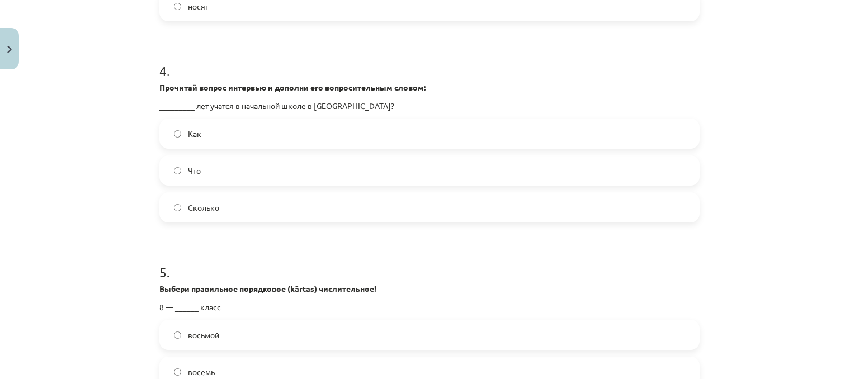
click at [207, 200] on label "Сколько" at bounding box center [429, 207] width 538 height 28
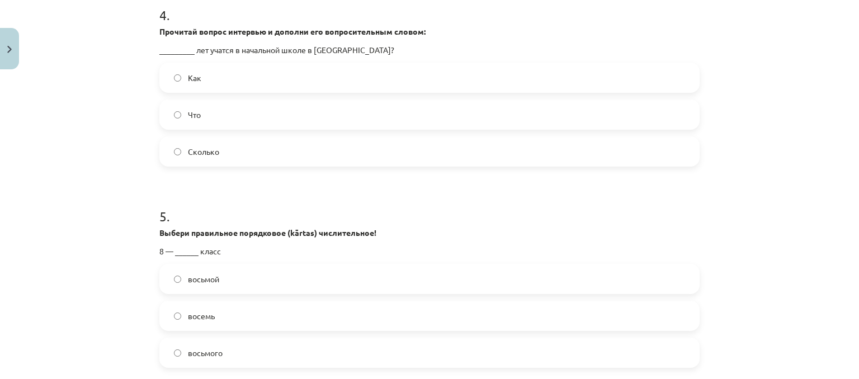
scroll to position [951, 0]
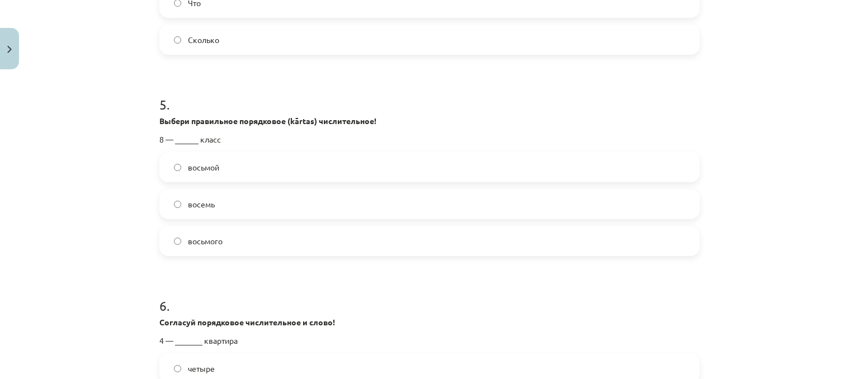
click at [217, 162] on label "восьмой" at bounding box center [429, 167] width 538 height 28
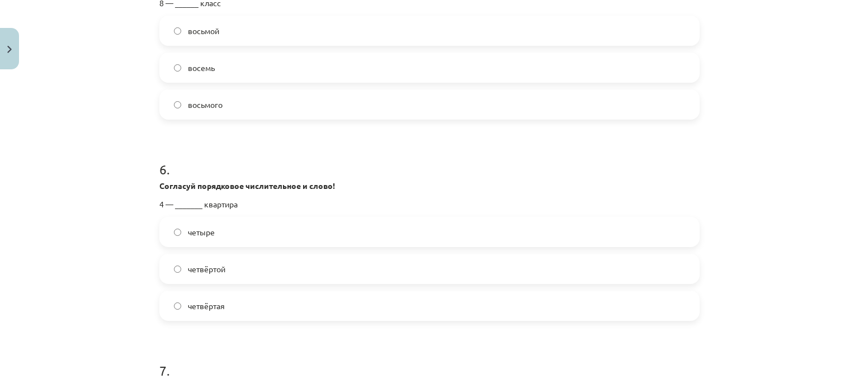
scroll to position [1118, 0]
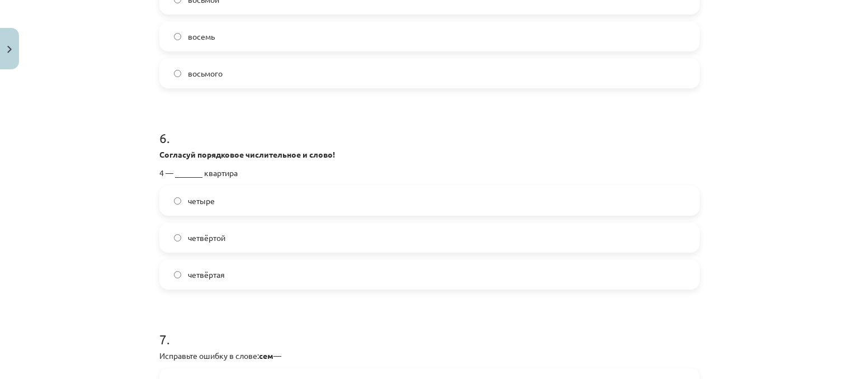
drag, startPoint x: 202, startPoint y: 268, endPoint x: 203, endPoint y: 261, distance: 7.9
click at [202, 269] on span "четвёртая" at bounding box center [206, 275] width 37 height 12
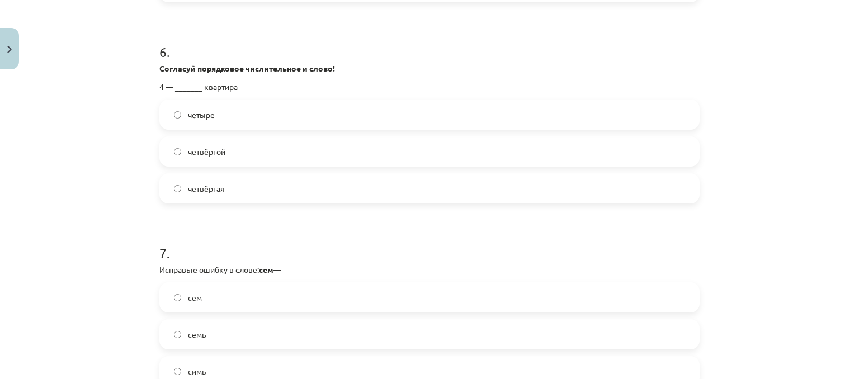
scroll to position [1286, 0]
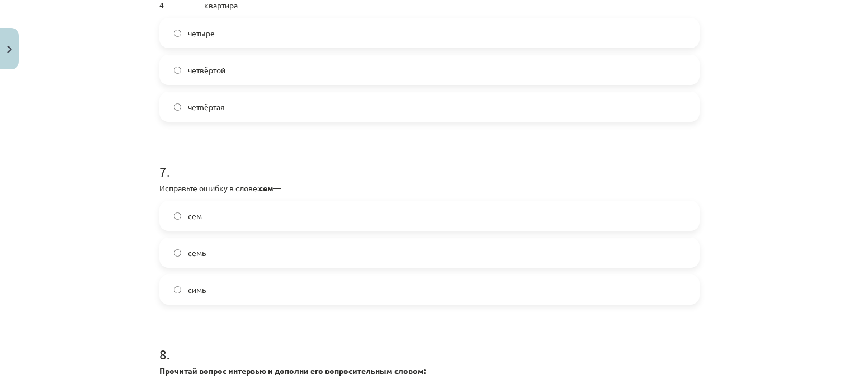
click at [204, 247] on label "семь" at bounding box center [429, 253] width 538 height 28
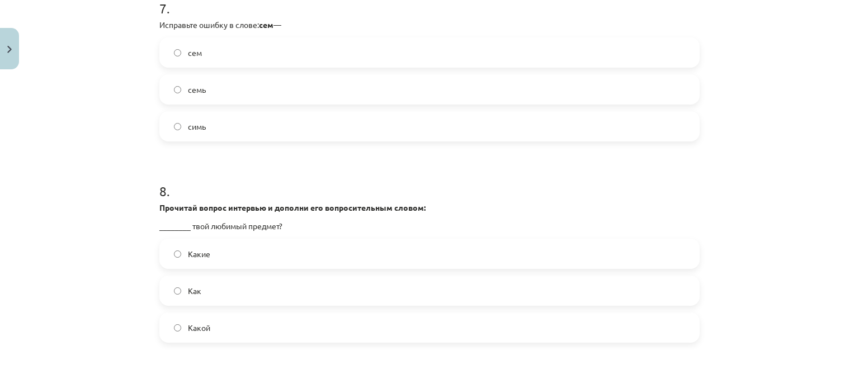
scroll to position [1454, 0]
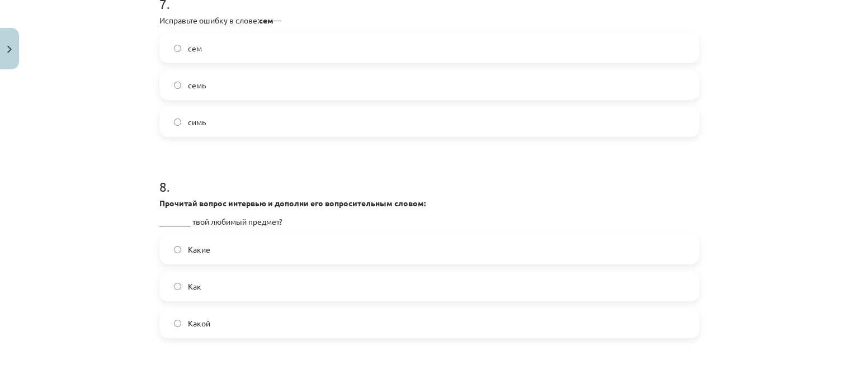
click at [204, 314] on label "Какой" at bounding box center [429, 323] width 538 height 28
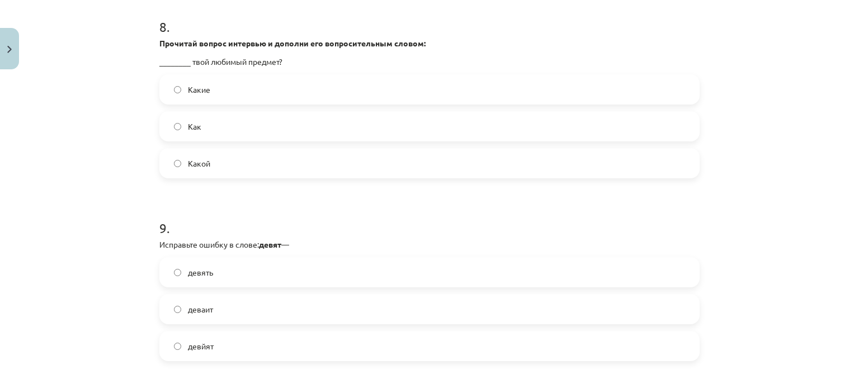
scroll to position [1622, 0]
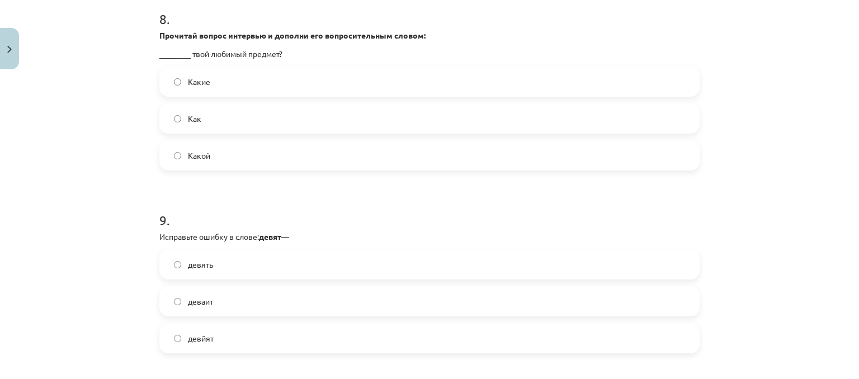
click at [211, 262] on label "девять" at bounding box center [429, 265] width 538 height 28
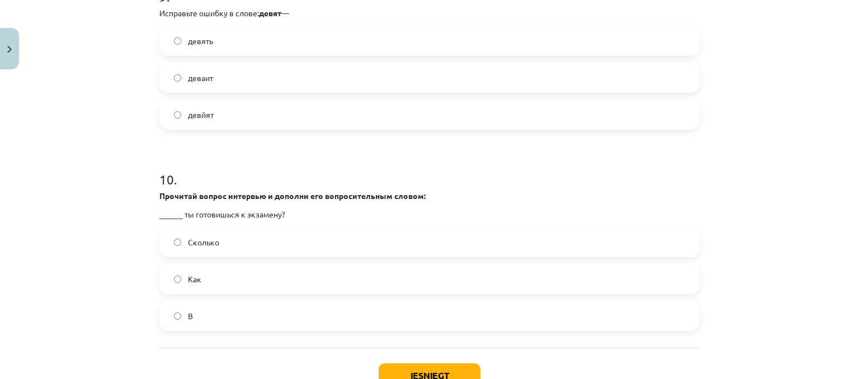
click at [210, 273] on label "Как" at bounding box center [429, 279] width 538 height 28
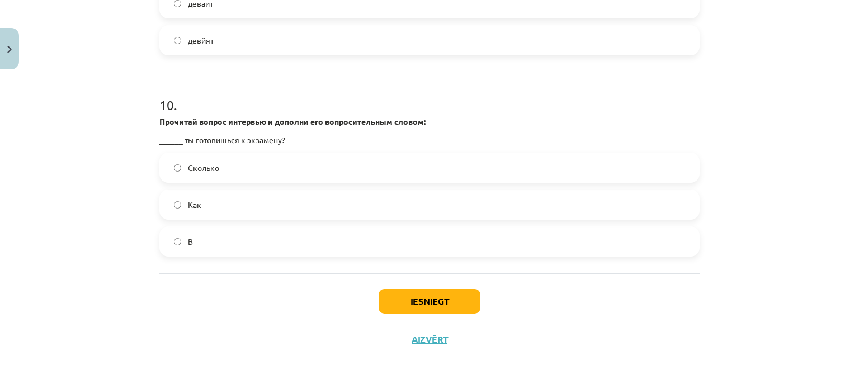
scroll to position [1926, 0]
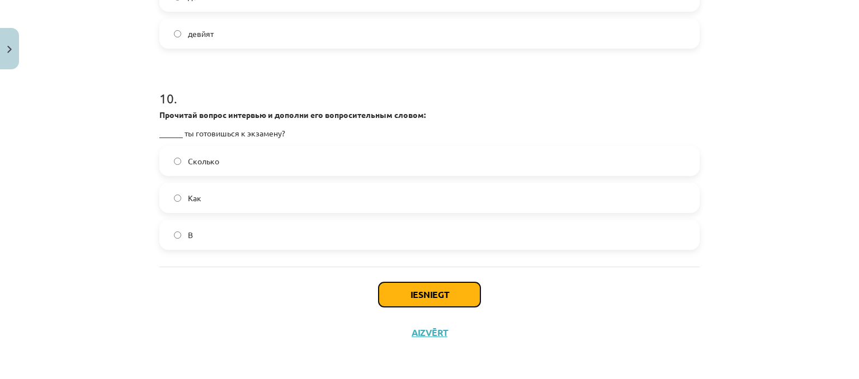
click at [428, 287] on button "Iesniegt" at bounding box center [430, 294] width 102 height 25
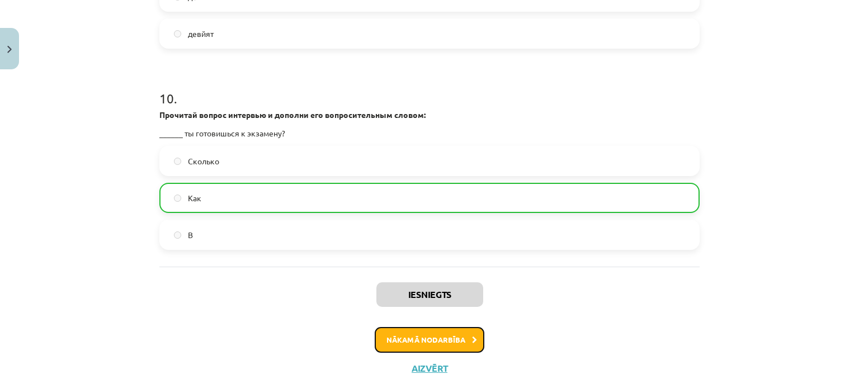
click at [423, 337] on button "Nākamā nodarbība" at bounding box center [430, 340] width 110 height 26
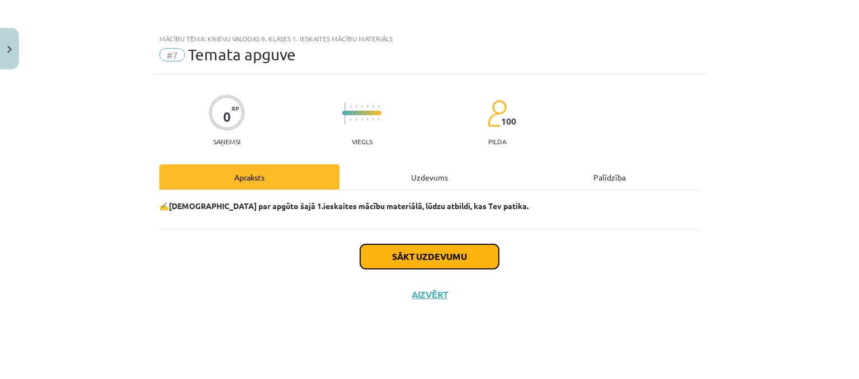
click at [421, 254] on button "Sākt uzdevumu" at bounding box center [429, 256] width 139 height 25
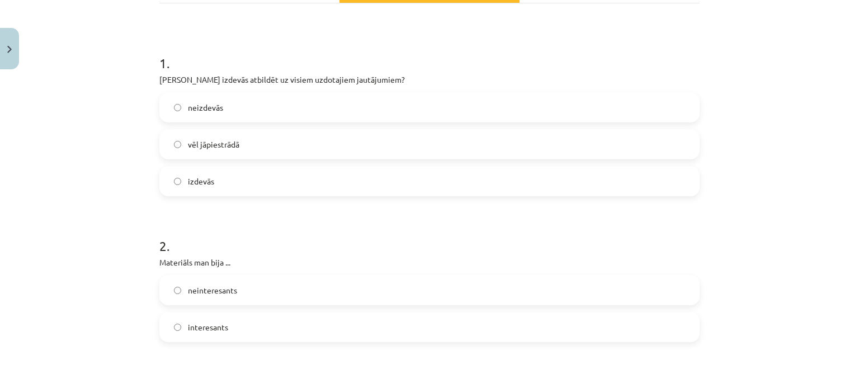
scroll to position [168, 0]
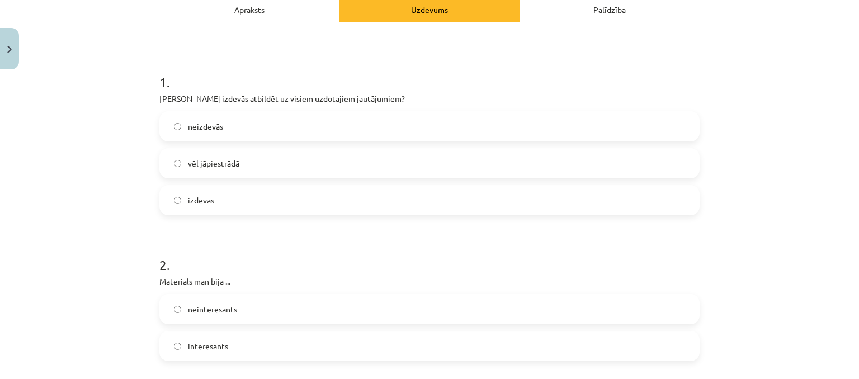
click at [243, 155] on label "vēl jāpiestrādā" at bounding box center [429, 163] width 538 height 28
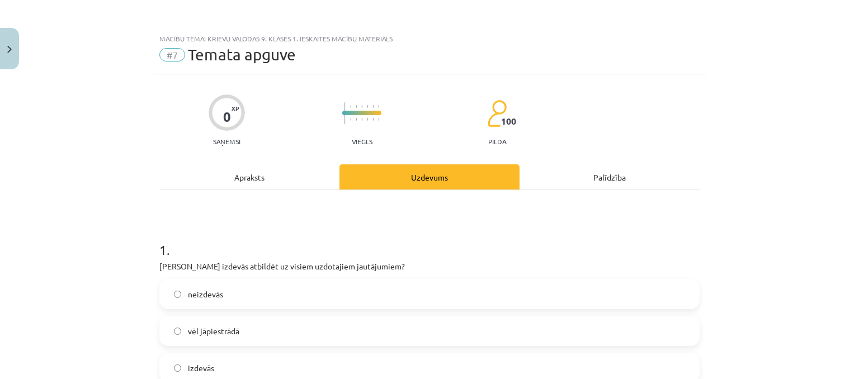
scroll to position [391, 0]
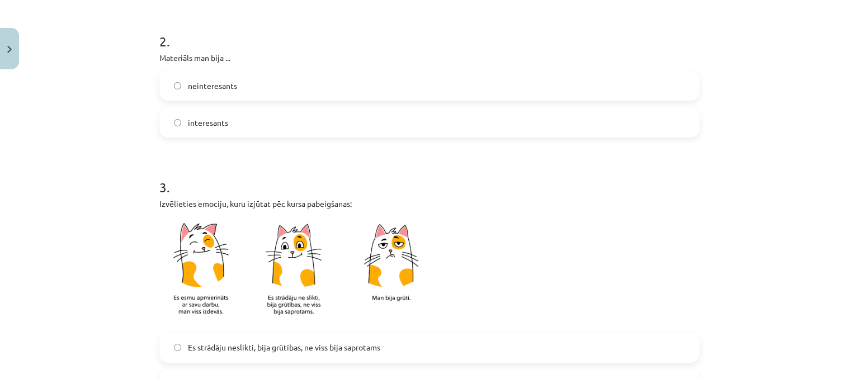
click at [244, 88] on label "neinteresants" at bounding box center [429, 86] width 538 height 28
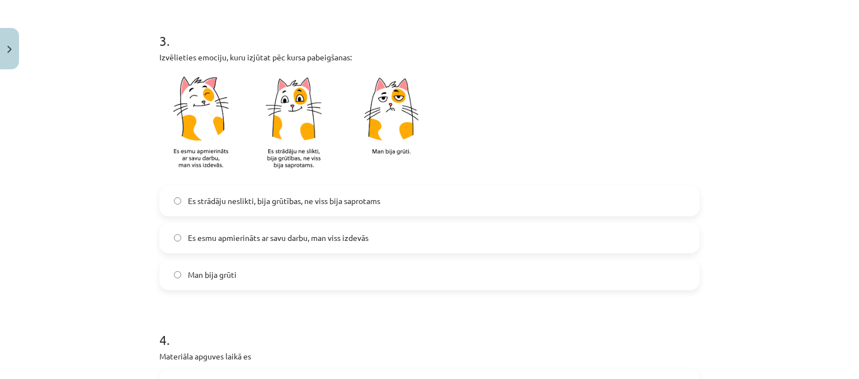
scroll to position [559, 0]
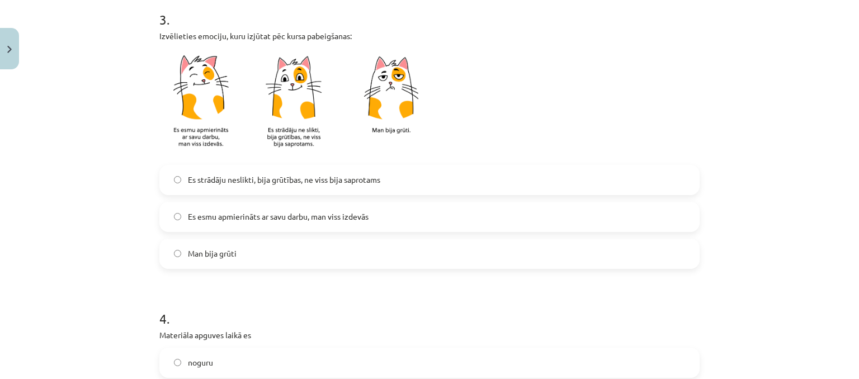
click at [255, 188] on label "Es strādāju neslikti, bija grūtības, ne viss bija saprotams" at bounding box center [429, 180] width 538 height 28
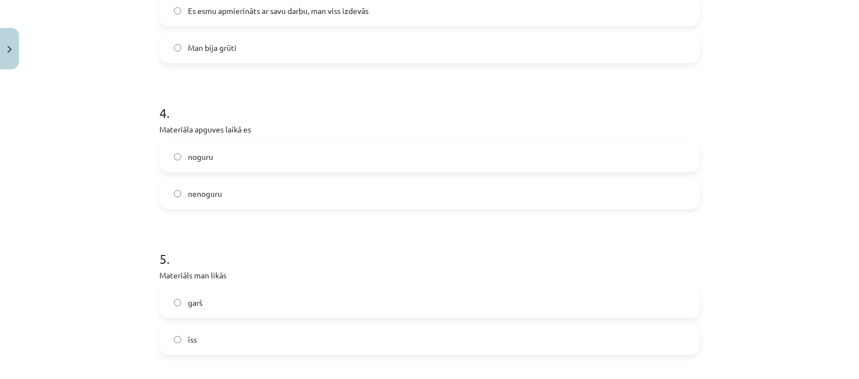
scroll to position [783, 0]
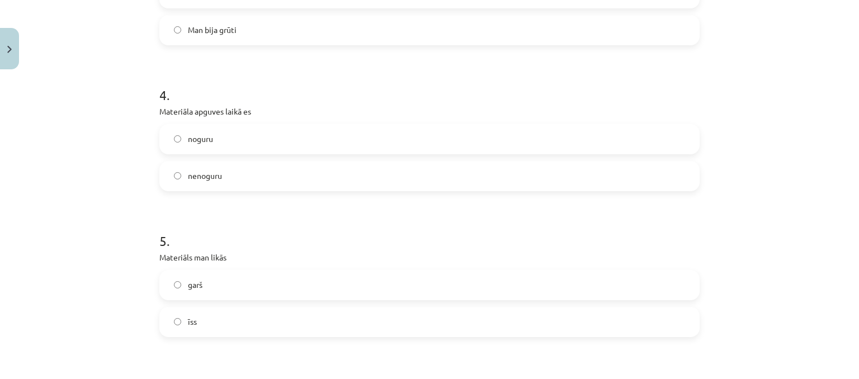
click at [255, 143] on label "noguru" at bounding box center [429, 139] width 538 height 28
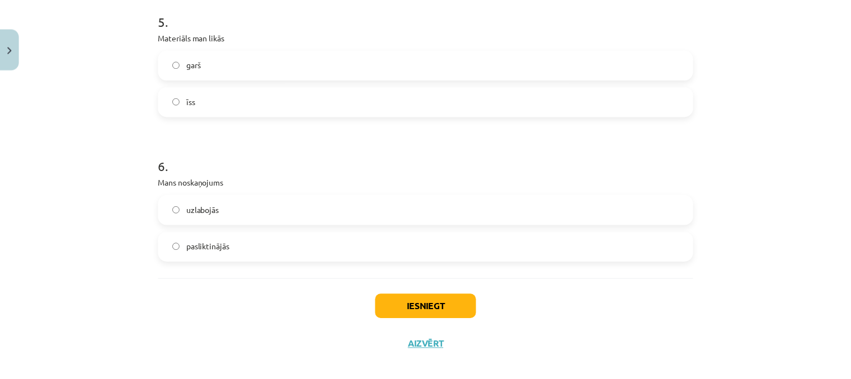
scroll to position [1007, 0]
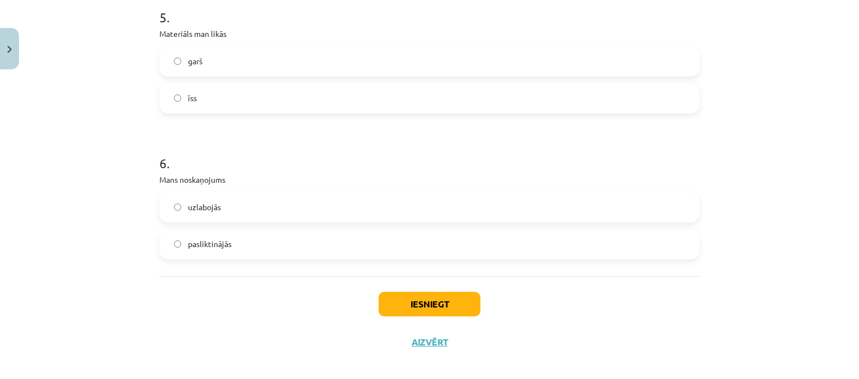
click at [257, 62] on label "garš" at bounding box center [429, 62] width 538 height 28
click at [263, 209] on label "uzlabojās" at bounding box center [429, 207] width 538 height 28
click at [404, 308] on button "Iesniegt" at bounding box center [430, 304] width 102 height 25
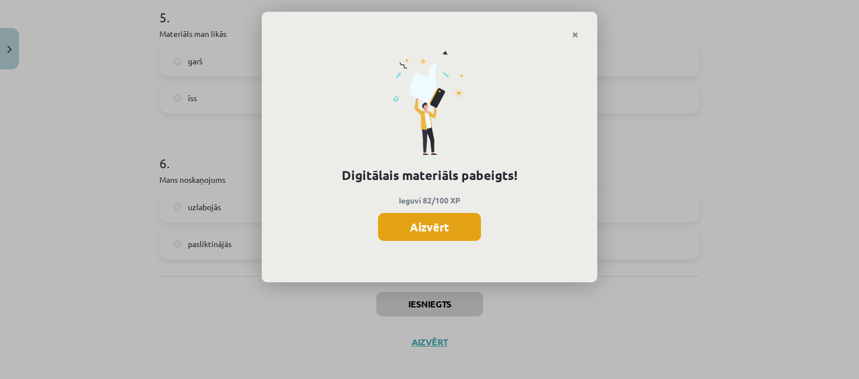
click at [441, 230] on button "Aizvērt" at bounding box center [429, 227] width 103 height 28
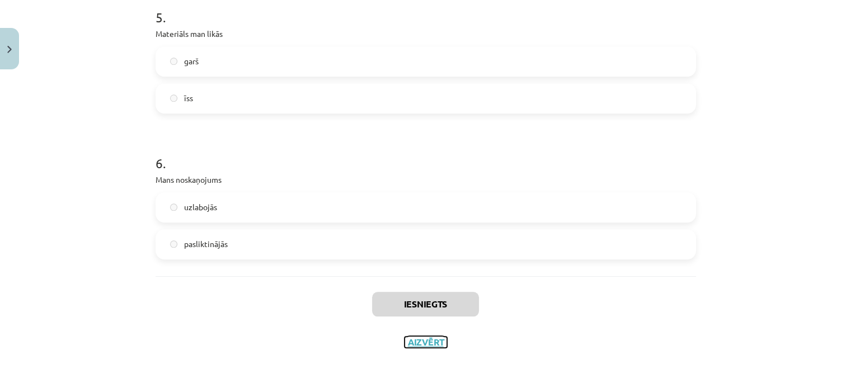
click at [429, 345] on button "Aizvērt" at bounding box center [425, 342] width 42 height 11
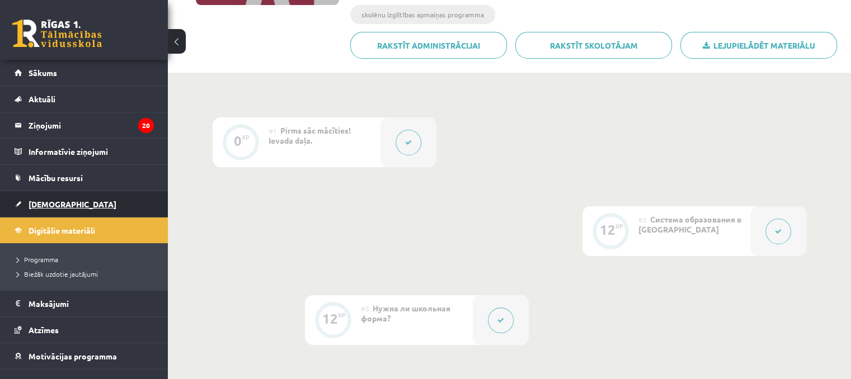
click at [54, 200] on span "[DEMOGRAPHIC_DATA]" at bounding box center [73, 204] width 88 height 10
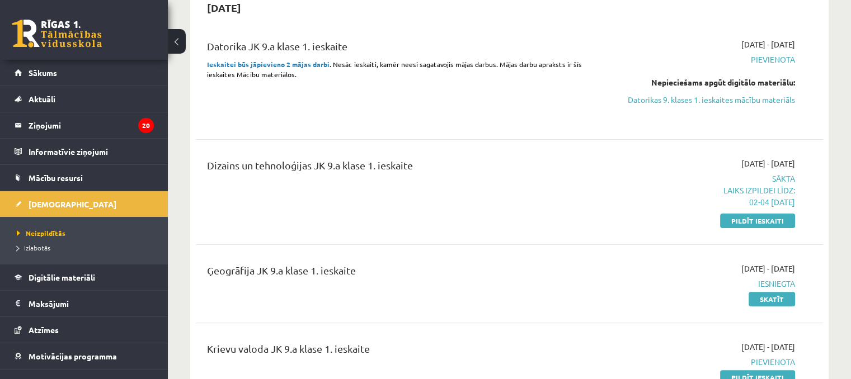
scroll to position [391, 0]
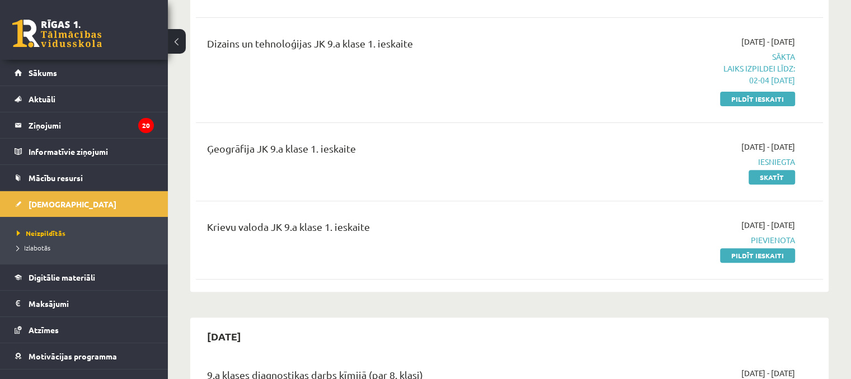
click at [747, 258] on link "Pildīt ieskaiti" at bounding box center [757, 255] width 75 height 15
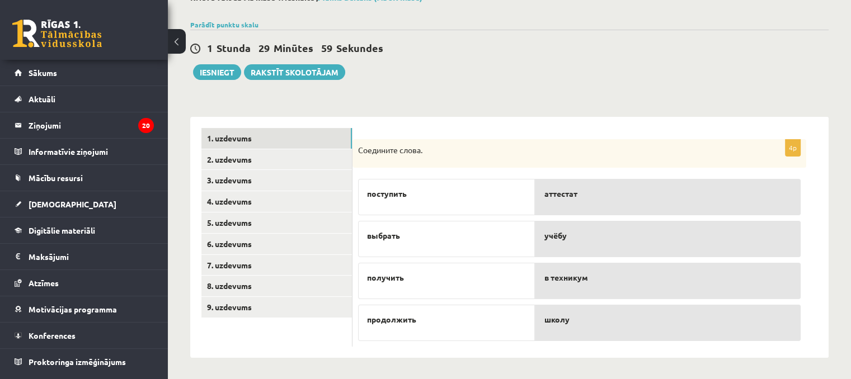
scroll to position [74, 0]
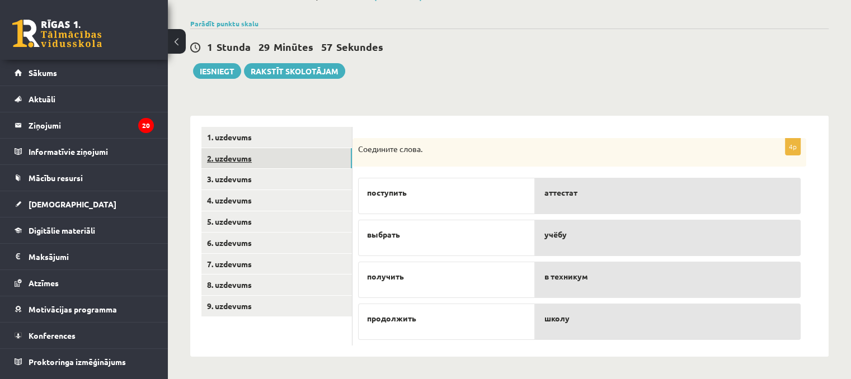
click at [286, 158] on link "2. uzdevums" at bounding box center [276, 158] width 150 height 21
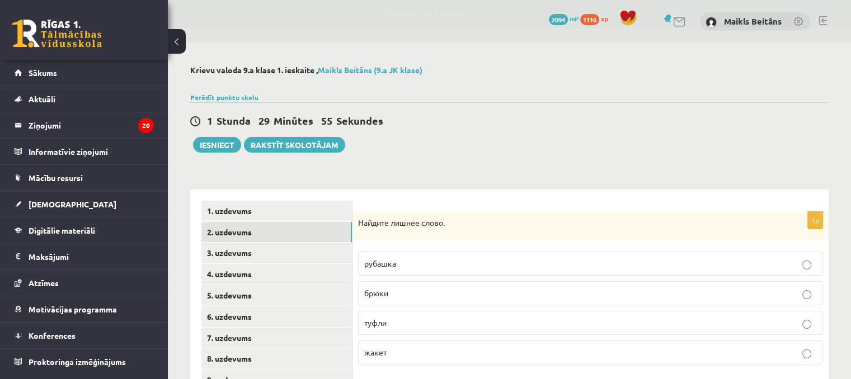
scroll to position [168, 0]
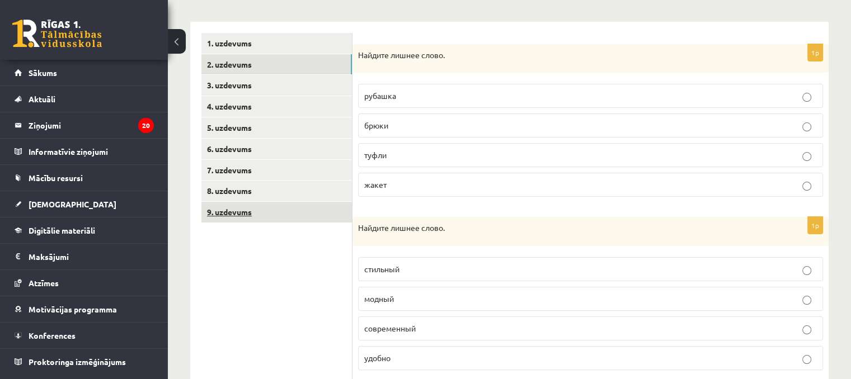
click at [280, 208] on link "9. uzdevums" at bounding box center [276, 212] width 150 height 21
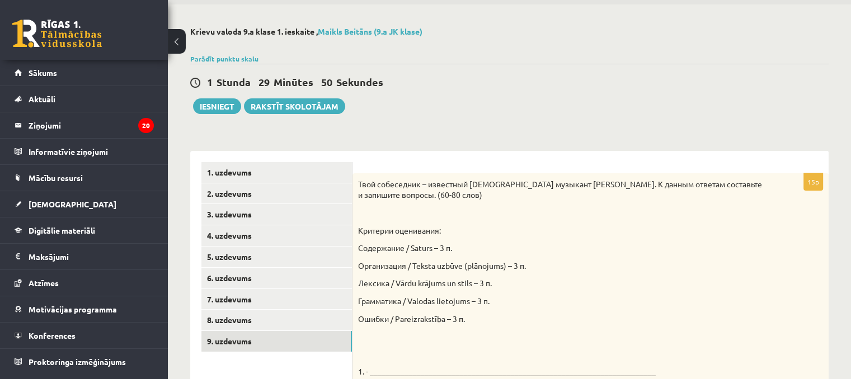
scroll to position [56, 0]
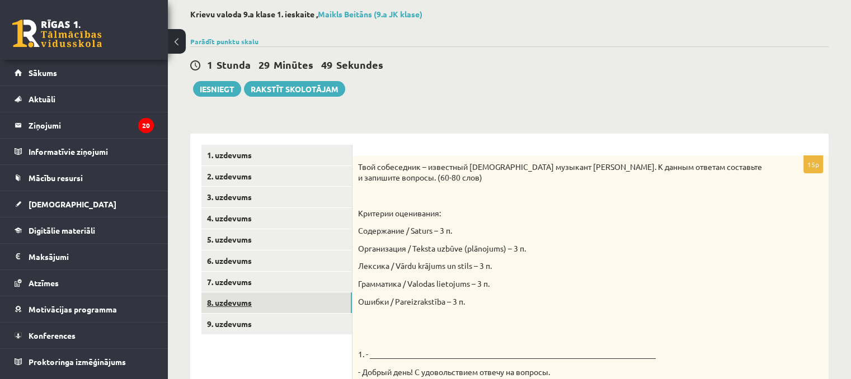
click at [275, 299] on link "8. uzdevums" at bounding box center [276, 302] width 150 height 21
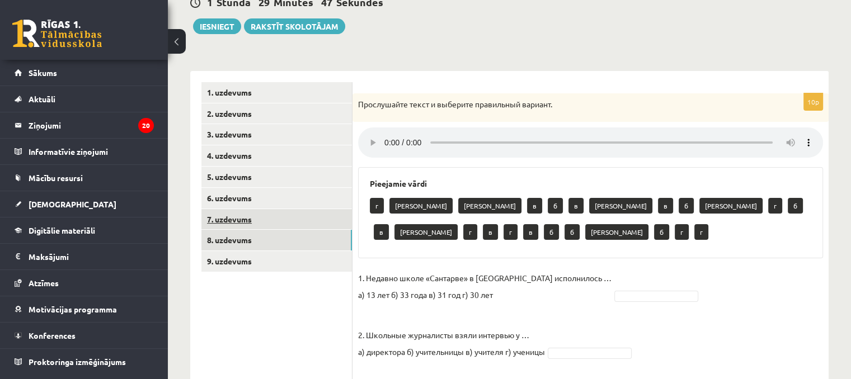
scroll to position [112, 0]
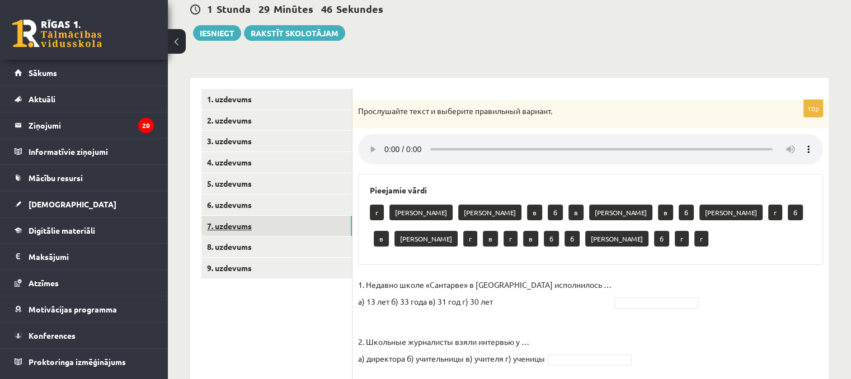
click at [272, 221] on link "7. uzdevums" at bounding box center [276, 226] width 150 height 21
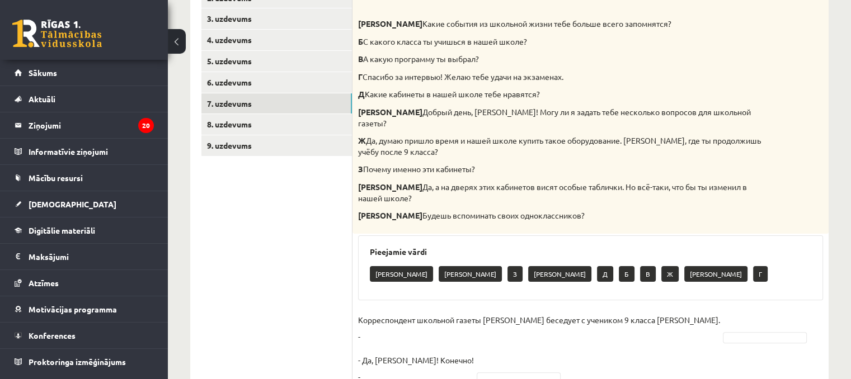
scroll to position [145, 0]
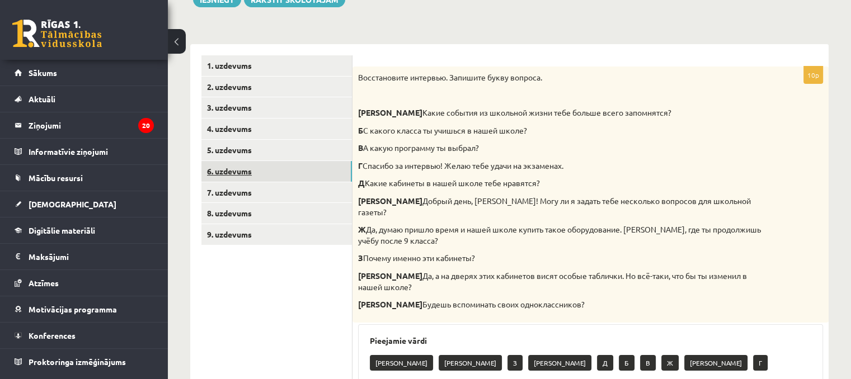
click at [293, 173] on link "6. uzdevums" at bounding box center [276, 171] width 150 height 21
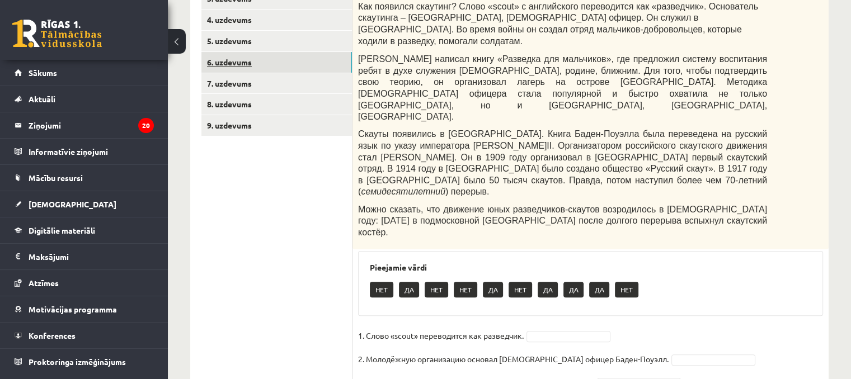
scroll to position [134, 0]
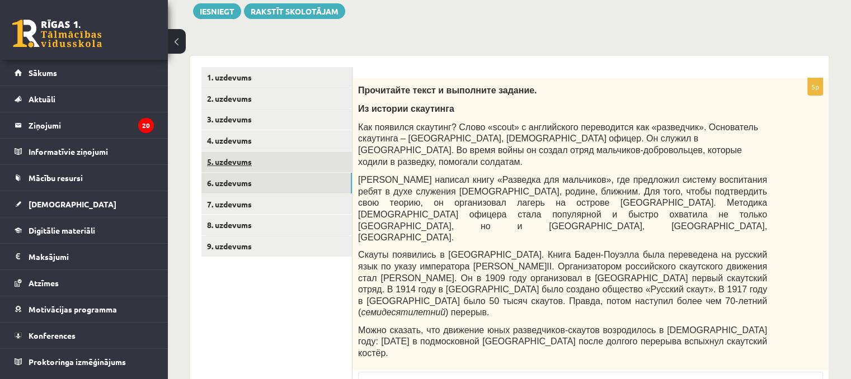
click at [262, 166] on link "5. uzdevums" at bounding box center [276, 162] width 150 height 21
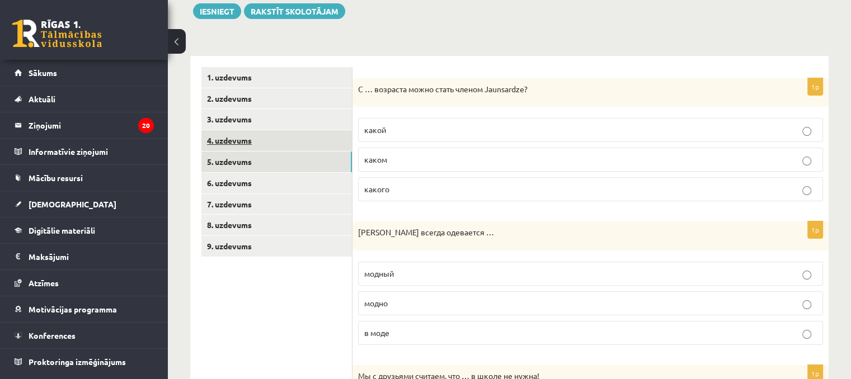
click at [259, 145] on link "4. uzdevums" at bounding box center [276, 140] width 150 height 21
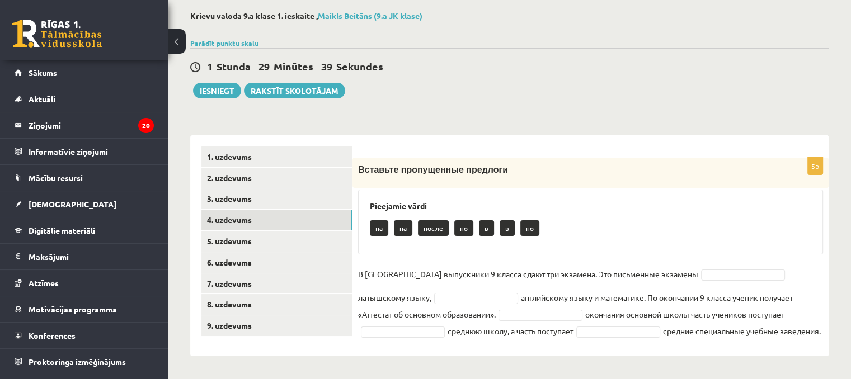
scroll to position [54, 0]
click at [262, 153] on link "1. uzdevums" at bounding box center [276, 157] width 150 height 21
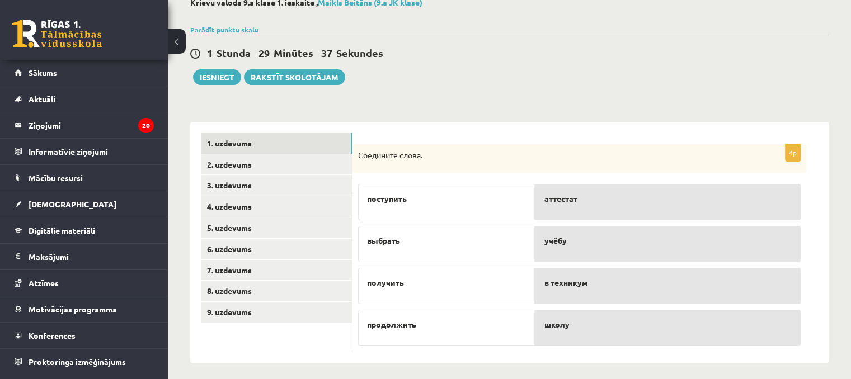
scroll to position [75, 0]
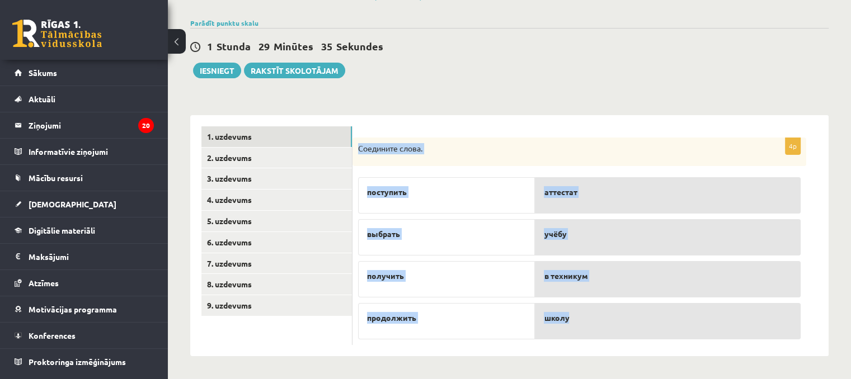
drag, startPoint x: 356, startPoint y: 144, endPoint x: 659, endPoint y: 317, distance: 348.6
click at [659, 317] on div "4p Соедините слова. поступить выбрать получить продолжить аттестат учёбу в техн…" at bounding box center [579, 242] width 454 height 208
copy div "Соедините слова. поступить выбрать получить продолжить аттестат учёбу в технику…"
click at [282, 162] on link "2. uzdevums" at bounding box center [276, 158] width 150 height 21
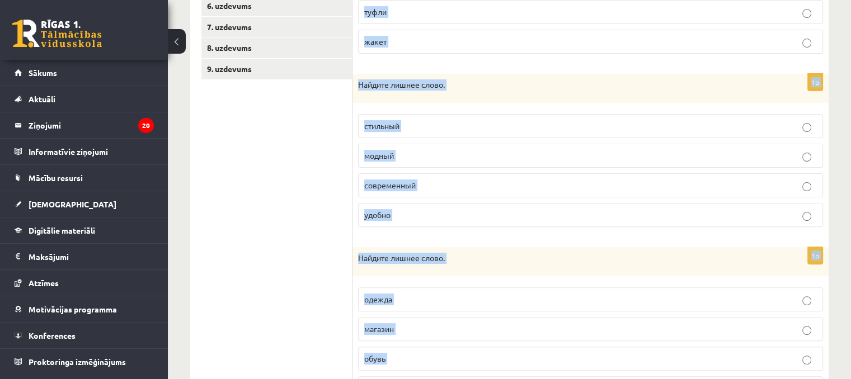
scroll to position [372, 0]
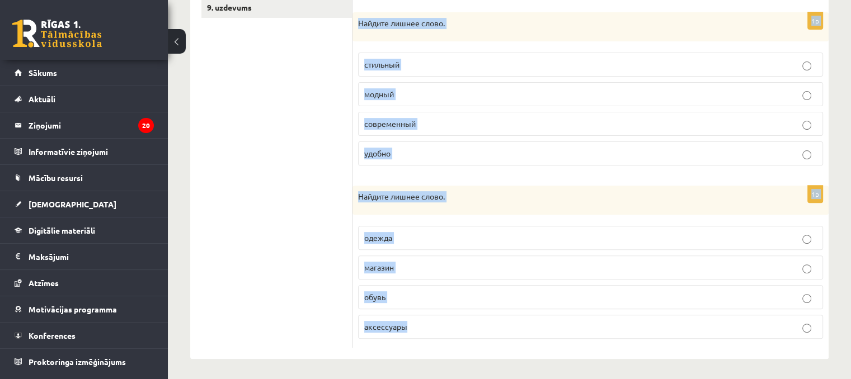
drag, startPoint x: 356, startPoint y: 148, endPoint x: 617, endPoint y: 347, distance: 328.4
click at [618, 351] on div "1p Найдите лишнее слово. рубашка брюки туфли жакет 1p Найдите лишнее слово. сти…" at bounding box center [590, 88] width 476 height 542
copy form "Найдите лишнее слово. рубашка брюки туфли жакет 1p Найдите лишнее слово. стильн…"
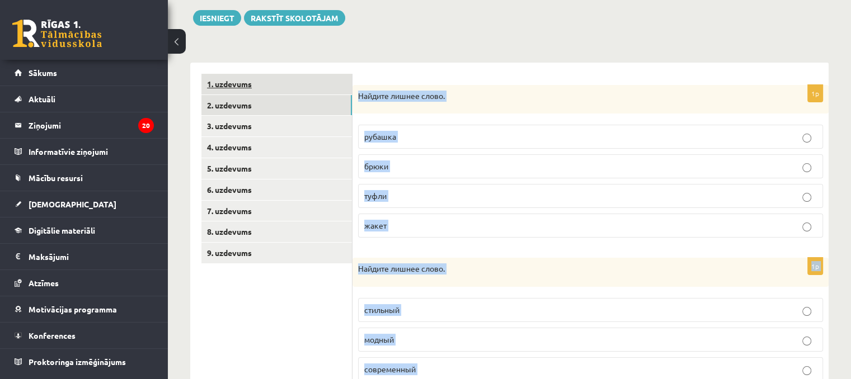
scroll to position [93, 0]
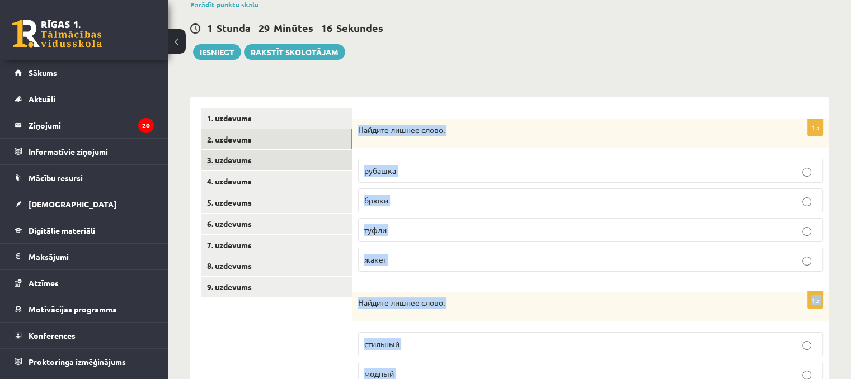
click at [270, 157] on link "3. uzdevums" at bounding box center [276, 160] width 150 height 21
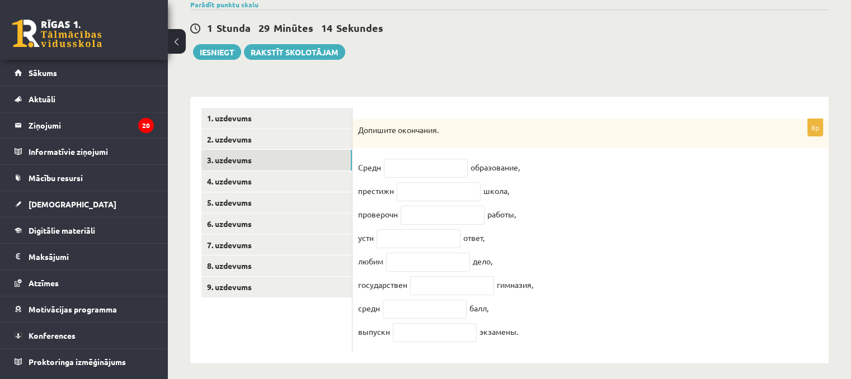
drag, startPoint x: 355, startPoint y: 128, endPoint x: 573, endPoint y: 347, distance: 308.8
click at [573, 347] on div "8p Допишите окончания. Средн образование, престижн школа, проверочн работы, уст…" at bounding box center [590, 236] width 476 height 234
copy div "Допишите окончания. Средн образование, престижн школа, проверочн работы, устн о…"
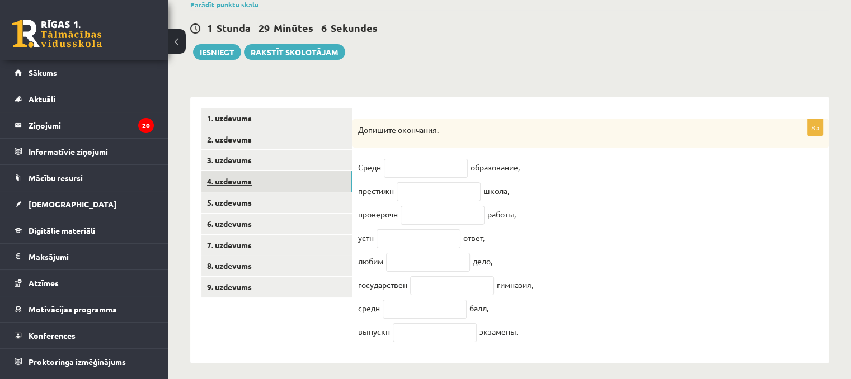
click at [270, 186] on link "4. uzdevums" at bounding box center [276, 181] width 150 height 21
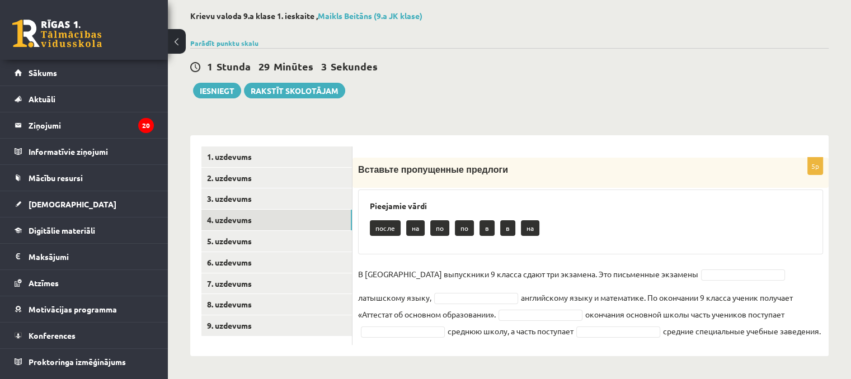
drag, startPoint x: 358, startPoint y: 166, endPoint x: 763, endPoint y: 336, distance: 438.9
click at [763, 336] on div "5p Вставьте пропущенные предлоги Pieejamie vārdi после на по по в в на В Латвии…" at bounding box center [590, 251] width 476 height 187
copy div "Вставьте пропущенные предлоги Pieejamie vārdi после на по по в в на В Латвии вы…"
click at [256, 243] on link "5. uzdevums" at bounding box center [276, 241] width 150 height 21
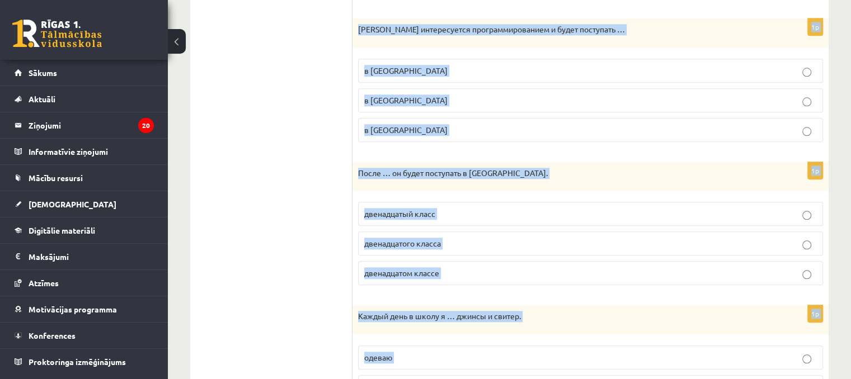
scroll to position [1284, 0]
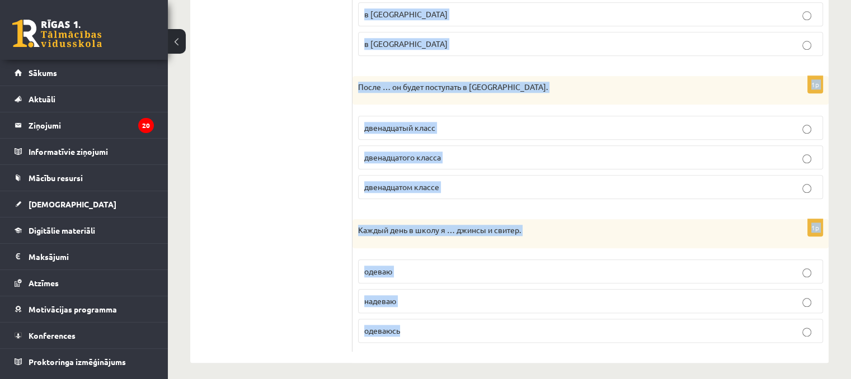
drag, startPoint x: 356, startPoint y: 167, endPoint x: 828, endPoint y: 401, distance: 526.9
copy form "С … возраста можно стать членом Jaunsardze? какой каком какого 1p Марина всегда…"
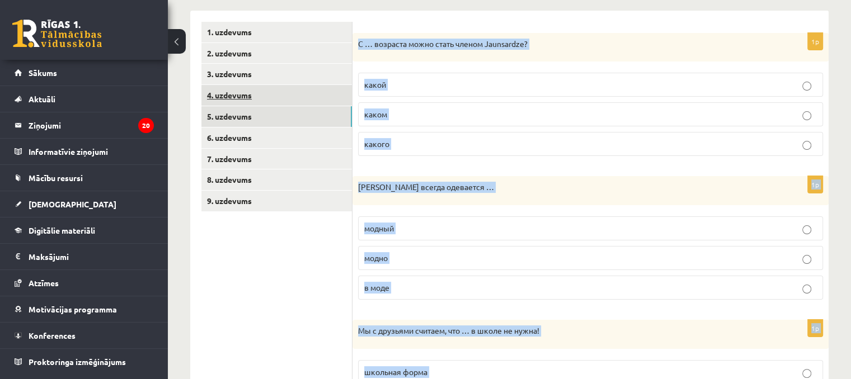
scroll to position [110, 0]
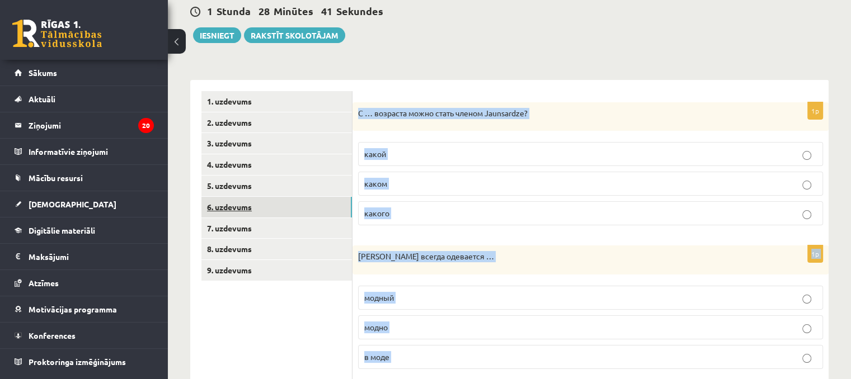
click at [233, 209] on link "6. uzdevums" at bounding box center [276, 207] width 150 height 21
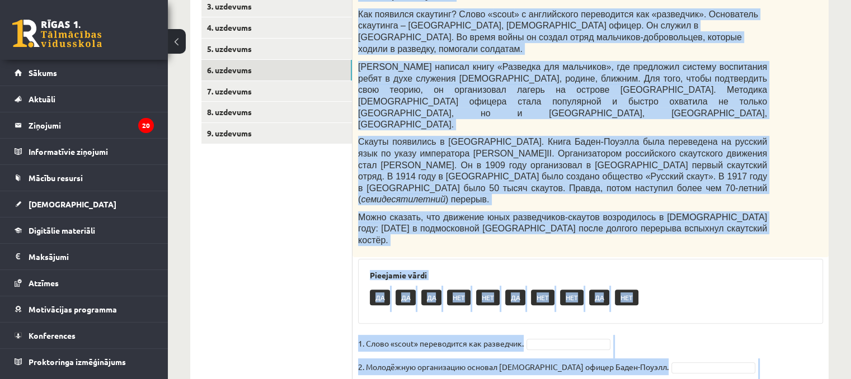
scroll to position [301, 0]
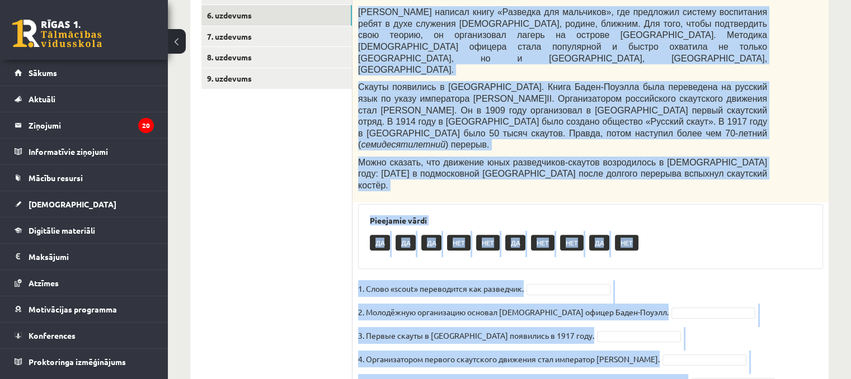
drag, startPoint x: 357, startPoint y: 109, endPoint x: 711, endPoint y: 403, distance: 460.2
click at [596, 333] on fieldset "1. Слово «scout» переводится как разведчик. 2. Молодёжную организацию основал а…" at bounding box center [590, 338] width 465 height 117
drag, startPoint x: 358, startPoint y: 199, endPoint x: 699, endPoint y: 317, distance: 360.9
click at [699, 317] on div "5p Прочитайте текст и выполните задание. Из истории скаутинга Как появился скау…" at bounding box center [590, 157] width 476 height 493
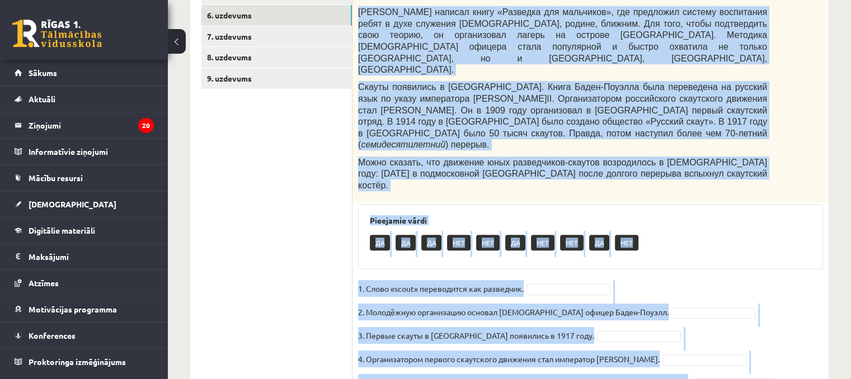
copy div "Прочитайте текст и выполните задание. Из истории скаутинга Как появился скаутин…"
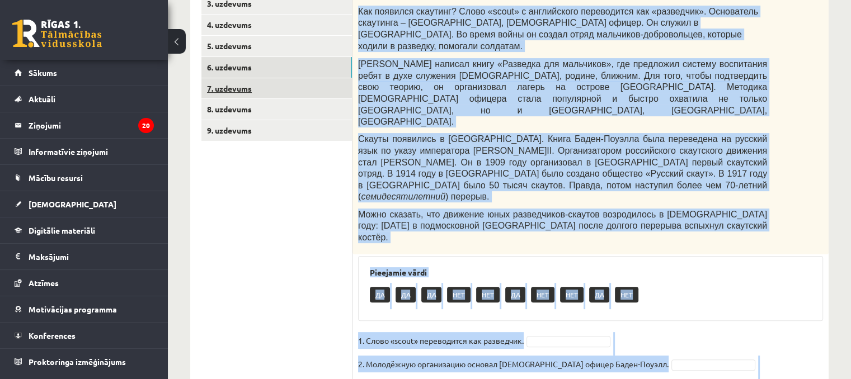
scroll to position [190, 0]
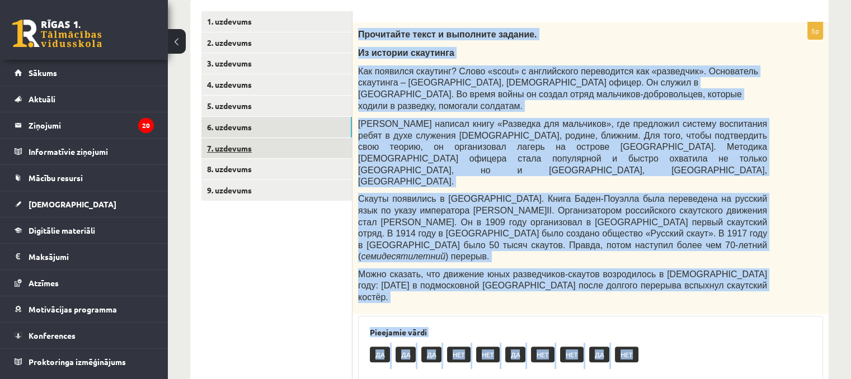
click at [259, 153] on link "7. uzdevums" at bounding box center [276, 148] width 150 height 21
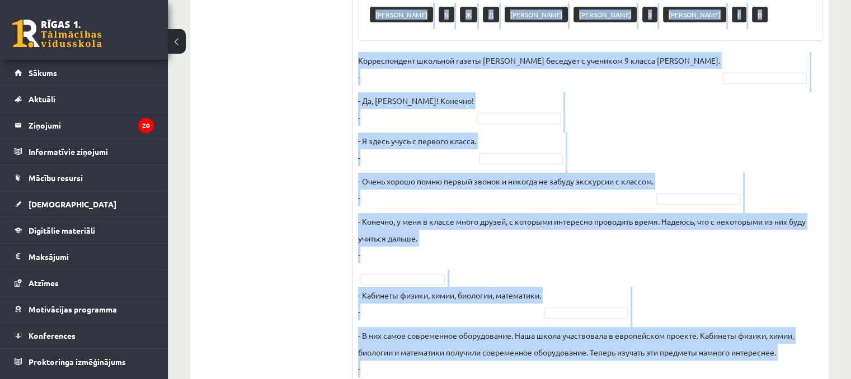
scroll to position [705, 0]
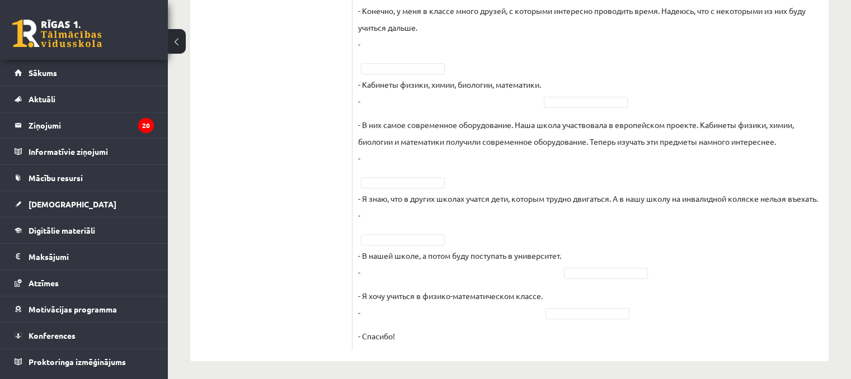
drag, startPoint x: 356, startPoint y: 84, endPoint x: 663, endPoint y: 379, distance: 425.2
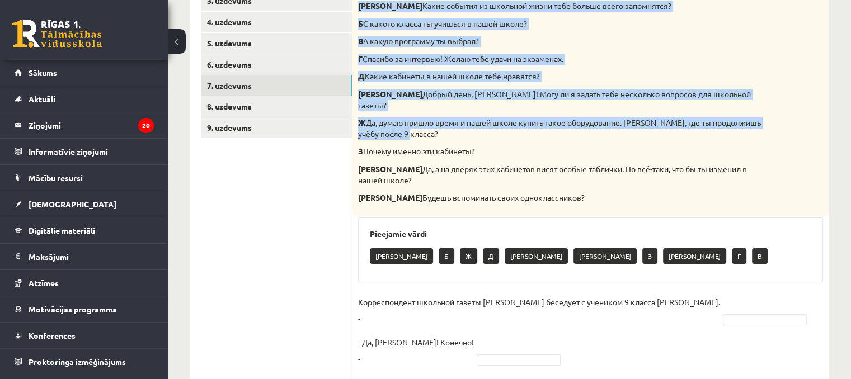
scroll to position [145, 0]
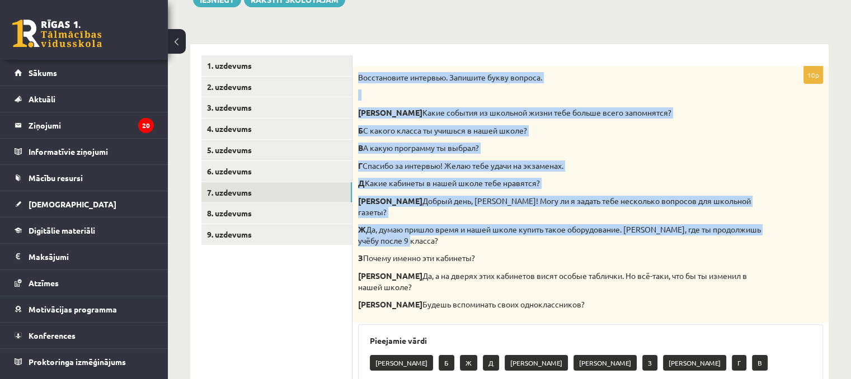
click at [445, 224] on p "Ж Да, думаю пришло время и нашей школе купить такое оборудование. Андрей, где т…" at bounding box center [562, 235] width 409 height 22
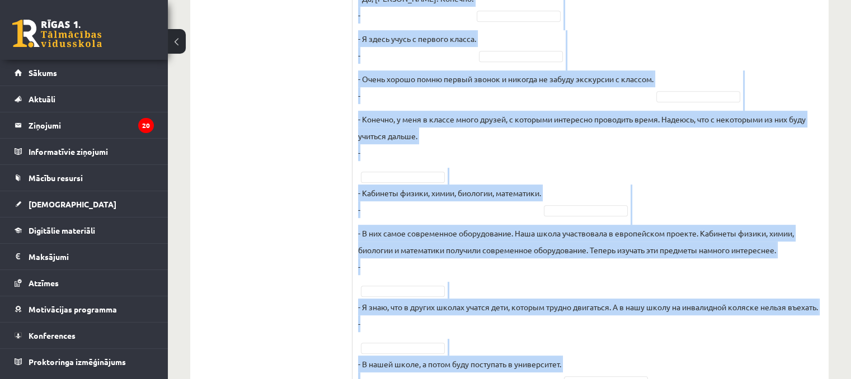
scroll to position [705, 0]
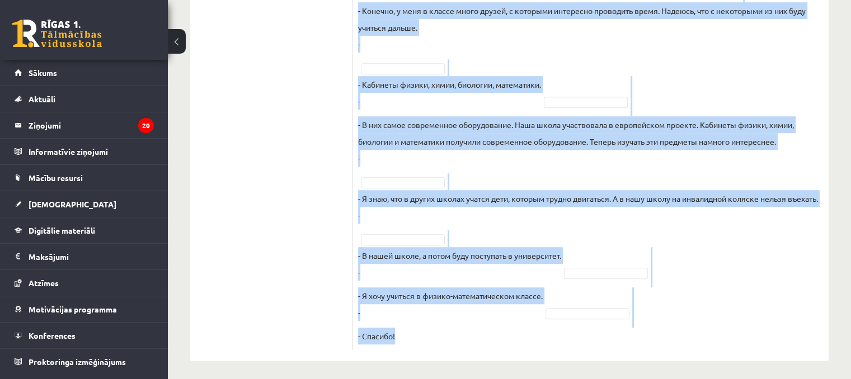
drag, startPoint x: 352, startPoint y: 75, endPoint x: 622, endPoint y: 331, distance: 371.8
copy div "Восстановите интервью. Запишите букву вопроса. А Какие события из школьной жизн…"
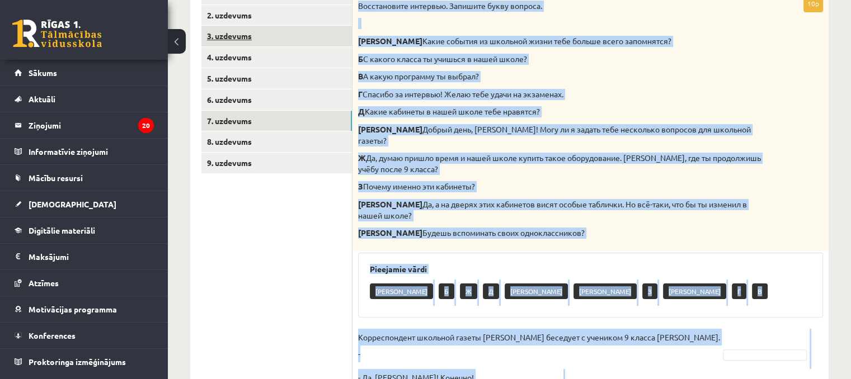
scroll to position [89, 0]
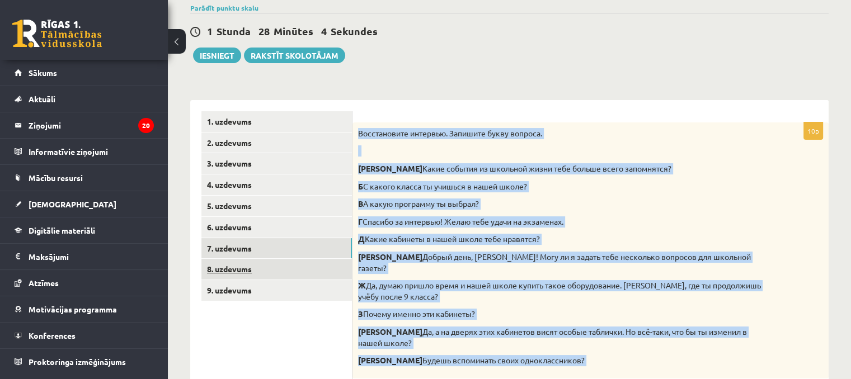
click at [251, 265] on link "8. uzdevums" at bounding box center [276, 269] width 150 height 21
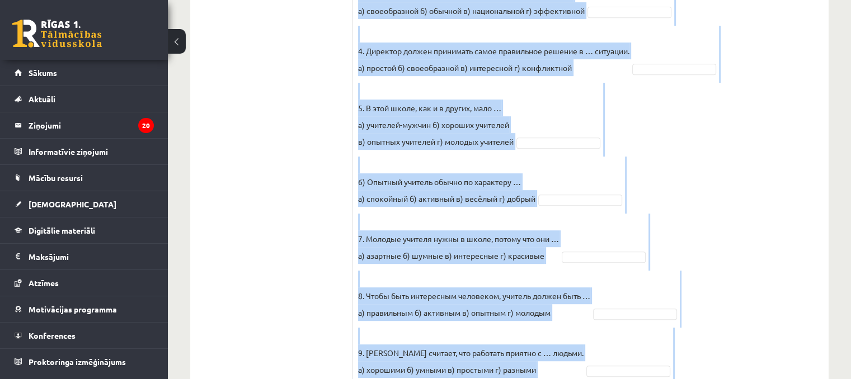
scroll to position [620, 0]
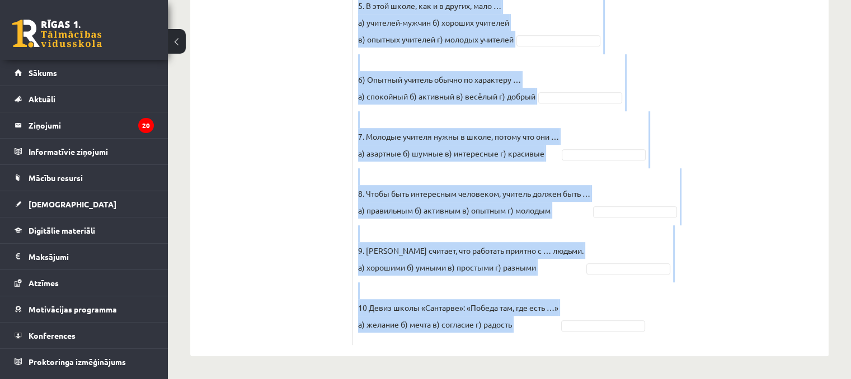
drag, startPoint x: 357, startPoint y: 20, endPoint x: 687, endPoint y: 320, distance: 446.1
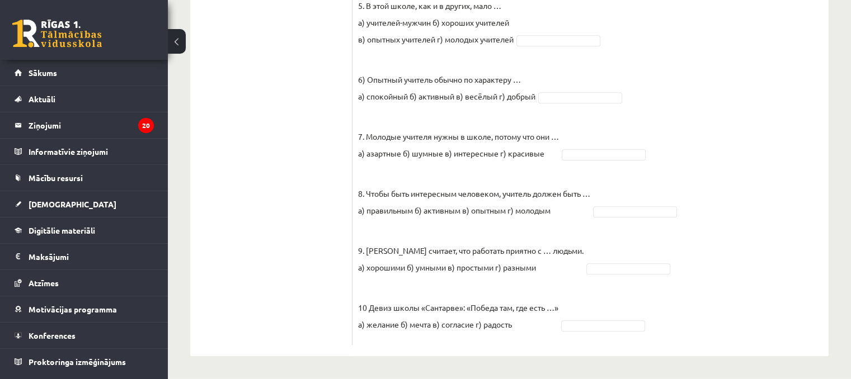
drag, startPoint x: 687, startPoint y: 320, endPoint x: 676, endPoint y: 333, distance: 17.8
click at [676, 333] on fieldset "1. Недавно школе «Сантарве» в Клайпеде исполнилось … а) 13 лет б) 33 года в) 31…" at bounding box center [590, 54] width 465 height 570
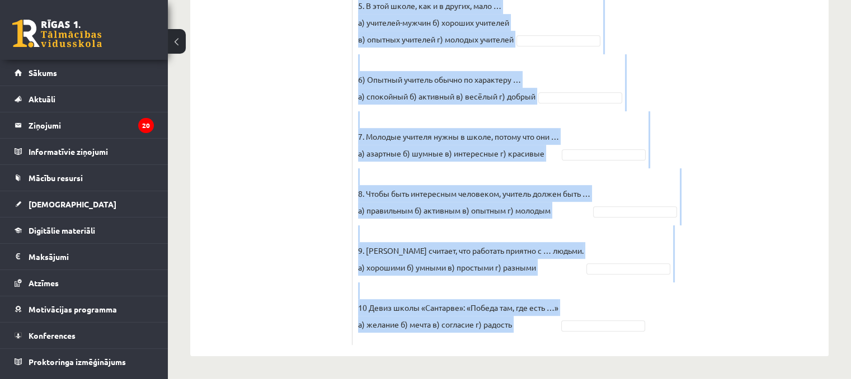
drag, startPoint x: 359, startPoint y: 159, endPoint x: 623, endPoint y: 339, distance: 319.5
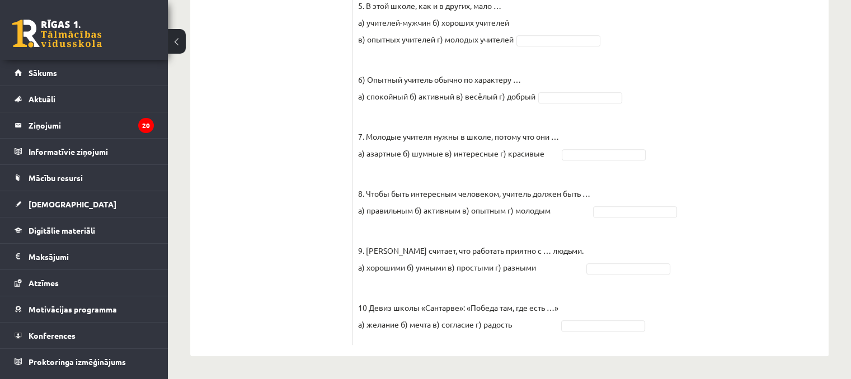
drag, startPoint x: 622, startPoint y: 336, endPoint x: 593, endPoint y: 339, distance: 29.8
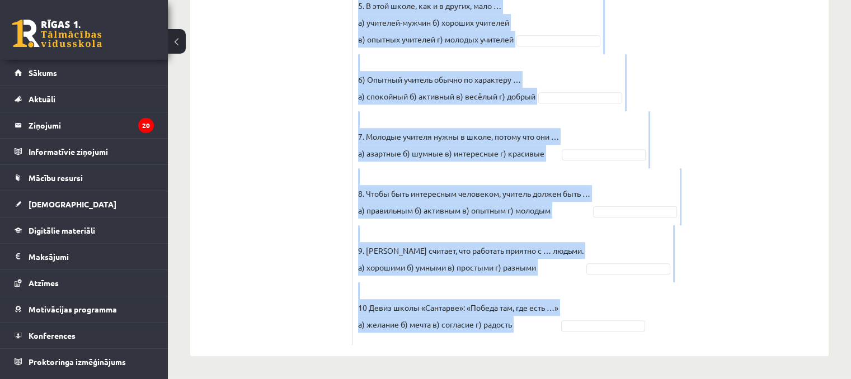
drag, startPoint x: 359, startPoint y: 165, endPoint x: 682, endPoint y: 314, distance: 355.3
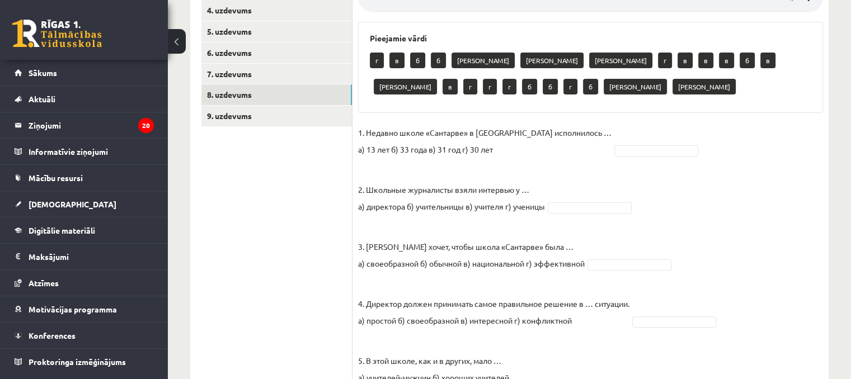
scroll to position [116, 0]
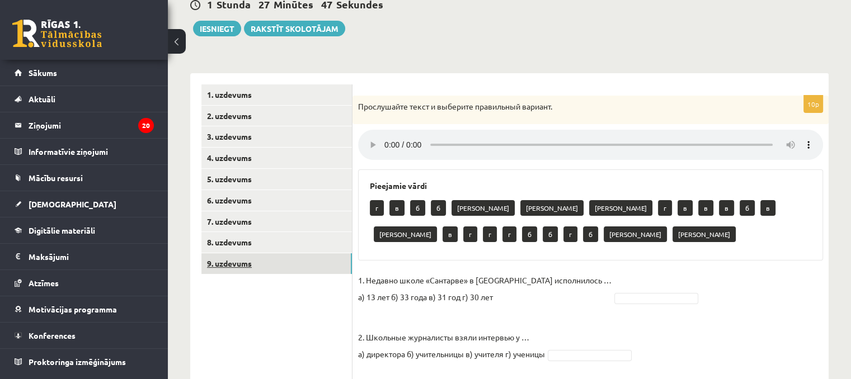
click at [272, 264] on link "9. uzdevums" at bounding box center [276, 263] width 150 height 21
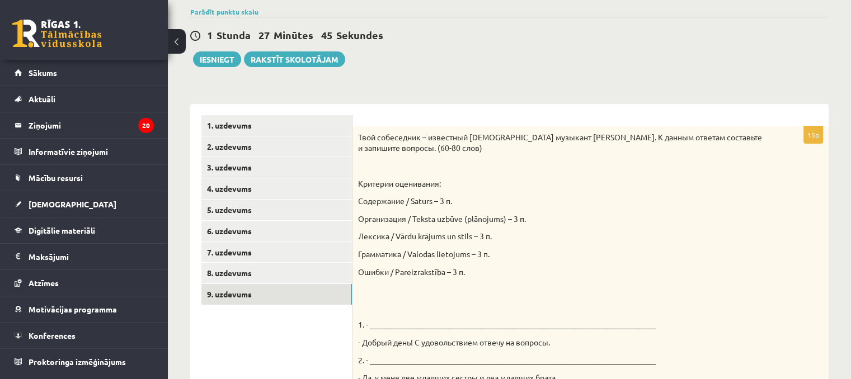
scroll to position [0, 0]
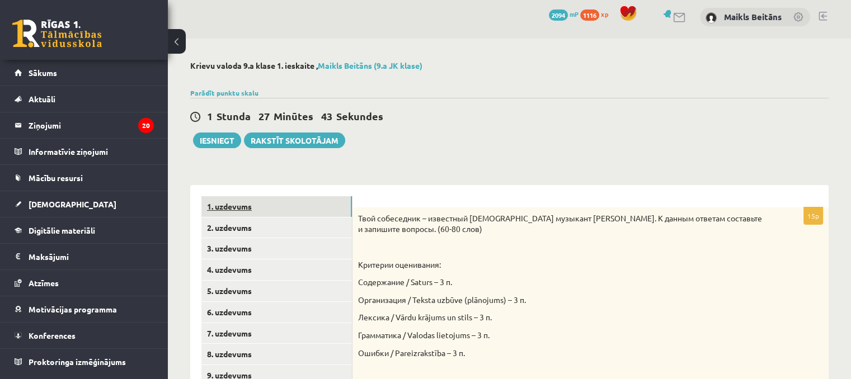
click at [252, 203] on link "1. uzdevums" at bounding box center [276, 206] width 150 height 21
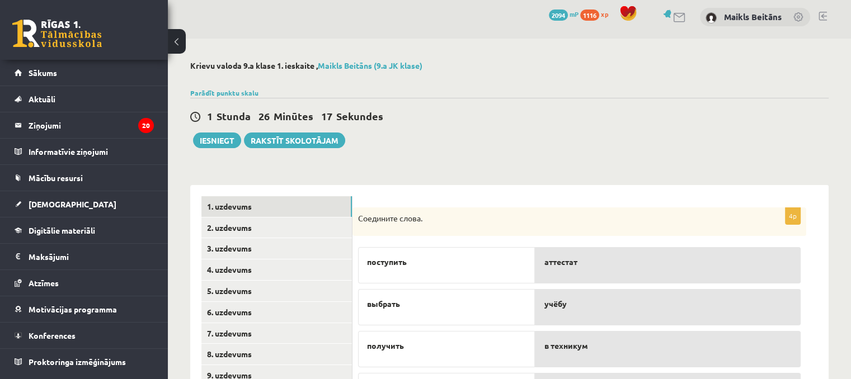
scroll to position [75, 0]
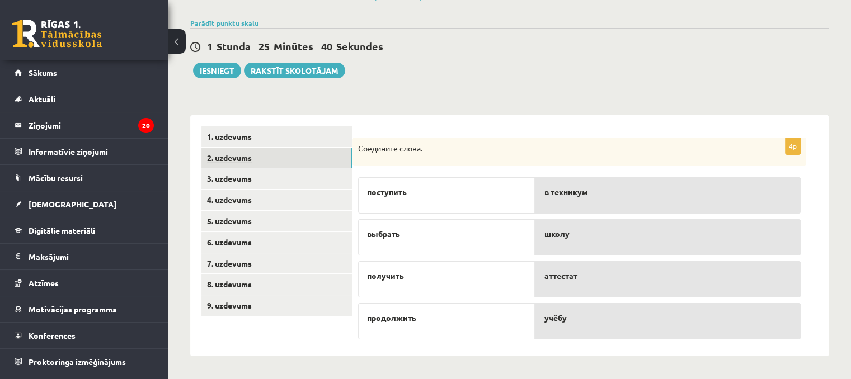
click at [249, 155] on link "2. uzdevums" at bounding box center [276, 158] width 150 height 21
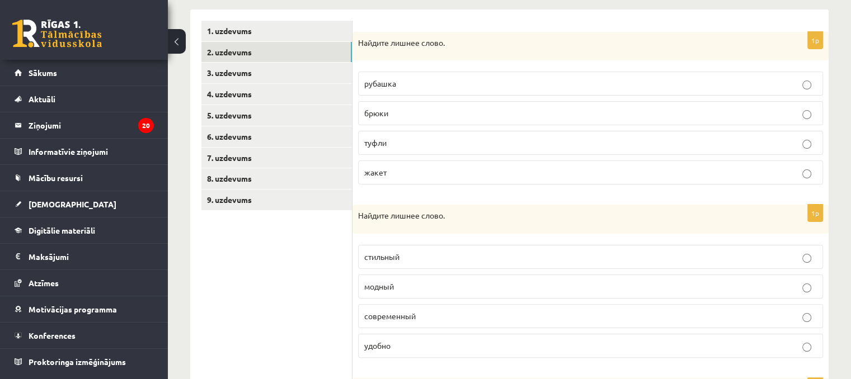
scroll to position [187, 0]
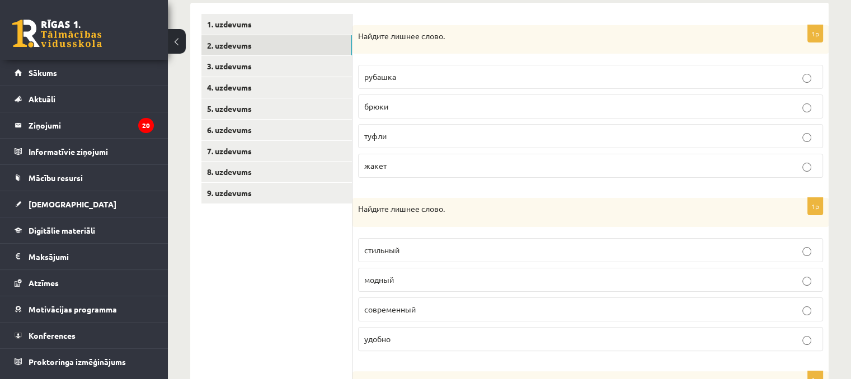
click at [391, 135] on p "туфли" at bounding box center [590, 136] width 452 height 12
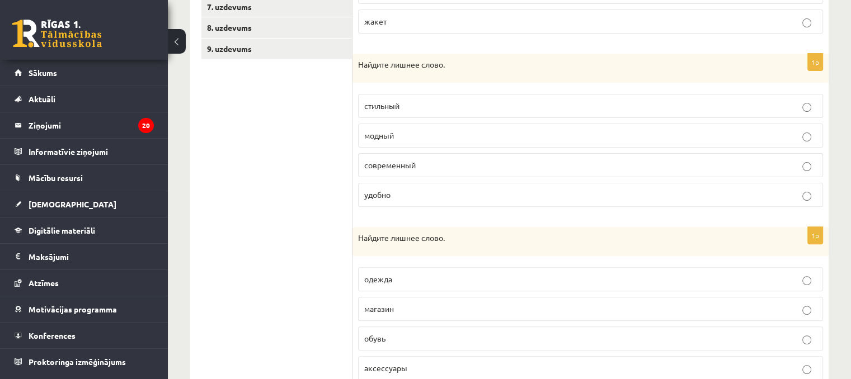
scroll to position [355, 0]
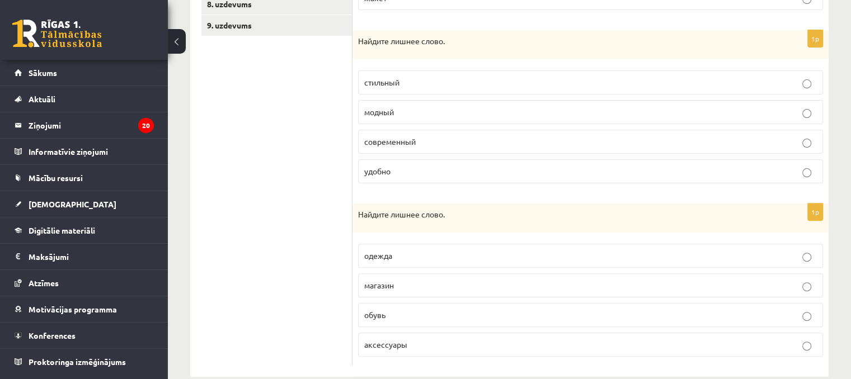
click at [396, 173] on p "удобно" at bounding box center [590, 172] width 452 height 12
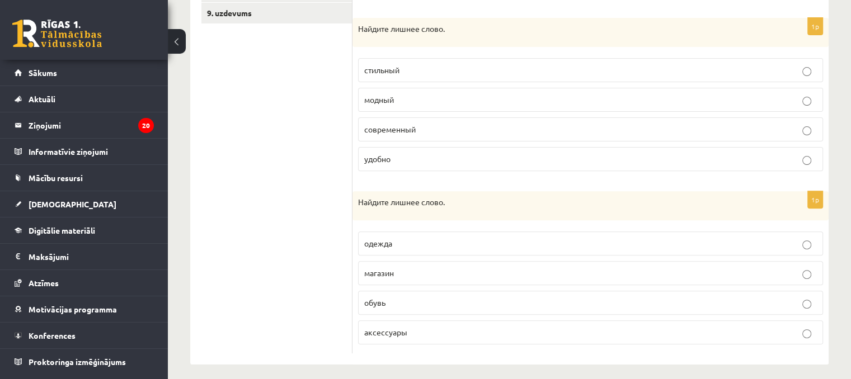
scroll to position [372, 0]
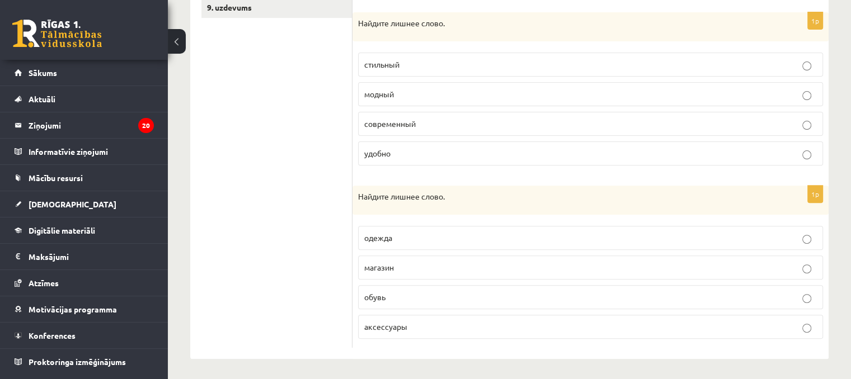
click at [400, 270] on p "магазин" at bounding box center [590, 268] width 452 height 12
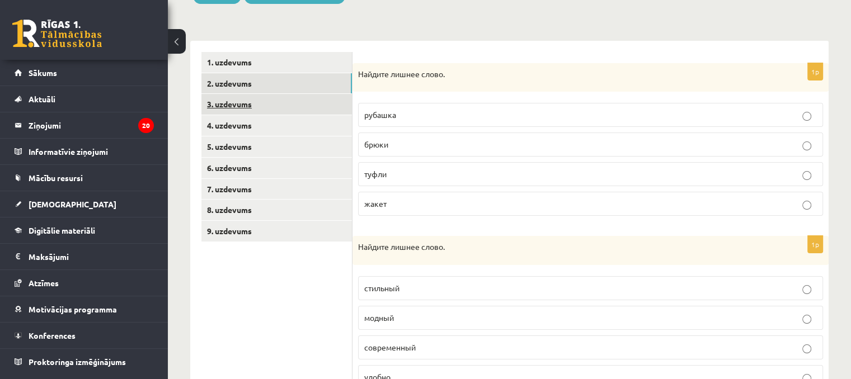
click at [231, 106] on link "3. uzdevums" at bounding box center [276, 104] width 150 height 21
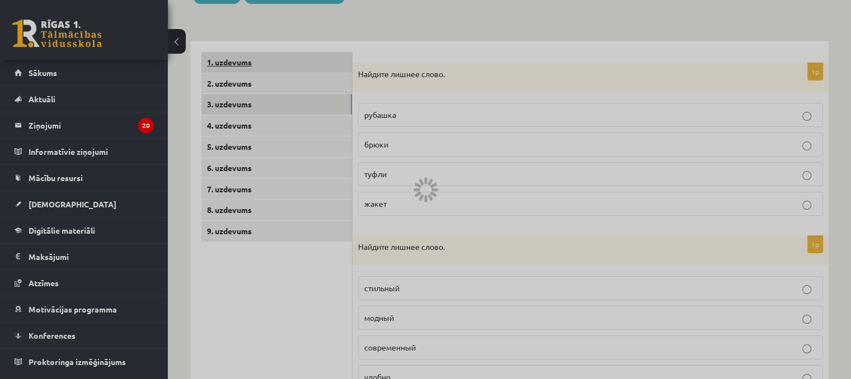
scroll to position [108, 0]
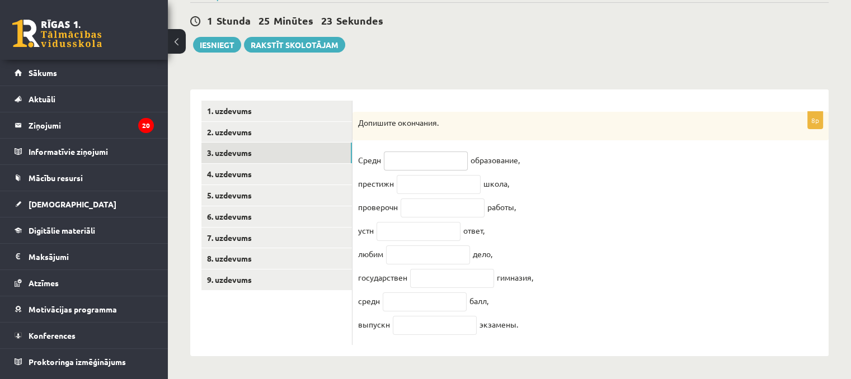
click at [427, 152] on input "text" at bounding box center [426, 161] width 84 height 19
drag, startPoint x: 436, startPoint y: 155, endPoint x: 658, endPoint y: 141, distance: 222.4
click at [658, 141] on div "8p Допишите окончания. Средн образование, престижн школа, проверочн работы, уст…" at bounding box center [590, 229] width 476 height 234
click at [424, 155] on input "text" at bounding box center [426, 161] width 84 height 19
drag, startPoint x: 426, startPoint y: 154, endPoint x: 623, endPoint y: 207, distance: 204.3
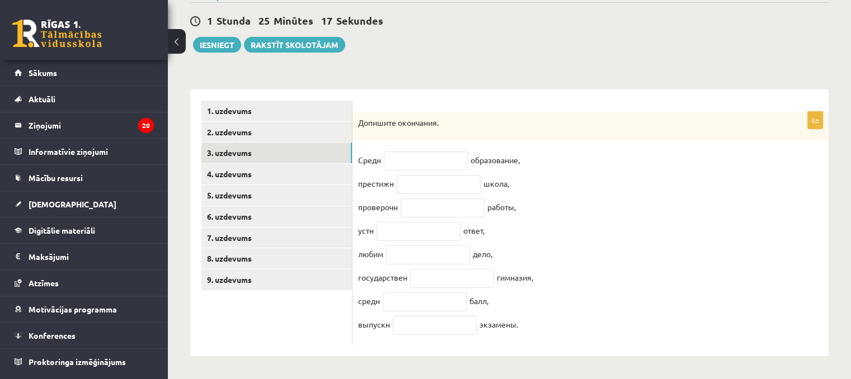
click at [624, 208] on fieldset "Средн образование, престижн школа, проверочн работы, устн ответ, любим дело, го…" at bounding box center [590, 246] width 465 height 188
click at [396, 139] on div "8p Допишите окончания. Средн образование, престижн школа, проверочн работы, уст…" at bounding box center [590, 229] width 476 height 234
click at [399, 152] on input "text" at bounding box center [426, 161] width 84 height 19
paste input "**********"
type input "**********"
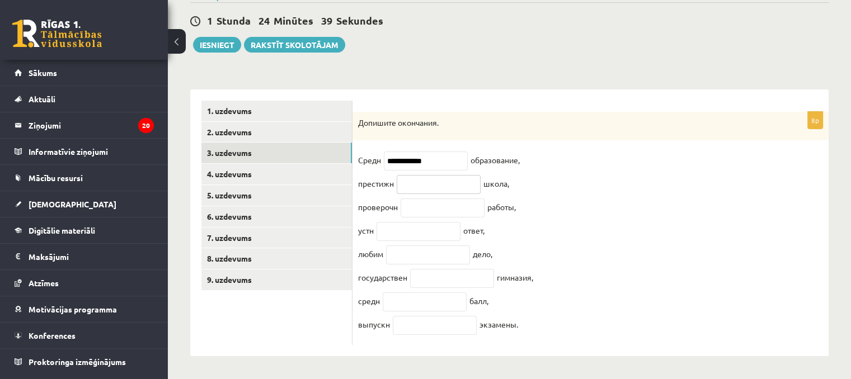
click at [421, 178] on input "text" at bounding box center [438, 184] width 84 height 19
paste input "******"
type input "******"
click at [421, 199] on input "text" at bounding box center [442, 208] width 84 height 19
paste input "*******"
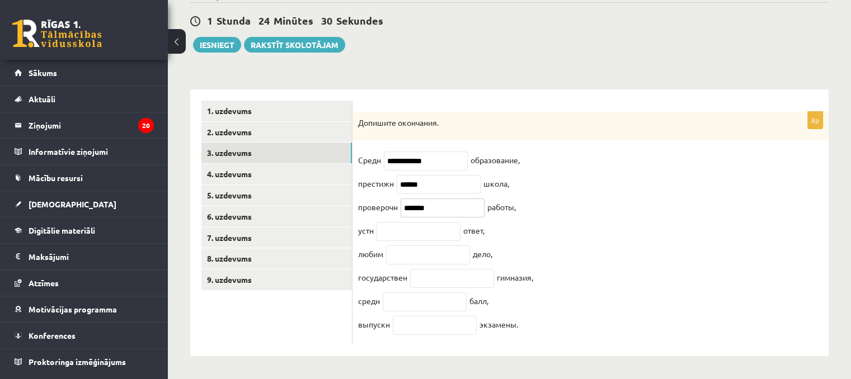
type input "*******"
click at [414, 224] on input "text" at bounding box center [418, 231] width 84 height 19
paste input "******"
type input "******"
click at [423, 246] on input "text" at bounding box center [428, 254] width 84 height 19
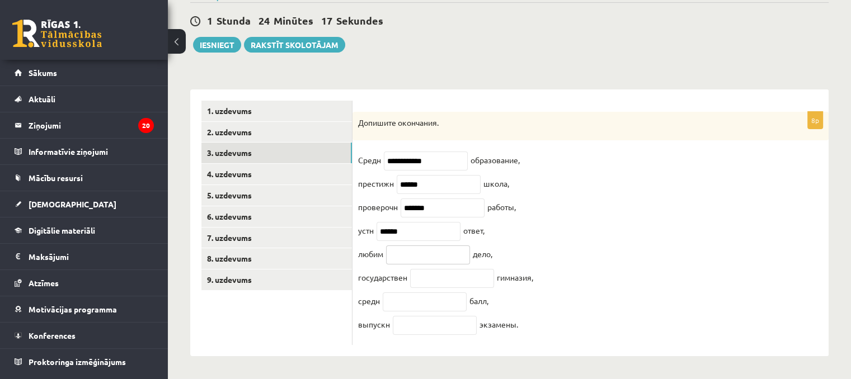
paste input "*****"
type input "*****"
click at [428, 273] on input "text" at bounding box center [452, 278] width 84 height 19
paste input "*********"
type input "*********"
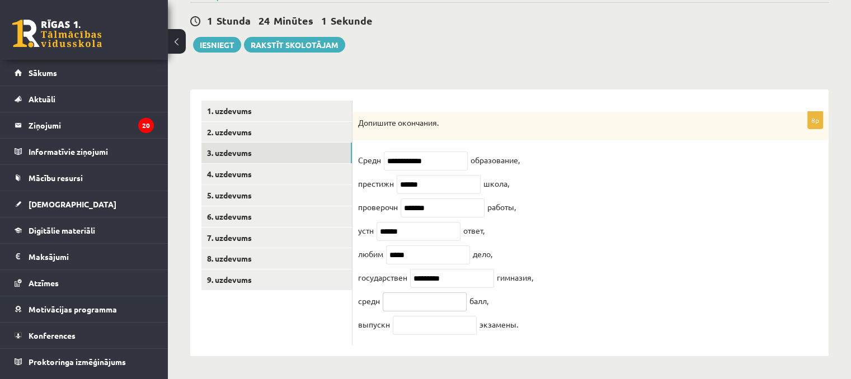
click at [421, 300] on input "text" at bounding box center [424, 301] width 84 height 19
paste input "*****"
type input "*****"
click at [414, 329] on input "text" at bounding box center [435, 325] width 84 height 19
paste input "*********"
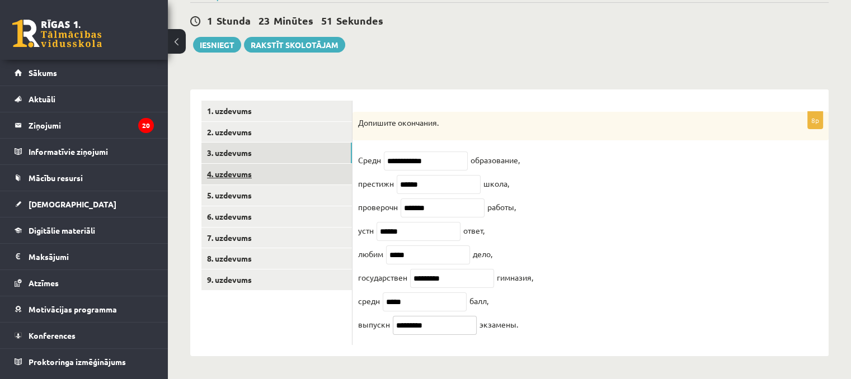
type input "*********"
click at [224, 166] on link "4. uzdevums" at bounding box center [276, 174] width 150 height 21
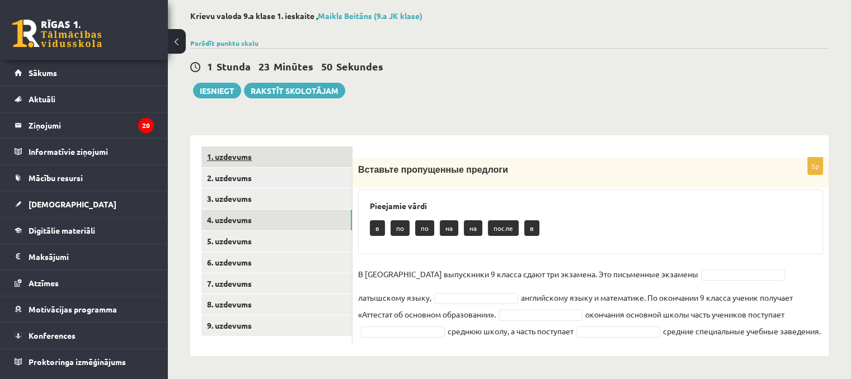
scroll to position [54, 0]
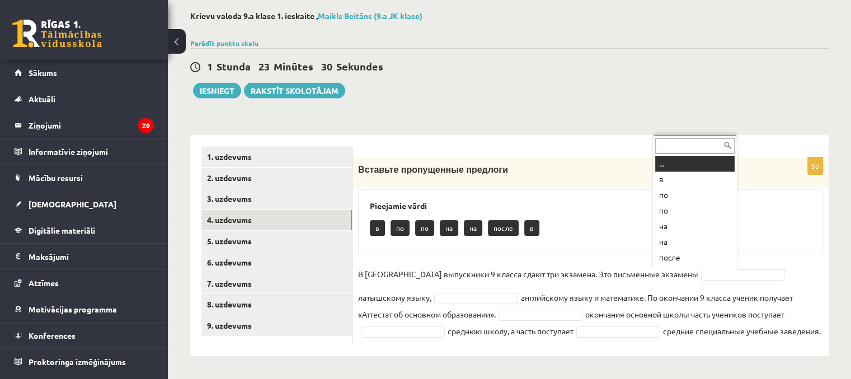
drag, startPoint x: 696, startPoint y: 278, endPoint x: 688, endPoint y: 271, distance: 10.3
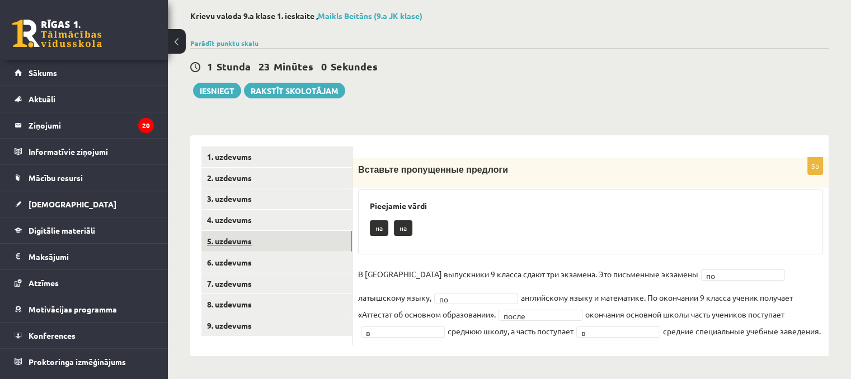
click at [256, 244] on link "5. uzdevums" at bounding box center [276, 241] width 150 height 21
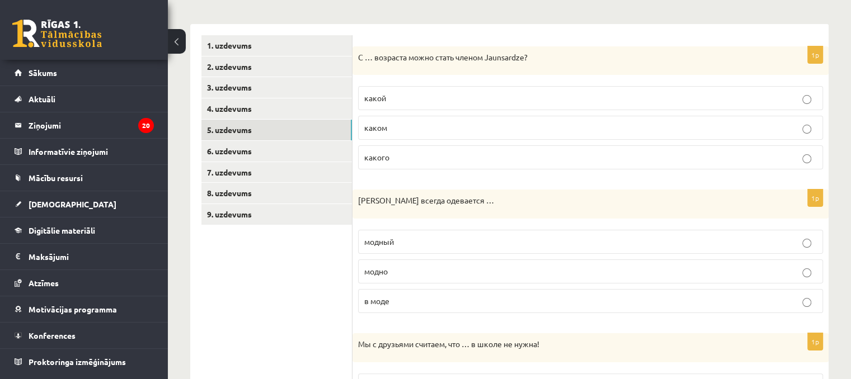
scroll to position [166, 0]
click at [409, 155] on p "какого" at bounding box center [590, 157] width 452 height 12
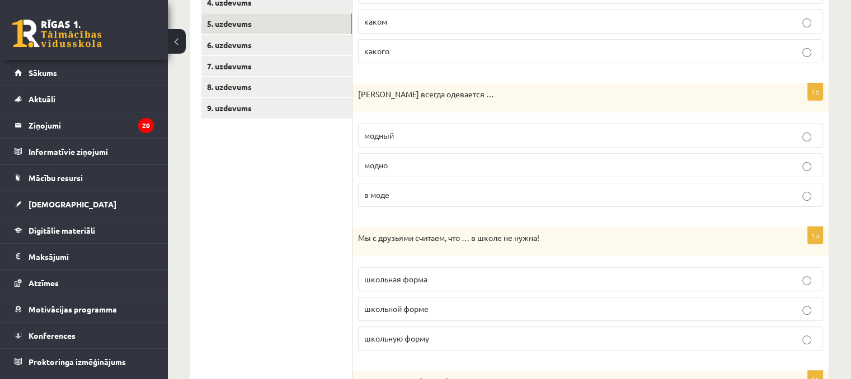
scroll to position [278, 0]
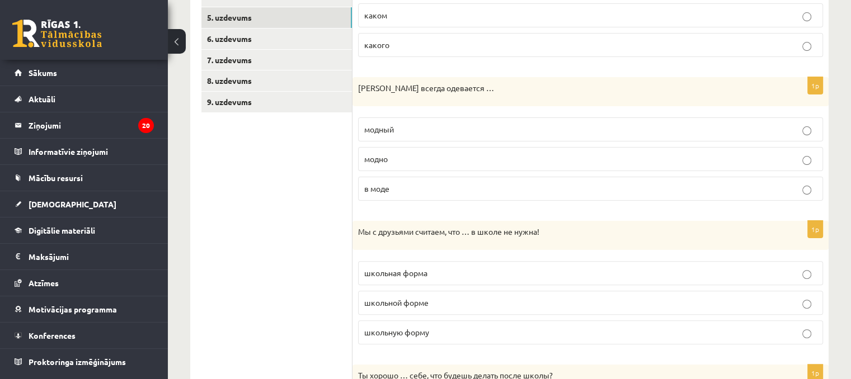
click at [408, 162] on p "модно" at bounding box center [590, 159] width 452 height 12
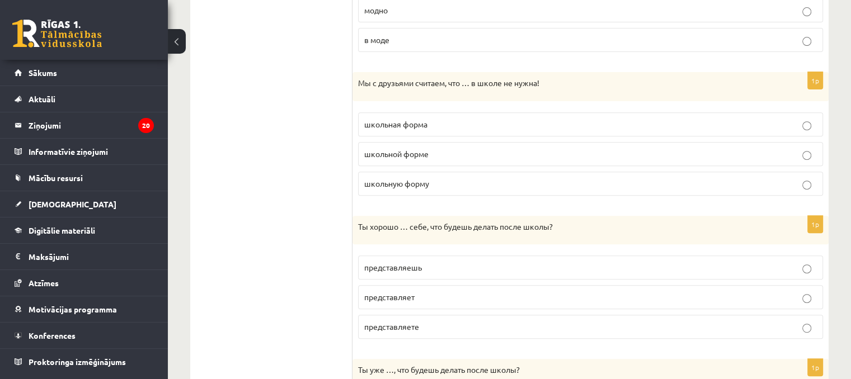
scroll to position [446, 0]
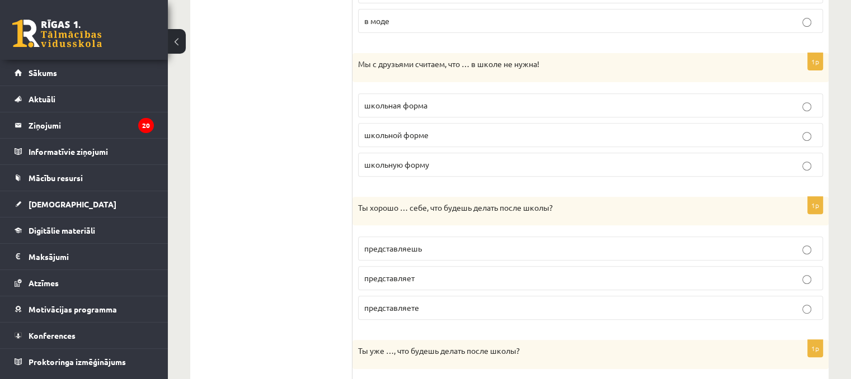
click at [445, 106] on p "школьная форма" at bounding box center [590, 106] width 452 height 12
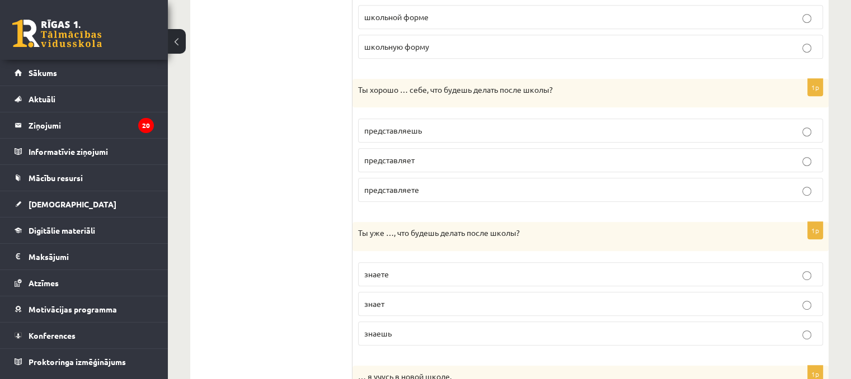
scroll to position [613, 0]
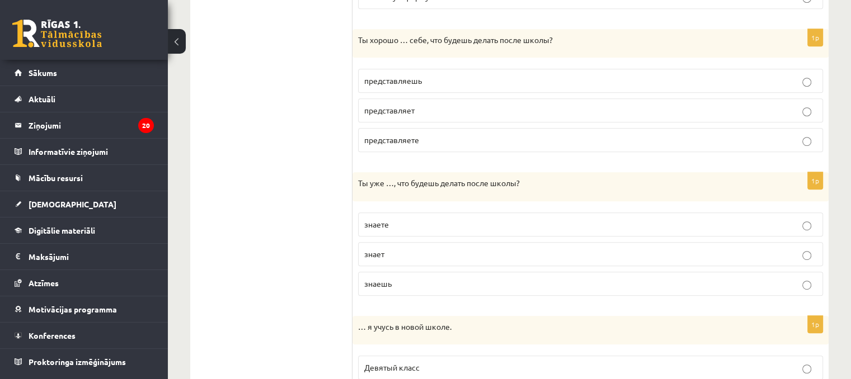
click at [427, 86] on label "представляешь" at bounding box center [590, 81] width 465 height 24
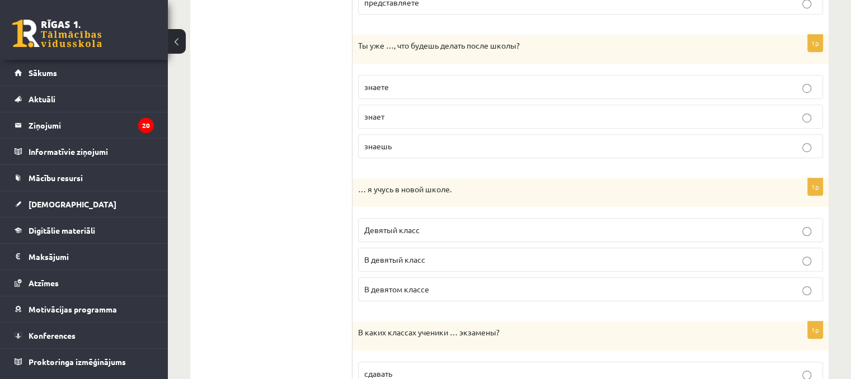
scroll to position [781, 0]
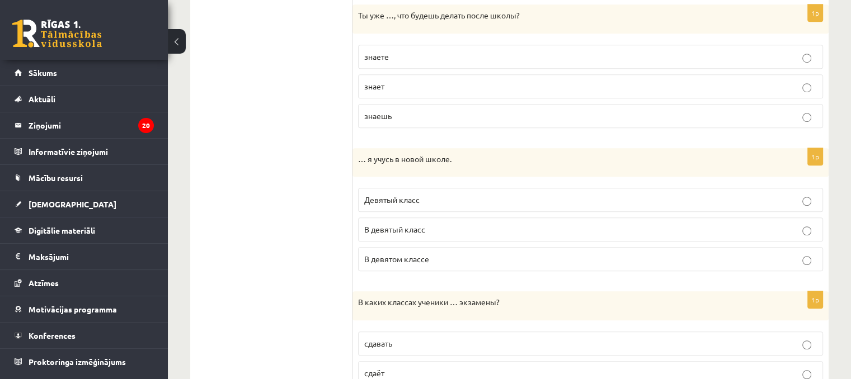
click at [406, 111] on p "знаешь" at bounding box center [590, 116] width 452 height 12
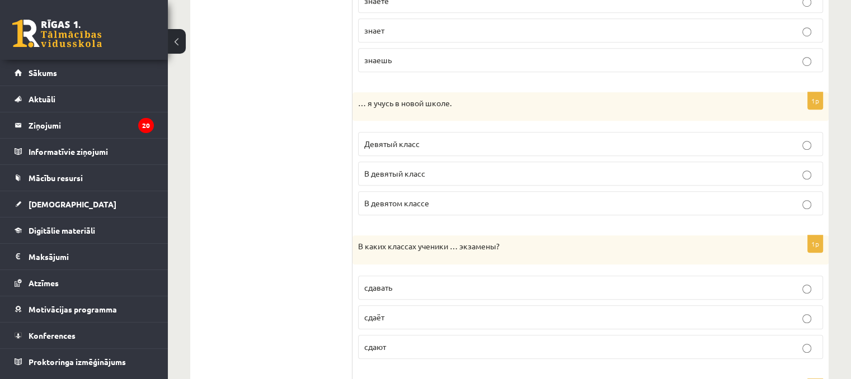
click at [441, 173] on p "В девятый класс" at bounding box center [590, 174] width 452 height 12
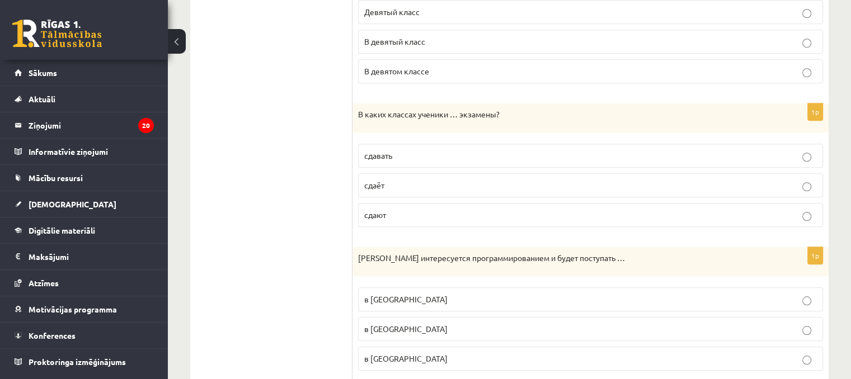
scroll to position [1005, 0]
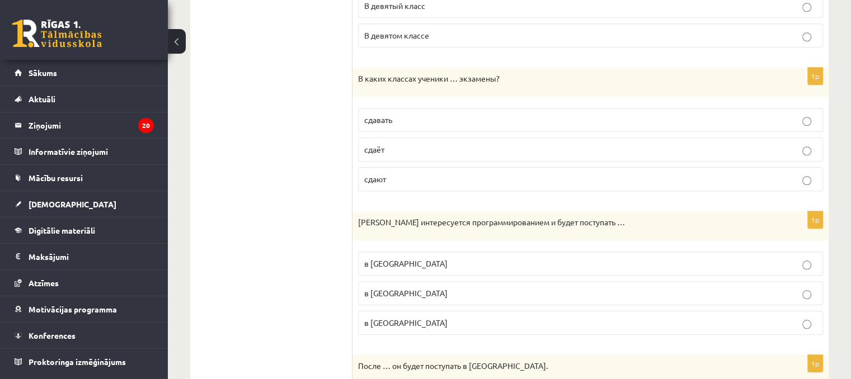
click at [421, 173] on p "сдают" at bounding box center [590, 179] width 452 height 12
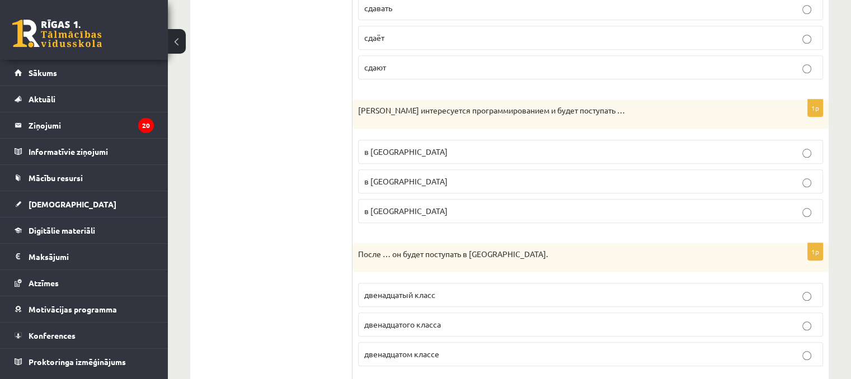
click at [429, 147] on span "в Рижском Техническом университете" at bounding box center [405, 152] width 83 height 10
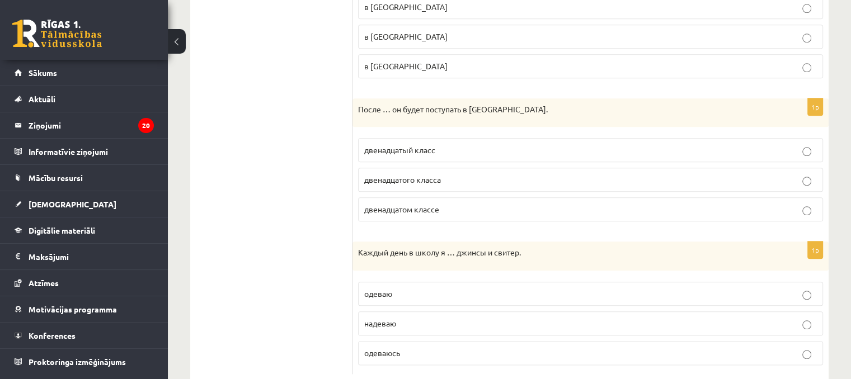
scroll to position [1284, 0]
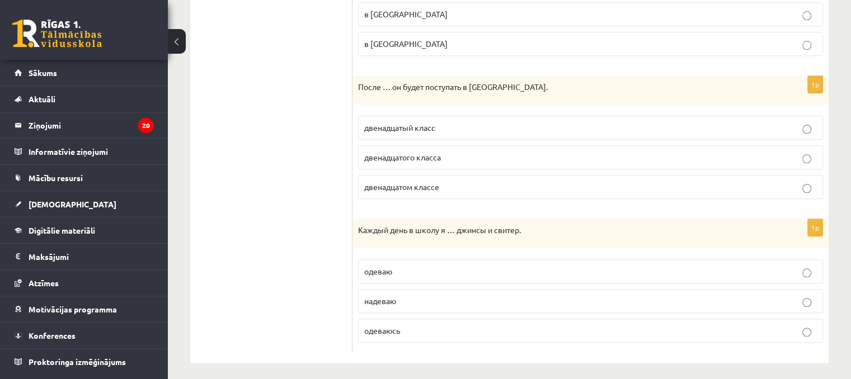
click at [438, 152] on span "двенадцатого класса" at bounding box center [402, 157] width 77 height 10
click at [435, 295] on p "надеваю" at bounding box center [590, 301] width 452 height 12
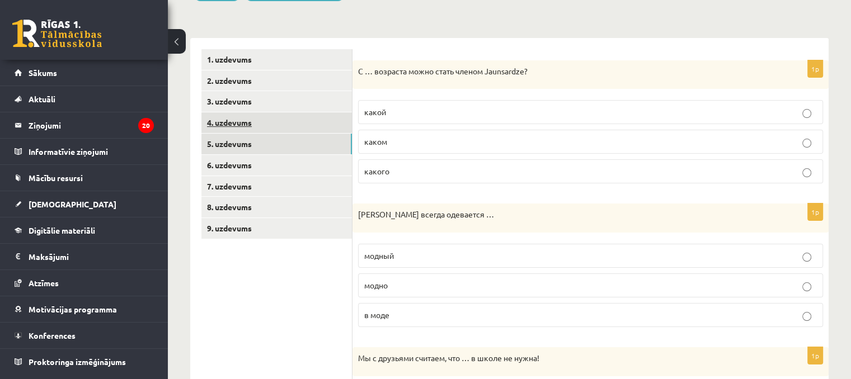
scroll to position [110, 0]
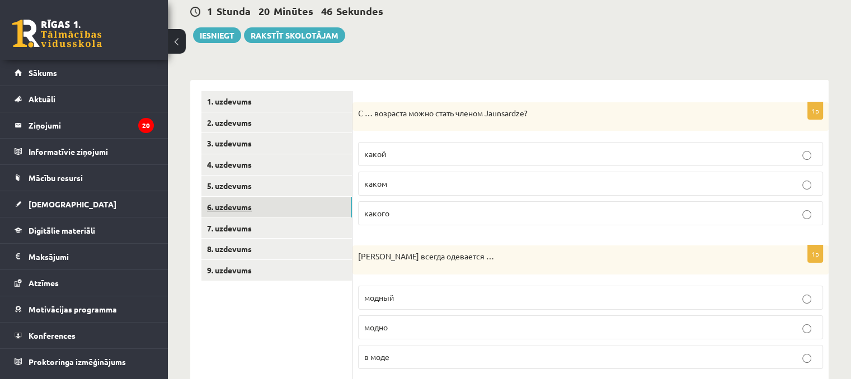
click at [257, 205] on link "6. uzdevums" at bounding box center [276, 207] width 150 height 21
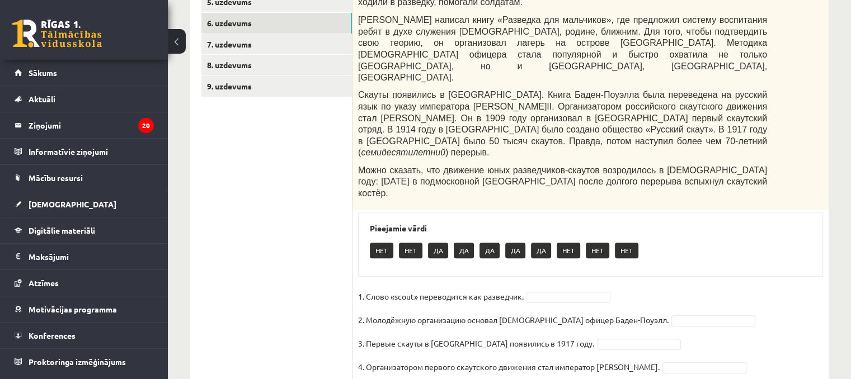
scroll to position [301, 0]
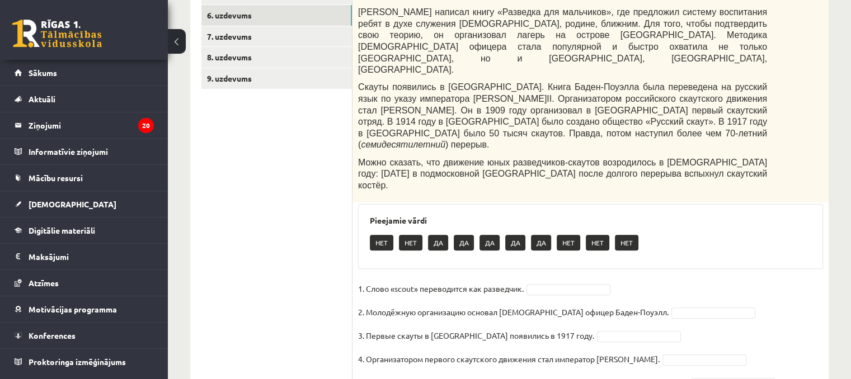
click at [442, 235] on p "ДА" at bounding box center [438, 243] width 20 height 16
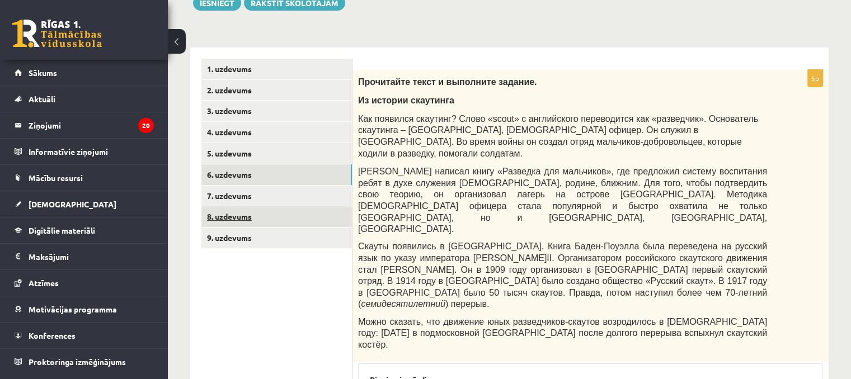
scroll to position [134, 0]
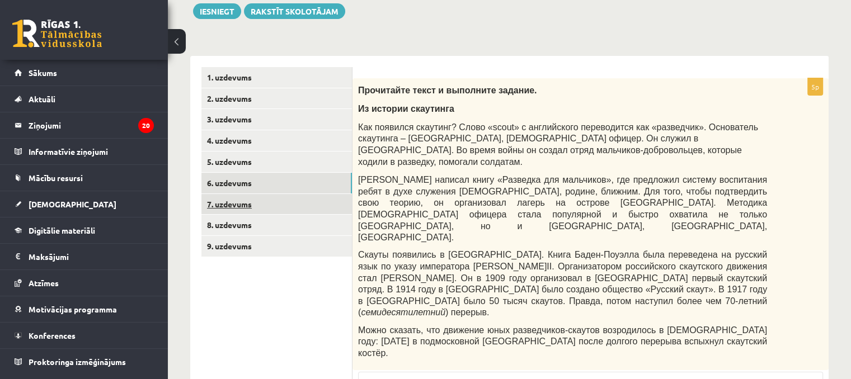
click at [244, 202] on link "7. uzdevums" at bounding box center [276, 204] width 150 height 21
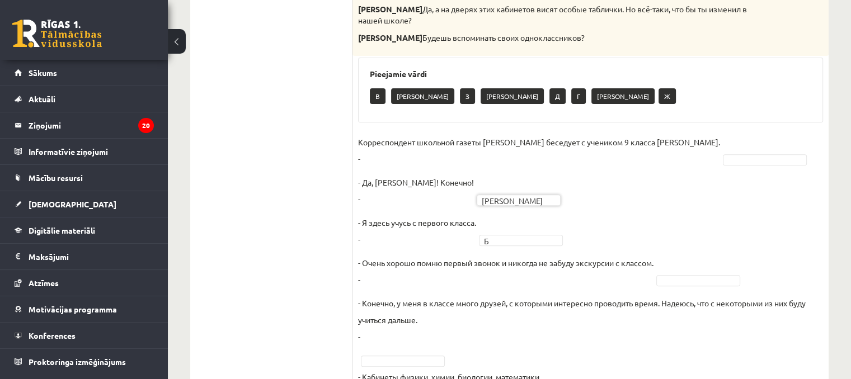
scroll to position [412, 0]
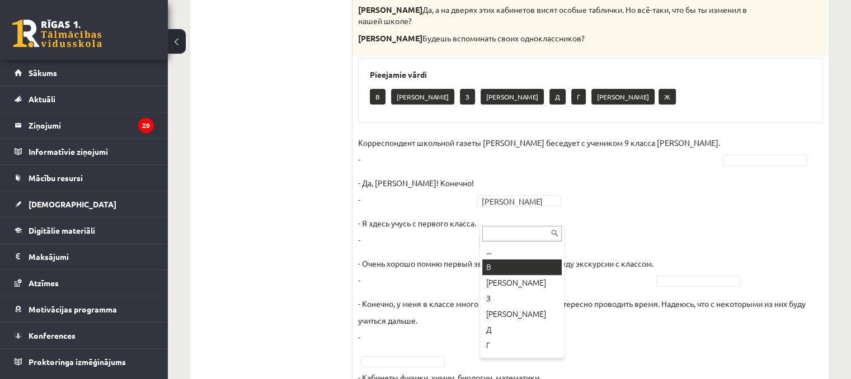
drag, startPoint x: 517, startPoint y: 269, endPoint x: 500, endPoint y: 232, distance: 41.3
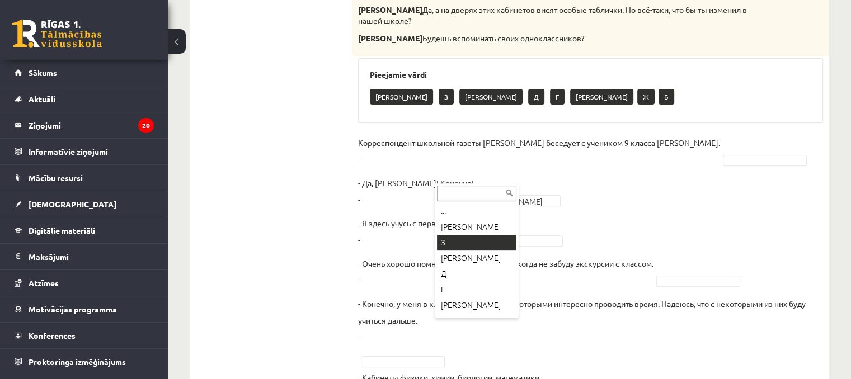
scroll to position [29, 0]
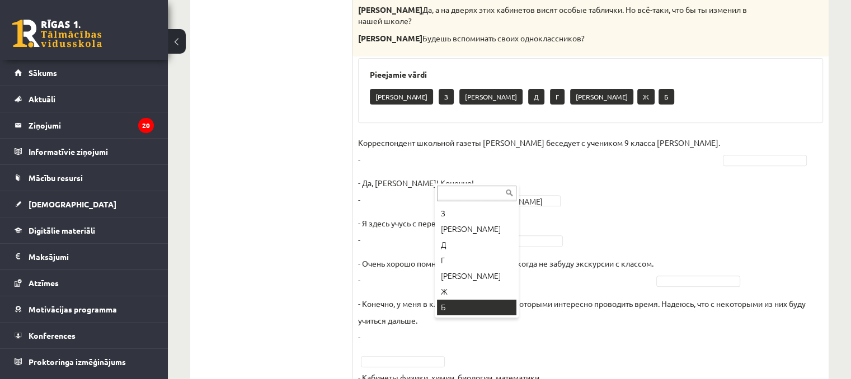
drag, startPoint x: 465, startPoint y: 303, endPoint x: 460, endPoint y: 292, distance: 11.3
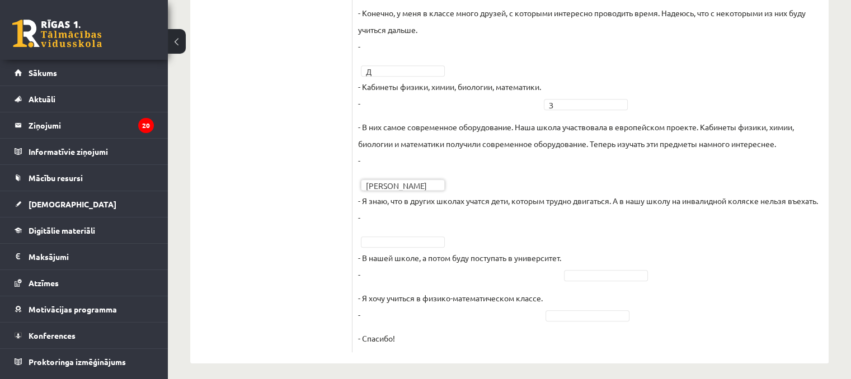
scroll to position [705, 0]
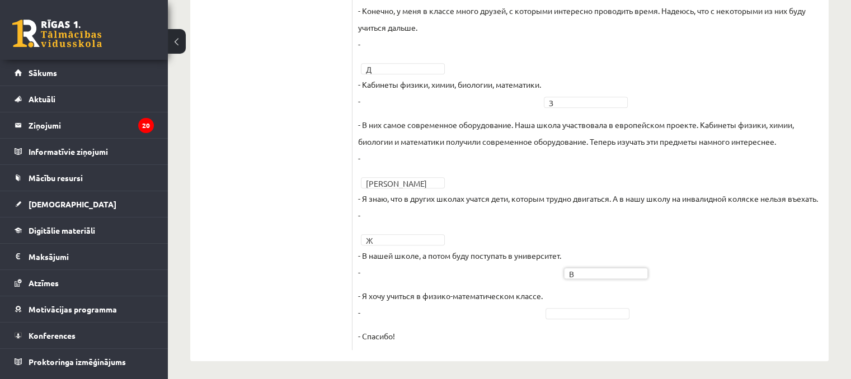
click at [575, 314] on fieldset "Корреспондент школьной газеты Анна Берзиня беседует с учеником 9 класса Андреем…" at bounding box center [590, 92] width 465 height 503
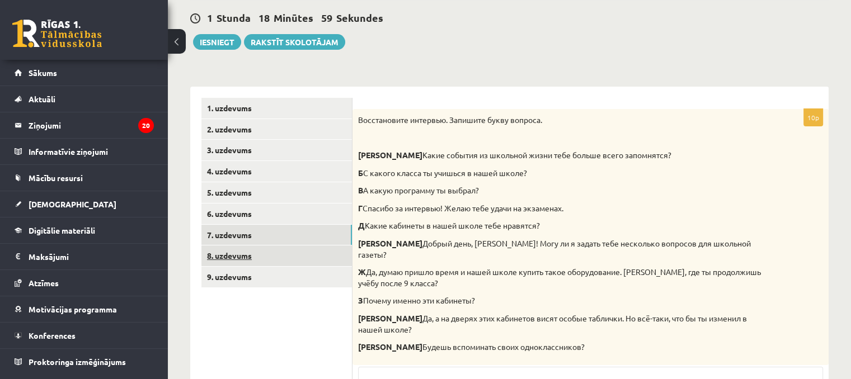
scroll to position [119, 0]
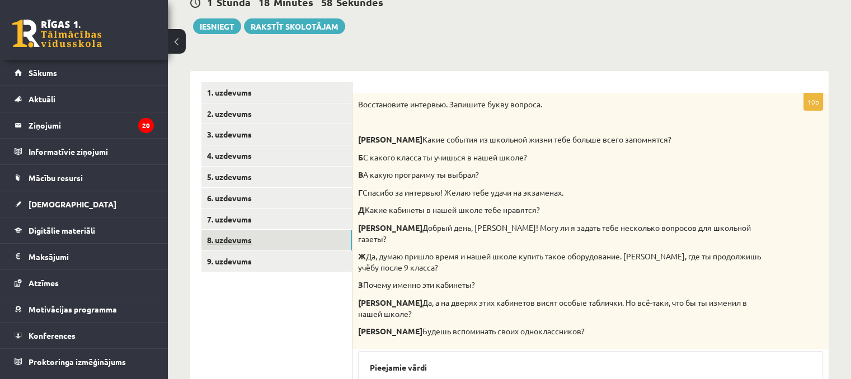
click at [259, 238] on link "8. uzdevums" at bounding box center [276, 240] width 150 height 21
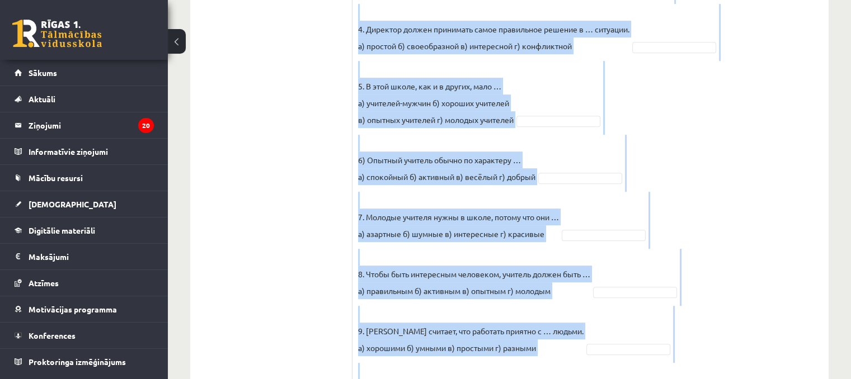
scroll to position [620, 0]
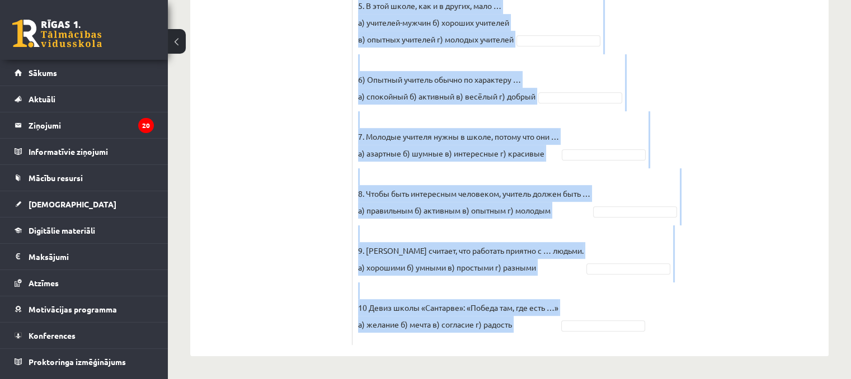
drag, startPoint x: 356, startPoint y: 102, endPoint x: 725, endPoint y: 330, distance: 433.1
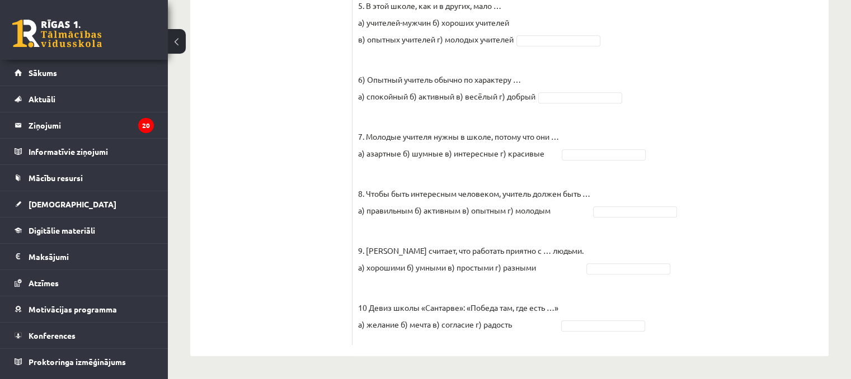
drag, startPoint x: 724, startPoint y: 328, endPoint x: 754, endPoint y: 300, distance: 41.2
click at [755, 301] on fieldset "1. Недавно школе «Сантарве» в Клайпеде исполнилось … а) 13 лет б) 33 года в) 31…" at bounding box center [590, 54] width 465 height 570
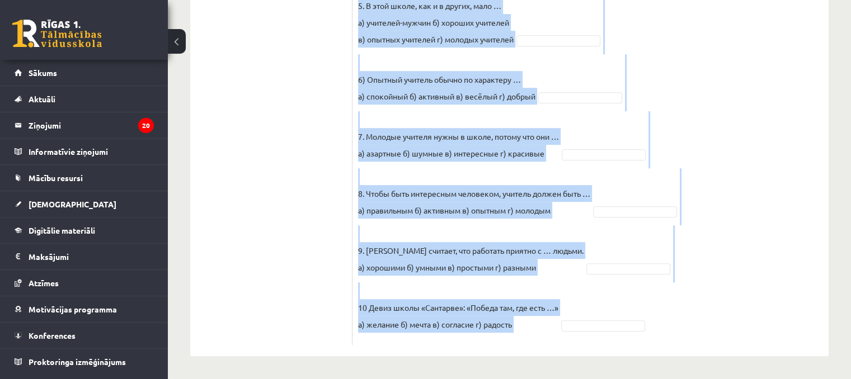
drag, startPoint x: 357, startPoint y: 49, endPoint x: 566, endPoint y: 314, distance: 336.9
copy div "Прослушайте текст и выберите правильный вариант. Pieejamie vārdi а в а в в г а …"
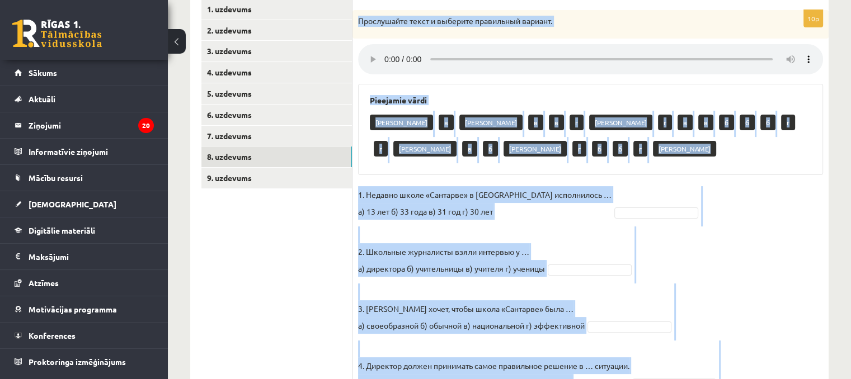
scroll to position [116, 0]
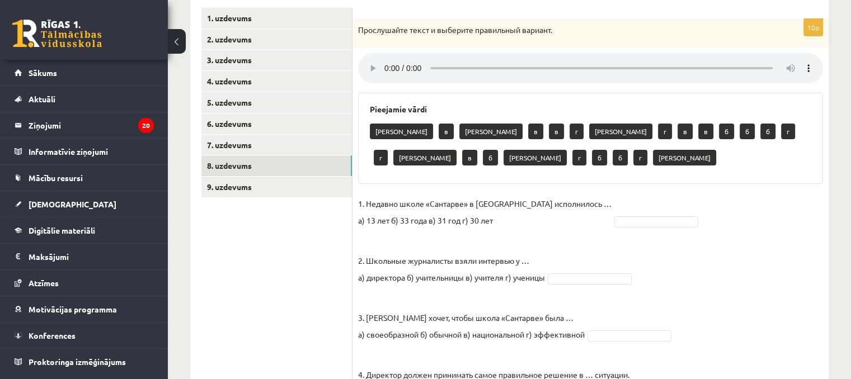
scroll to position [284, 0]
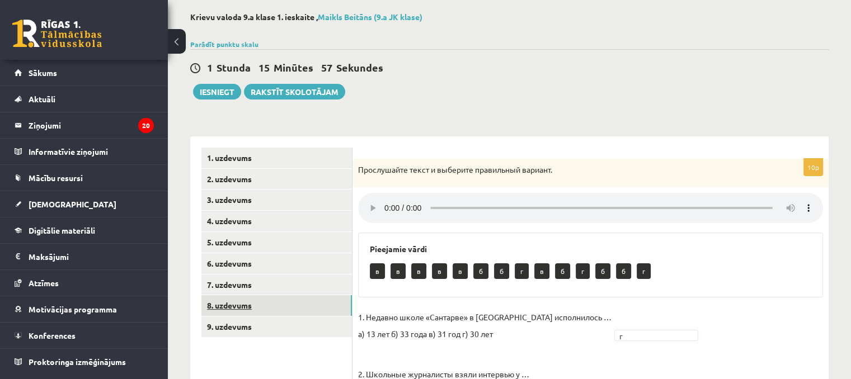
scroll to position [112, 0]
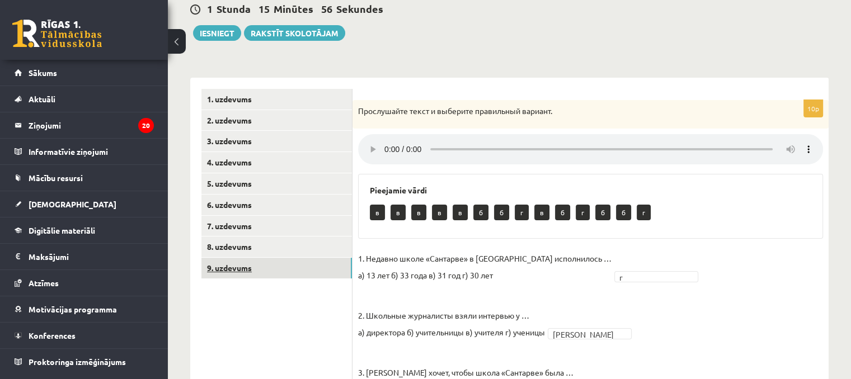
click at [299, 271] on link "9. uzdevums" at bounding box center [276, 268] width 150 height 21
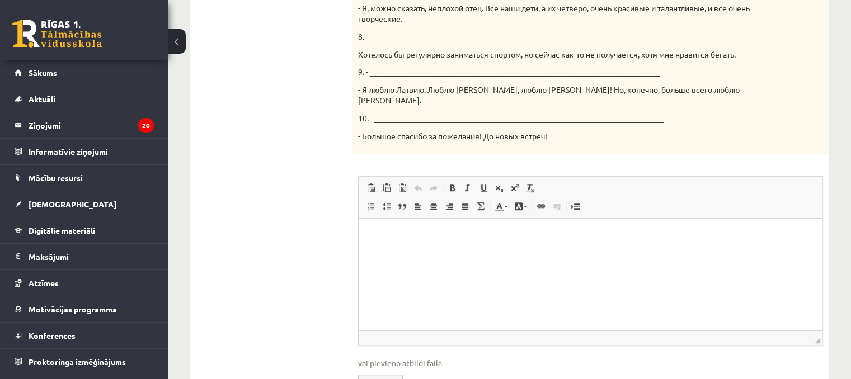
scroll to position [717, 0]
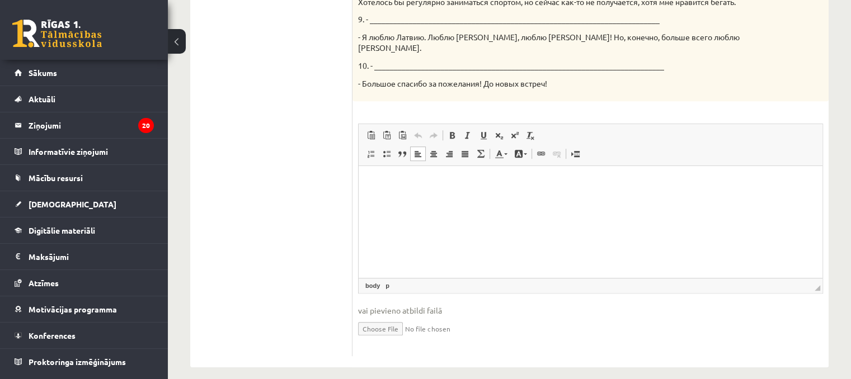
click at [446, 200] on html at bounding box center [590, 183] width 464 height 34
drag, startPoint x: 436, startPoint y: 207, endPoint x: 418, endPoint y: 207, distance: 17.9
click at [419, 200] on html at bounding box center [590, 183] width 464 height 34
click at [416, 200] on html at bounding box center [590, 183] width 464 height 34
drag, startPoint x: 417, startPoint y: 205, endPoint x: 393, endPoint y: 202, distance: 23.7
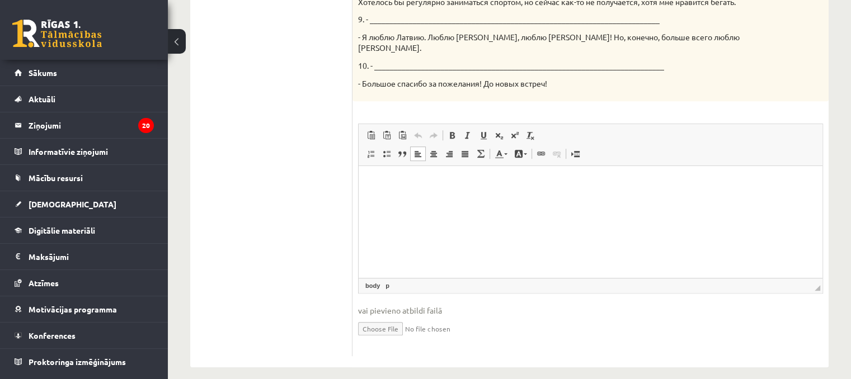
click at [393, 200] on html at bounding box center [590, 183] width 464 height 34
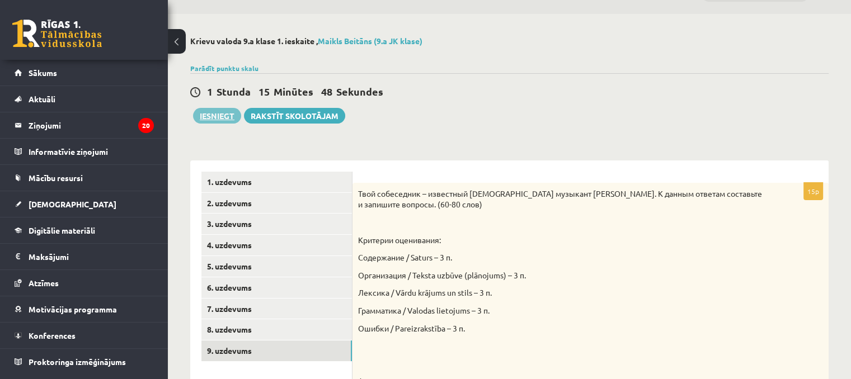
scroll to position [0, 0]
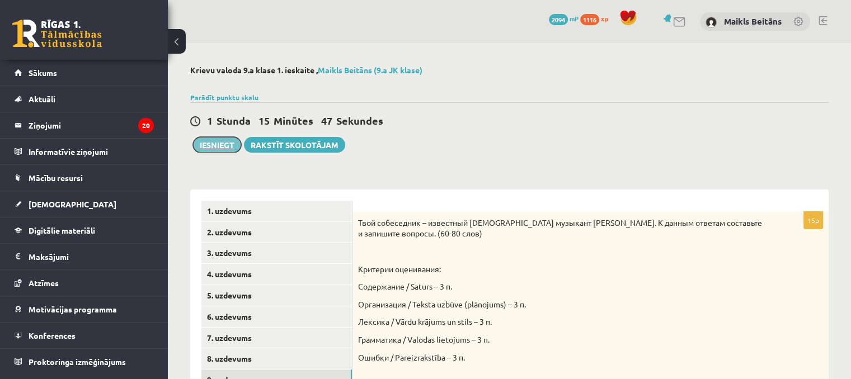
click at [225, 149] on button "Iesniegt" at bounding box center [217, 145] width 48 height 16
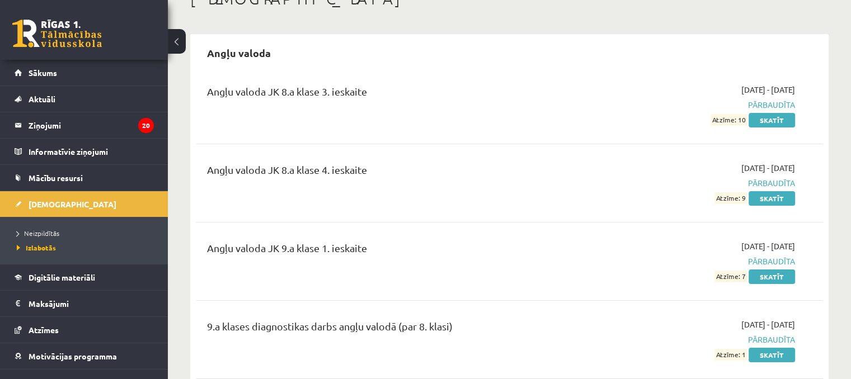
scroll to position [280, 0]
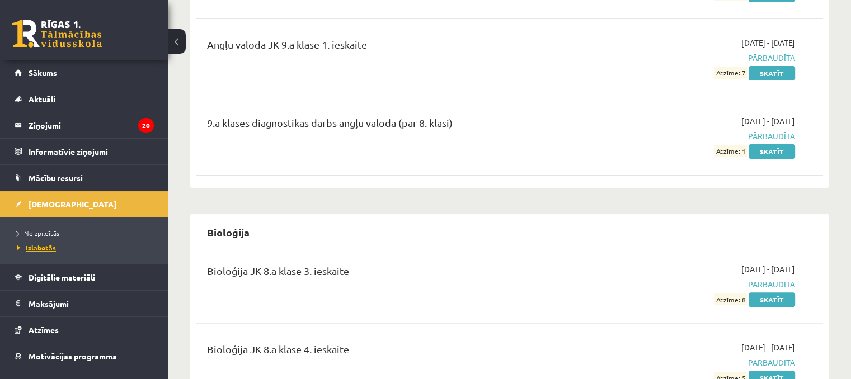
click at [47, 247] on span "Izlabotās" at bounding box center [36, 247] width 39 height 9
click at [54, 325] on span "Atzīmes" at bounding box center [44, 330] width 30 height 10
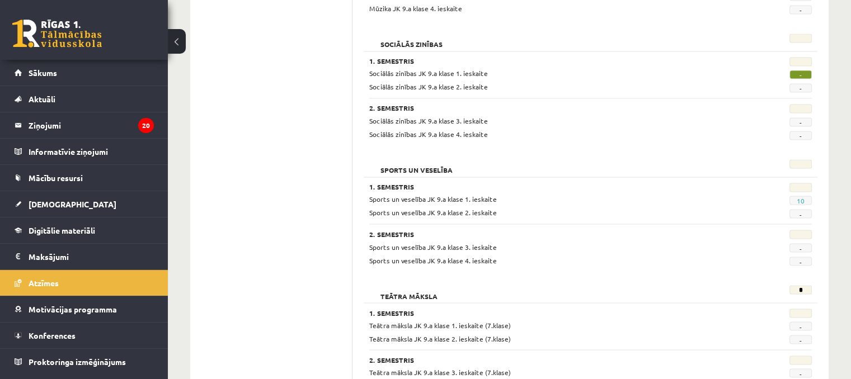
scroll to position [1812, 0]
